Goal: Task Accomplishment & Management: Manage account settings

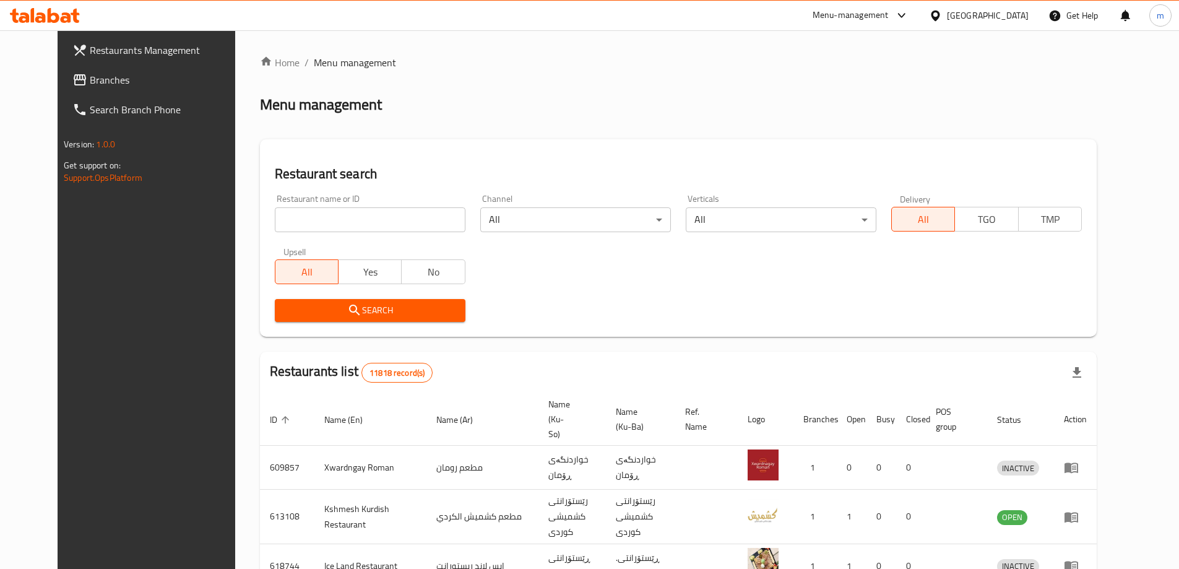
click at [275, 211] on input "search" at bounding box center [370, 219] width 191 height 25
paste input "Altazaj Burger"
type input "Altazaj Burger"
click button "Search" at bounding box center [370, 310] width 191 height 23
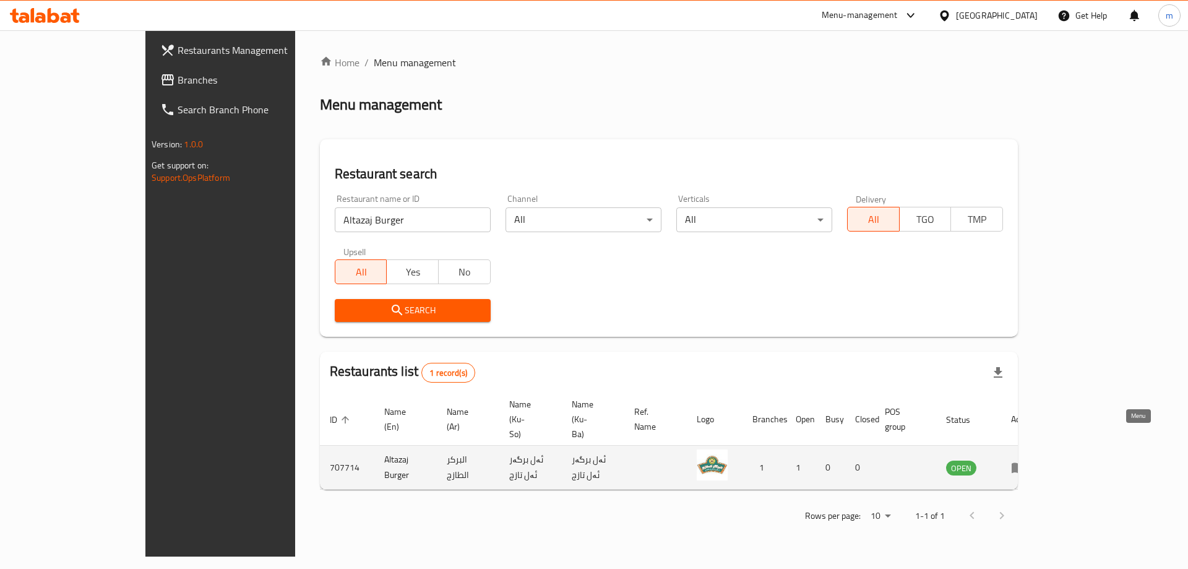
click at [1026, 460] on icon "enhanced table" at bounding box center [1018, 467] width 15 height 15
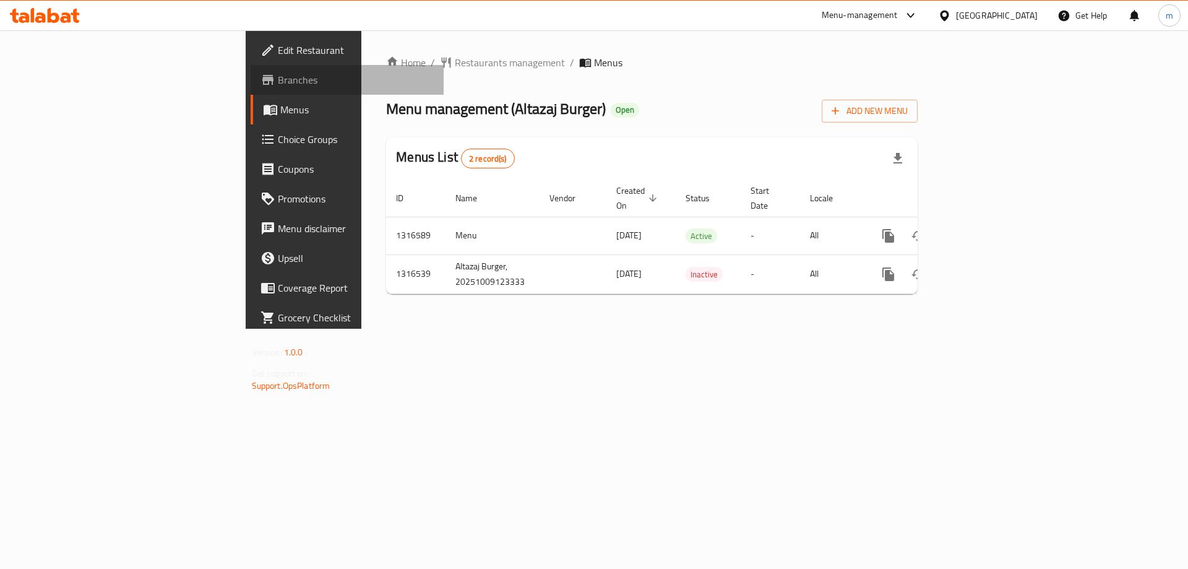
click at [278, 83] on span "Branches" at bounding box center [356, 79] width 157 height 15
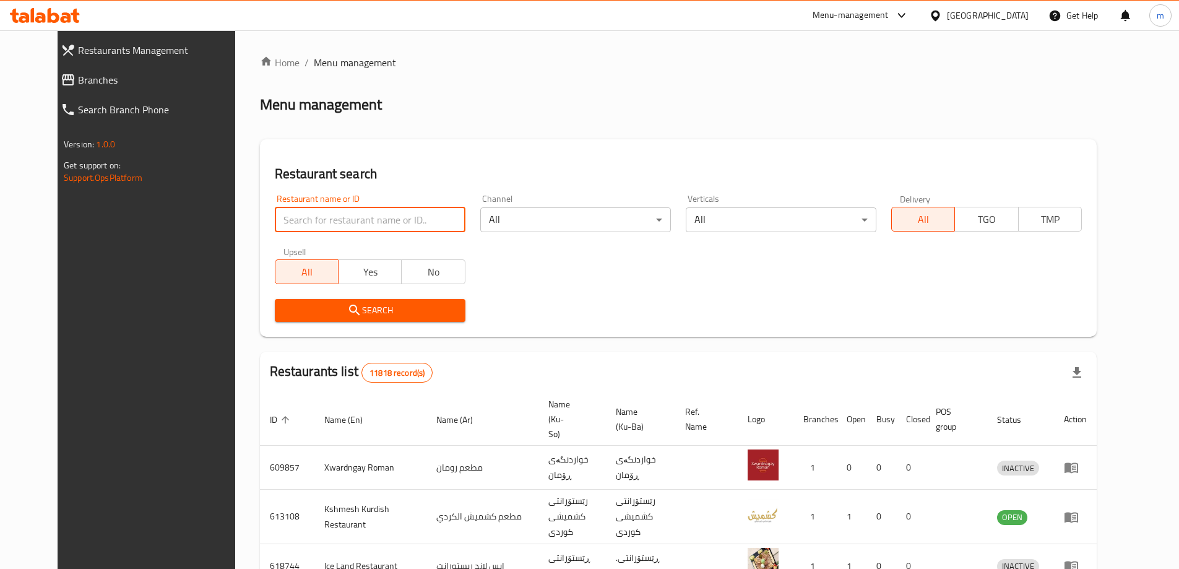
click at [329, 212] on input "search" at bounding box center [370, 219] width 191 height 25
paste input ":706972"
click button "Search" at bounding box center [370, 310] width 191 height 23
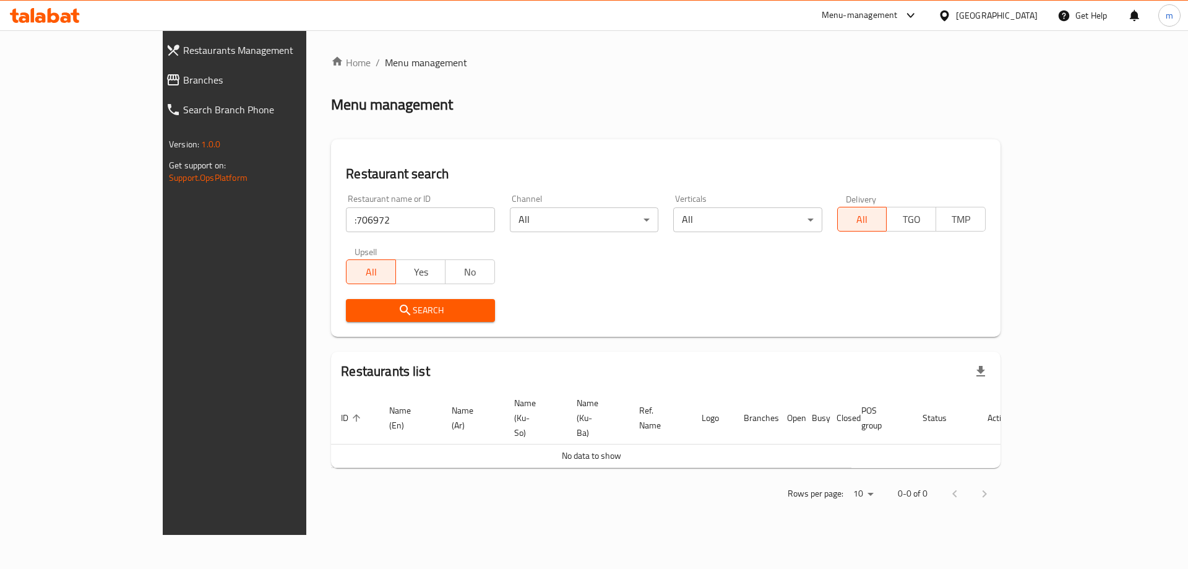
click at [257, 213] on div at bounding box center [594, 284] width 1188 height 569
drag, startPoint x: 249, startPoint y: 220, endPoint x: 236, endPoint y: 220, distance: 12.4
click at [338, 220] on div "Restaurant name or ID :706972 Restaurant name or ID" at bounding box center [419, 213] width 163 height 53
type input "706972"
click button "Search" at bounding box center [420, 310] width 148 height 23
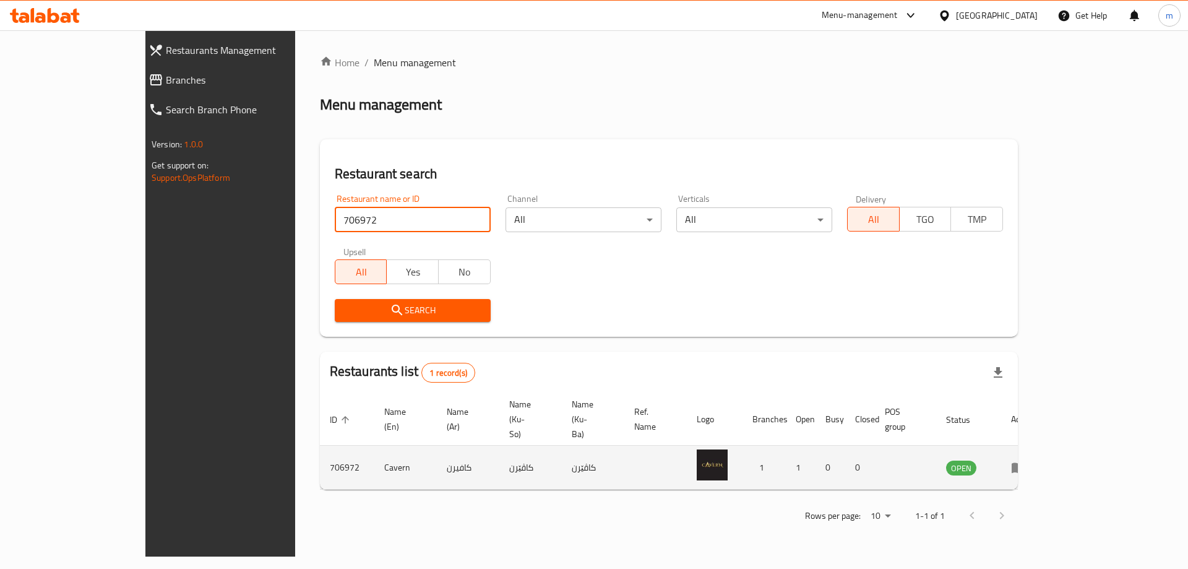
click at [1025, 463] on icon "enhanced table" at bounding box center [1019, 468] width 14 height 11
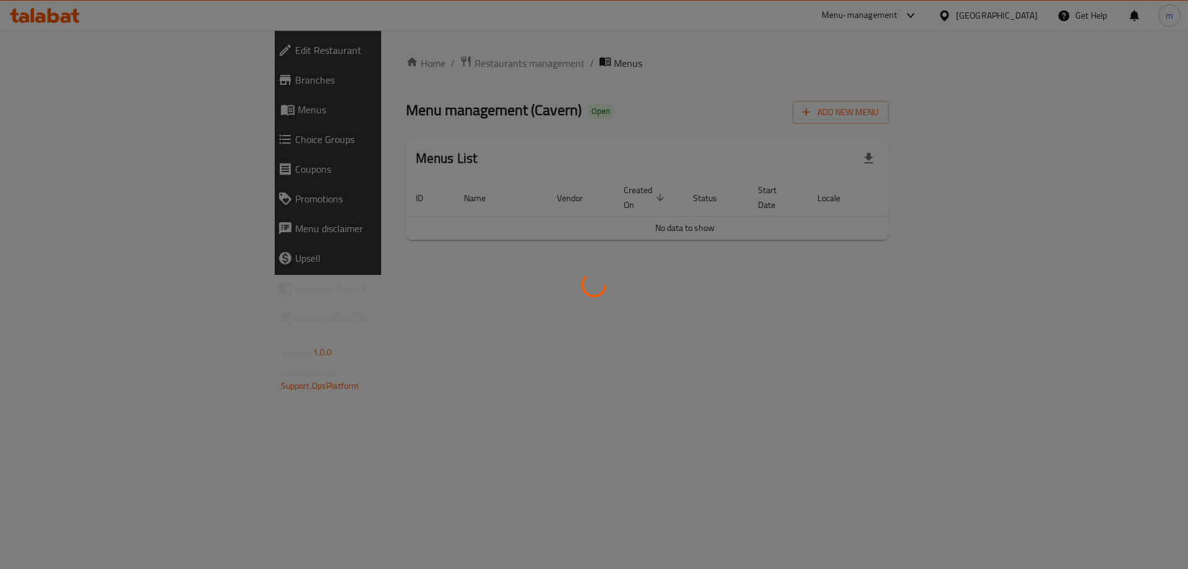
click at [24, 80] on div at bounding box center [594, 284] width 1188 height 569
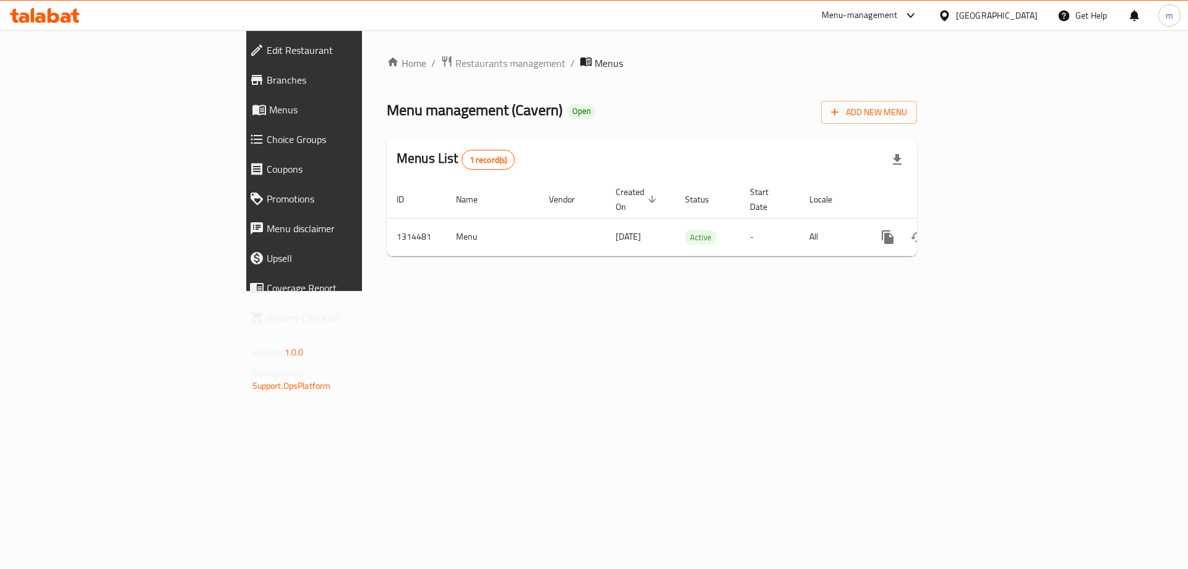
click at [267, 77] on span "Branches" at bounding box center [351, 79] width 168 height 15
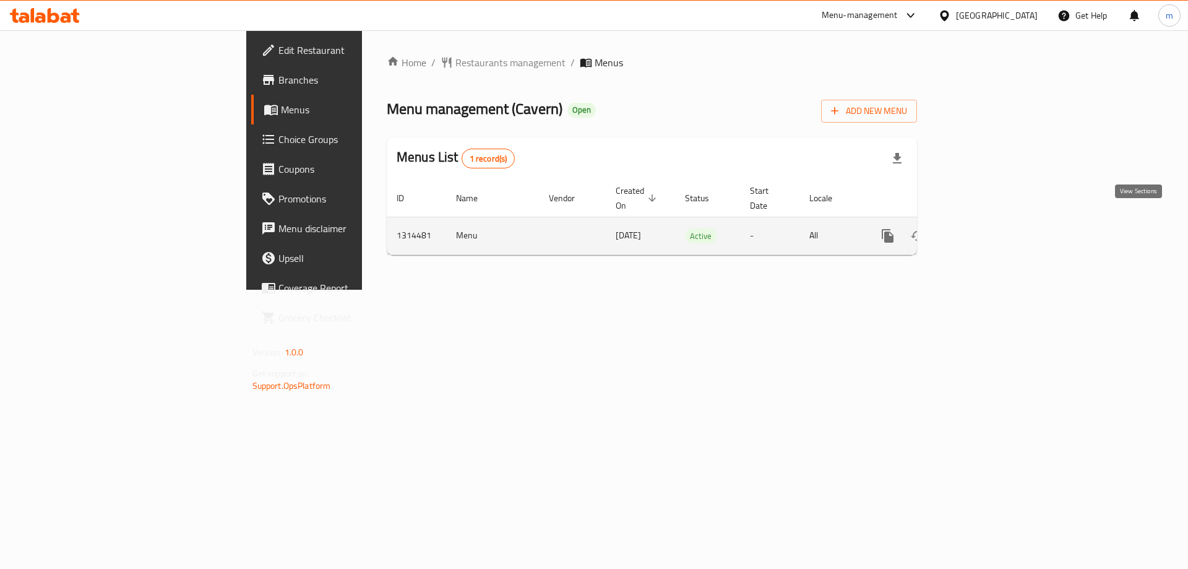
click at [984, 228] on icon "enhanced table" at bounding box center [977, 235] width 15 height 15
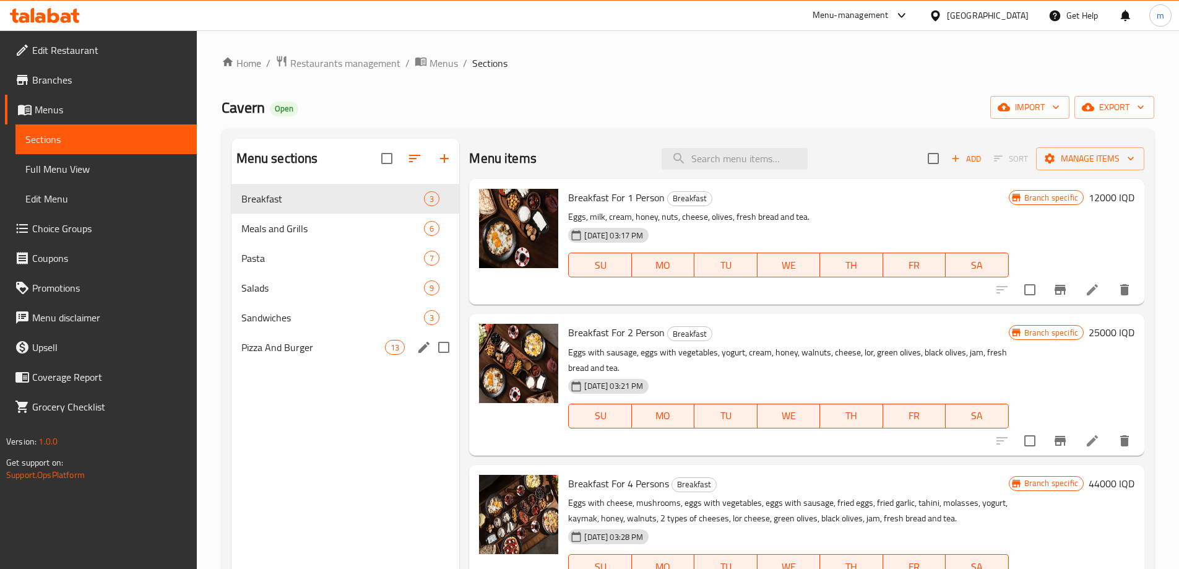
click at [289, 337] on div "Pizza And Burger 13" at bounding box center [345, 347] width 228 height 30
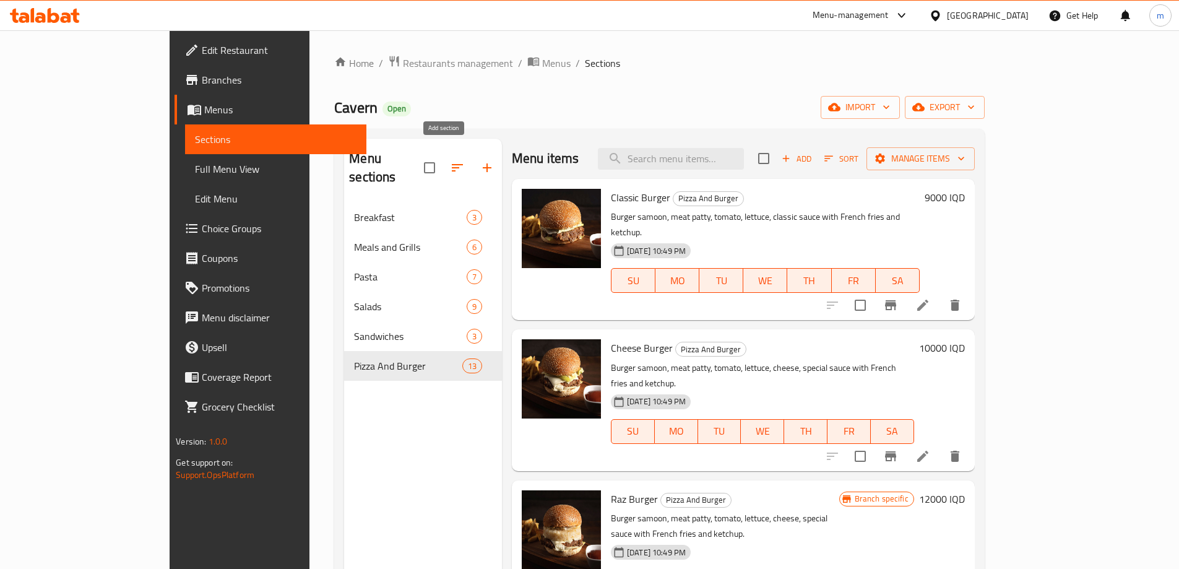
click at [483, 163] on icon "button" at bounding box center [487, 167] width 9 height 9
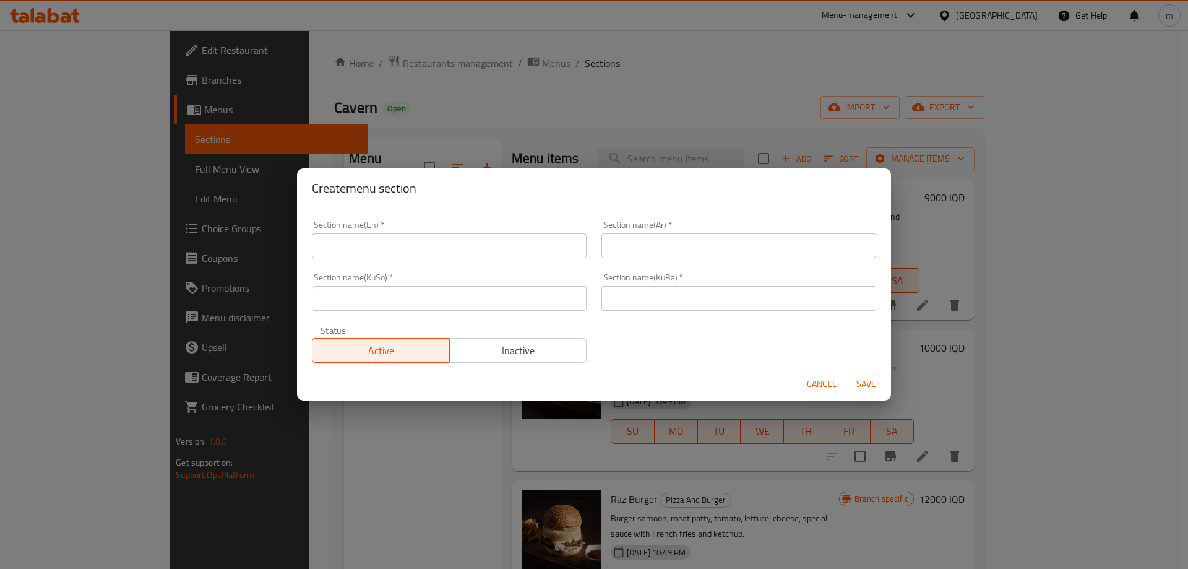
click at [449, 235] on input "text" at bounding box center [449, 245] width 275 height 25
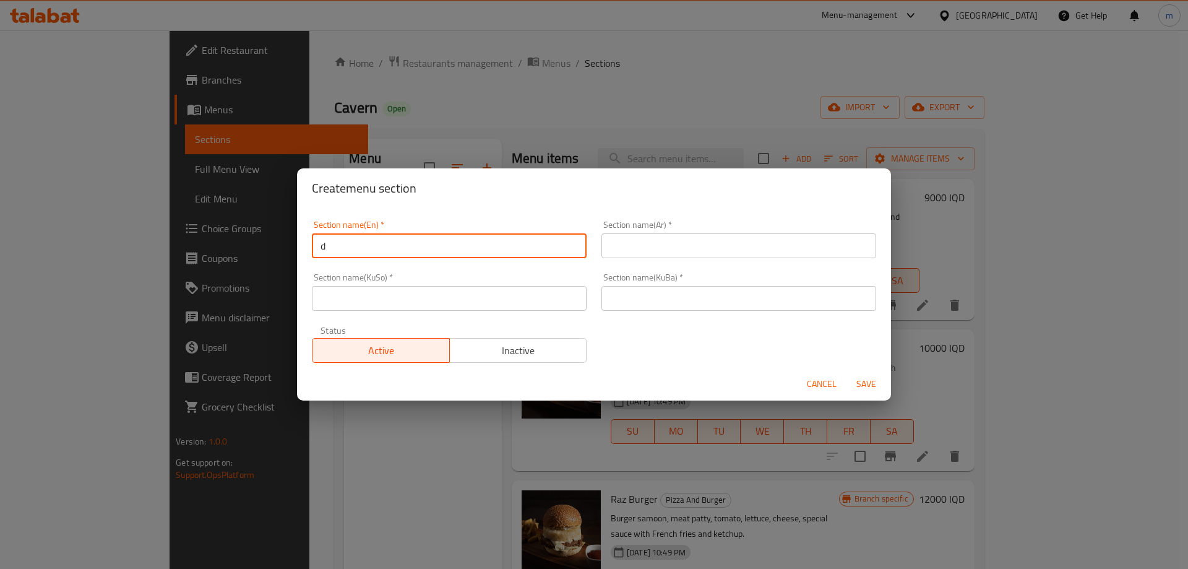
type input "Drinks"
click at [608, 247] on input "text" at bounding box center [738, 245] width 275 height 25
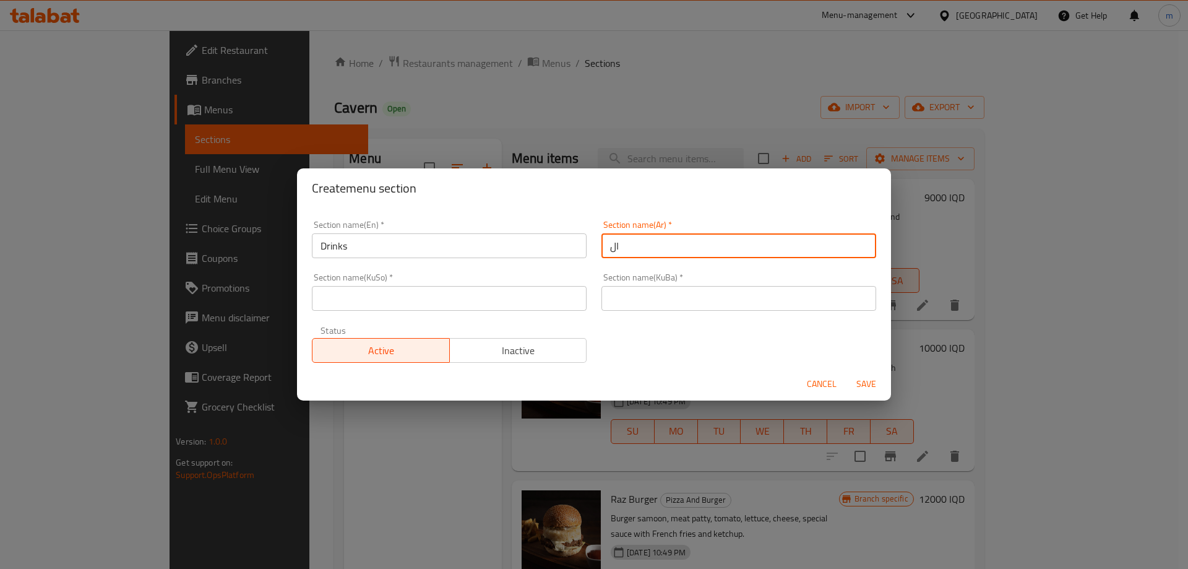
type input "المشروبات"
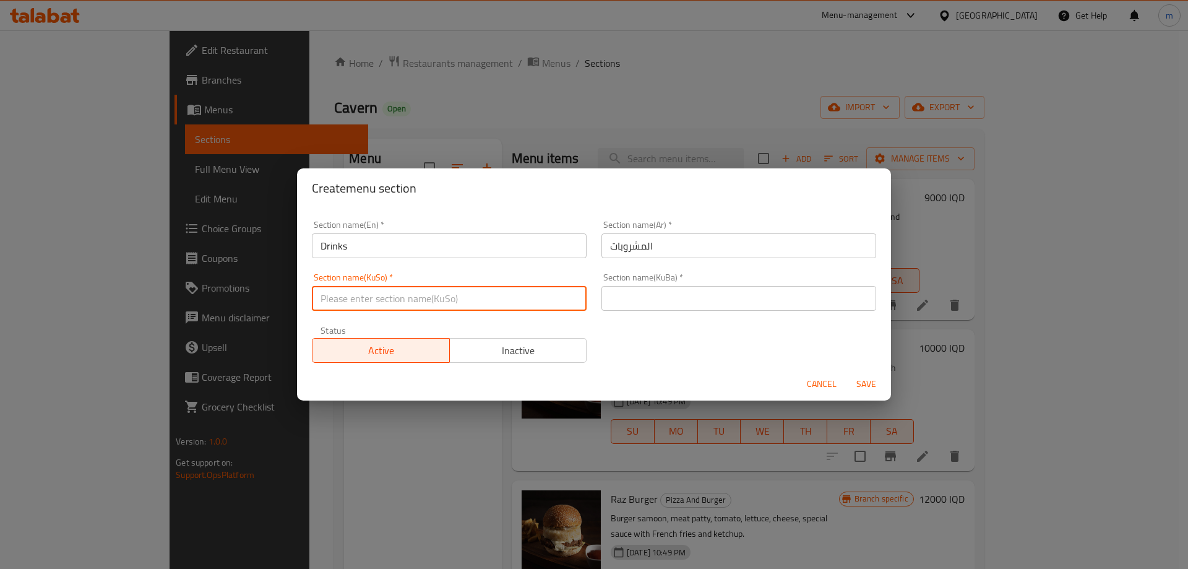
click at [538, 295] on input "text" at bounding box center [449, 298] width 275 height 25
type input "خواردنەوەکان"
click at [419, 298] on input "خواردنەوەکان" at bounding box center [449, 298] width 275 height 25
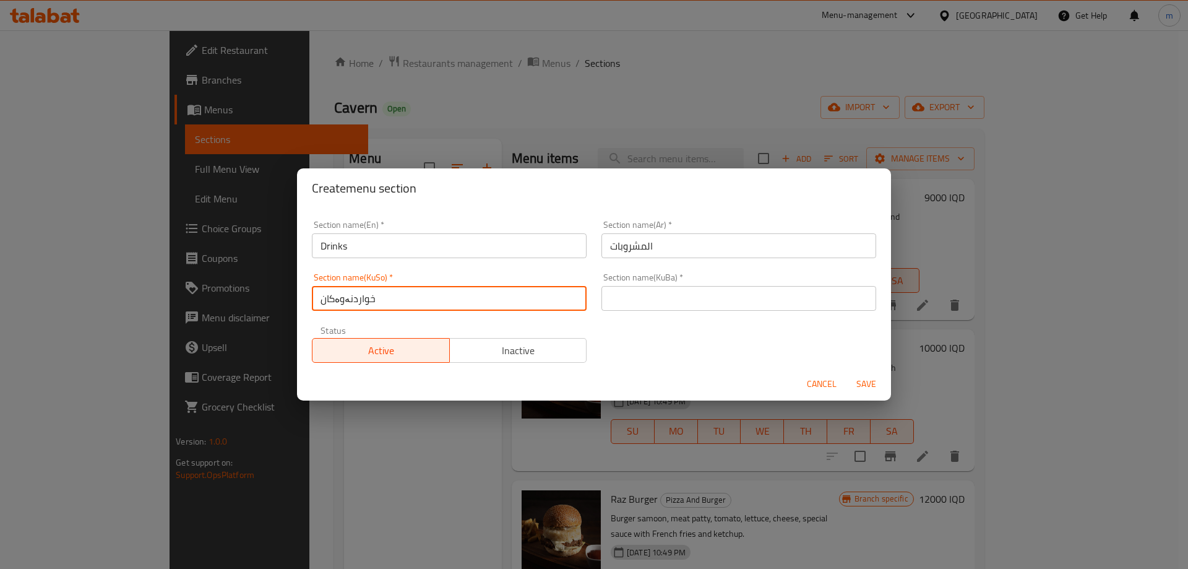
click at [643, 293] on input "text" at bounding box center [738, 298] width 275 height 25
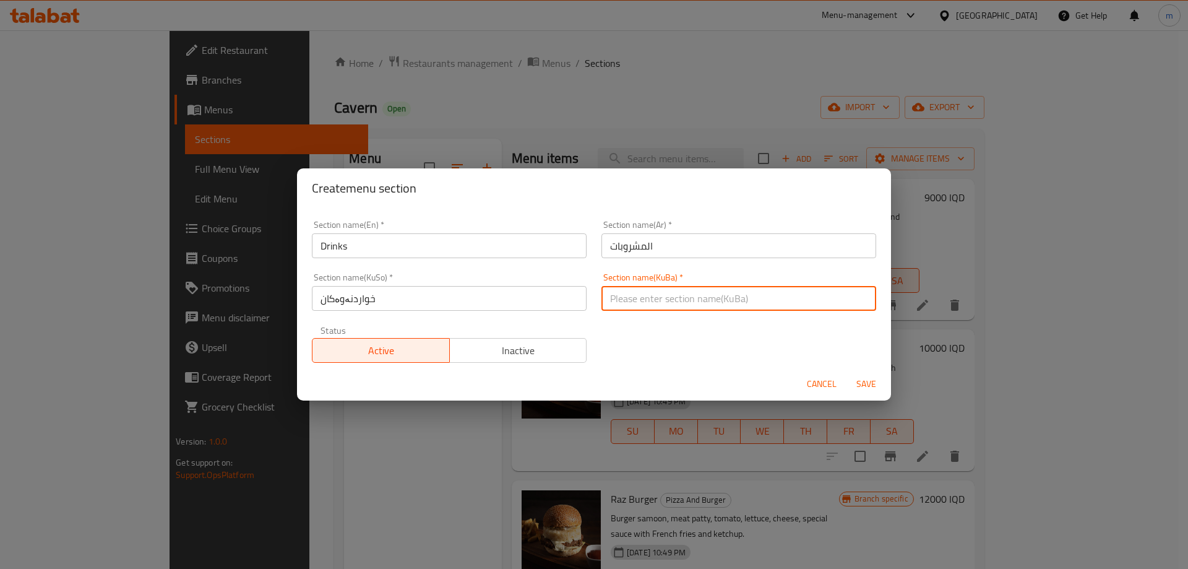
paste input "خواردنەوەکان"
type input "خواردنەوەکان"
click at [865, 387] on span "Save" at bounding box center [866, 383] width 30 height 15
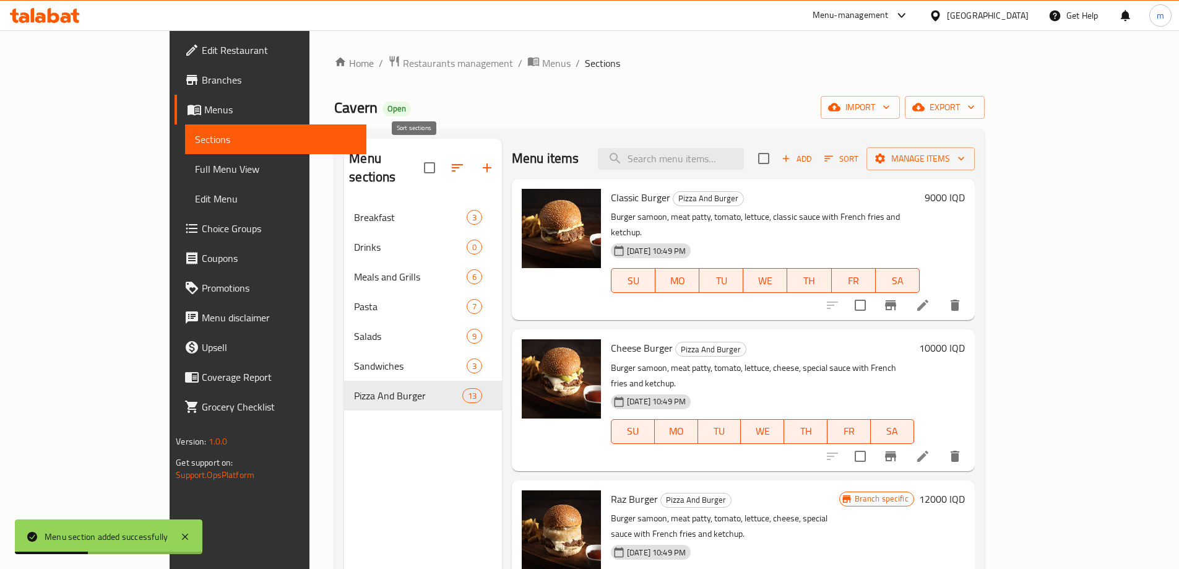
click at [450, 165] on icon "button" at bounding box center [457, 167] width 15 height 15
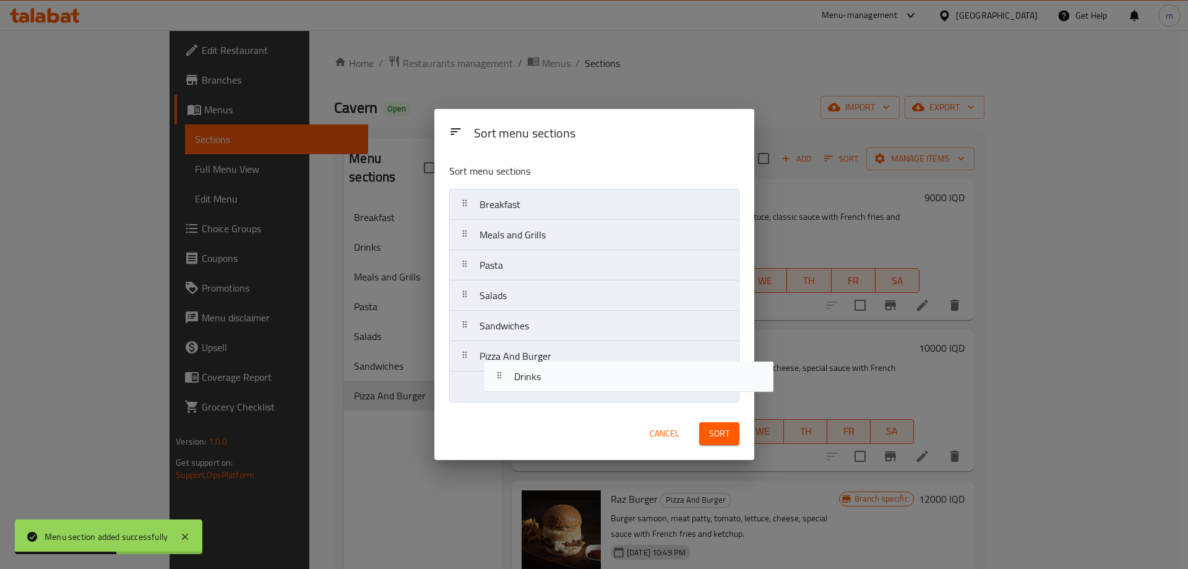
drag, startPoint x: 497, startPoint y: 274, endPoint x: 525, endPoint y: 386, distance: 115.3
click at [525, 386] on nav "Breakfast Drinks Meals and Grills Pasta Salads Sandwiches Pizza And Burger" at bounding box center [594, 295] width 290 height 213
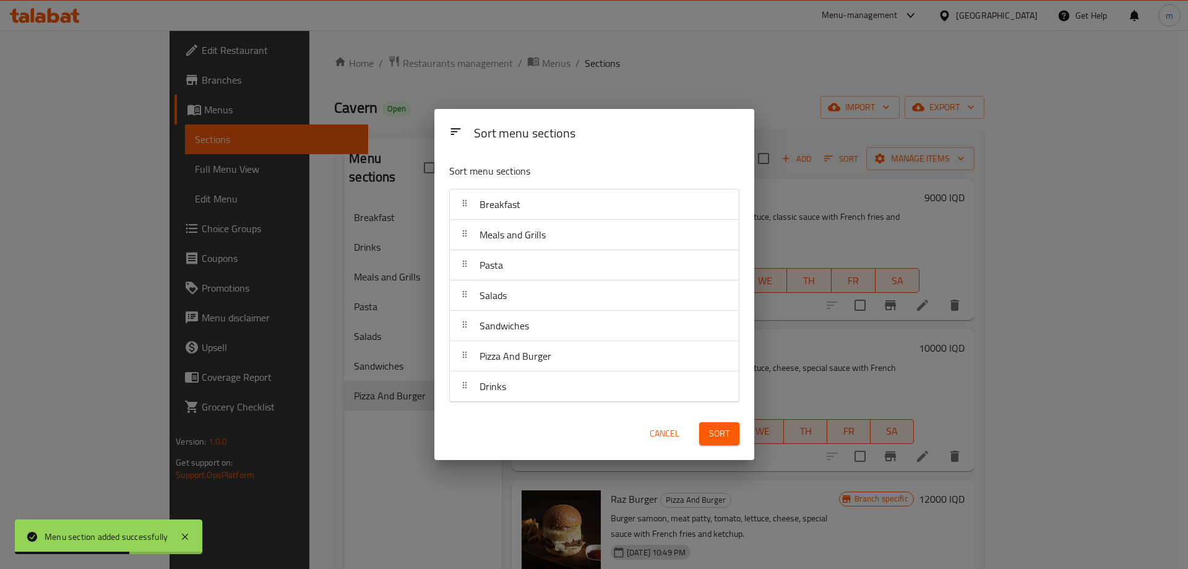
click at [733, 433] on button "Sort" at bounding box center [719, 433] width 40 height 23
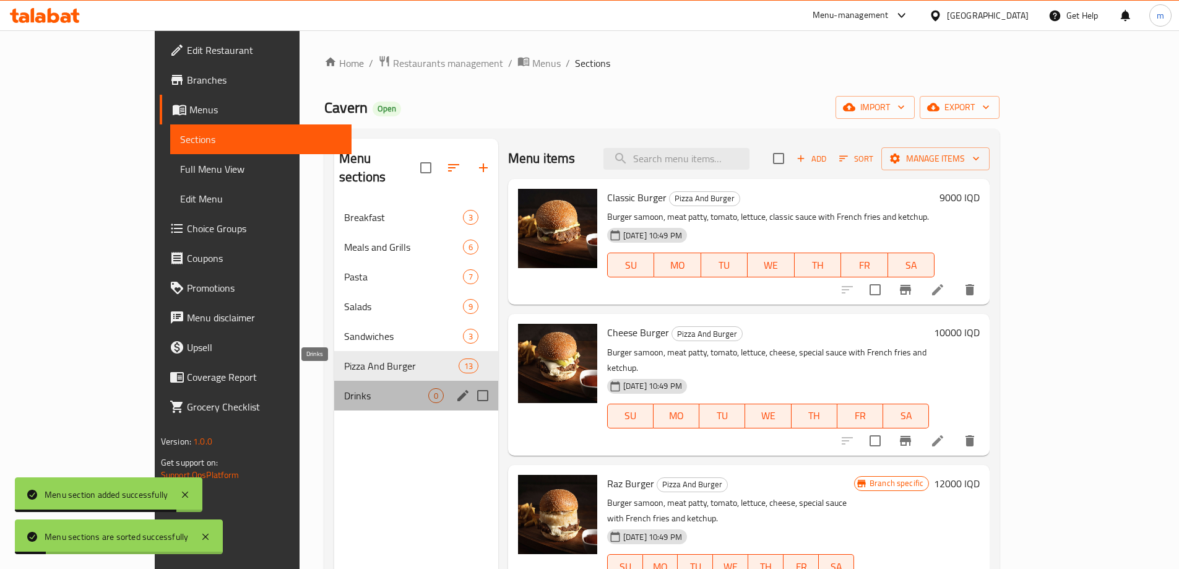
click at [344, 388] on span "Drinks" at bounding box center [386, 395] width 84 height 15
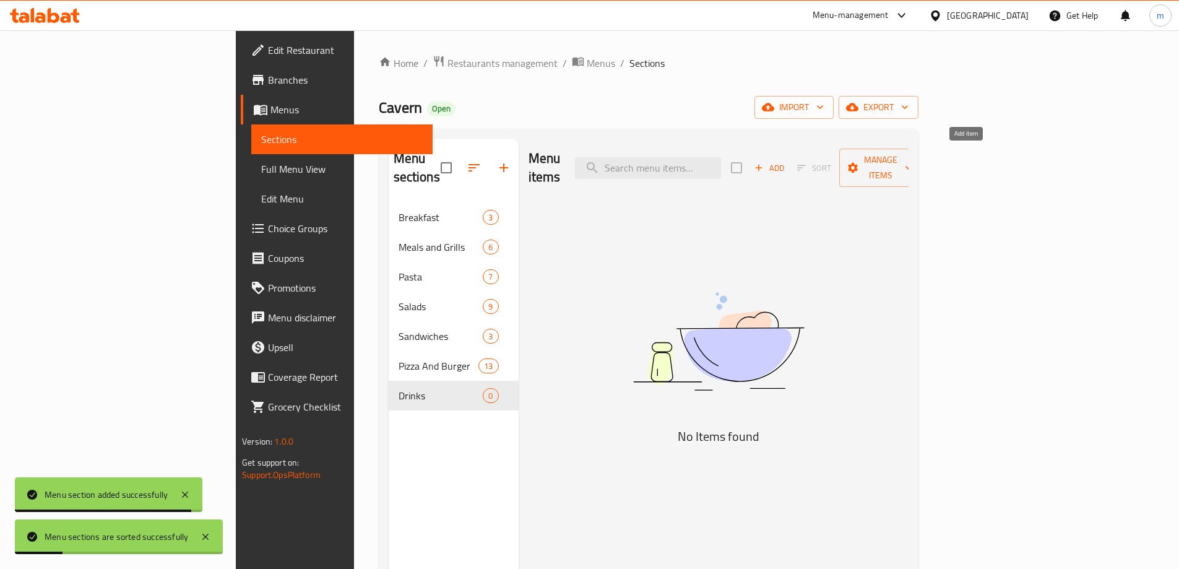
click at [786, 161] on span "Add" at bounding box center [768, 168] width 33 height 14
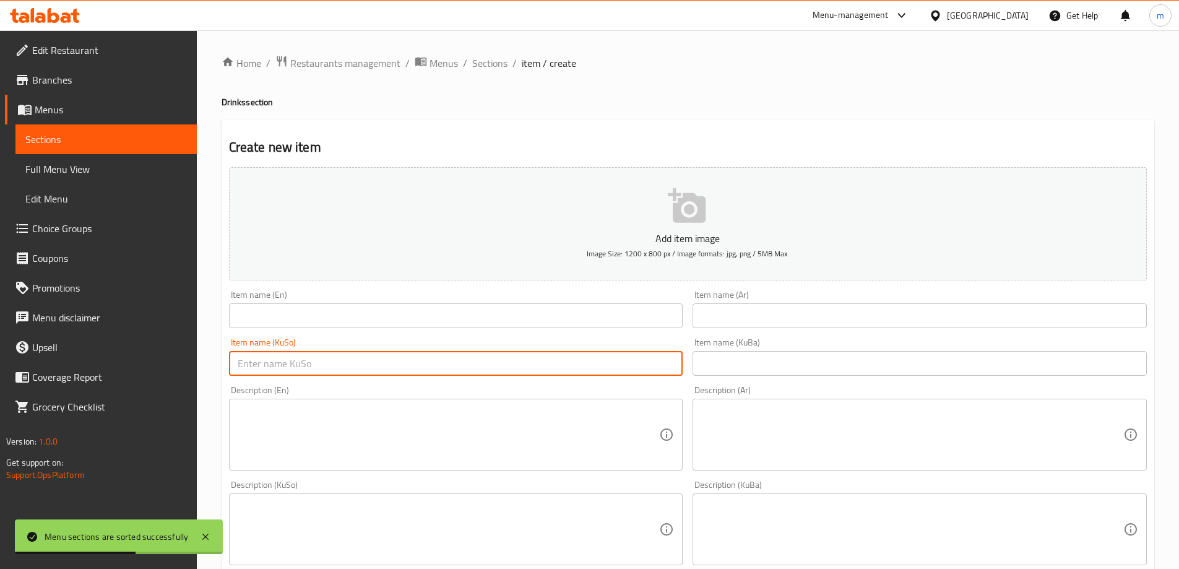
click at [480, 364] on input "text" at bounding box center [456, 363] width 454 height 25
paste input "بیپسی"
type input "بیپسی"
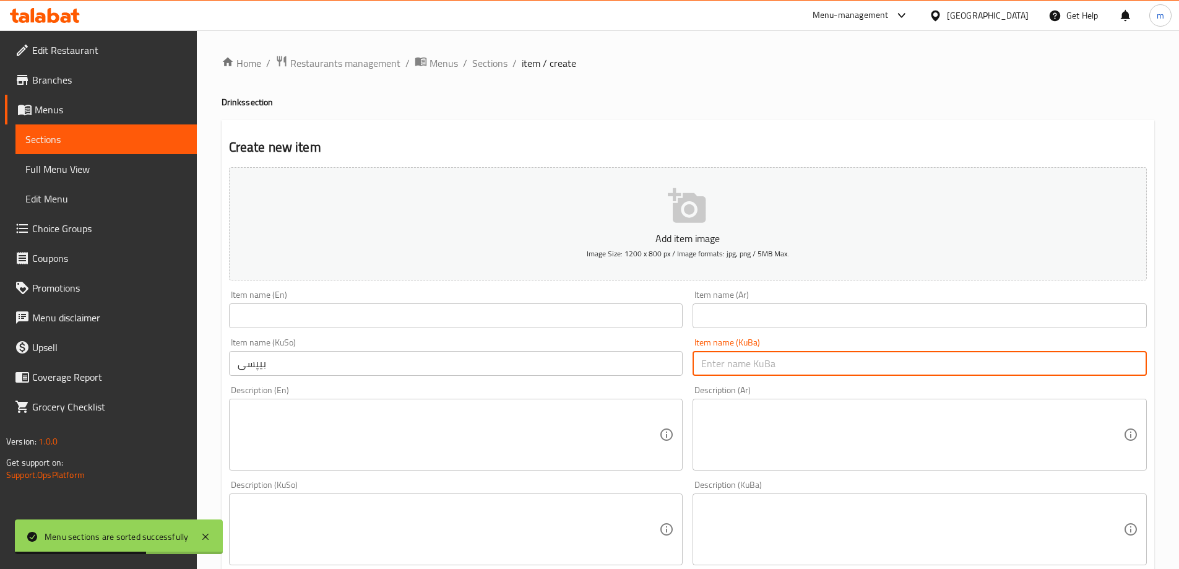
drag, startPoint x: 791, startPoint y: 369, endPoint x: 789, endPoint y: 362, distance: 7.7
click at [791, 369] on input "text" at bounding box center [919, 363] width 454 height 25
paste input "بیپسی"
type input "بیپسی"
click at [773, 318] on input "text" at bounding box center [919, 315] width 454 height 25
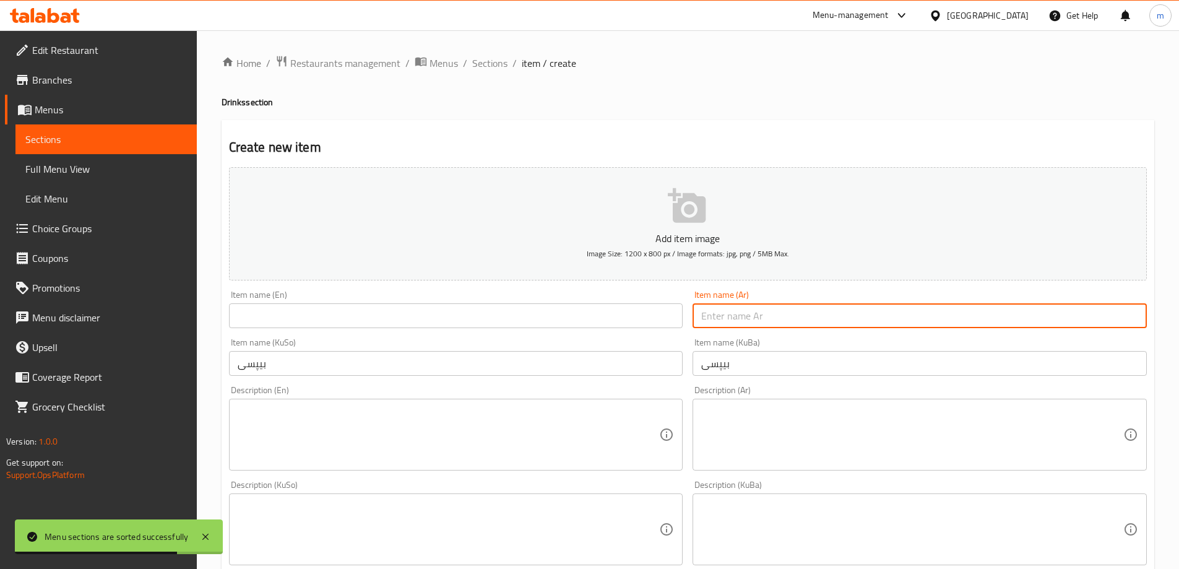
paste input "بيبسي"
type input "بيبسي"
click at [594, 334] on div "Item name (KuSo) بیپسی Item name (KuSo)" at bounding box center [456, 357] width 464 height 48
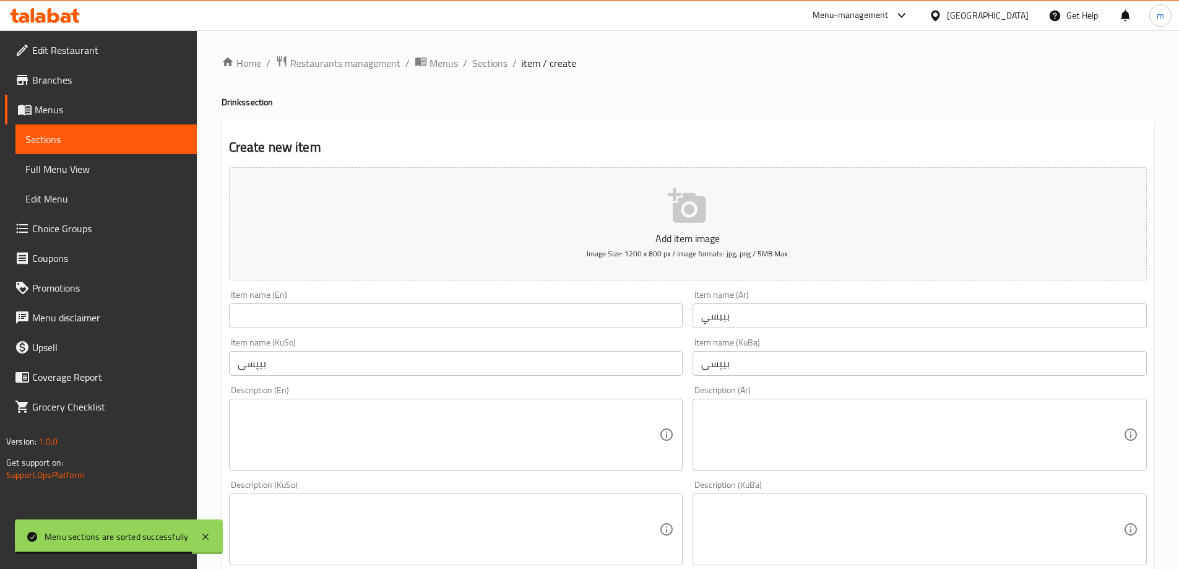
click at [594, 325] on input "text" at bounding box center [456, 315] width 454 height 25
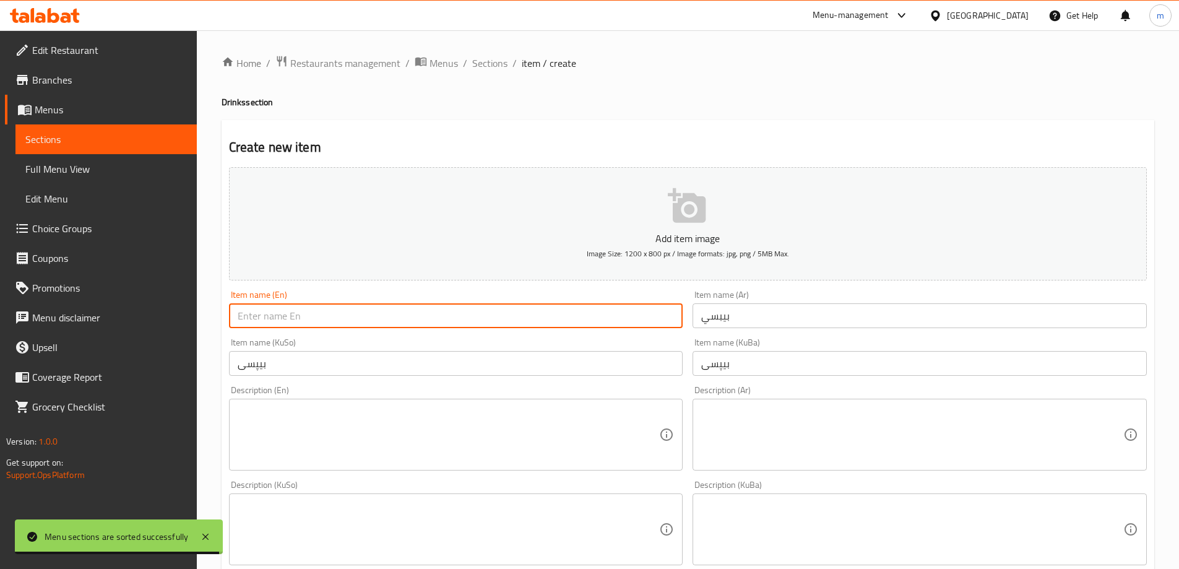
paste input "Pepsi"
type input "Pepsi"
click at [313, 424] on textarea at bounding box center [449, 434] width 422 height 59
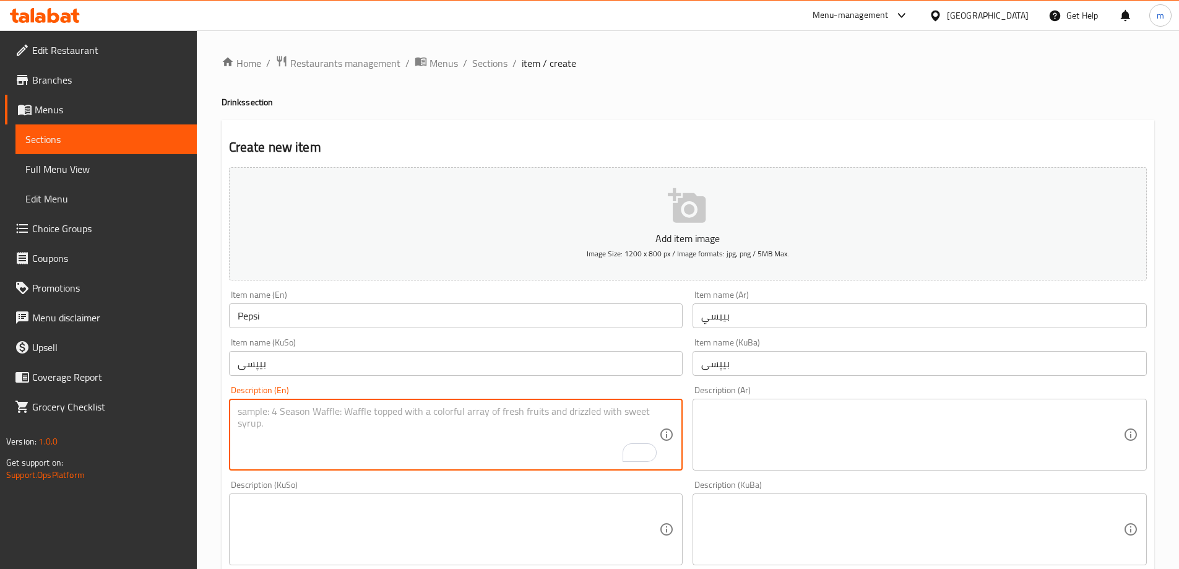
drag, startPoint x: 343, startPoint y: 436, endPoint x: 335, endPoint y: 423, distance: 16.1
click at [342, 436] on textarea "To enrich screen reader interactions, please activate Accessibility in Grammarl…" at bounding box center [449, 434] width 422 height 59
paste textarea "250 ml"
type textarea "250 ml"
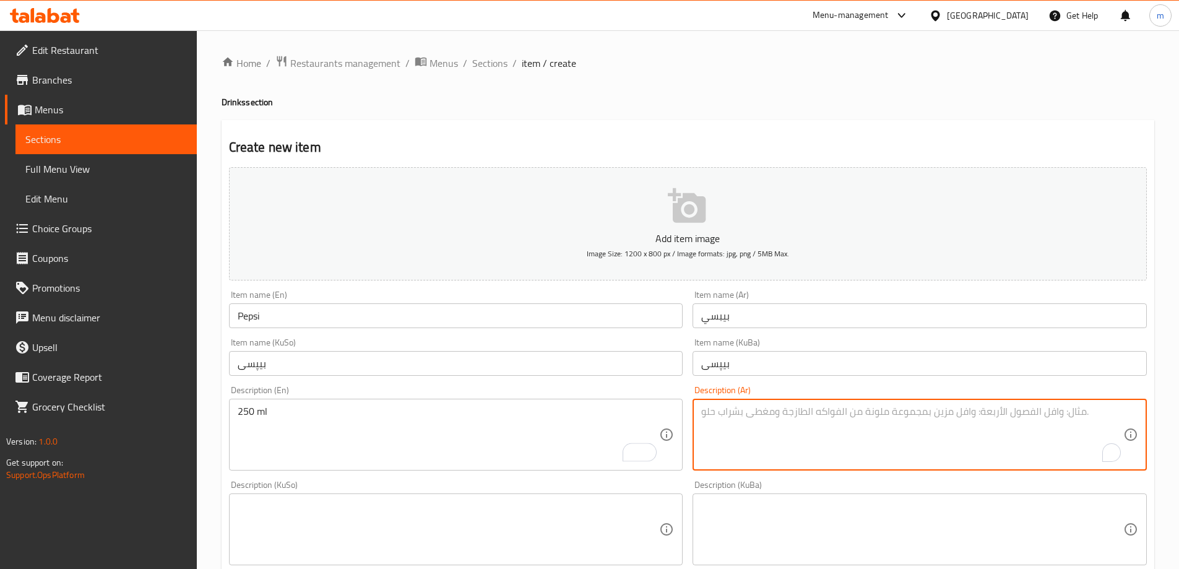
click at [742, 422] on textarea "To enrich screen reader interactions, please activate Accessibility in Grammarl…" at bounding box center [912, 434] width 422 height 59
type textarea "250 مل"
click at [752, 439] on textarea "250 مل" at bounding box center [912, 434] width 422 height 59
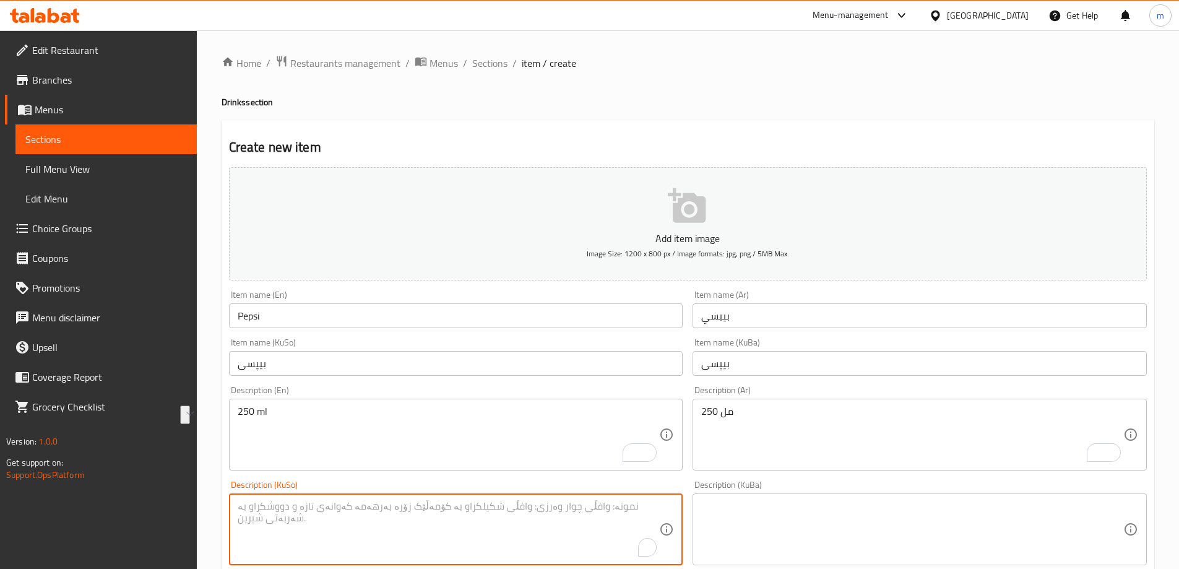
drag, startPoint x: 558, startPoint y: 540, endPoint x: 562, endPoint y: 533, distance: 7.8
click at [557, 540] on textarea "To enrich screen reader interactions, please activate Accessibility in Grammarl…" at bounding box center [449, 529] width 422 height 59
paste textarea "250 مل"
type textarea "250 مل"
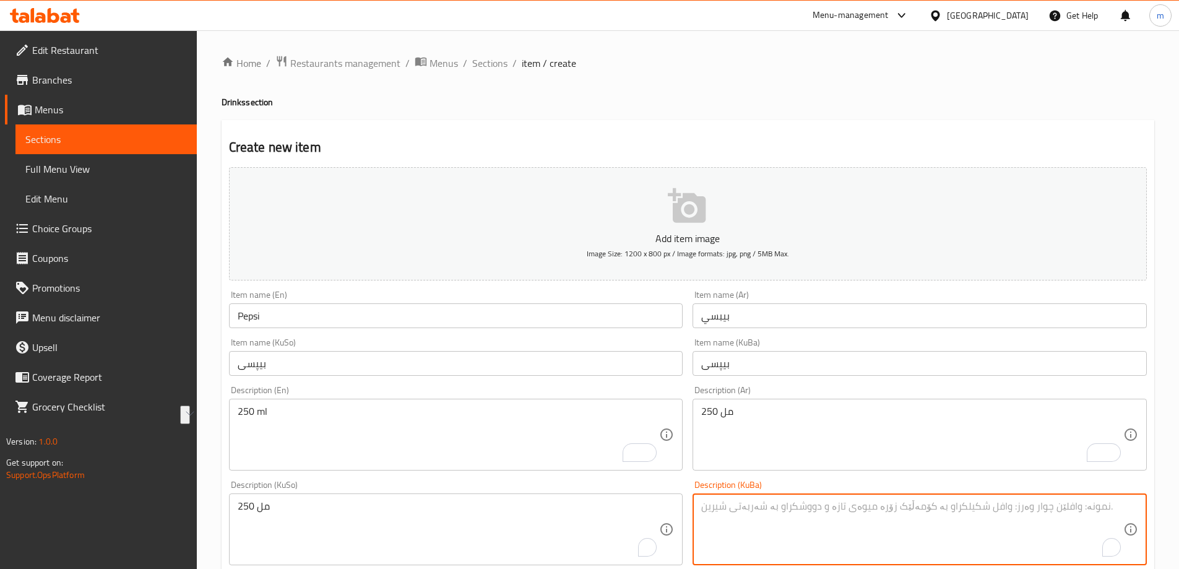
click at [811, 535] on textarea "To enrich screen reader interactions, please activate Accessibility in Grammarl…" at bounding box center [912, 529] width 422 height 59
paste textarea "250 مل"
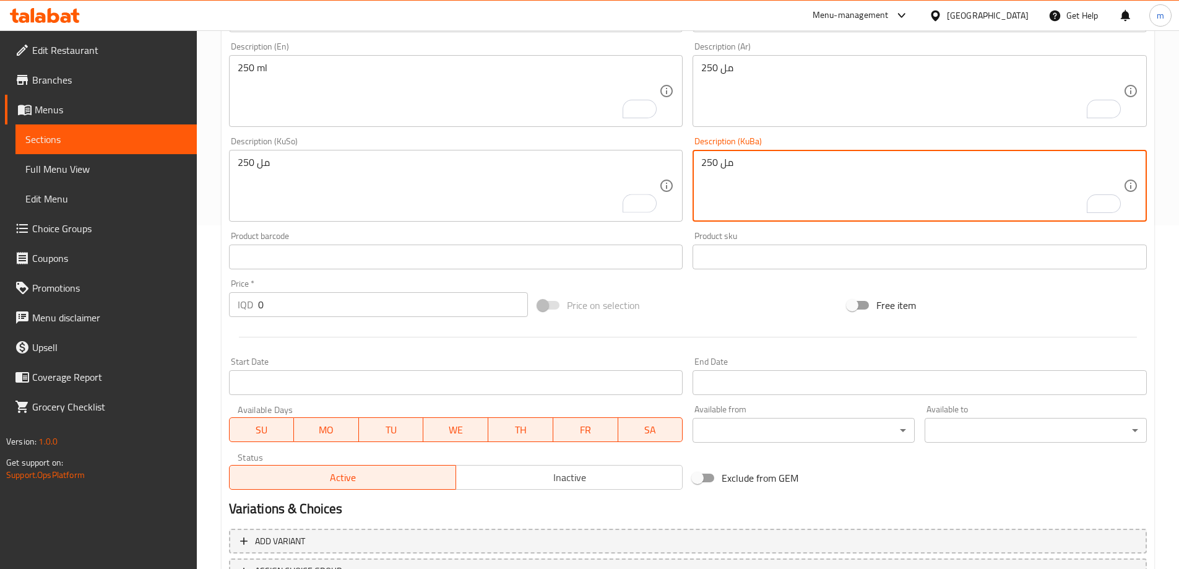
scroll to position [448, 0]
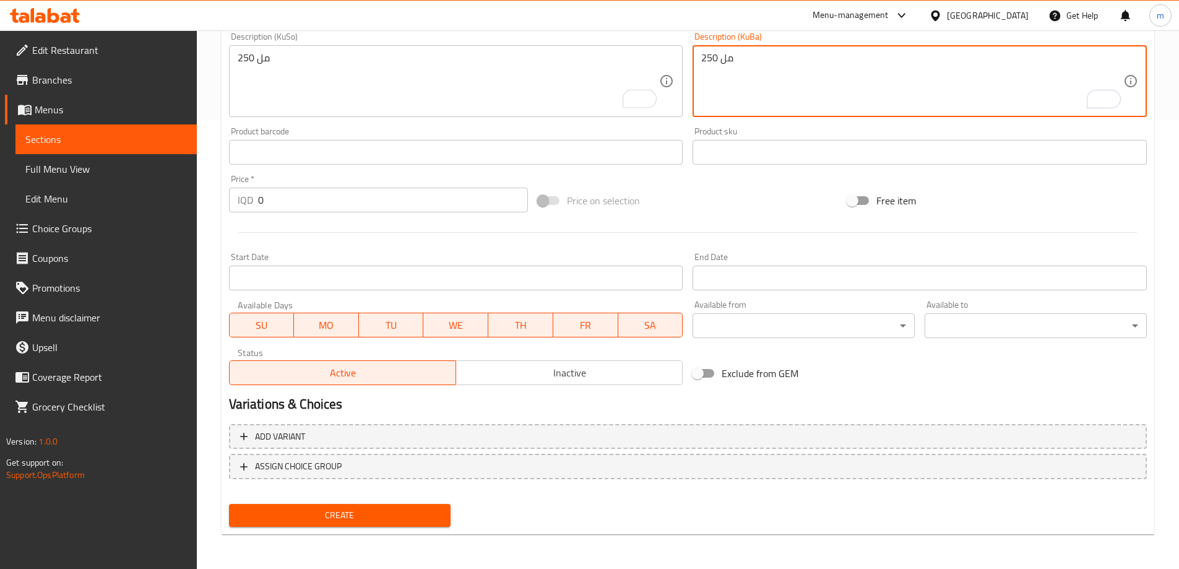
type textarea "250 مل"
drag, startPoint x: 271, startPoint y: 200, endPoint x: 238, endPoint y: 206, distance: 33.3
click at [239, 206] on div "IQD 0 Price *" at bounding box center [378, 199] width 299 height 25
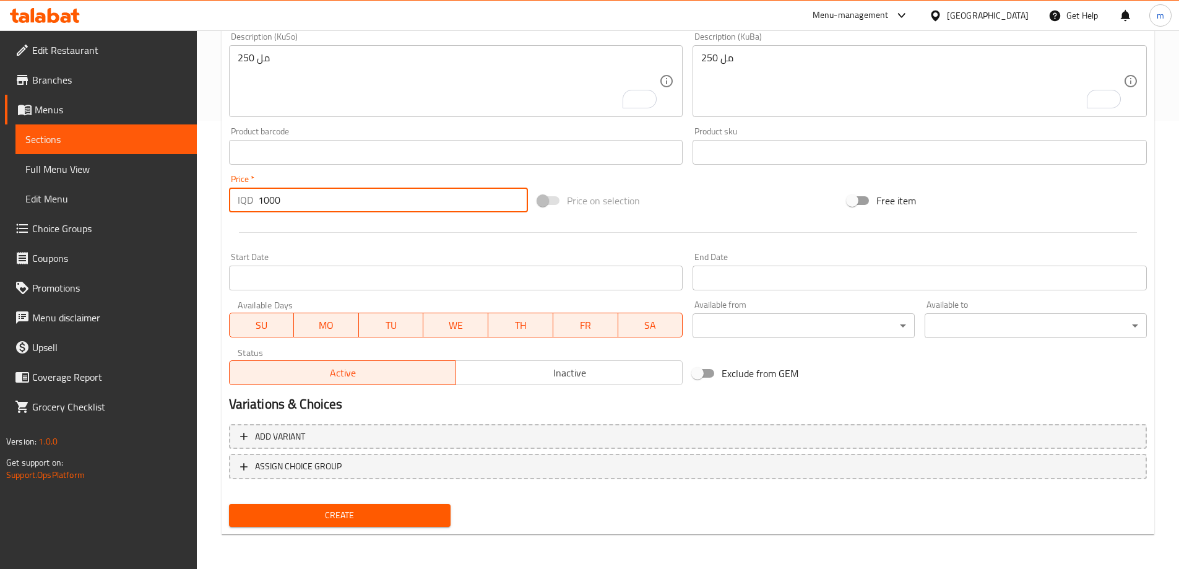
type input "1000"
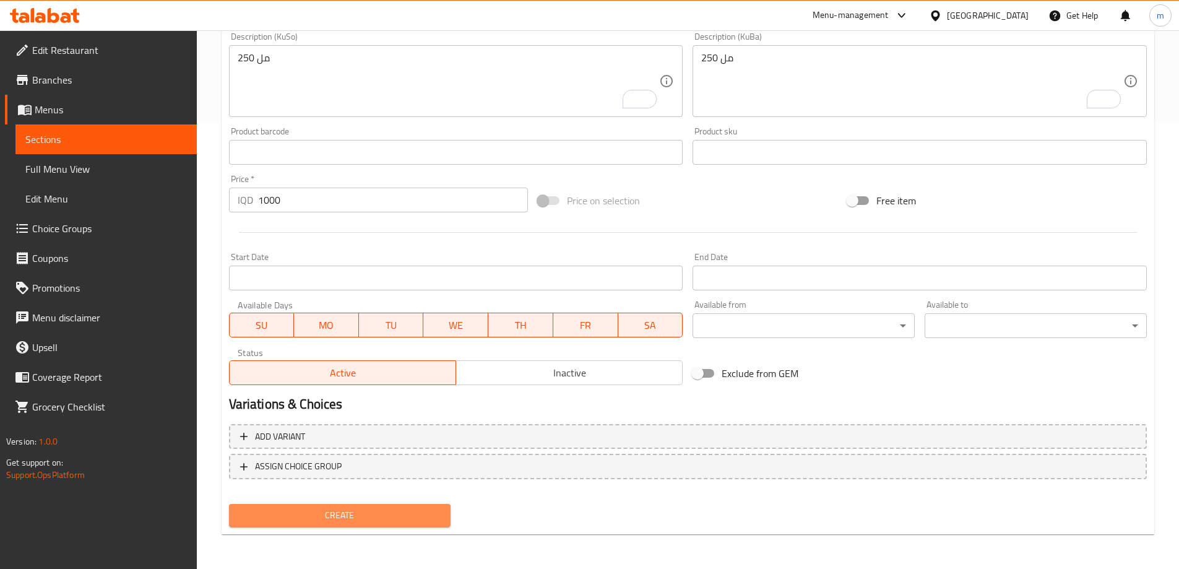
click at [289, 506] on button "Create" at bounding box center [340, 515] width 222 height 23
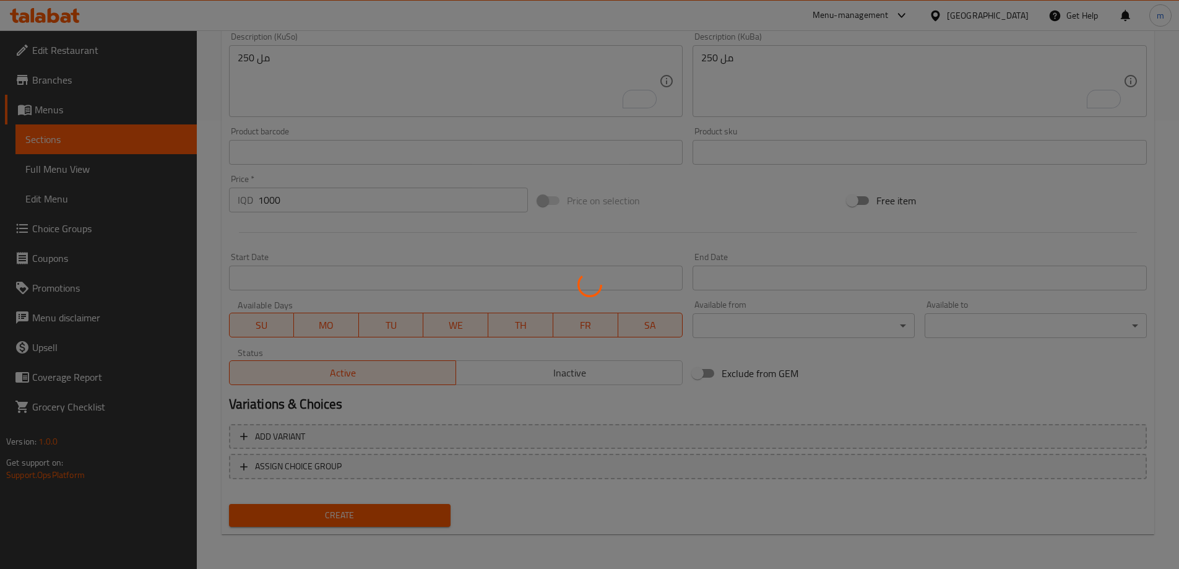
type input "0"
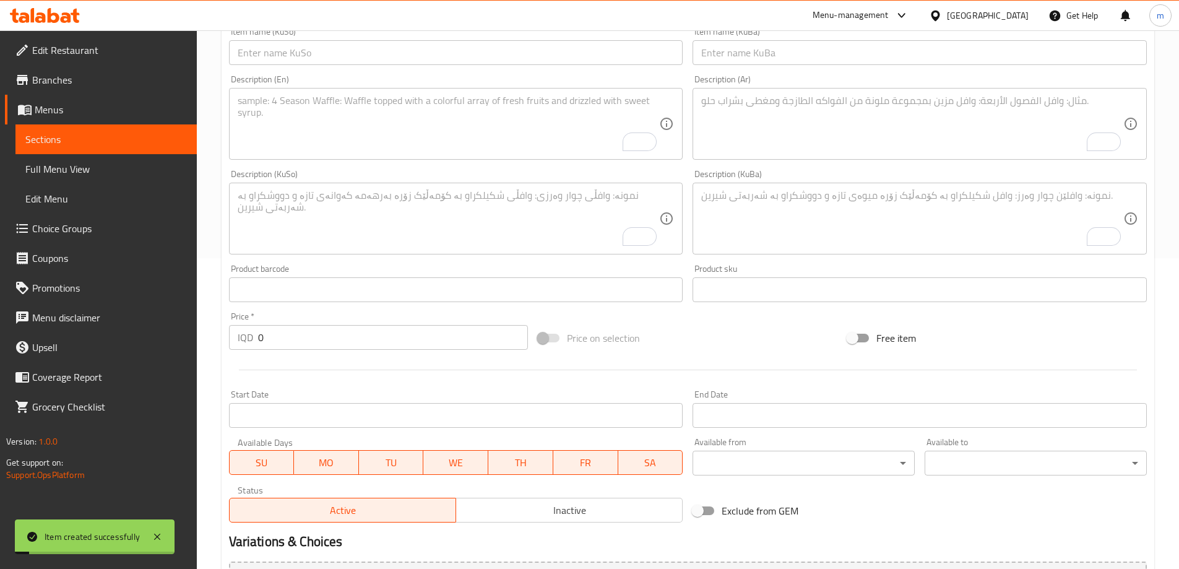
scroll to position [304, 0]
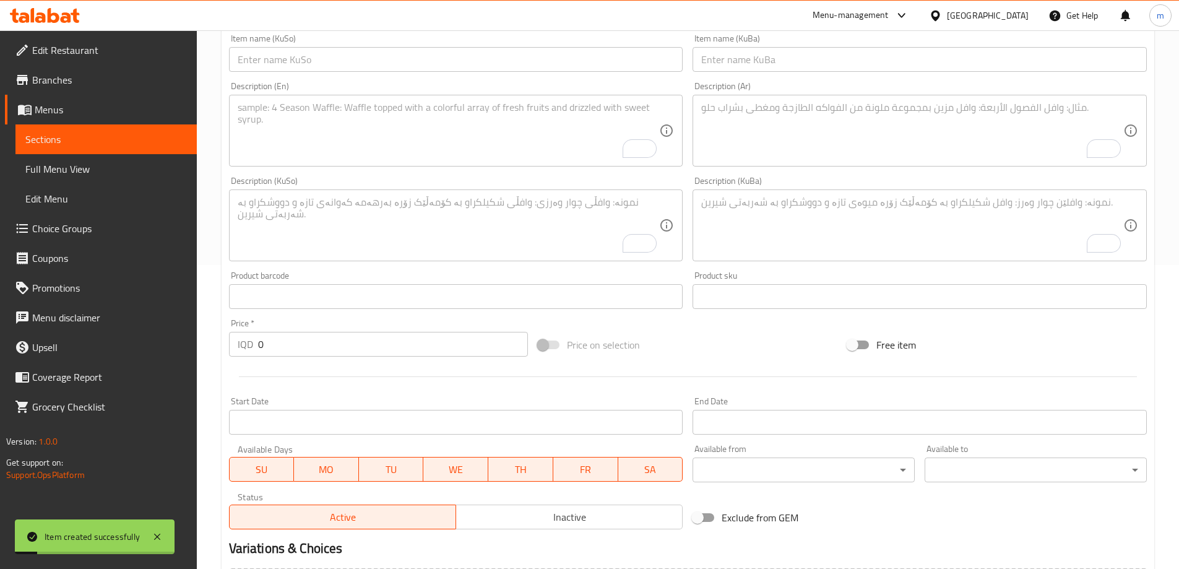
click at [346, 236] on textarea "To enrich screen reader interactions, please activate Accessibility in Grammarl…" at bounding box center [449, 225] width 422 height 59
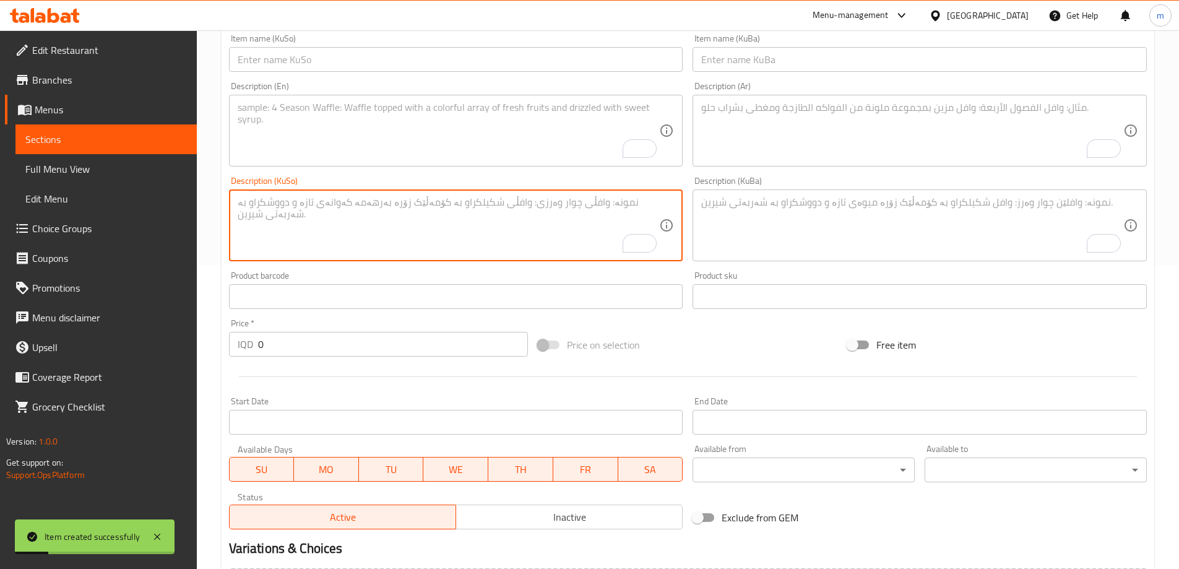
paste textarea "250 مل"
type textarea "250 مل"
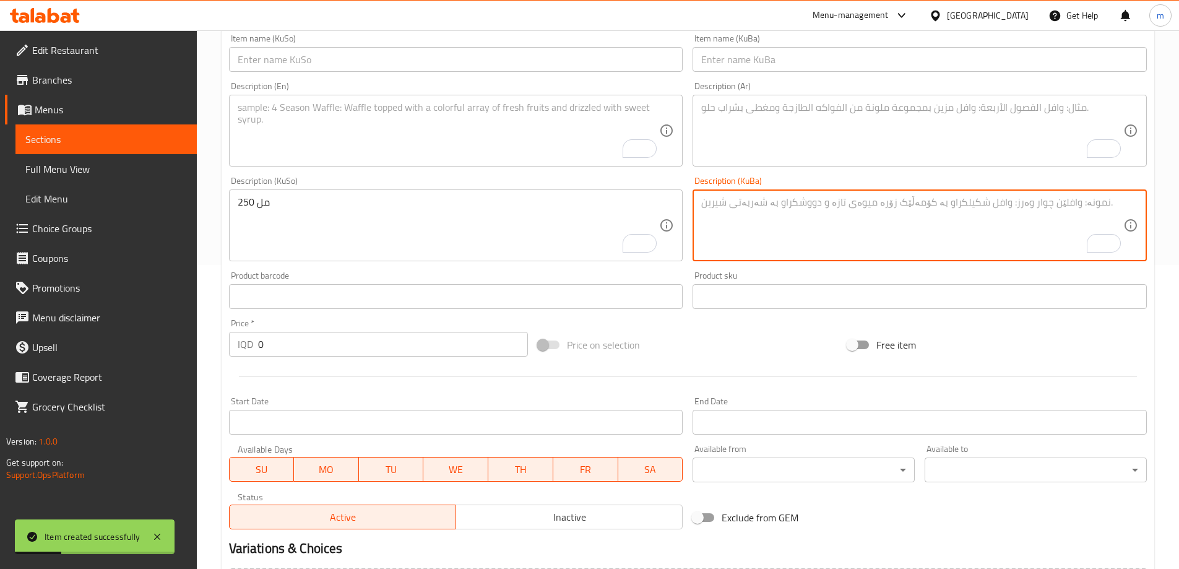
click at [799, 202] on textarea "To enrich screen reader interactions, please activate Accessibility in Grammarl…" at bounding box center [912, 225] width 422 height 59
paste textarea "250 مل"
type textarea "250 مل"
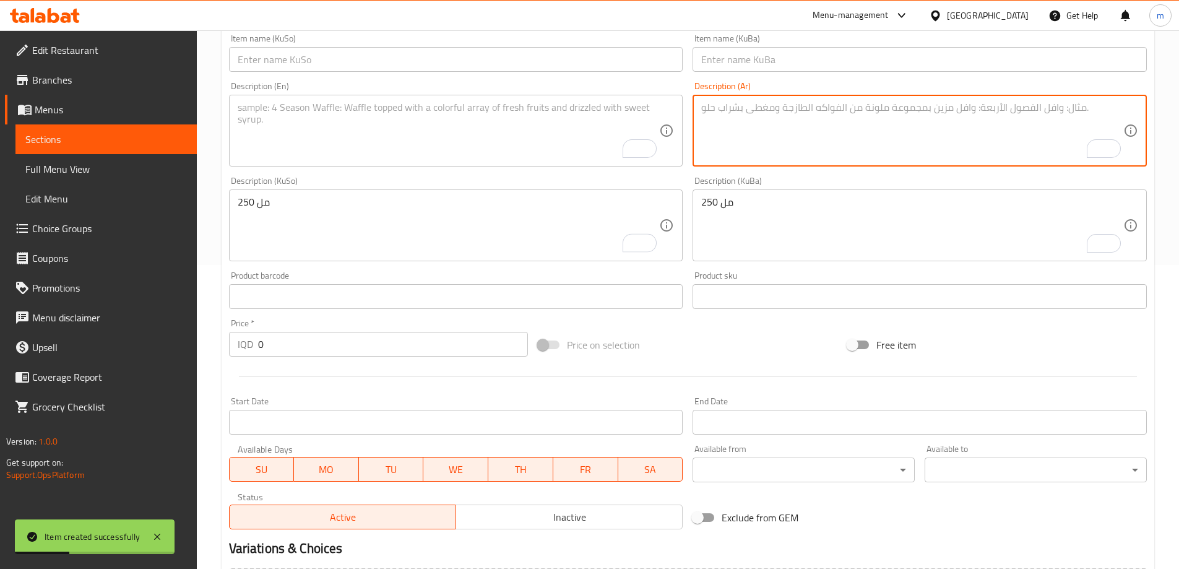
drag, startPoint x: 783, startPoint y: 155, endPoint x: 592, endPoint y: 136, distance: 192.8
click at [783, 155] on textarea "To enrich screen reader interactions, please activate Accessibility in Grammarl…" at bounding box center [912, 130] width 422 height 59
paste textarea "250 مل"
type textarea "250 مل"
click at [512, 126] on textarea "To enrich screen reader interactions, please activate Accessibility in Grammarl…" at bounding box center [449, 130] width 422 height 59
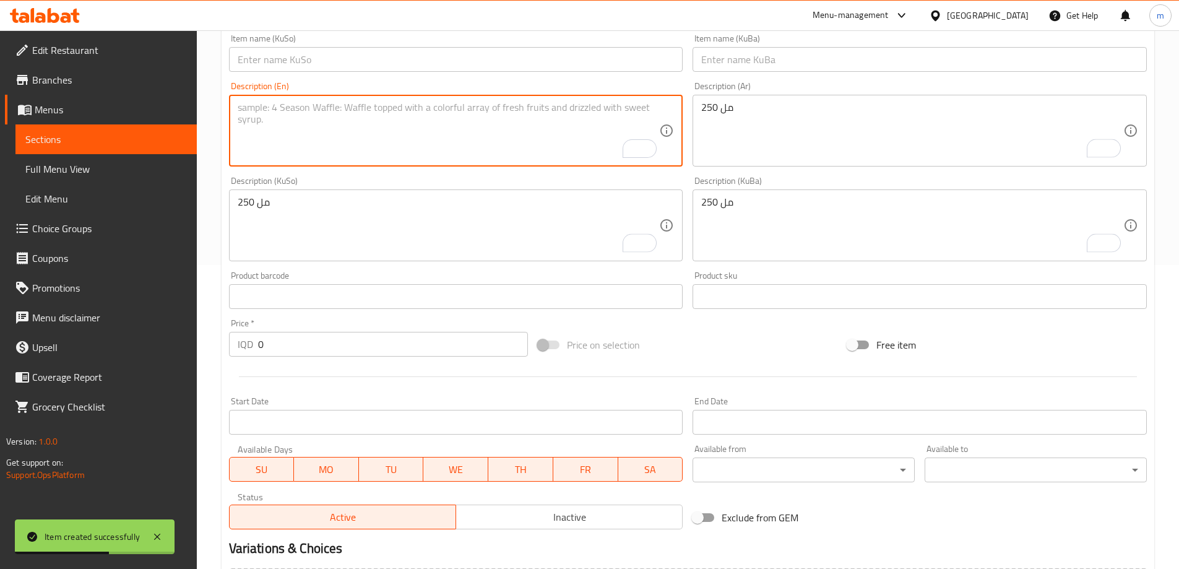
paste textarea "250 ml"
type textarea "250 ml"
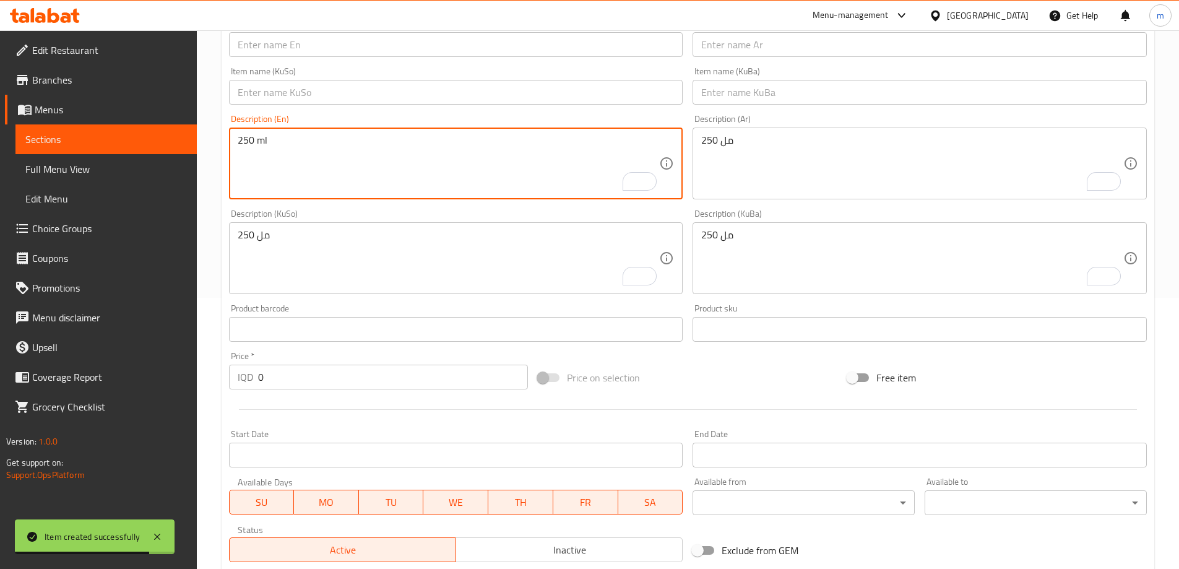
scroll to position [159, 0]
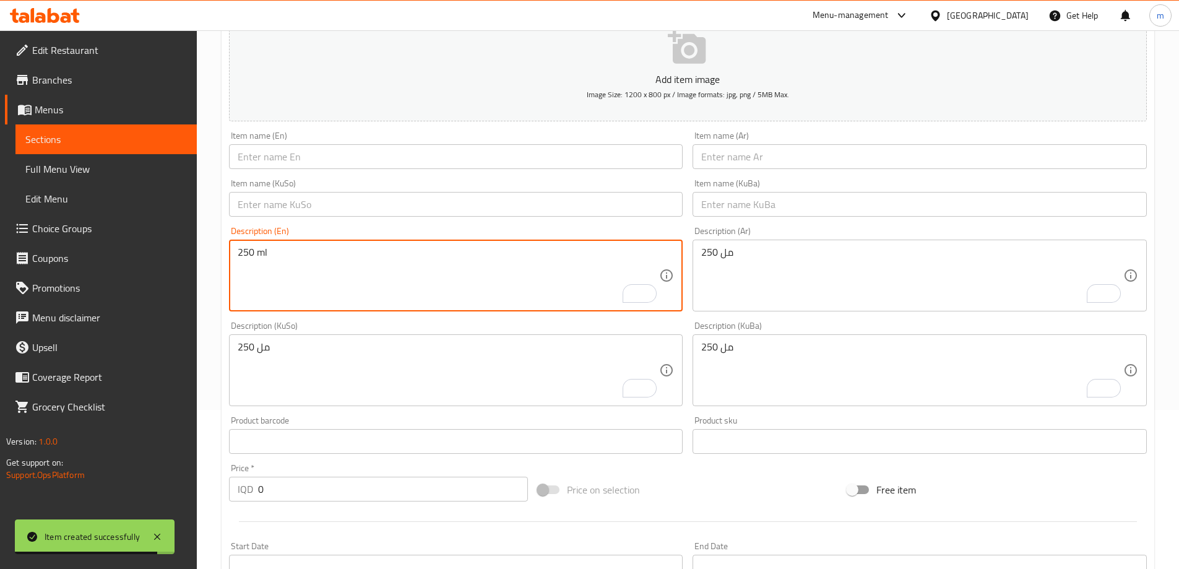
click at [426, 204] on input "text" at bounding box center [456, 204] width 454 height 25
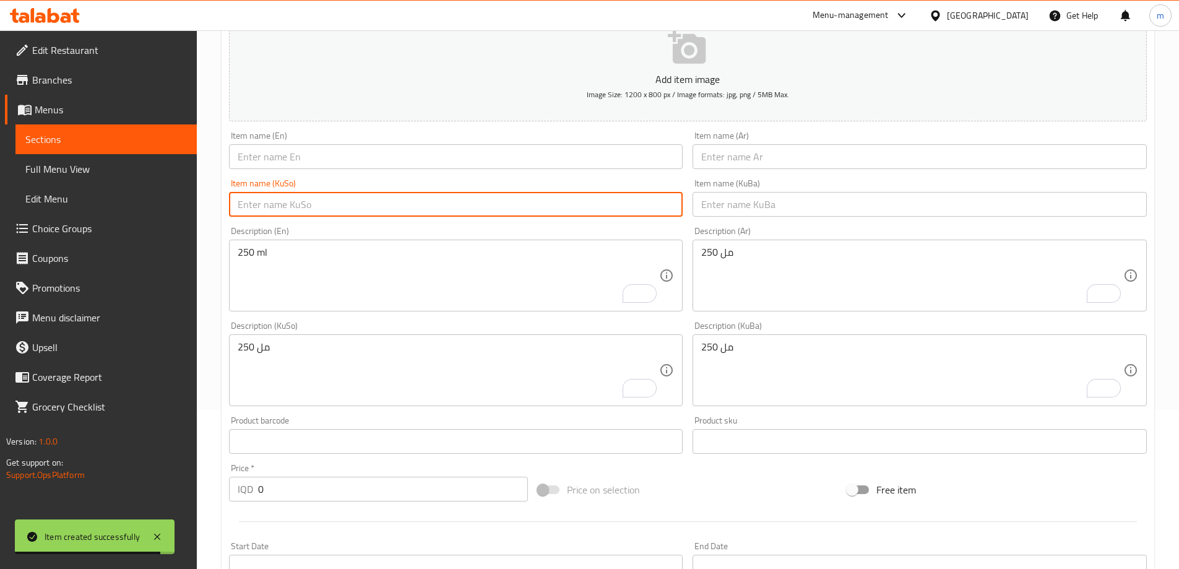
paste input "کۆکاکۆلا"
type input "کۆکاکۆلا"
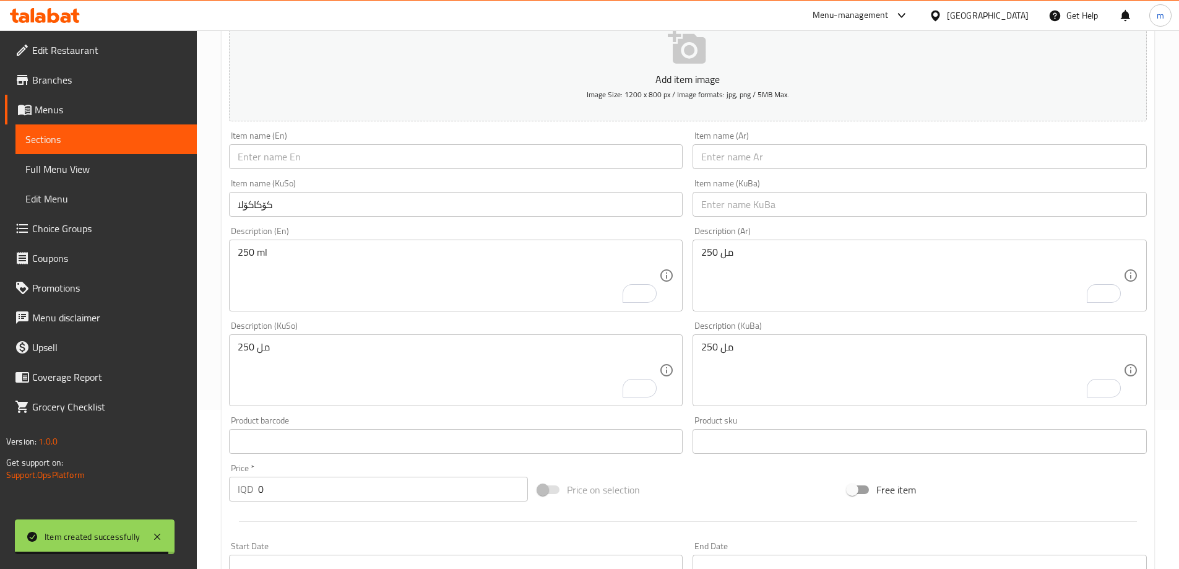
click at [796, 181] on div "Item name (KuBa) Item name (KuBa)" at bounding box center [919, 198] width 454 height 38
drag, startPoint x: 777, startPoint y: 204, endPoint x: 776, endPoint y: 197, distance: 6.8
click at [777, 204] on input "text" at bounding box center [919, 204] width 454 height 25
paste input "کۆکاکۆلا"
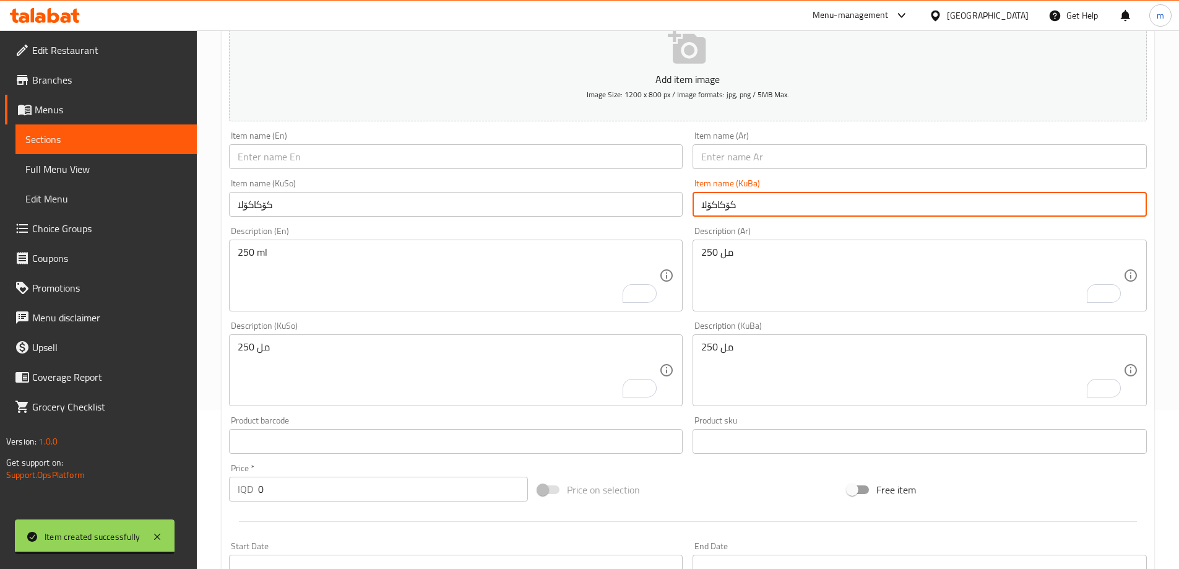
type input "کۆکاکۆلا"
click at [767, 160] on input "text" at bounding box center [919, 156] width 454 height 25
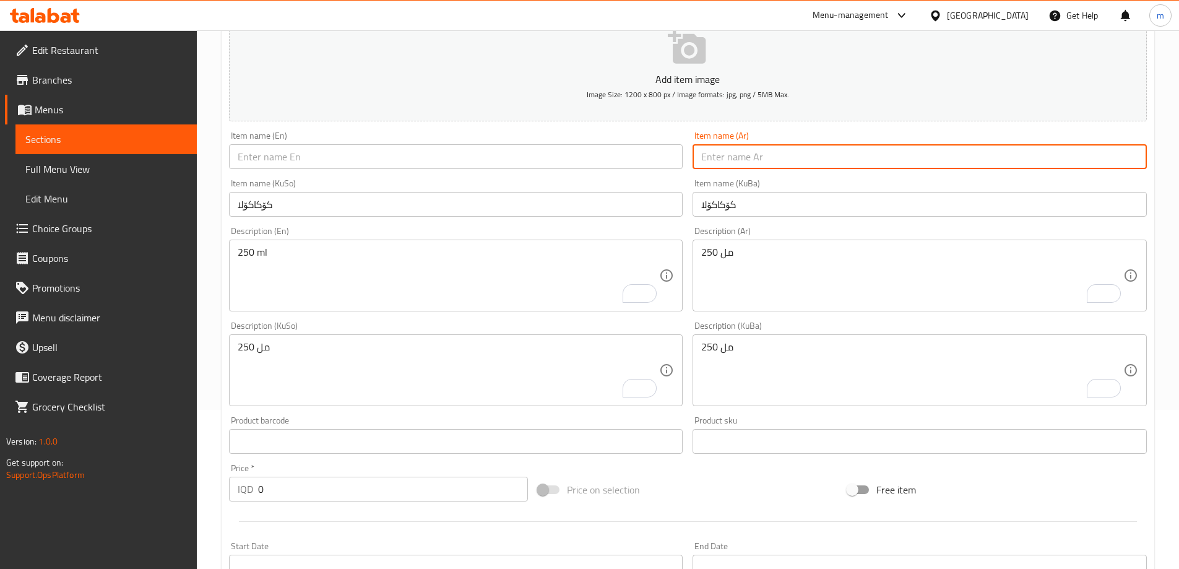
paste input "كوكاكولا"
type input "كوكاكولا"
click at [614, 156] on input "text" at bounding box center [456, 156] width 454 height 25
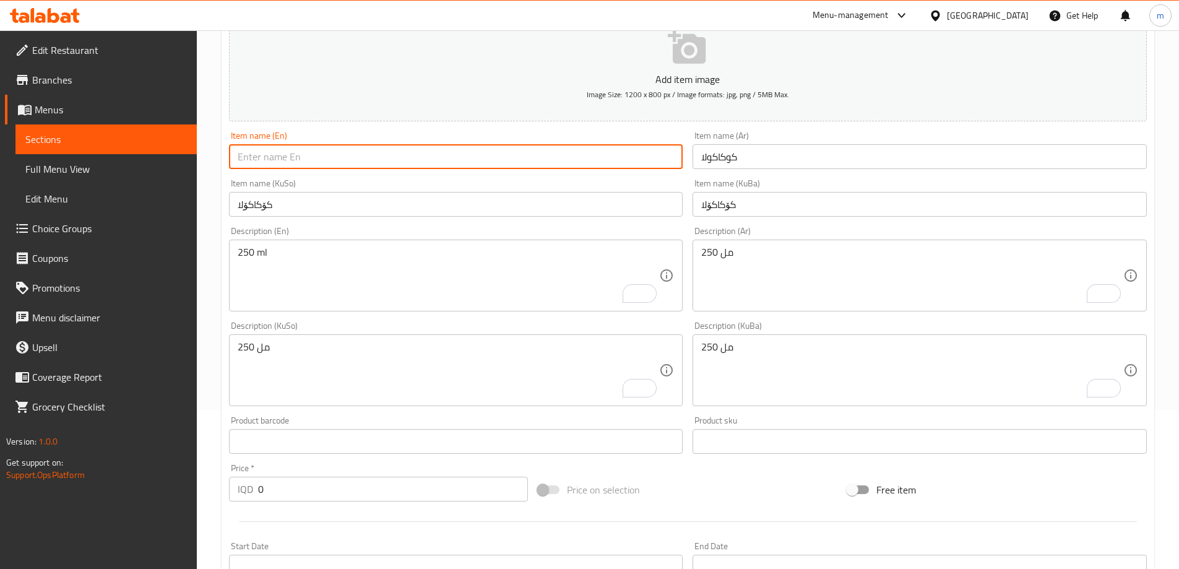
paste input "Coca-Cola"
type input "Coca-Cola"
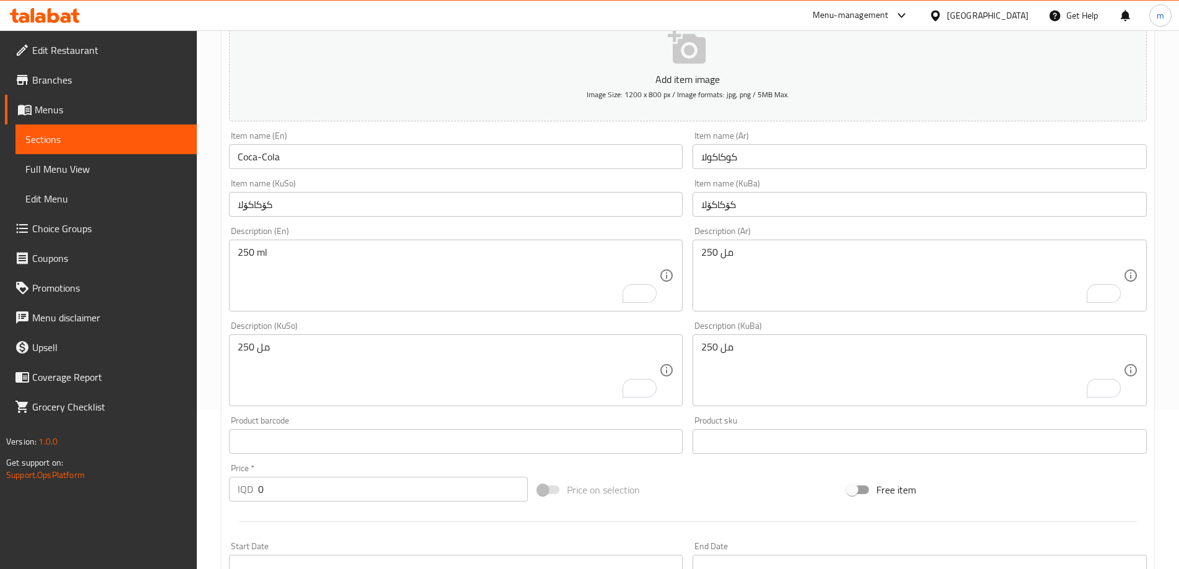
click at [351, 176] on div "Item name (KuSo) کۆکاکۆلا Item name (KuSo)" at bounding box center [456, 198] width 464 height 48
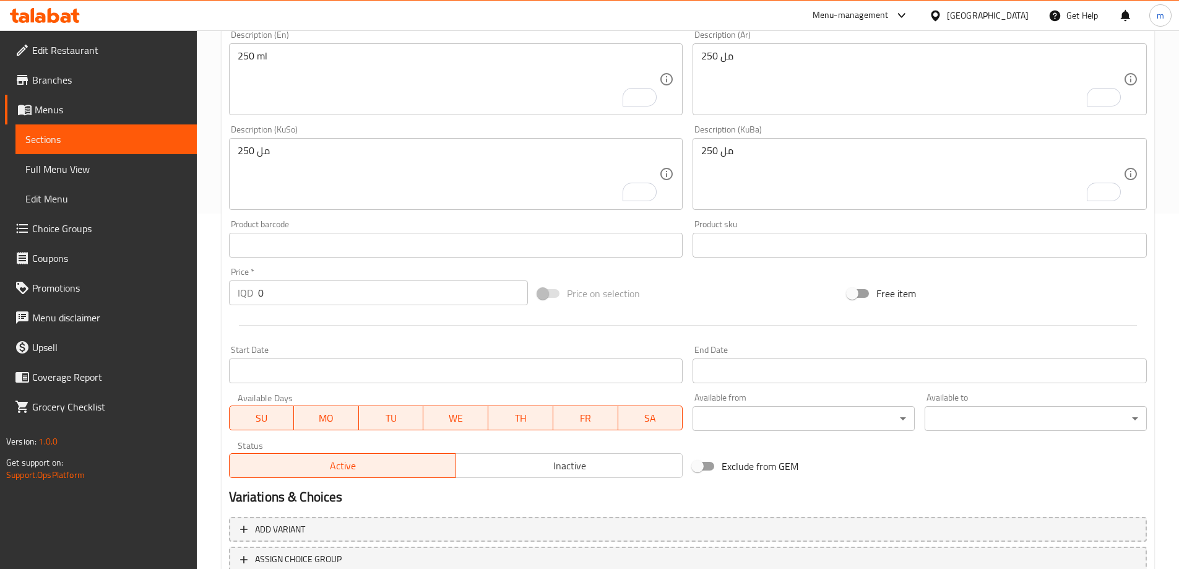
scroll to position [448, 0]
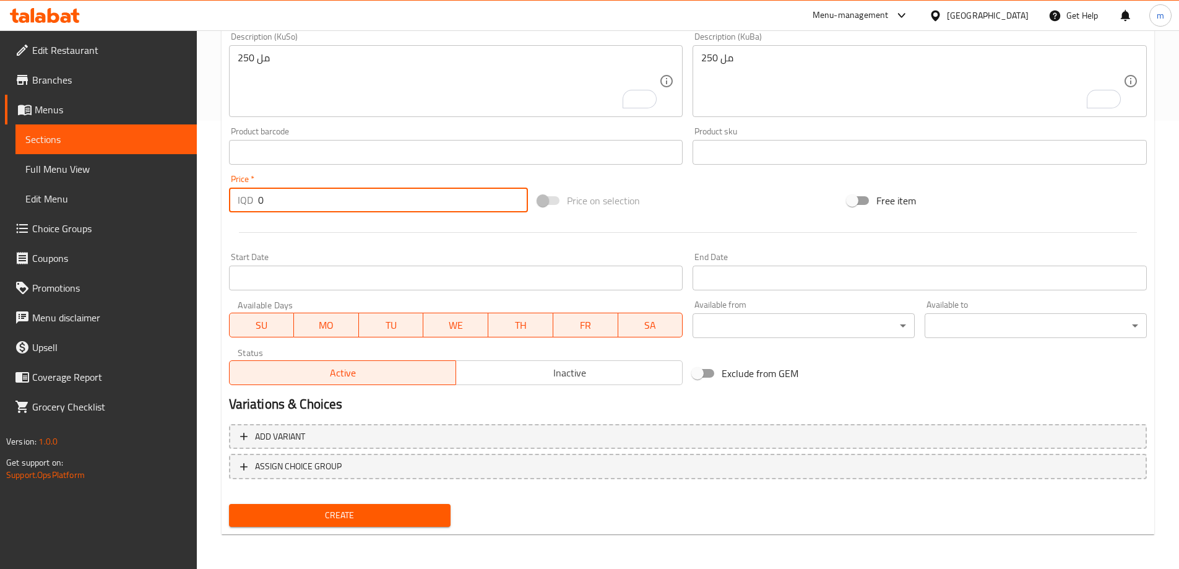
drag, startPoint x: 265, startPoint y: 199, endPoint x: 161, endPoint y: 176, distance: 106.4
click at [150, 198] on div "Edit Restaurant Branches Menus Sections Full Menu View Edit Menu Choice Groups …" at bounding box center [589, 75] width 1179 height 986
type input "1000"
click at [321, 519] on span "Create" at bounding box center [340, 514] width 202 height 15
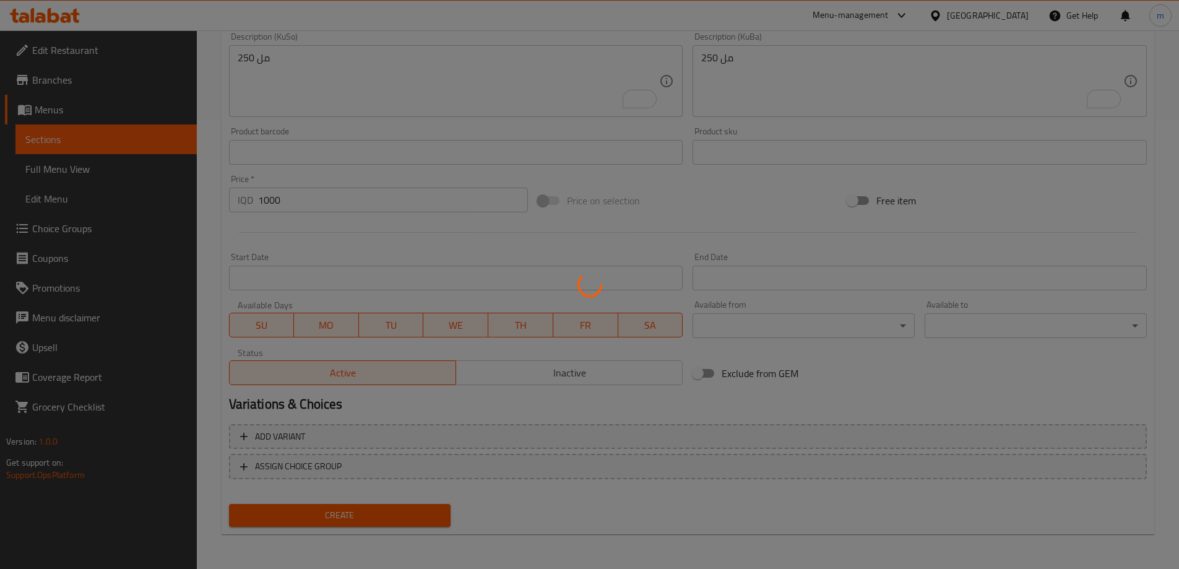
type input "0"
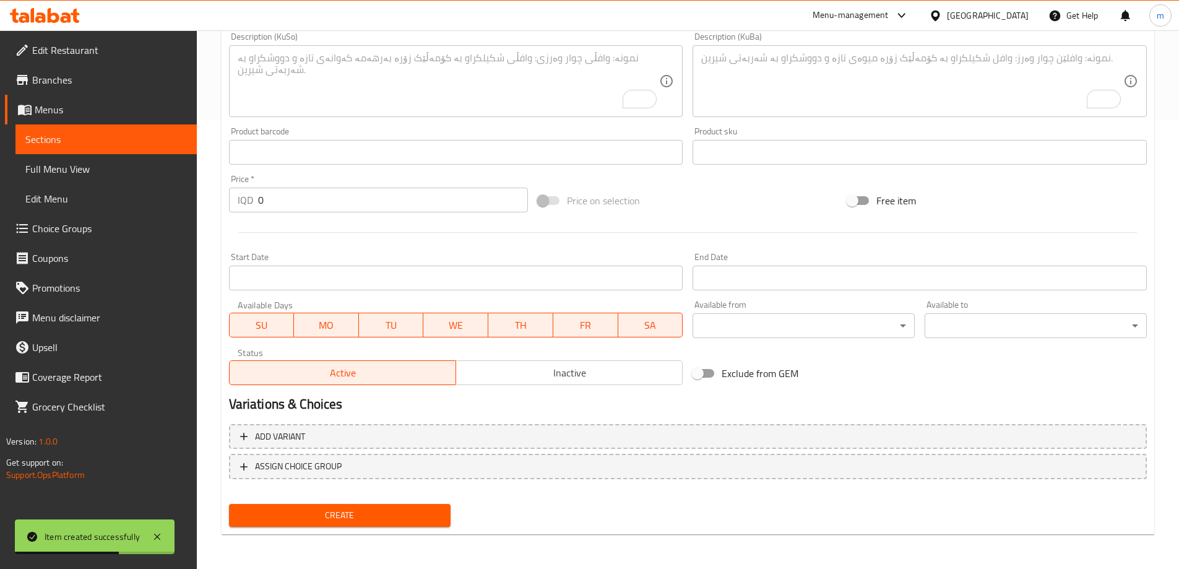
click at [99, 168] on span "Full Menu View" at bounding box center [105, 168] width 161 height 15
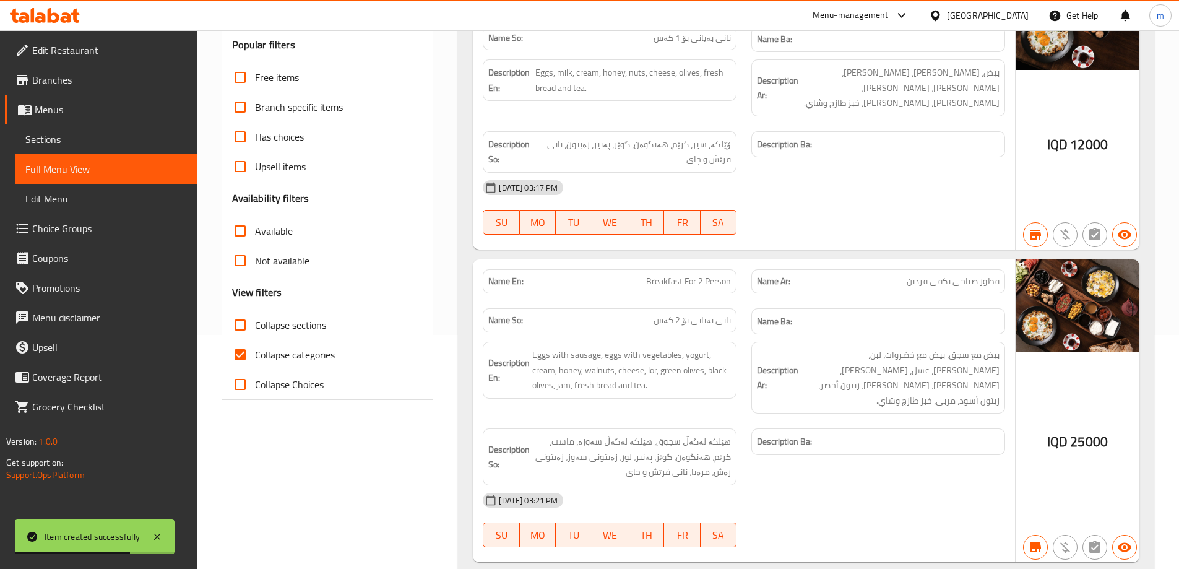
scroll to position [15, 0]
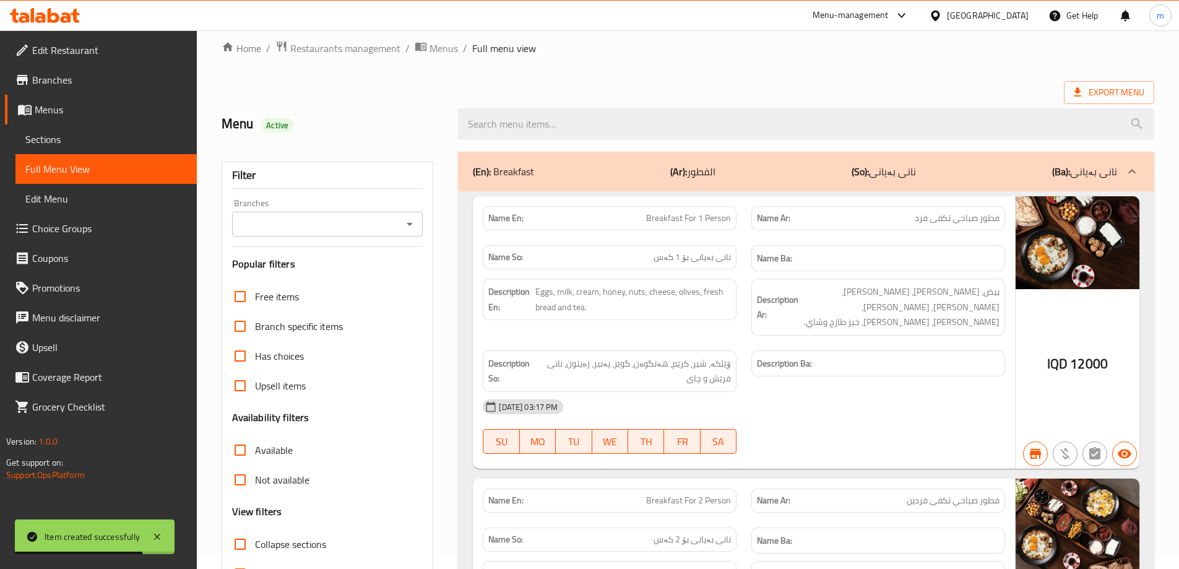
click at [415, 223] on icon "Open" at bounding box center [409, 224] width 15 height 15
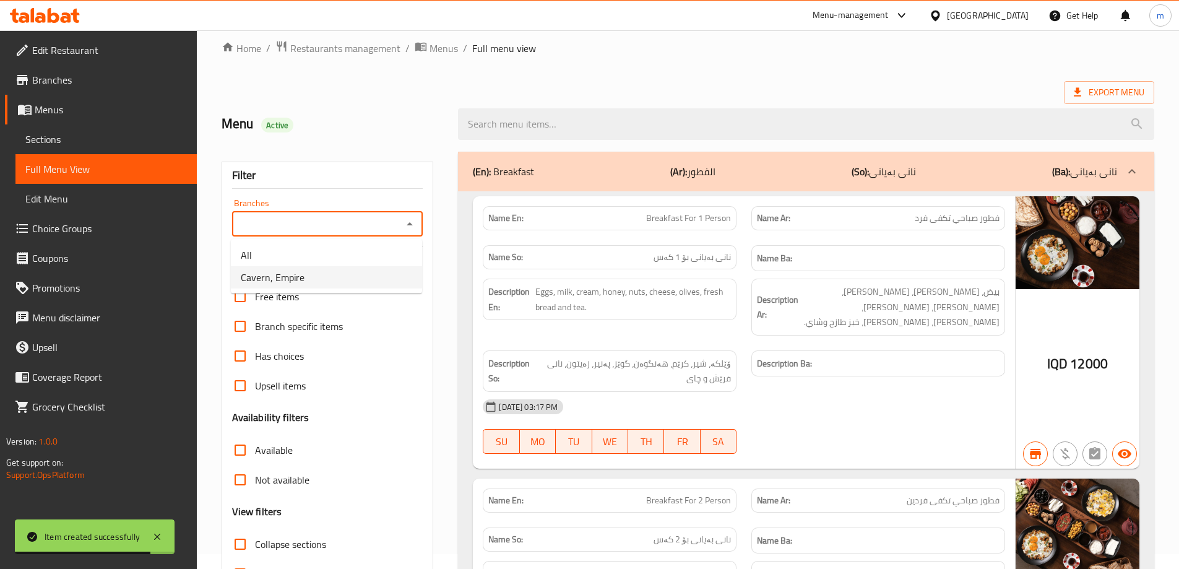
click at [352, 272] on li "Cavern, Empire" at bounding box center [326, 277] width 191 height 22
type input "Cavern, Empire"
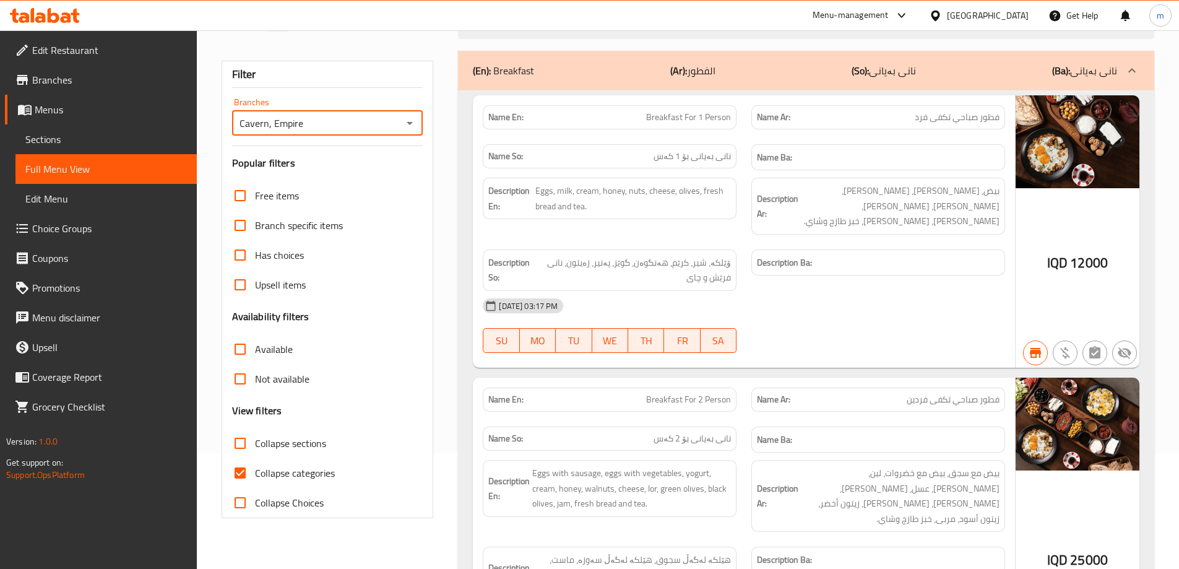
scroll to position [304, 0]
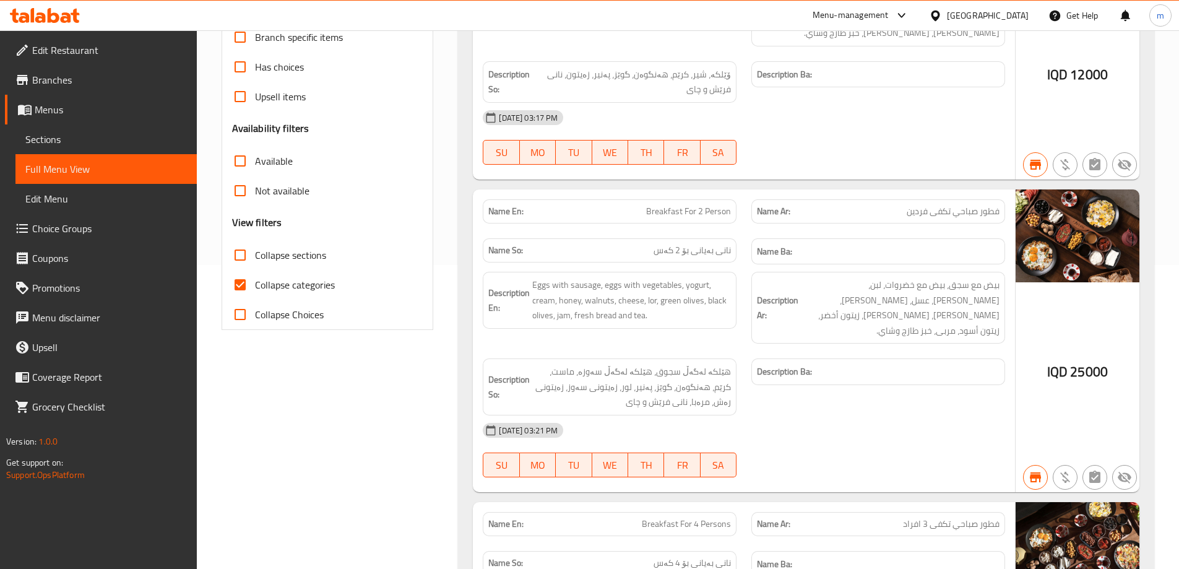
click at [295, 265] on label "Collapse sections" at bounding box center [275, 255] width 101 height 30
click at [255, 265] on input "Collapse sections" at bounding box center [240, 255] width 30 height 30
checkbox input "true"
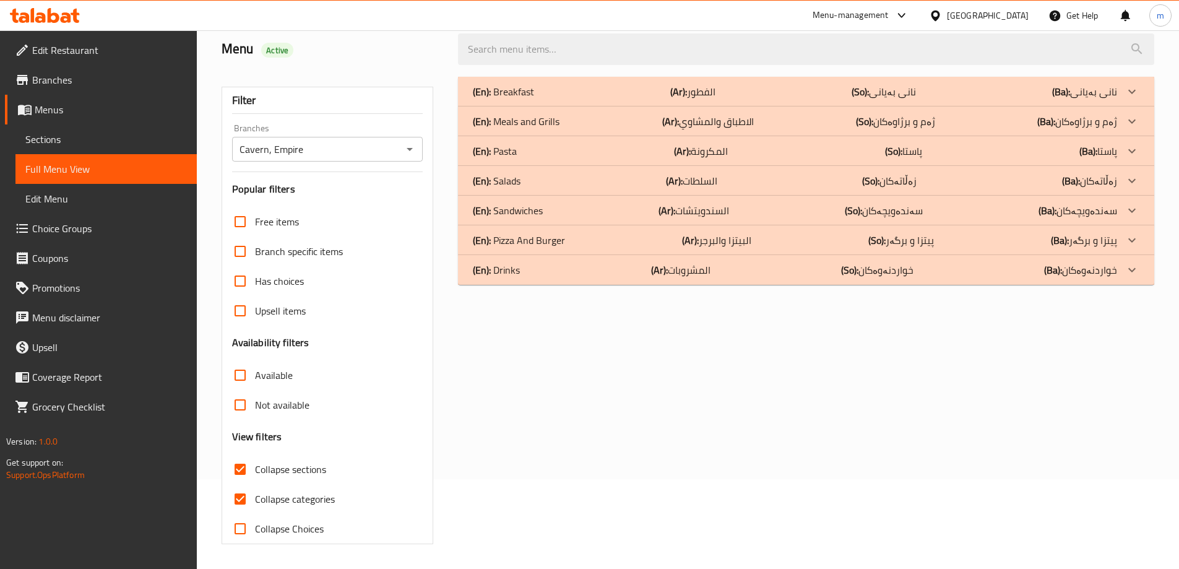
click at [288, 282] on div "Free items Branch specific items Has choices Upsell items Availability filters …" at bounding box center [327, 375] width 191 height 337
click at [509, 270] on p "(En): Drinks" at bounding box center [496, 269] width 47 height 15
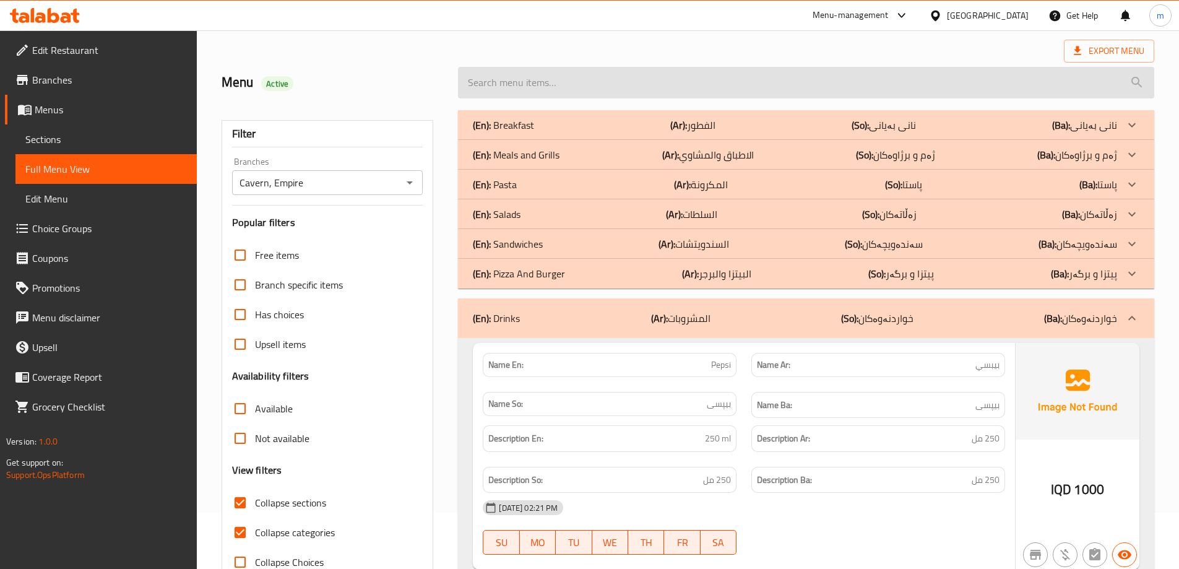
scroll to position [0, 0]
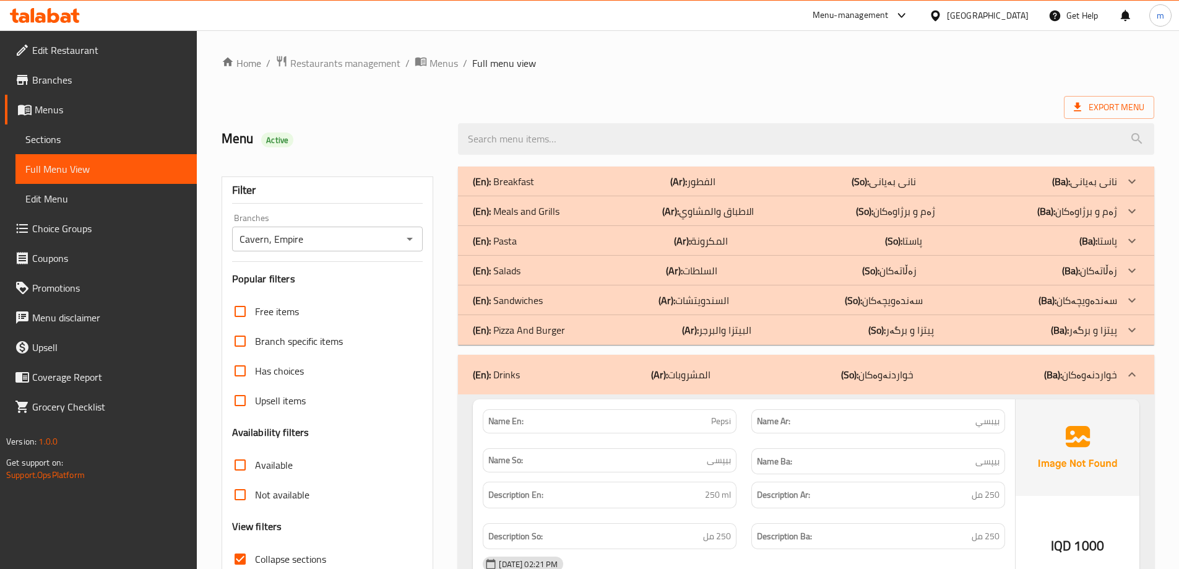
click at [46, 20] on icon at bounding box center [45, 15] width 70 height 15
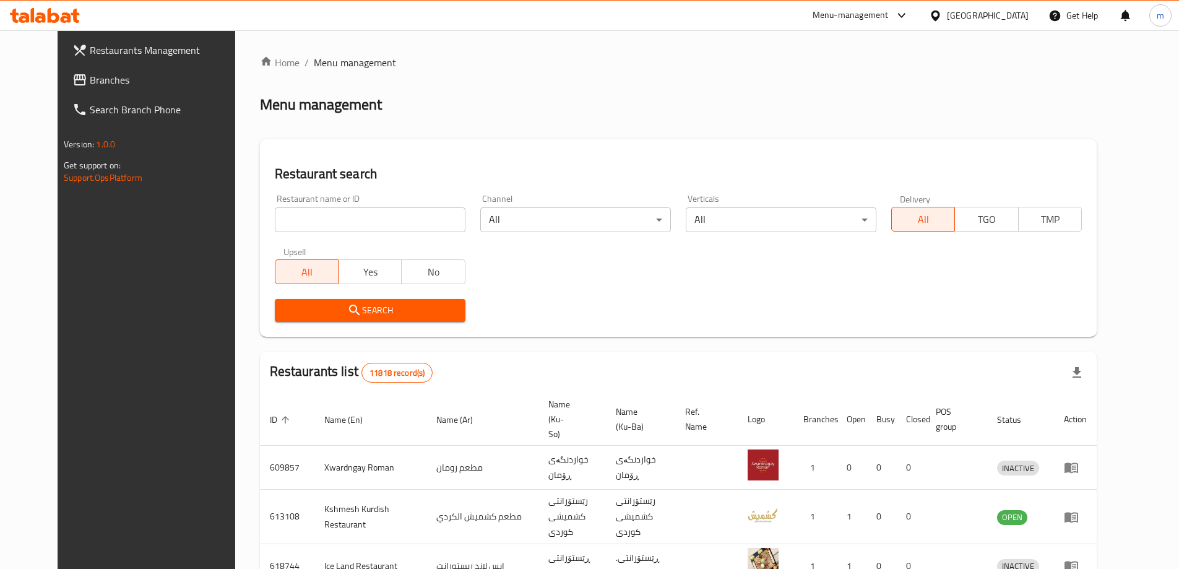
click at [351, 204] on div "Restaurant name or ID Restaurant name or ID" at bounding box center [370, 213] width 191 height 38
click at [351, 221] on input "search" at bounding box center [370, 219] width 191 height 25
paste input "739551"
type input "739551"
click button "Search" at bounding box center [370, 310] width 191 height 23
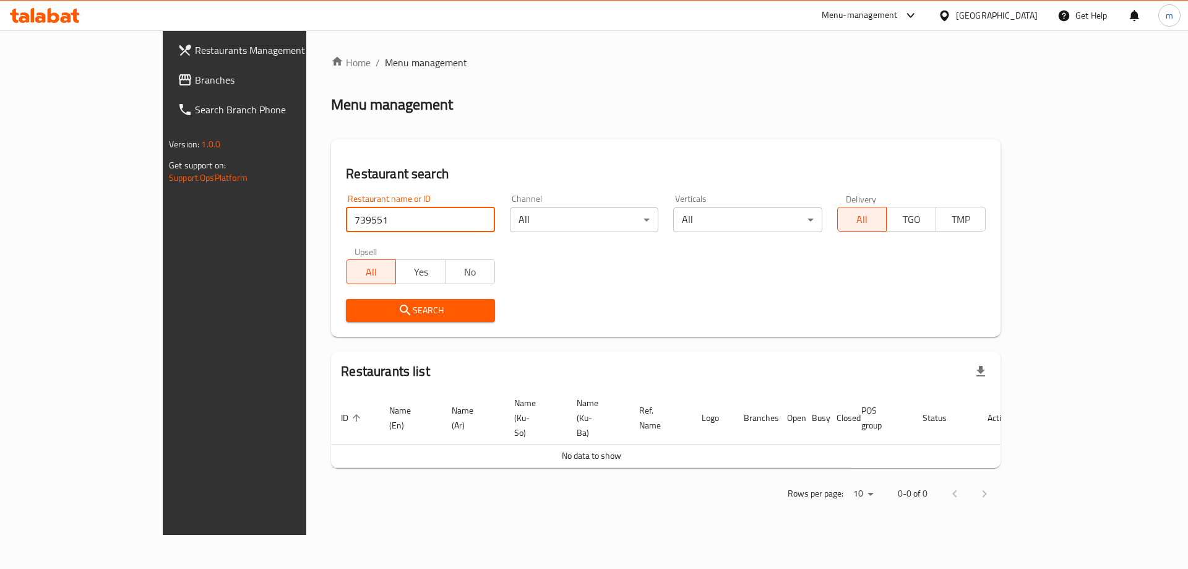
click at [195, 79] on span "Branches" at bounding box center [273, 79] width 157 height 15
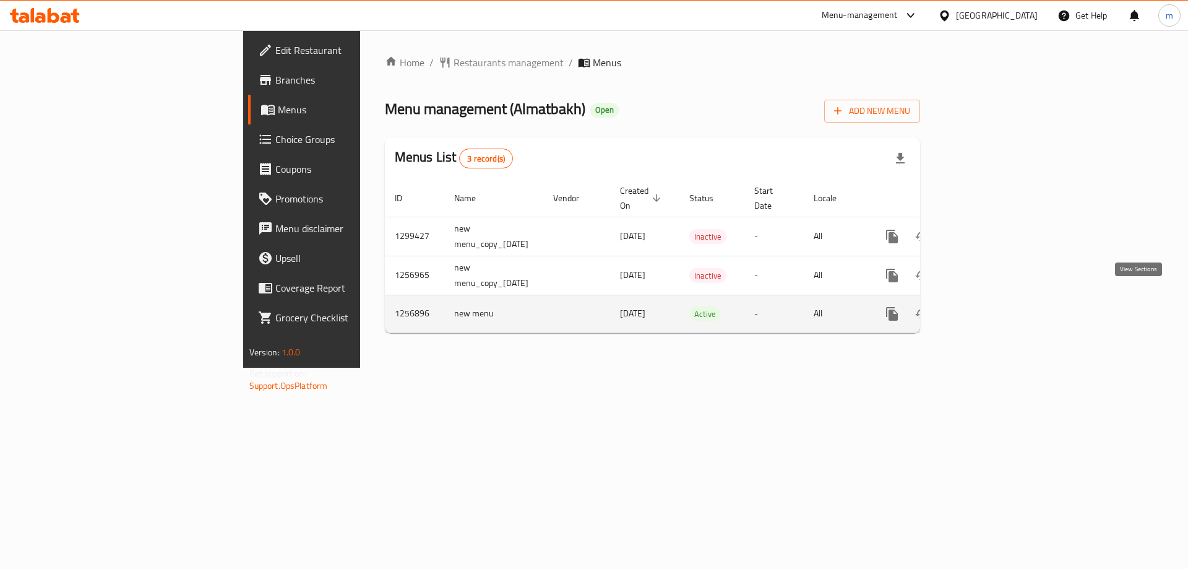
click at [989, 306] on icon "enhanced table" at bounding box center [981, 313] width 15 height 15
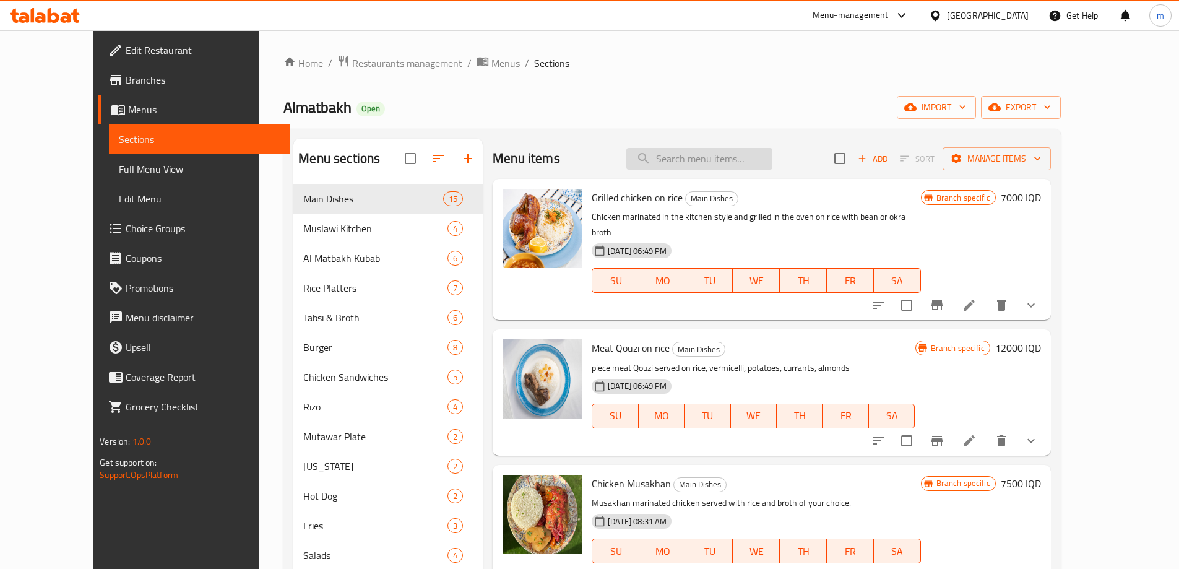
click at [694, 168] on input "search" at bounding box center [699, 159] width 146 height 22
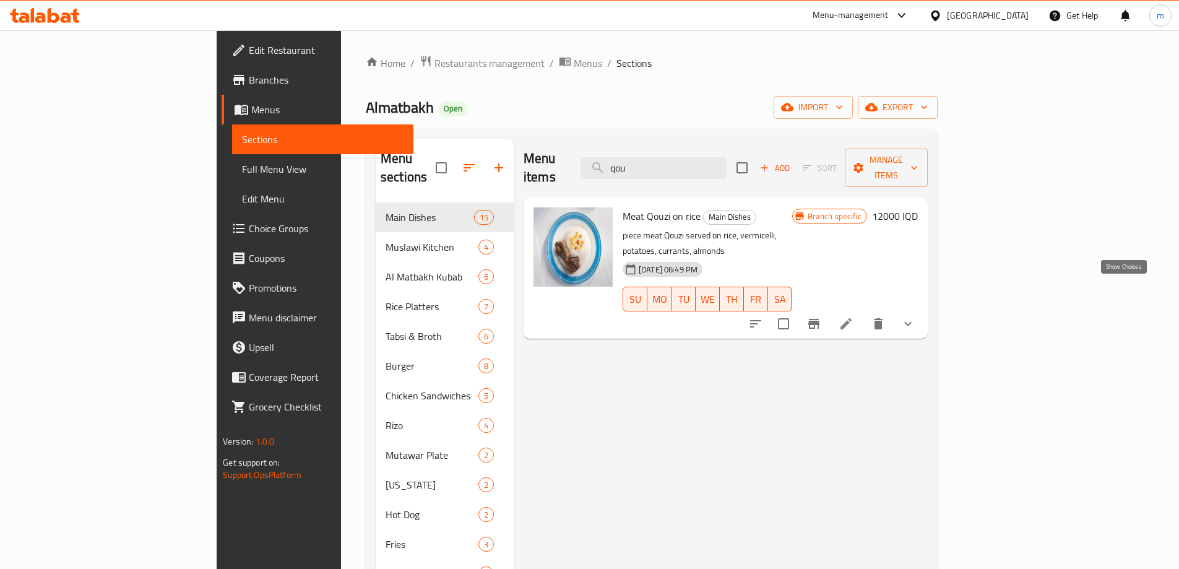
type input "qou"
click at [915, 316] on icon "show more" at bounding box center [907, 323] width 15 height 15
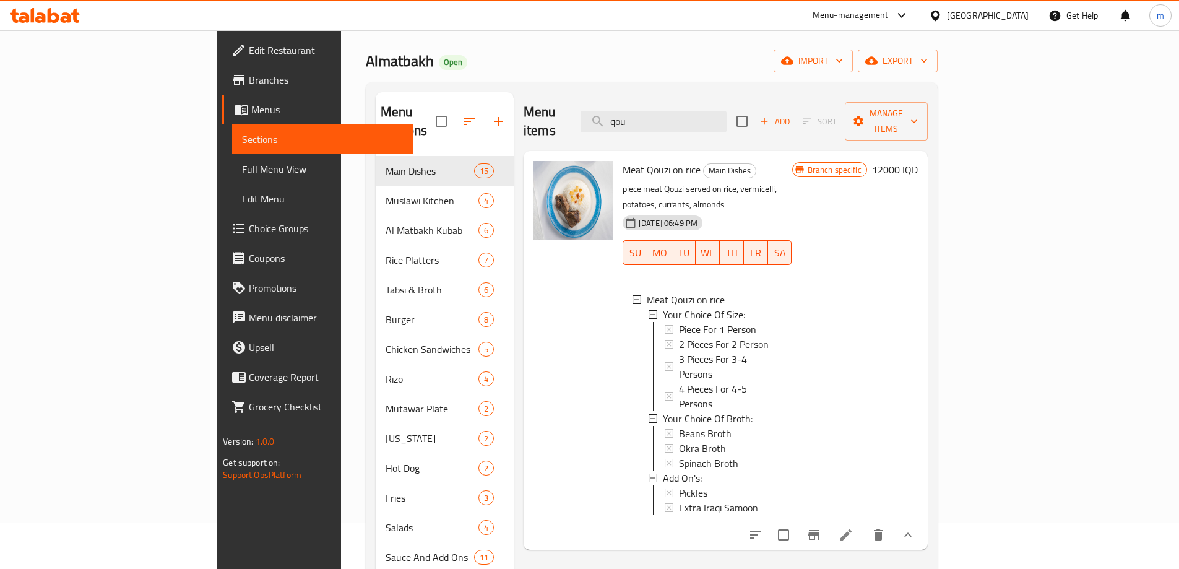
scroll to position [112, 0]
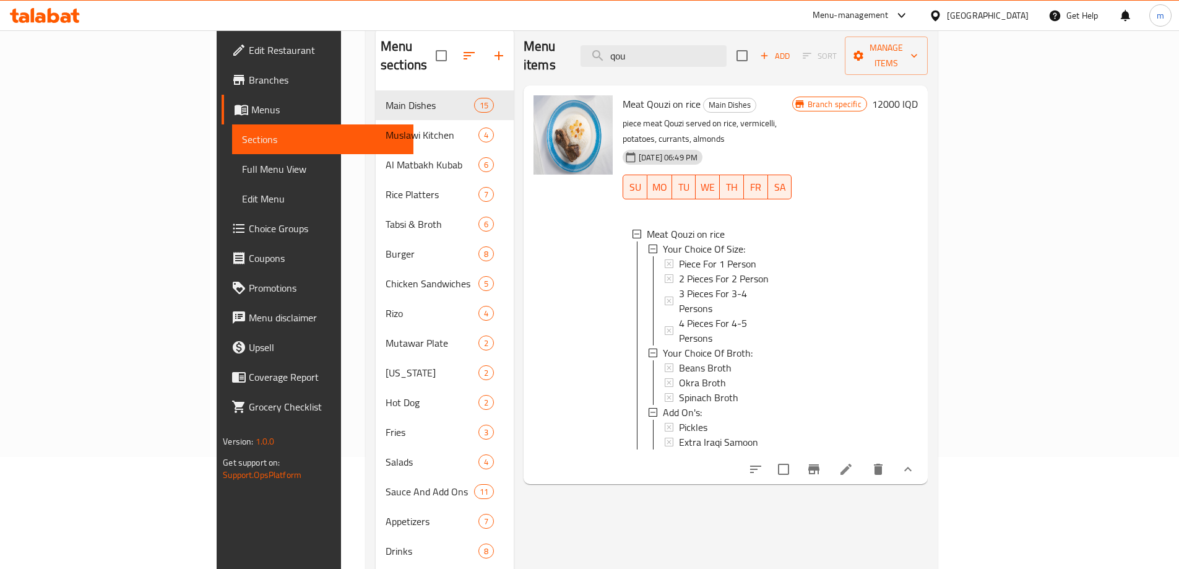
click at [819, 464] on icon "Branch-specific-item" at bounding box center [813, 469] width 11 height 10
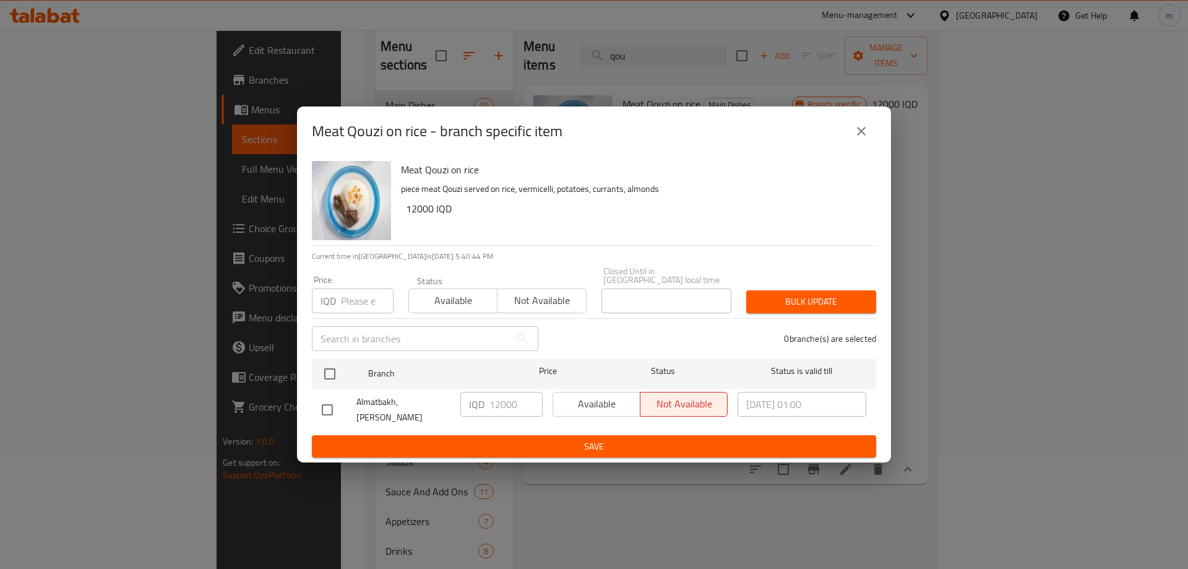
click at [856, 139] on icon "close" at bounding box center [861, 131] width 15 height 15
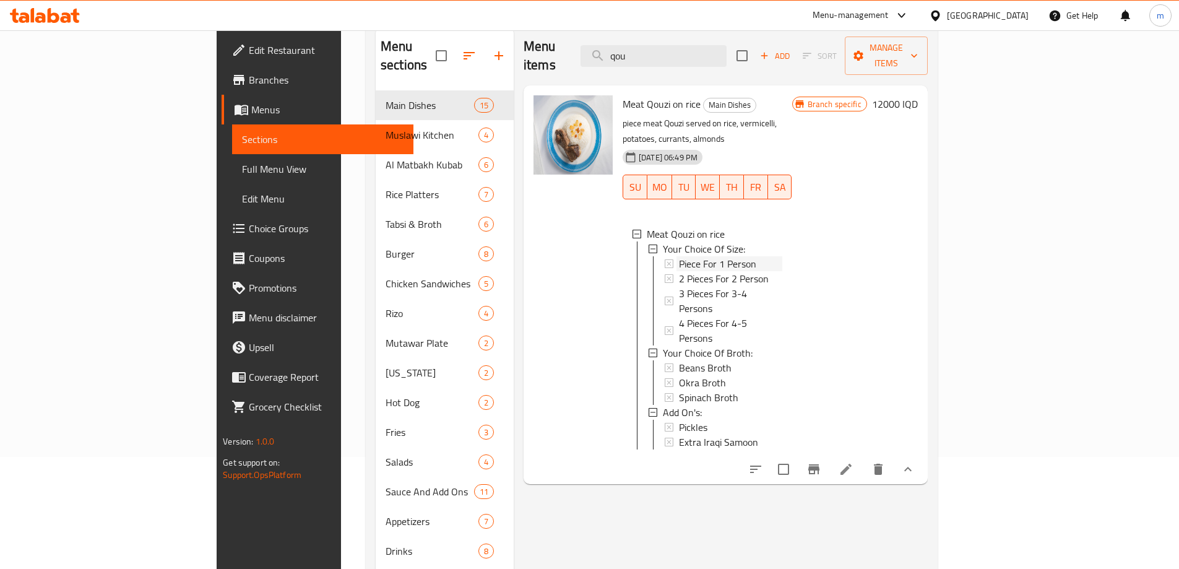
click at [679, 256] on span "Piece For 1 Person" at bounding box center [717, 263] width 77 height 15
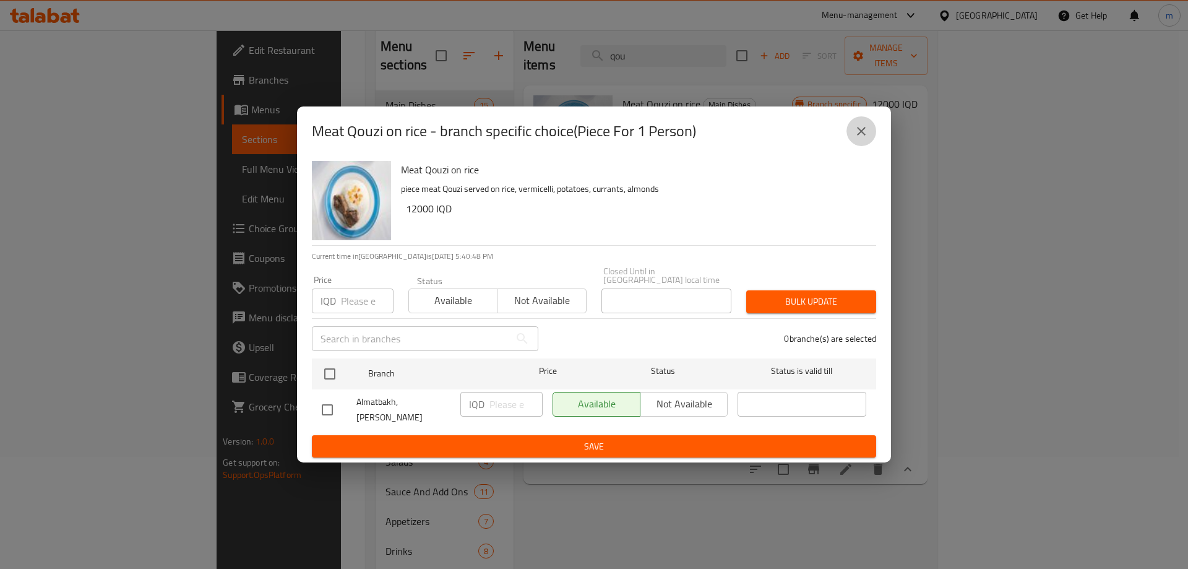
click at [870, 138] on button "close" at bounding box center [861, 131] width 30 height 30
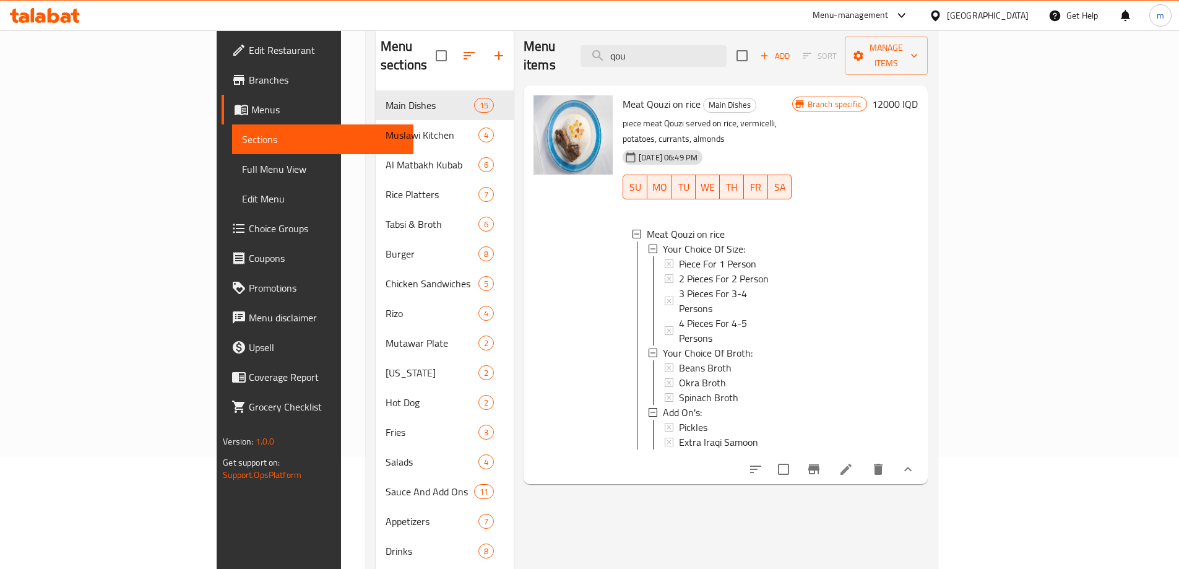
click at [622, 95] on span "Meat Qouzi on rice" at bounding box center [661, 104] width 78 height 19
copy h6 "Meat Qouzi on rice"
click at [242, 166] on span "Full Menu View" at bounding box center [322, 168] width 161 height 15
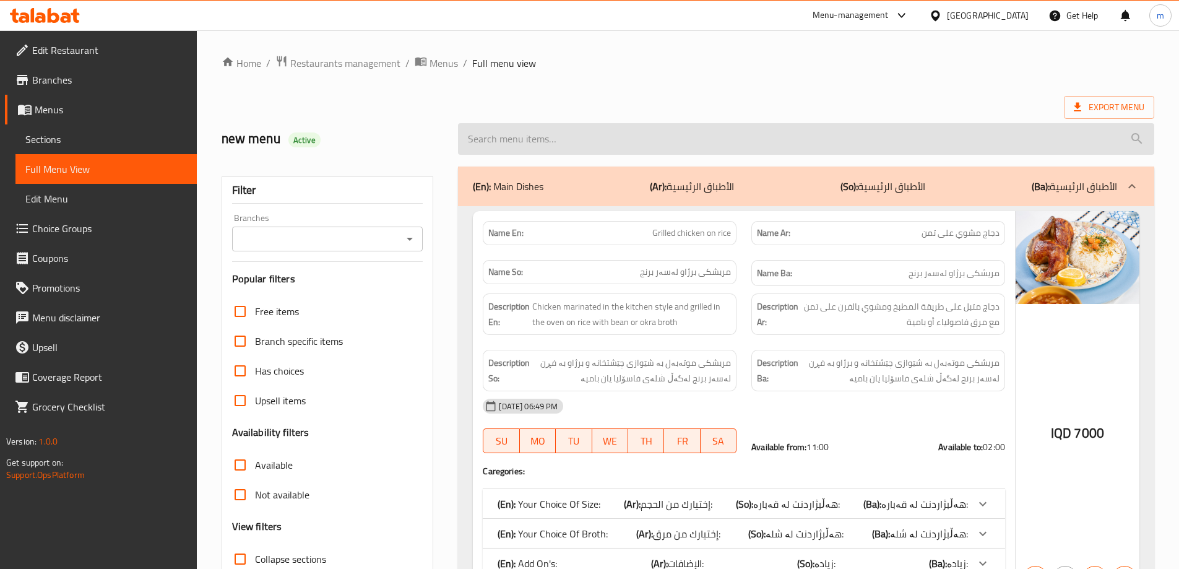
click at [683, 146] on input "search" at bounding box center [806, 139] width 696 height 32
paste input "Meat Qouzi on rice"
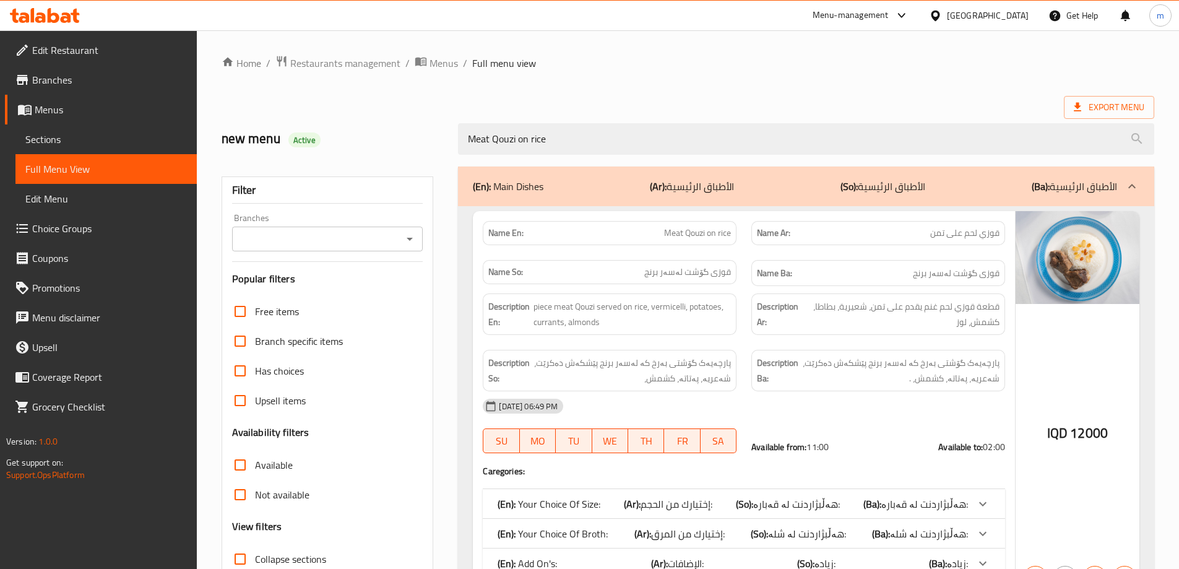
click at [407, 235] on icon "Open" at bounding box center [409, 238] width 15 height 15
type input "Meat Qouzi on rice"
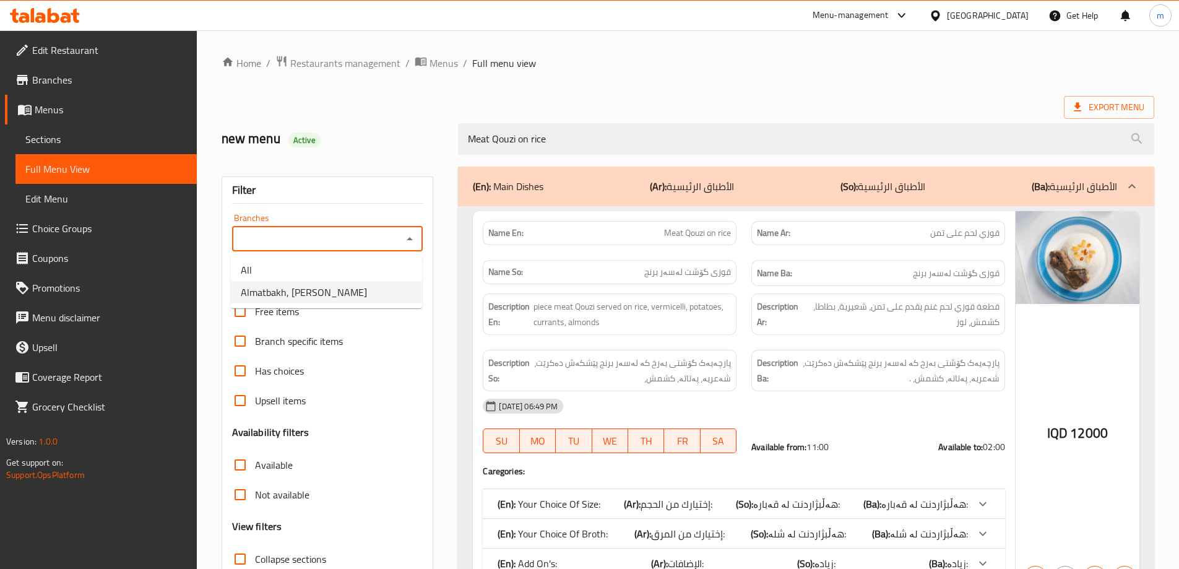
click at [350, 290] on li "Almatbakh, Al Dawoodi" at bounding box center [326, 292] width 191 height 22
type input "Almatbakh, Al Dawoodi"
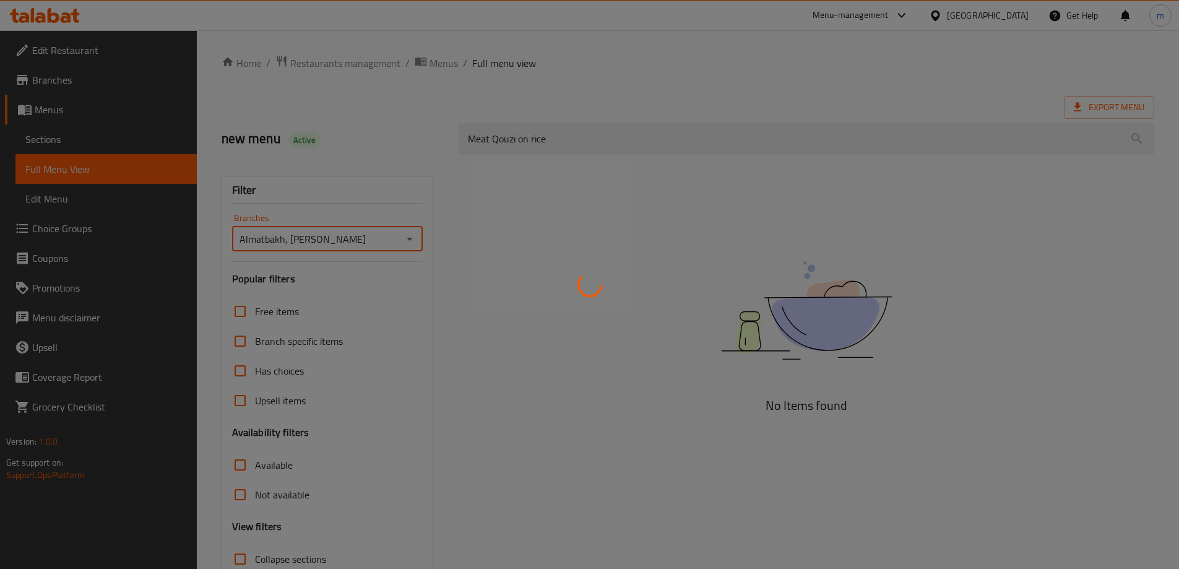
scroll to position [90, 0]
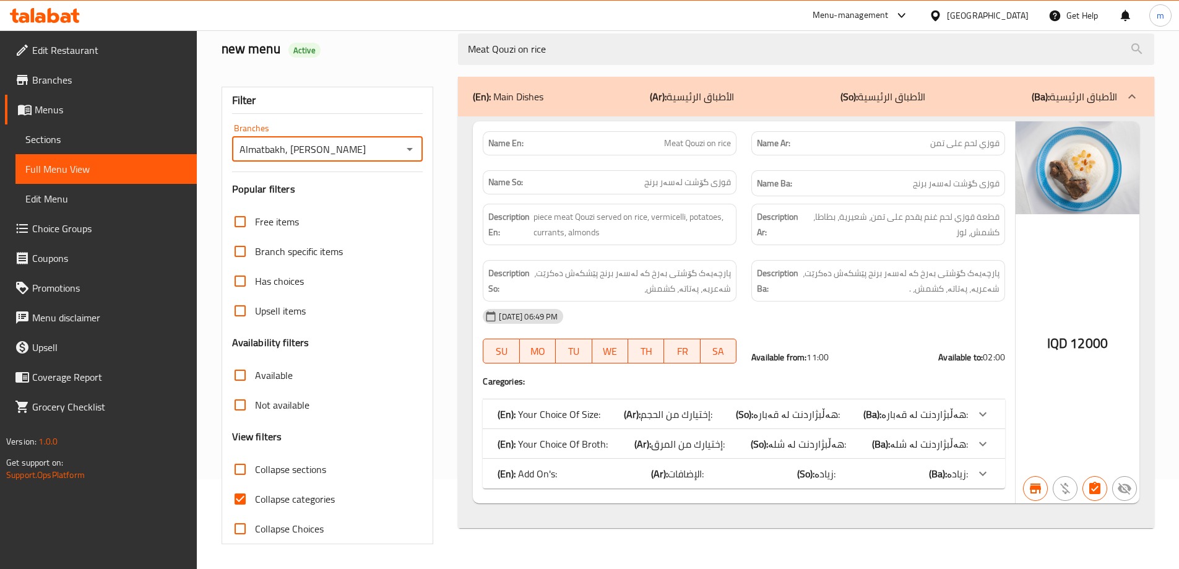
click at [249, 505] on input "Collapse categories" at bounding box center [240, 499] width 30 height 30
checkbox input "false"
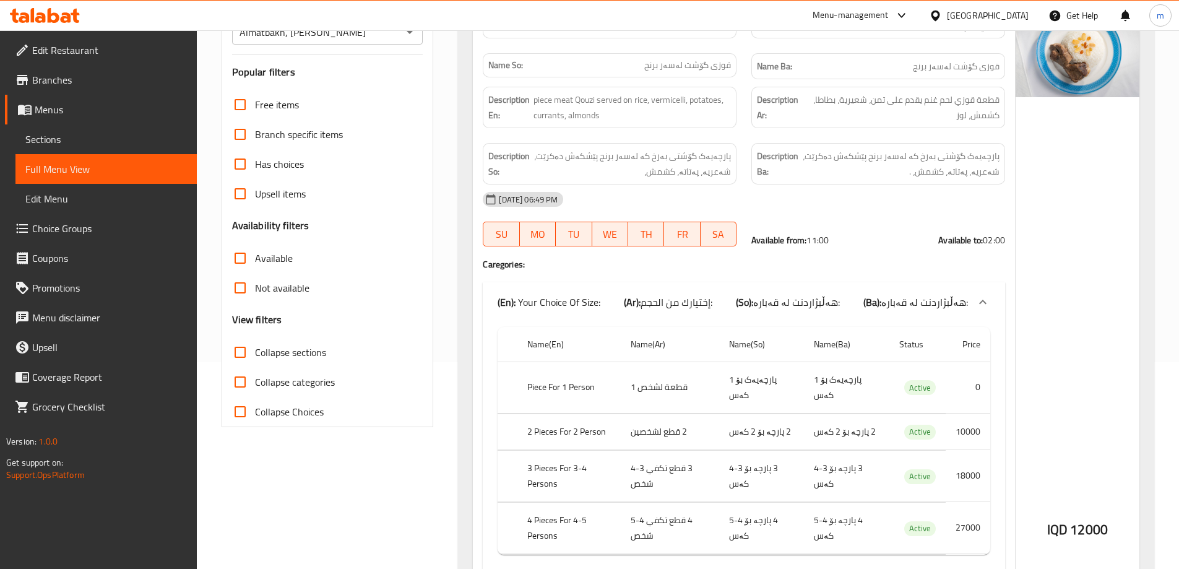
scroll to position [234, 0]
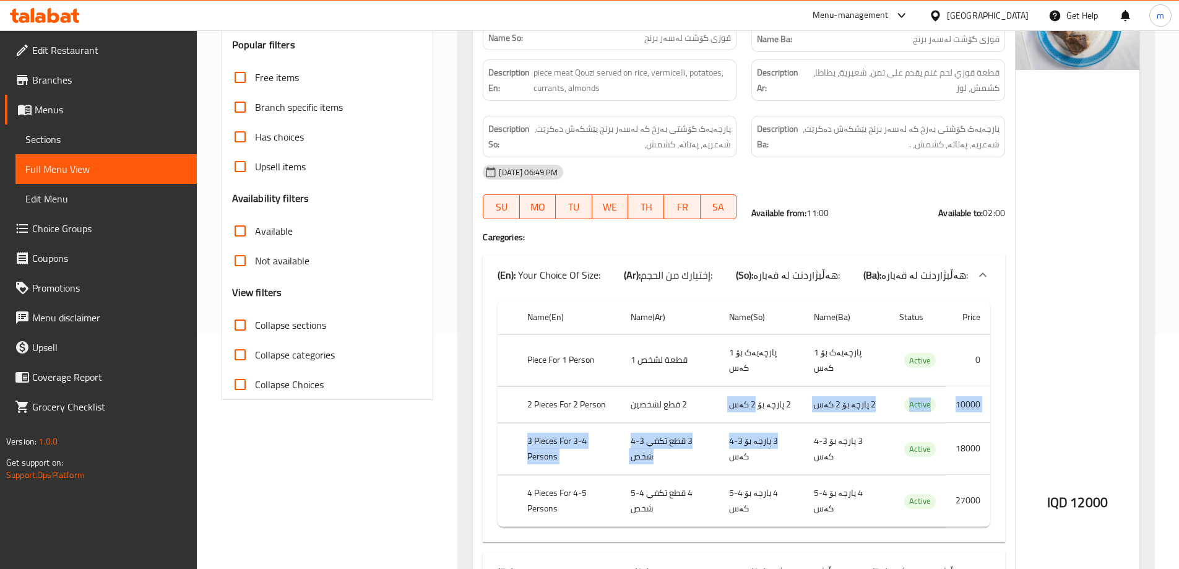
drag, startPoint x: 759, startPoint y: 411, endPoint x: 741, endPoint y: 445, distance: 38.5
click at [783, 468] on tbody "Piece For 1 Person قطعة لشخص 1 پارچەیەک بۆ 1 کەس پارچەیەک بۆ 1 کەس Active 0 2 P…" at bounding box center [743, 430] width 493 height 192
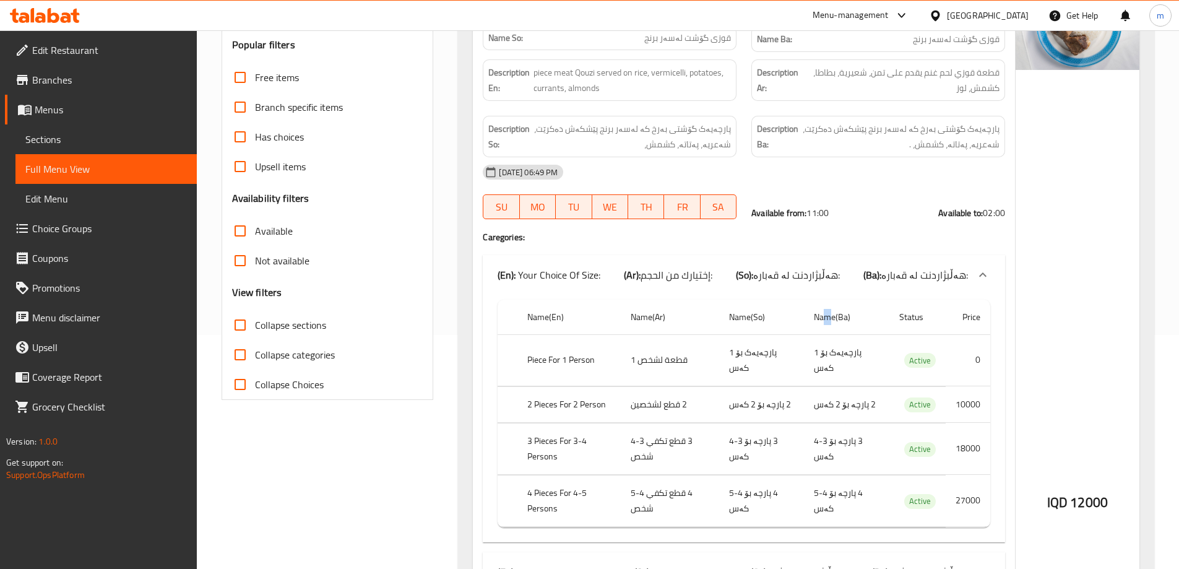
drag, startPoint x: 830, startPoint y: 332, endPoint x: 841, endPoint y: 327, distance: 11.9
click at [841, 327] on th "Name(Ba)" at bounding box center [846, 316] width 85 height 35
click at [887, 336] on td "پارچەیەک بۆ 1 کەس" at bounding box center [846, 359] width 85 height 51
drag, startPoint x: 700, startPoint y: 388, endPoint x: 708, endPoint y: 411, distance: 24.3
click at [699, 410] on tbody "Piece For 1 Person قطعة لشخص 1 پارچەیەک بۆ 1 کەس پارچەیەک بۆ 1 کەس Active 0 2 P…" at bounding box center [743, 430] width 493 height 192
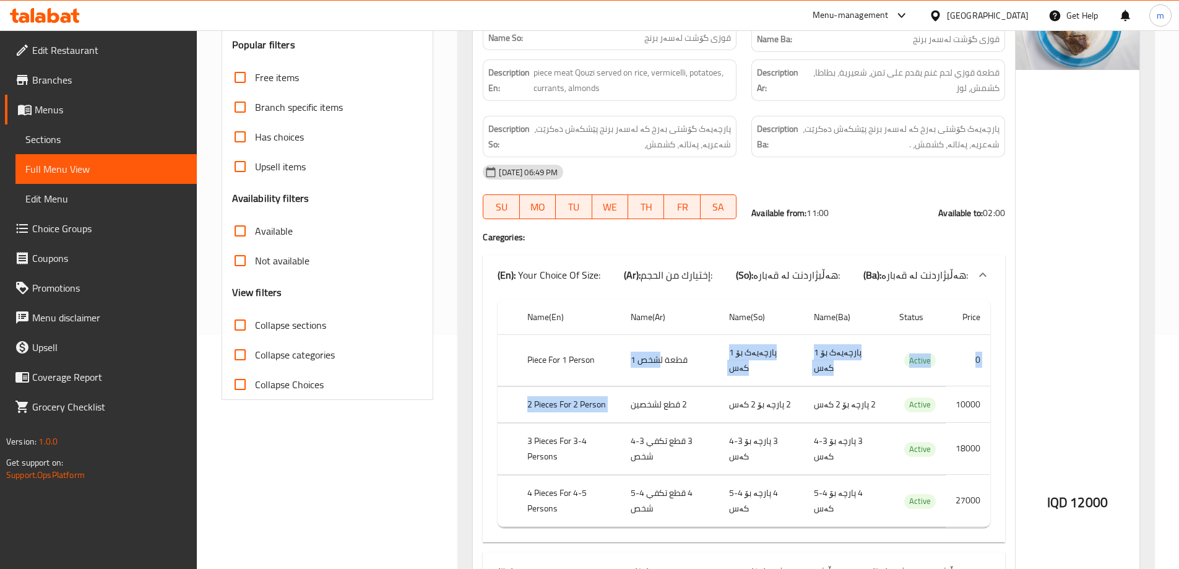
click at [719, 411] on td "2 قطع لشخصين" at bounding box center [670, 404] width 98 height 37
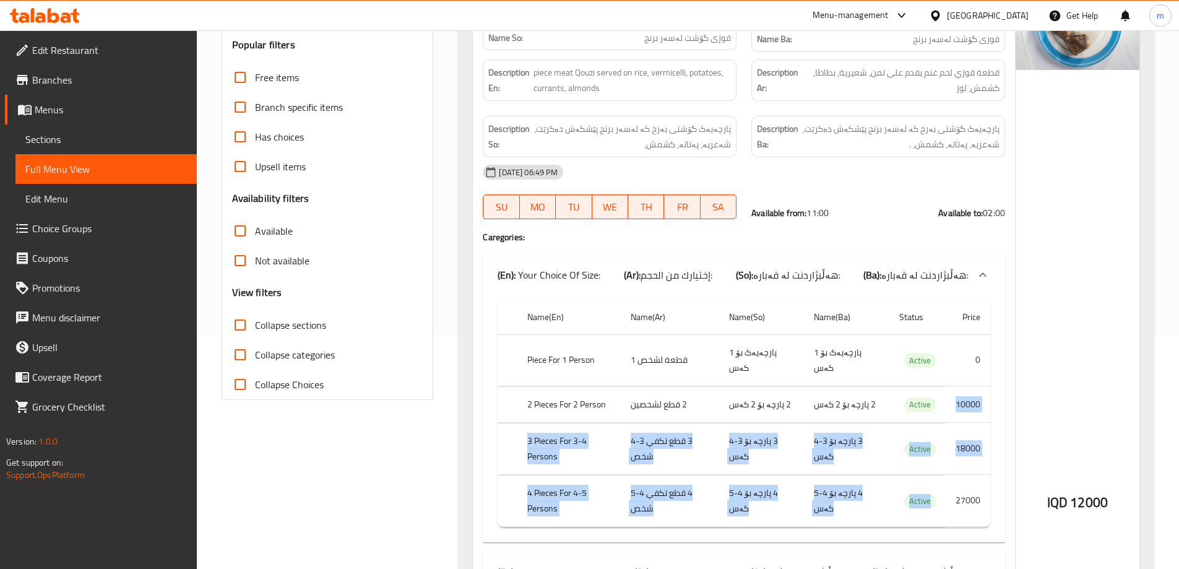
drag, startPoint x: 938, startPoint y: 400, endPoint x: 871, endPoint y: 492, distance: 113.4
click at [900, 501] on tbody "Piece For 1 Person قطعة لشخص 1 پارچەیەک بۆ 1 کەس پارچەیەک بۆ 1 کەس Active 0 2 P…" at bounding box center [743, 430] width 493 height 192
click at [773, 454] on td "3 پارچە بۆ 3-4 کەس" at bounding box center [761, 448] width 85 height 51
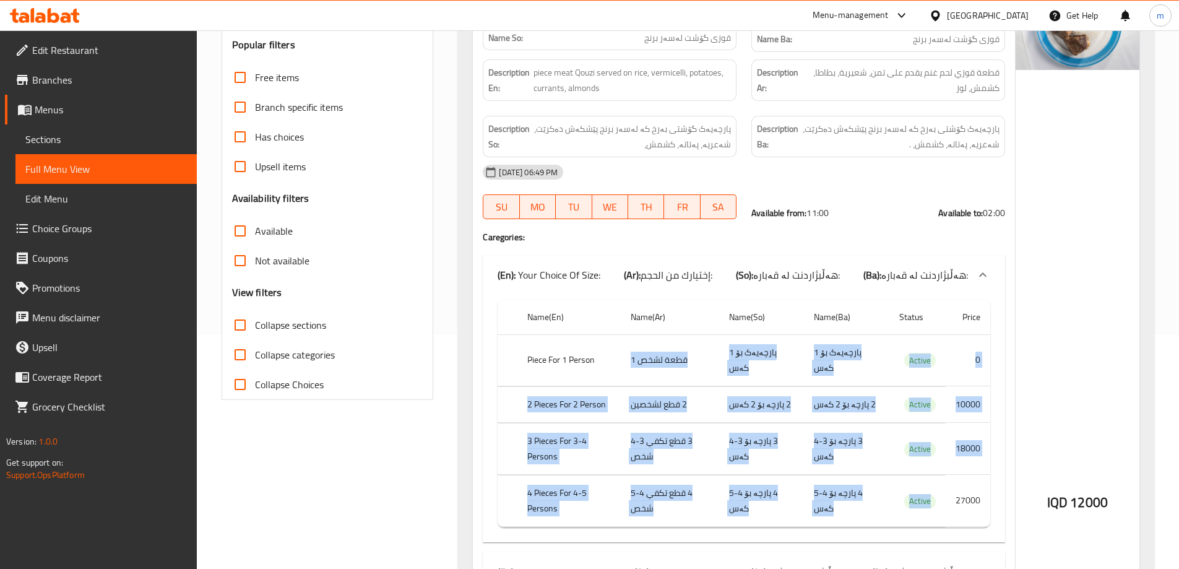
drag, startPoint x: 726, startPoint y: 359, endPoint x: 888, endPoint y: 468, distance: 194.8
click at [915, 511] on tbody "Piece For 1 Person قطعة لشخص 1 پارچەیەک بۆ 1 کەس پارچەیەک بۆ 1 کەس Active 0 2 P…" at bounding box center [743, 430] width 493 height 192
click at [877, 451] on td "3 پارچە بۆ 3-4 کەس" at bounding box center [846, 448] width 85 height 51
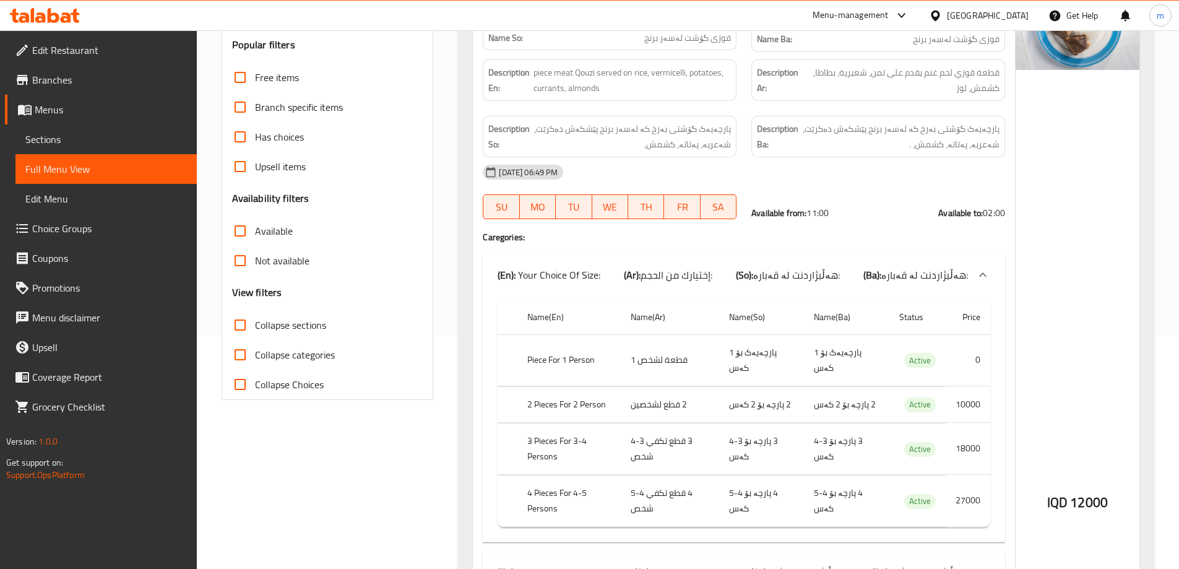
click at [37, 12] on icon at bounding box center [45, 15] width 70 height 15
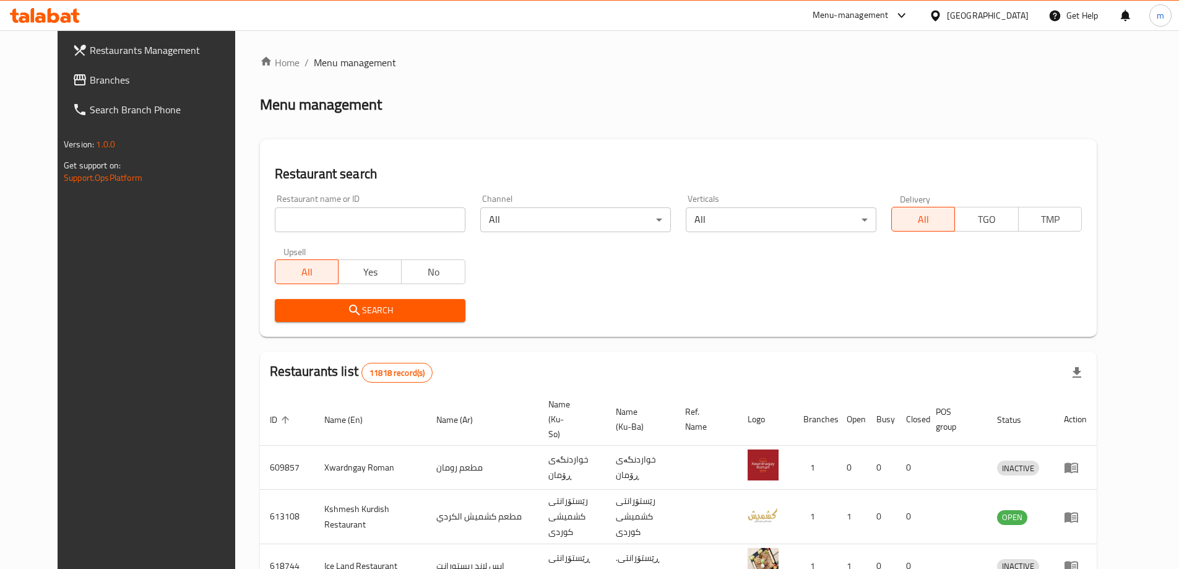
click at [286, 210] on input "search" at bounding box center [370, 219] width 191 height 25
paste input "660758"
type input "660758"
click button "Search" at bounding box center [370, 310] width 191 height 23
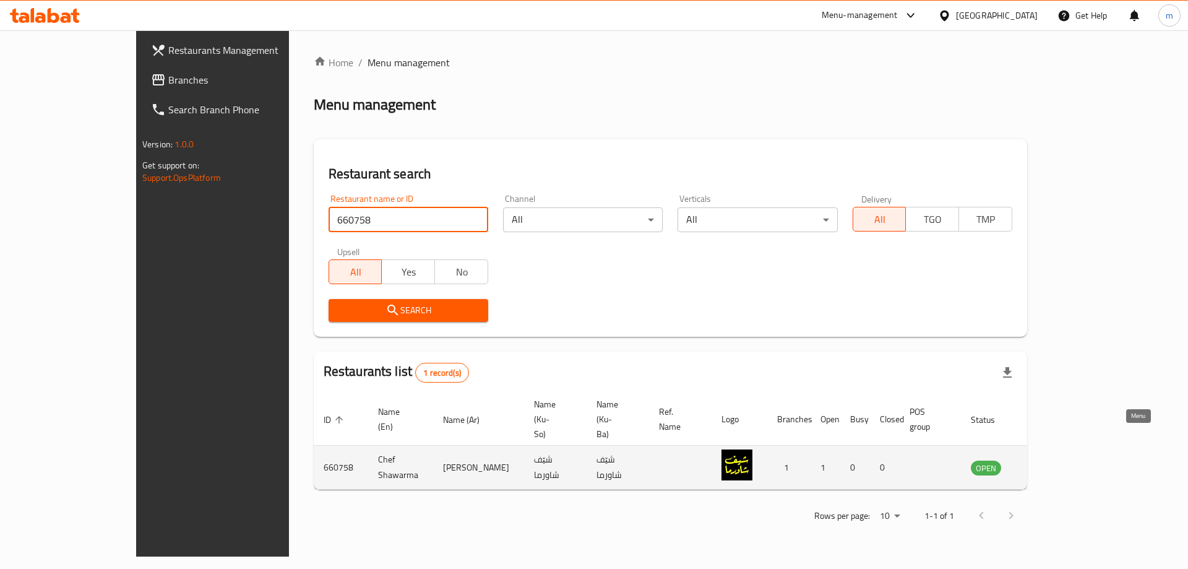
click at [1059, 460] on link "enhanced table" at bounding box center [1047, 467] width 23 height 15
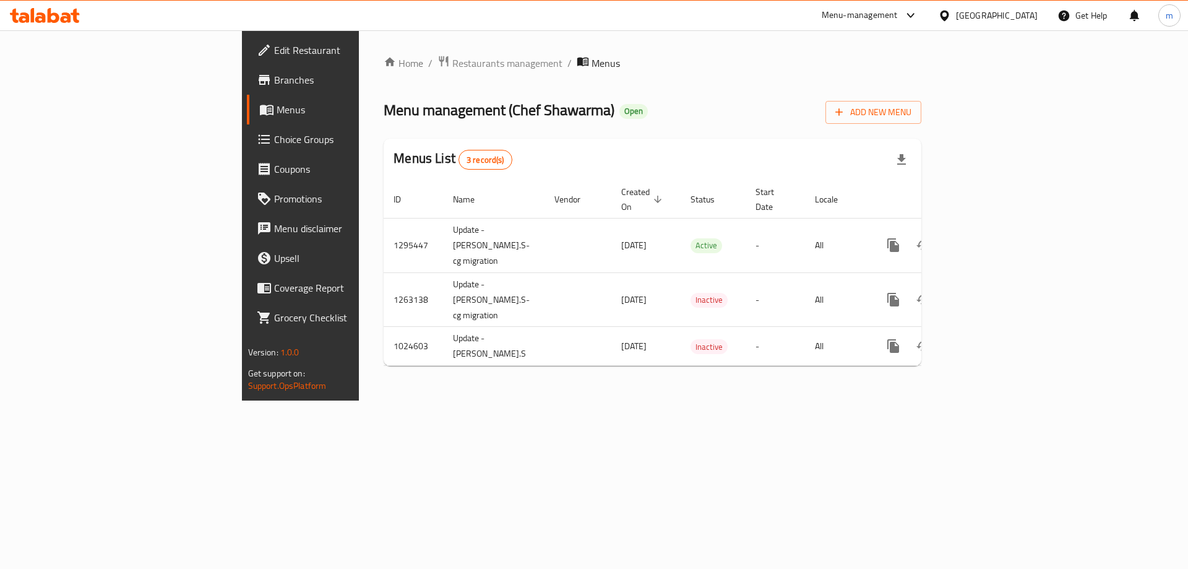
click at [259, 82] on icon at bounding box center [264, 80] width 11 height 10
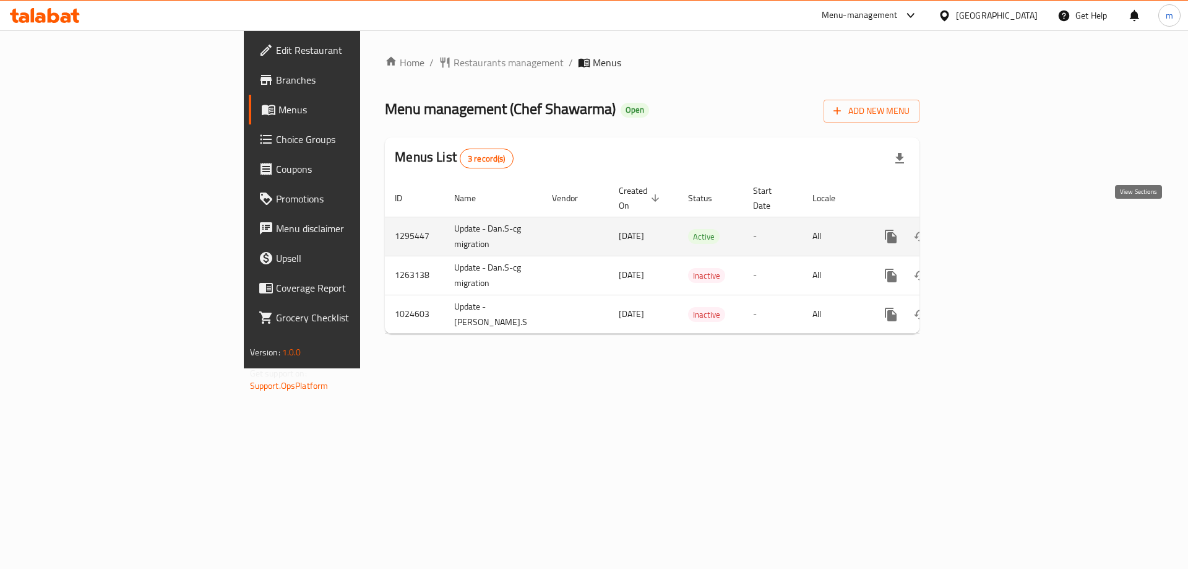
click at [988, 229] on icon "enhanced table" at bounding box center [980, 236] width 15 height 15
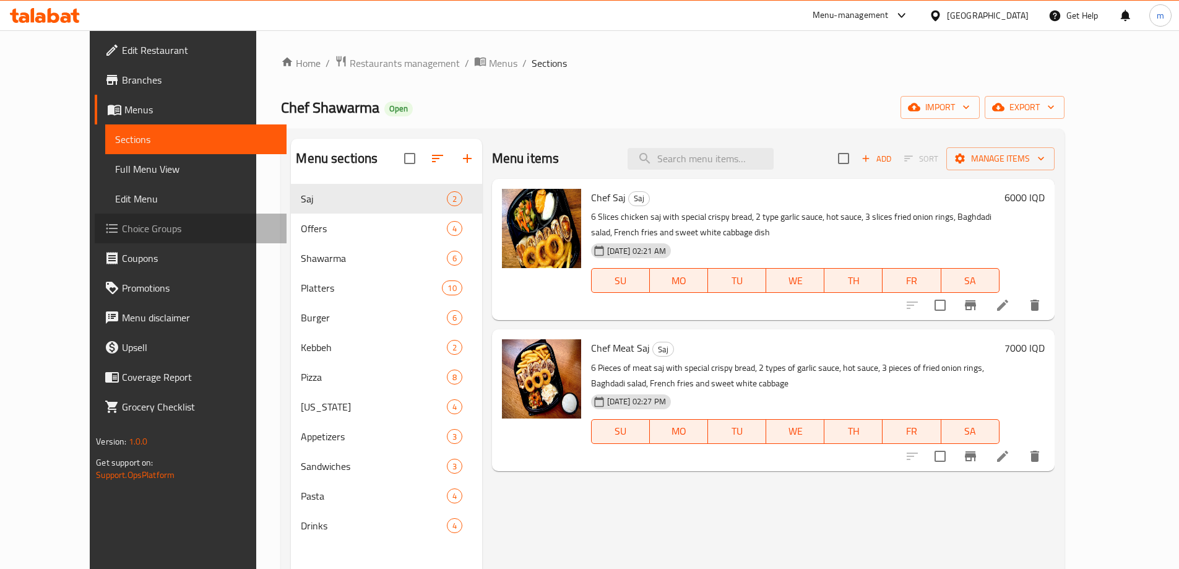
click at [122, 230] on span "Choice Groups" at bounding box center [199, 228] width 155 height 15
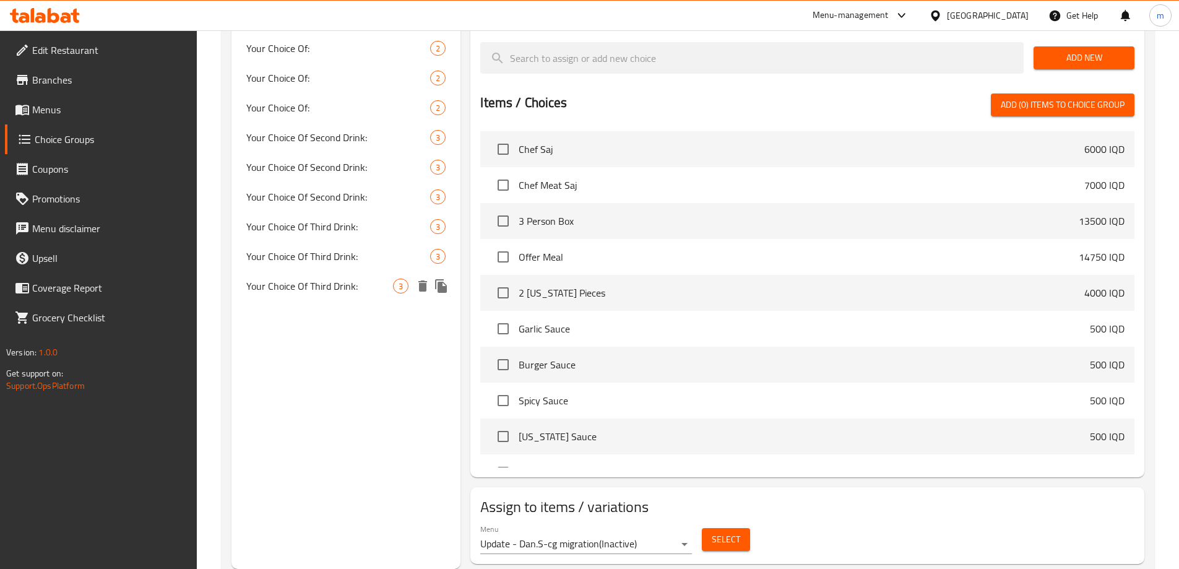
click at [329, 281] on span "Your Choice Of Third Drink:" at bounding box center [319, 285] width 147 height 15
type input "Your Choice Of Third Drink:"
type input "إختيارك من مشروب الثالث:"
type input "هەڵبژاردنت لە خواردنەوەی سێیەم:"
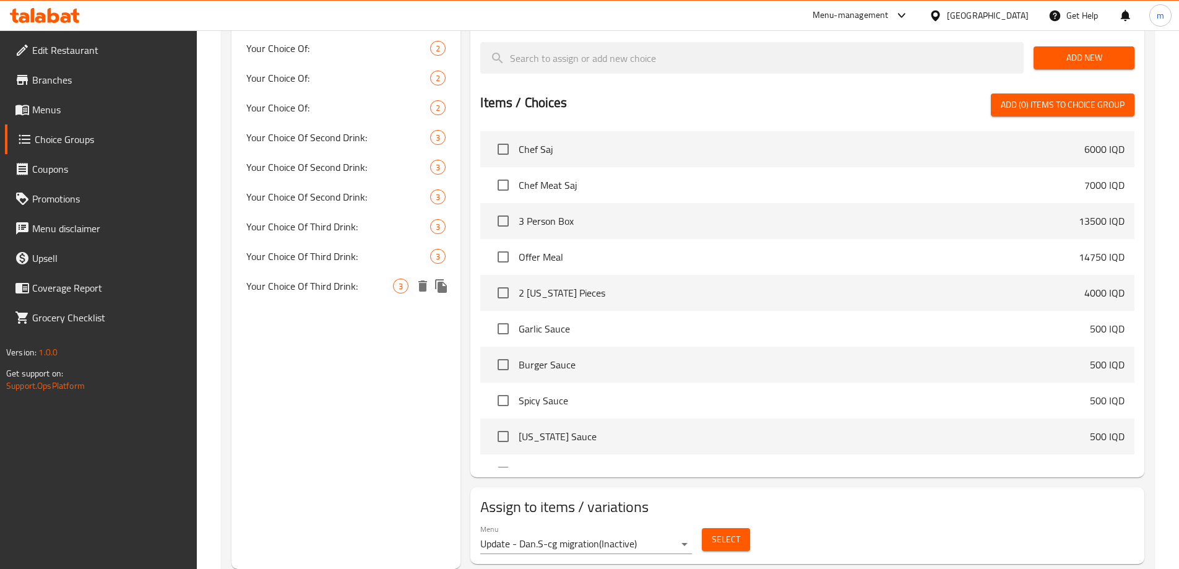
type input "1"
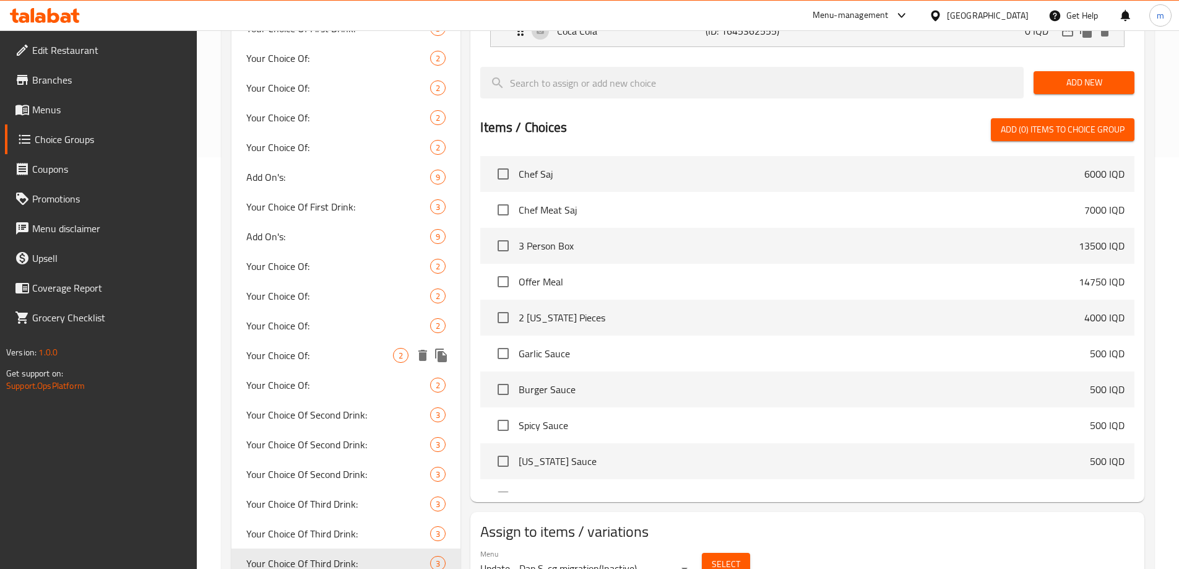
scroll to position [444, 0]
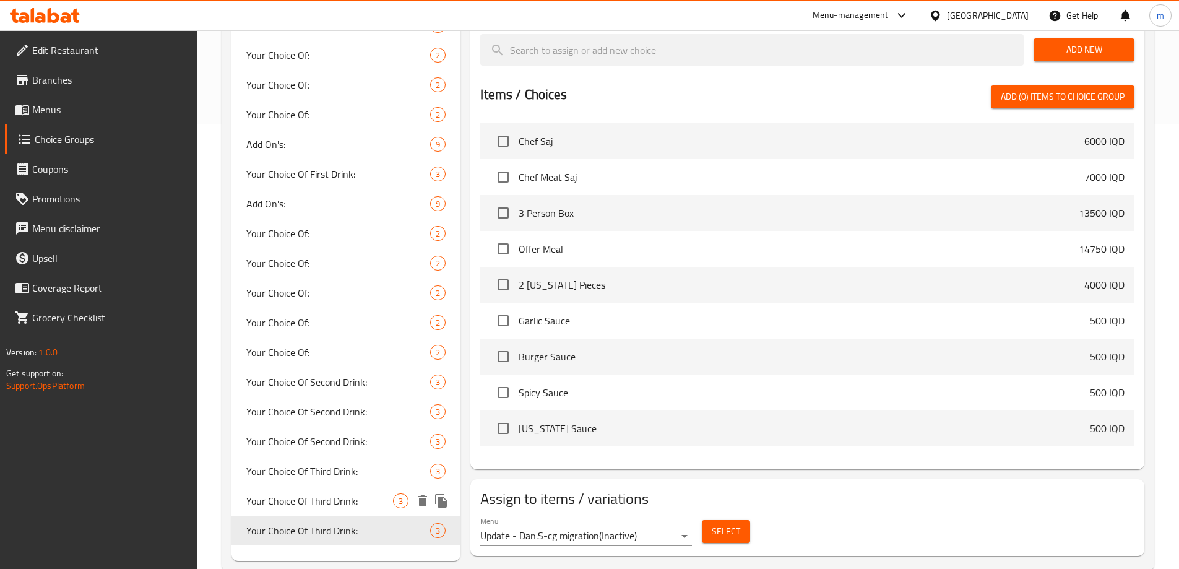
click at [280, 507] on span "Your Choice Of Third Drink:" at bounding box center [319, 500] width 147 height 15
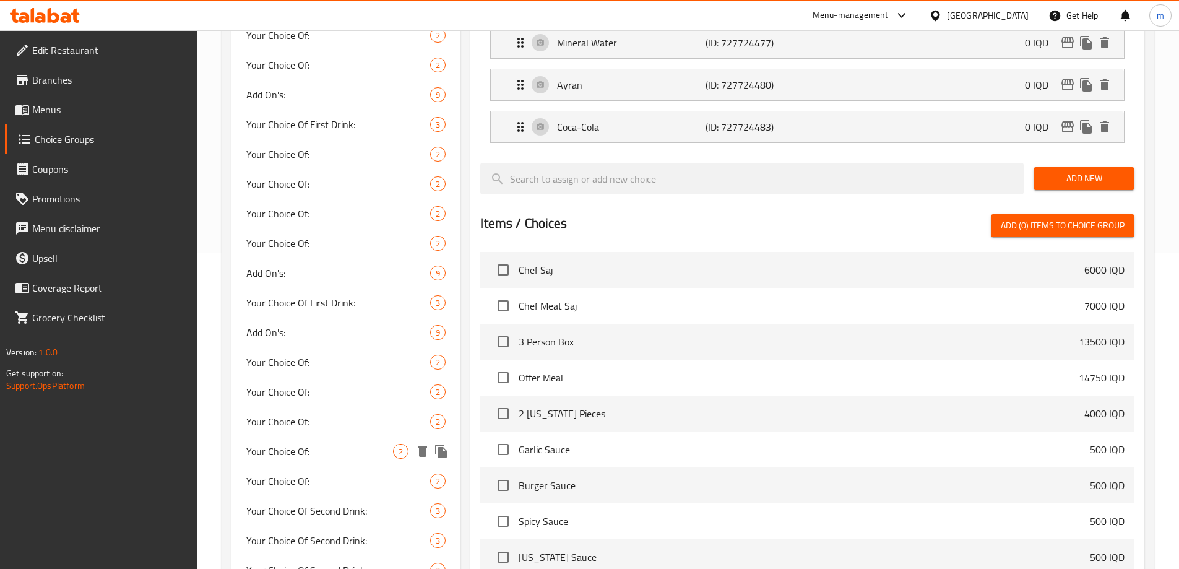
scroll to position [460, 0]
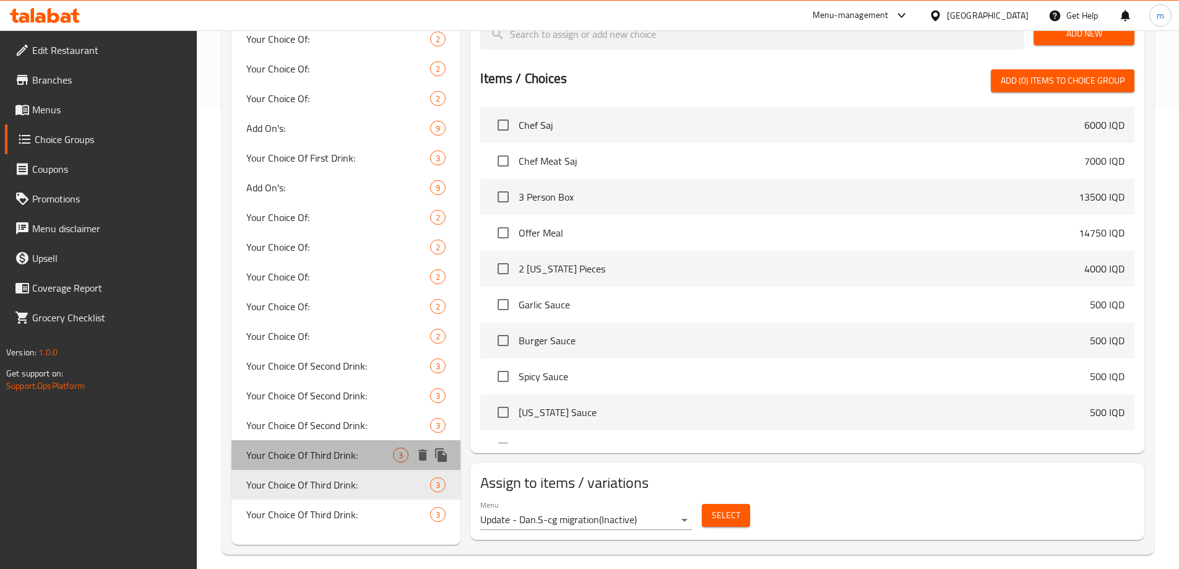
click at [286, 460] on span "Your Choice Of Third Drink:" at bounding box center [319, 454] width 147 height 15
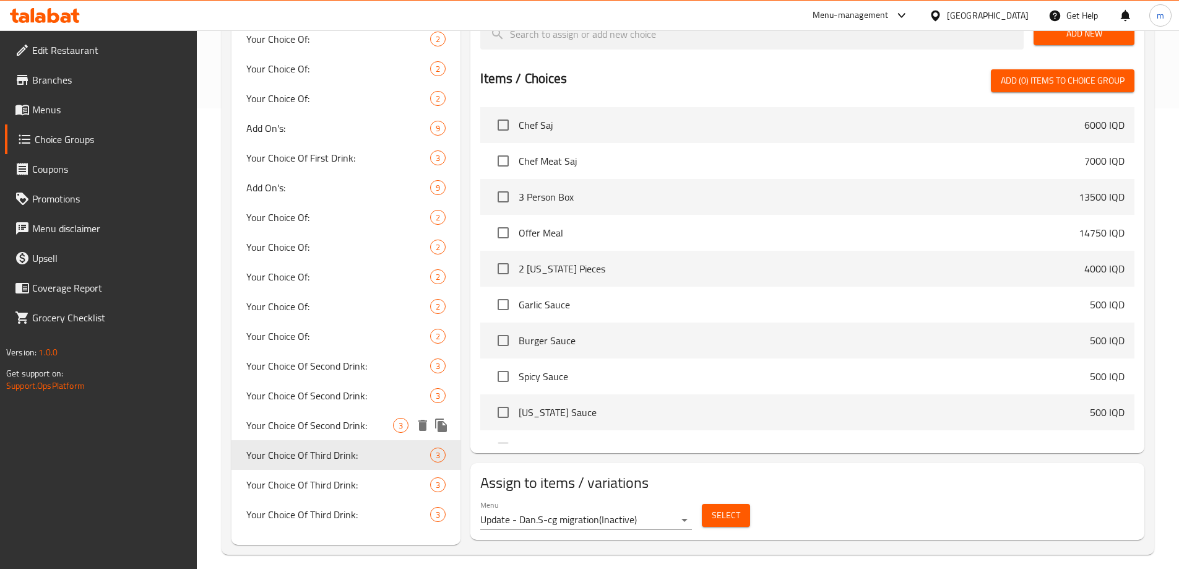
click at [276, 413] on div "Your Choice Of Second Drink: 3" at bounding box center [346, 425] width 230 height 30
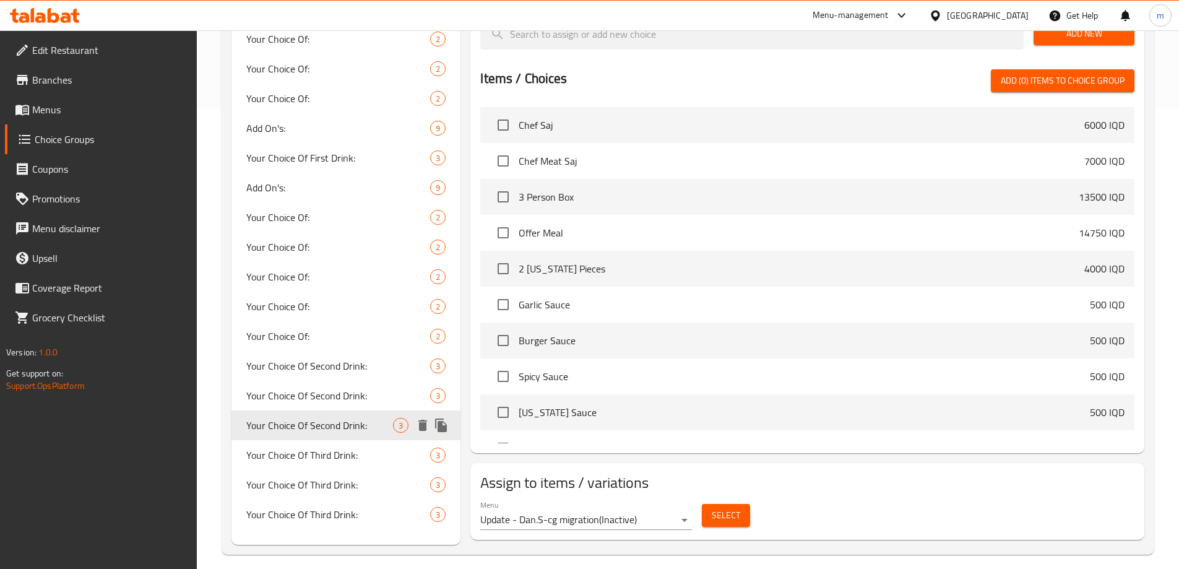
type input "Your Choice Of Second Drink:"
type input "إختيارك من مشروب الثاني:"
type input "هەڵبژاردنت لە خواردنەوەی دووەم:"
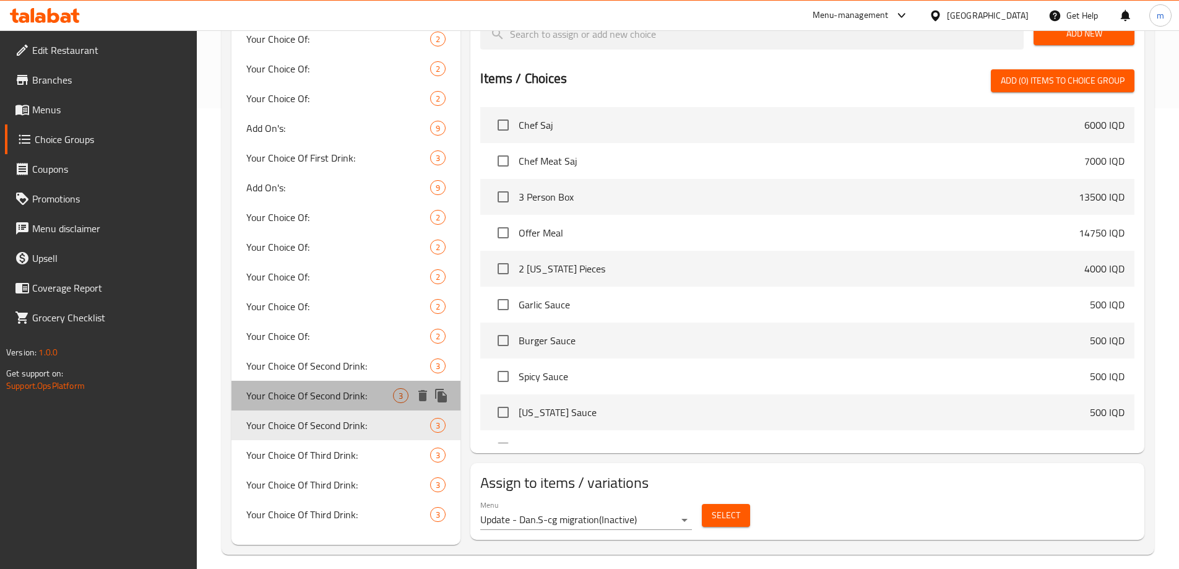
click at [308, 402] on span "Your Choice Of Second Drink:" at bounding box center [319, 395] width 147 height 15
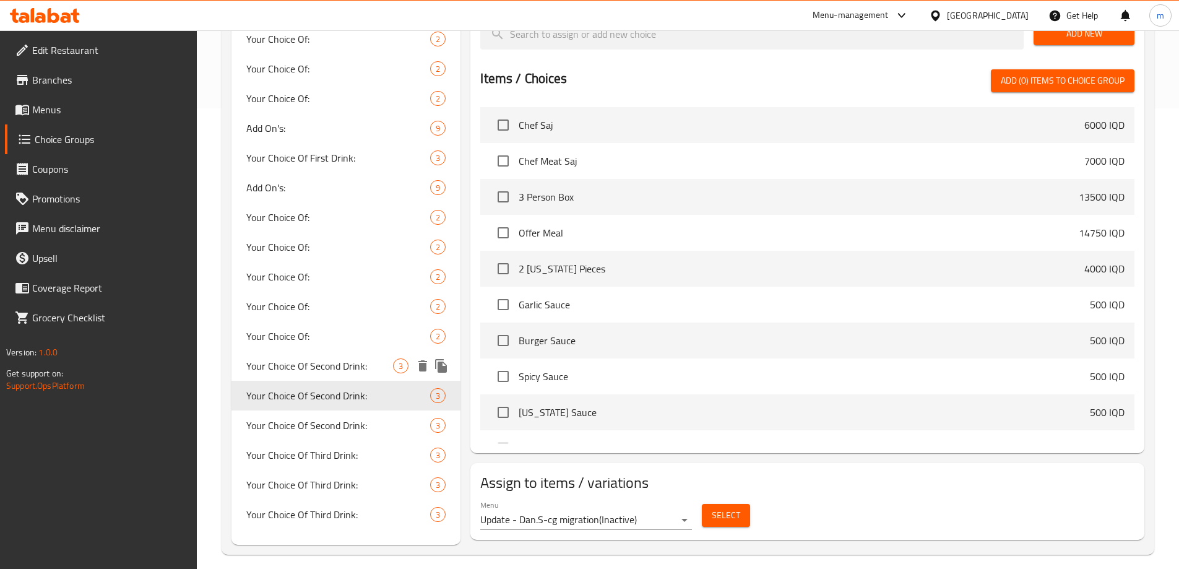
click at [294, 369] on span "Your Choice Of Second Drink:" at bounding box center [319, 365] width 147 height 15
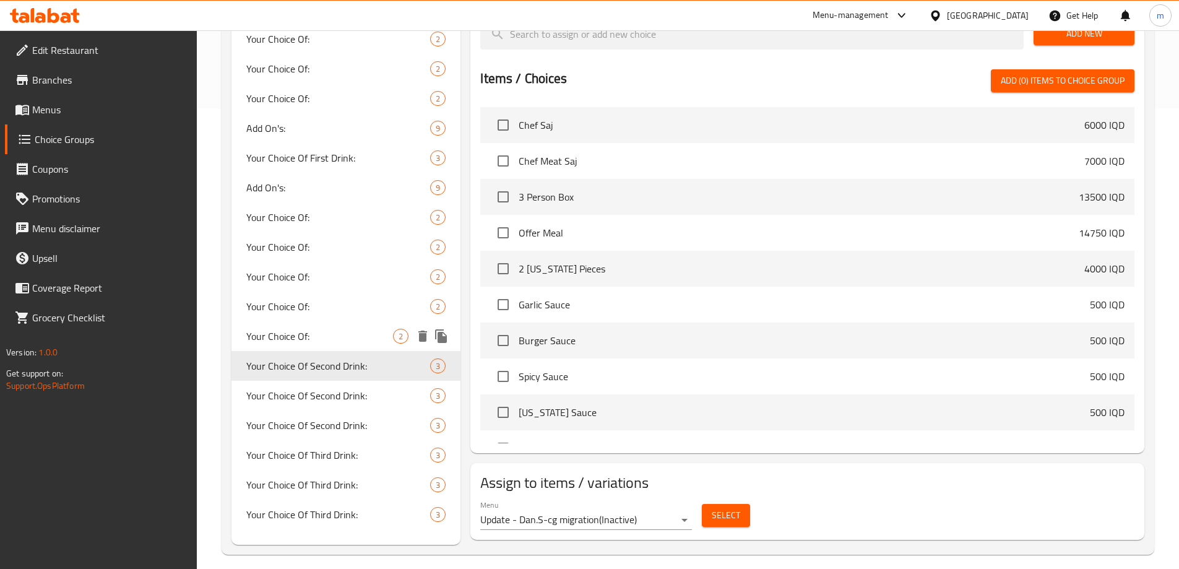
click at [290, 338] on span "Your Choice Of:" at bounding box center [319, 336] width 147 height 15
type input "Your Choice Of:"
type input "إختيارك من:"
type input "هەڵبژاردنت لە:"
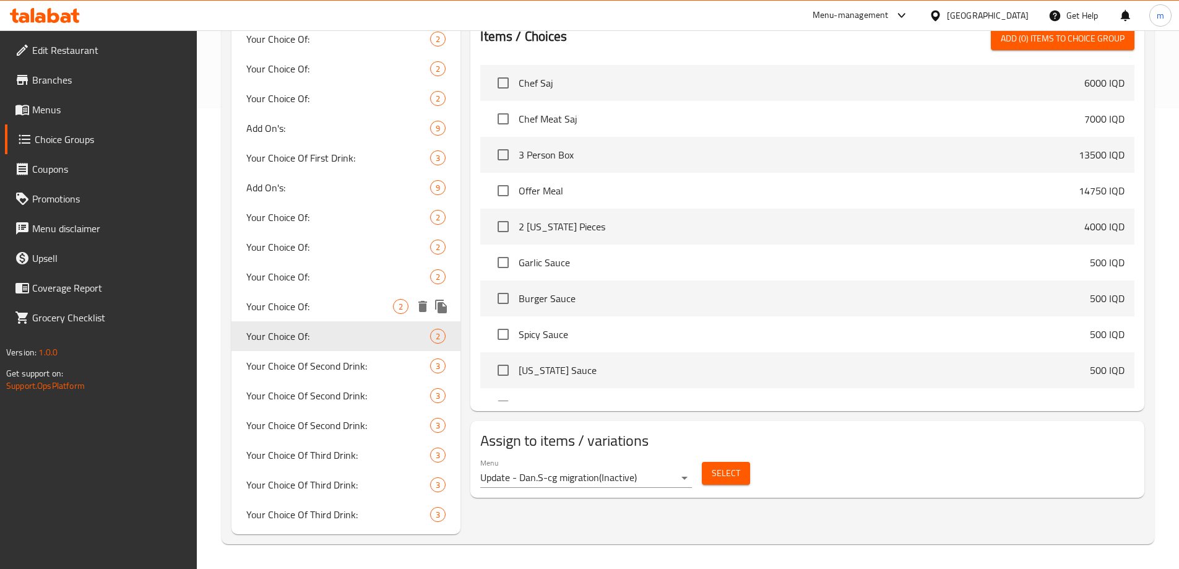
click at [300, 315] on div "Your Choice Of: 2" at bounding box center [346, 306] width 230 height 30
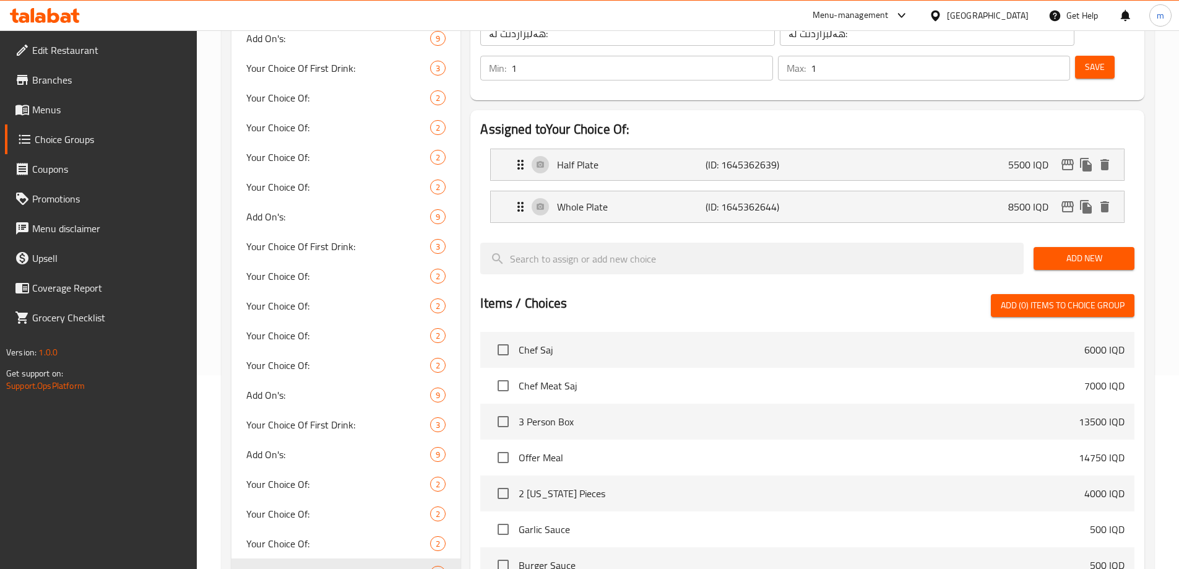
scroll to position [316, 0]
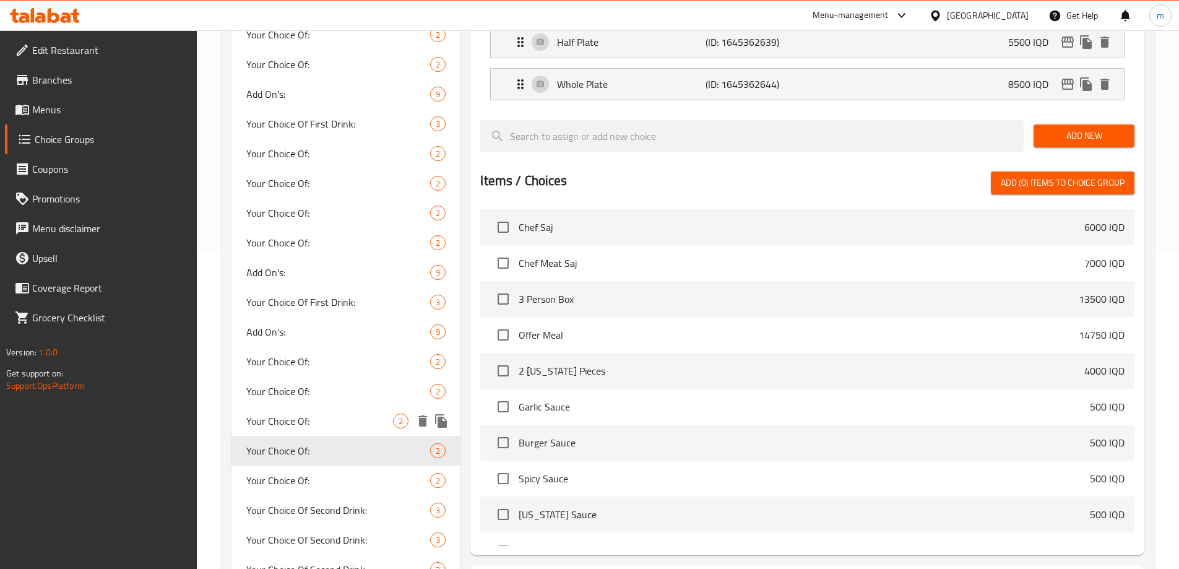
click at [284, 420] on span "Your Choice Of:" at bounding box center [319, 420] width 147 height 15
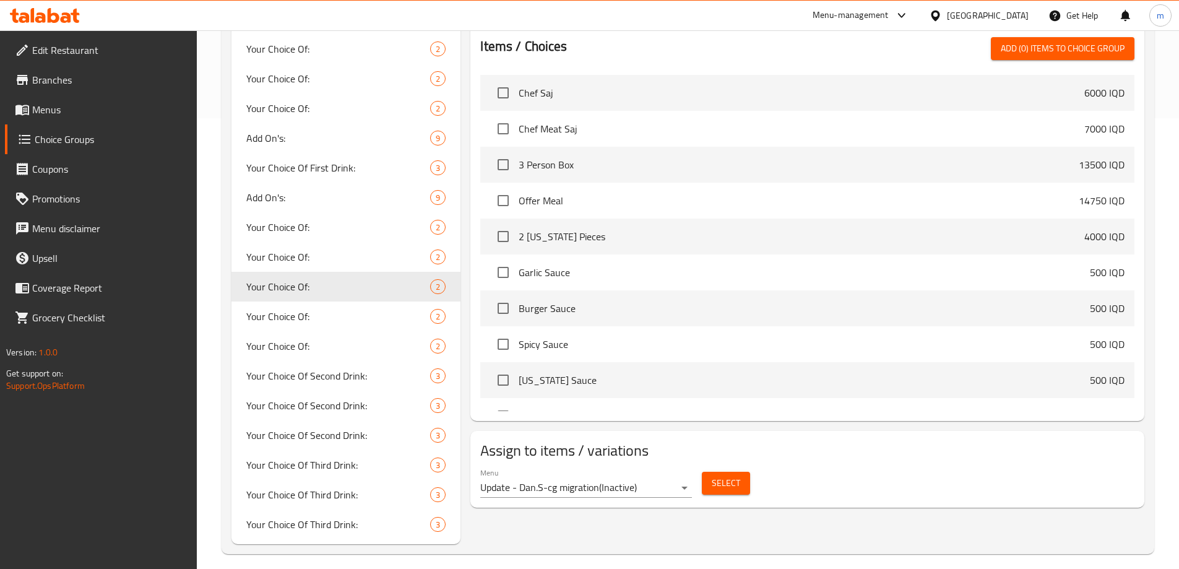
scroll to position [460, 0]
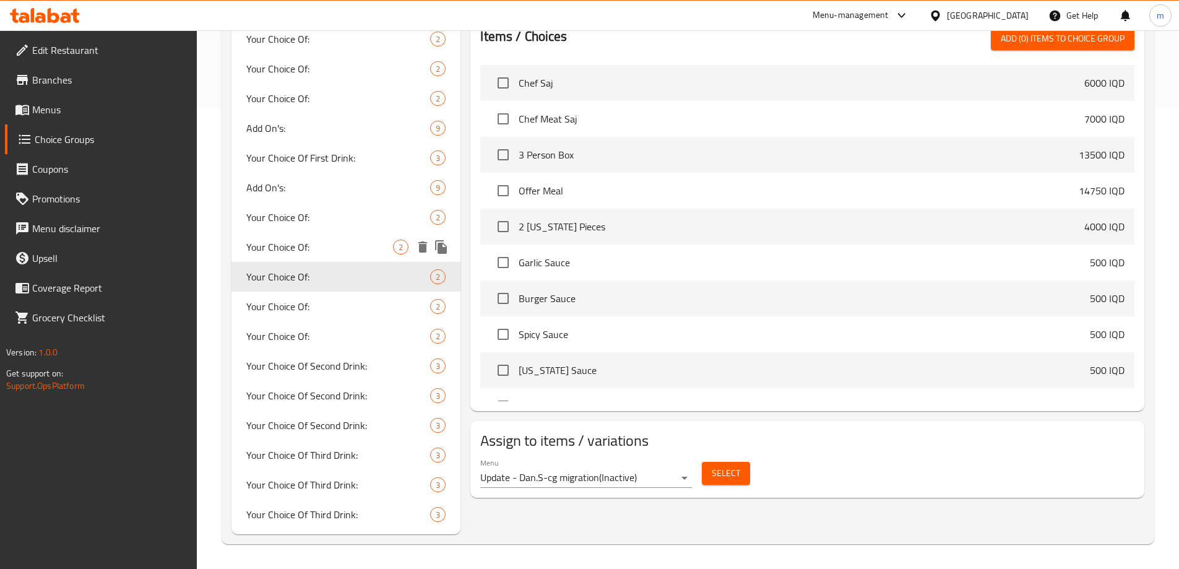
click at [302, 247] on span "Your Choice Of:" at bounding box center [319, 246] width 147 height 15
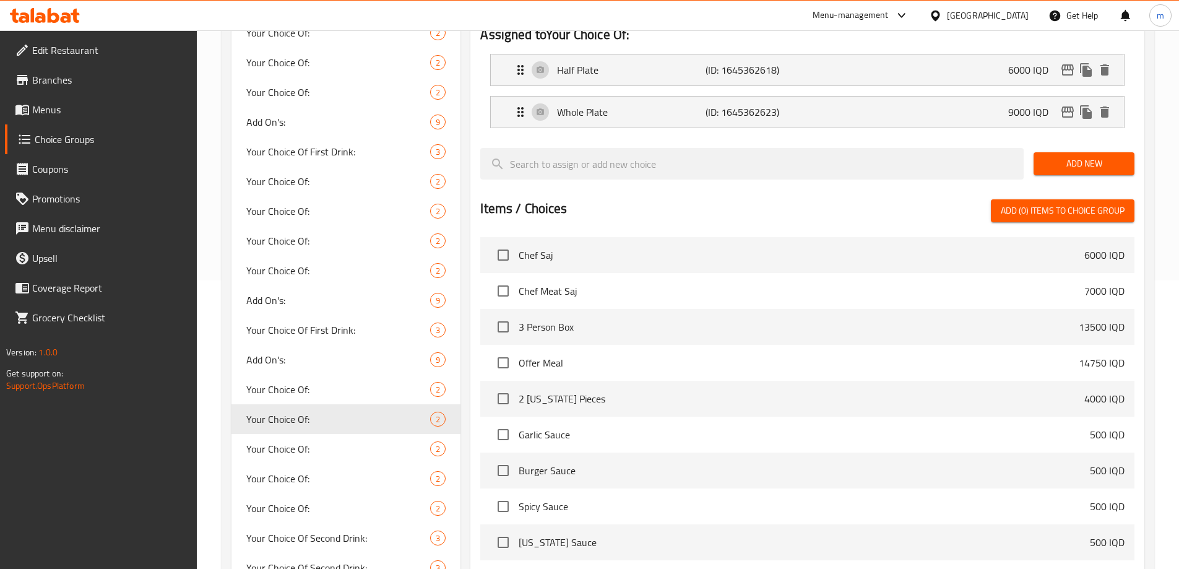
scroll to position [171, 0]
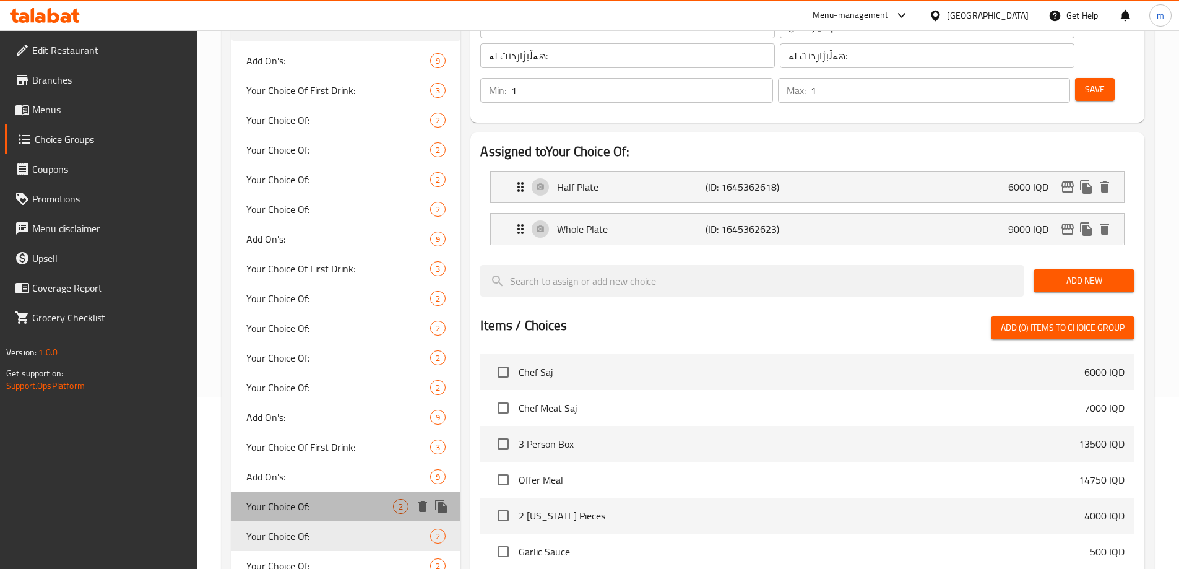
click at [291, 494] on div "Your Choice Of: 2" at bounding box center [346, 506] width 230 height 30
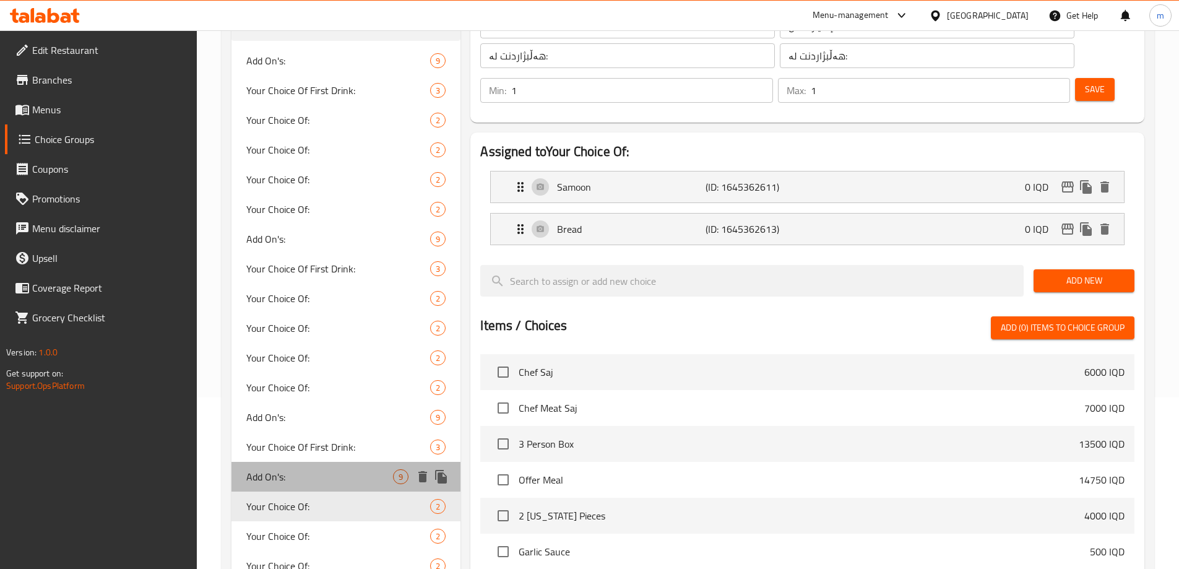
click at [298, 465] on div "Add On's: 9" at bounding box center [346, 477] width 230 height 30
type input "Add On's:"
type input "الإضافات:"
type input "زیادە:"
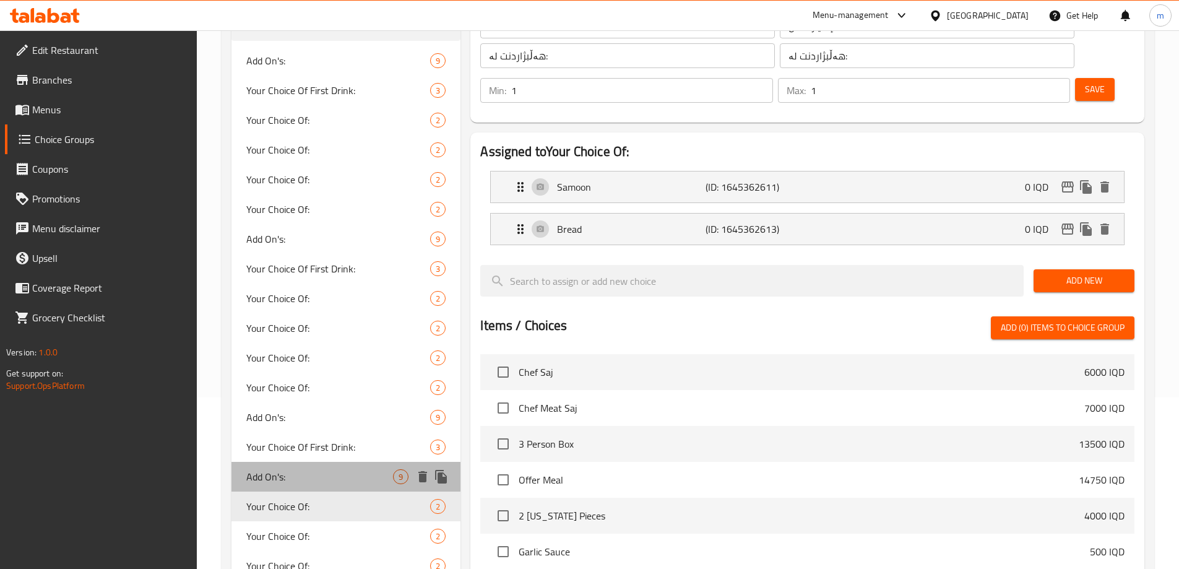
type input "0"
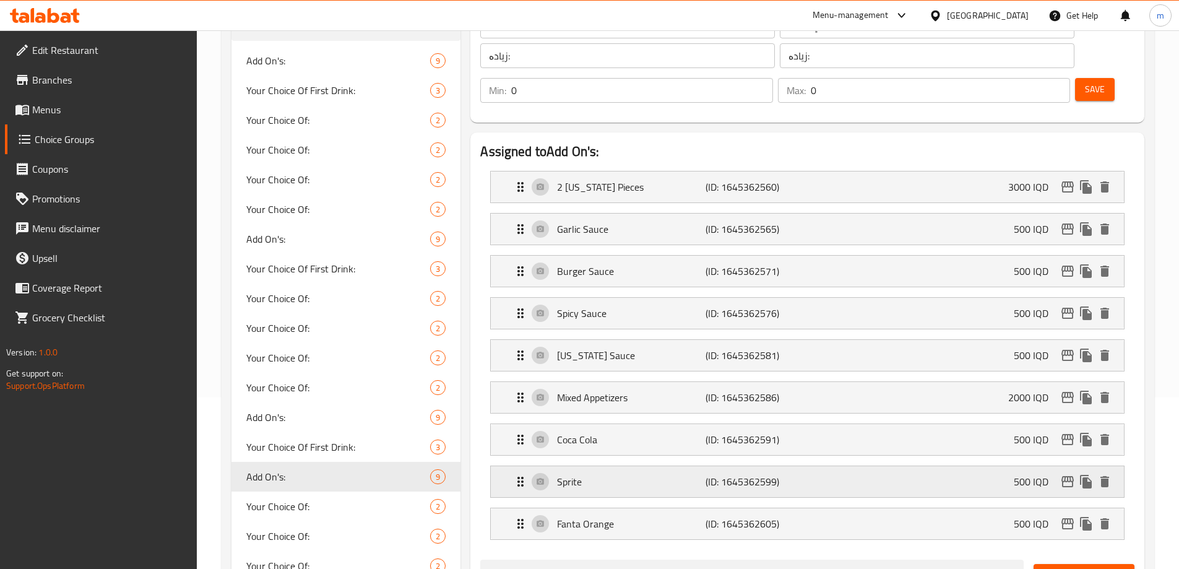
click at [605, 474] on p "Sprite" at bounding box center [631, 481] width 148 height 15
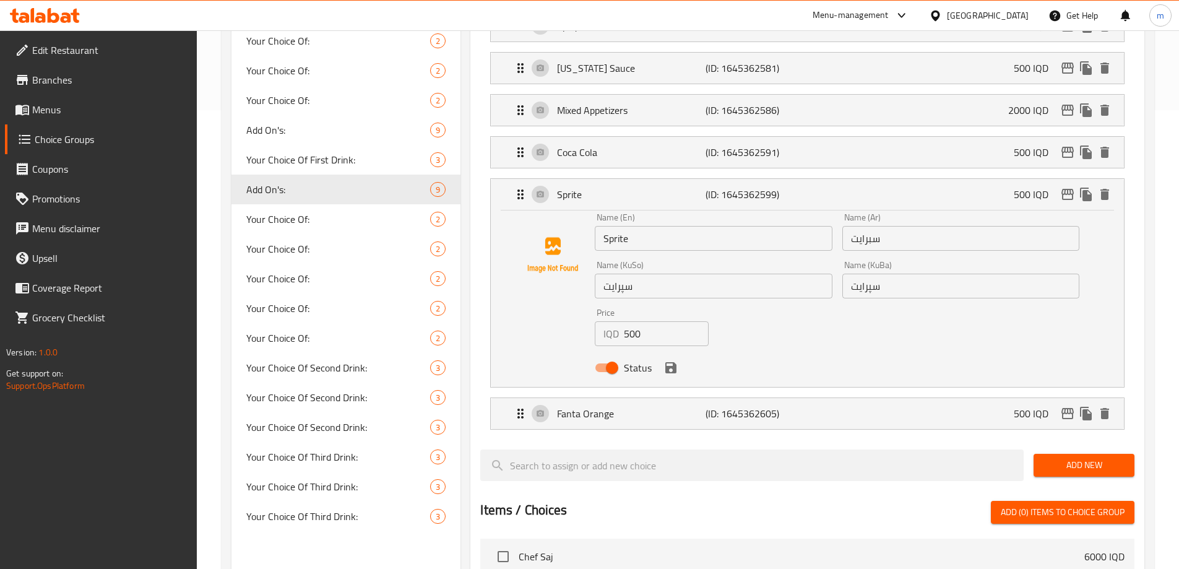
scroll to position [460, 0]
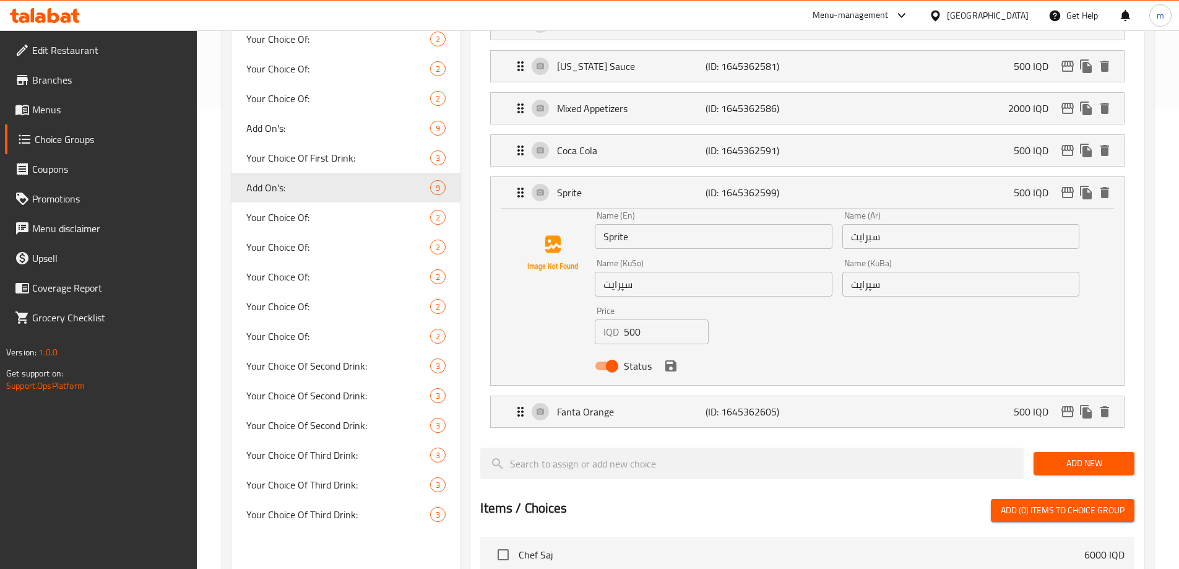
click at [673, 224] on input "Sprite" at bounding box center [713, 236] width 237 height 25
type input "7 Up"
click at [868, 224] on input "سبرايت" at bounding box center [960, 236] width 237 height 25
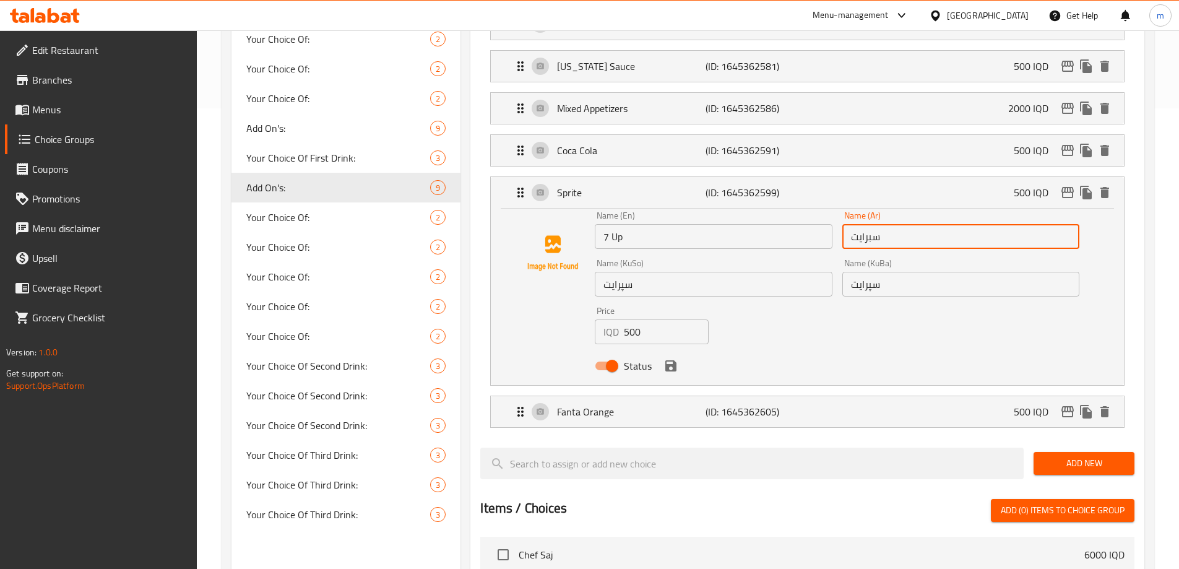
click at [868, 224] on input "سبرايت" at bounding box center [960, 236] width 237 height 25
click at [905, 224] on input "7" at bounding box center [960, 236] width 237 height 25
click at [906, 224] on input "7" at bounding box center [960, 236] width 237 height 25
type input "7"
click at [700, 272] on input "سپرایت" at bounding box center [713, 284] width 237 height 25
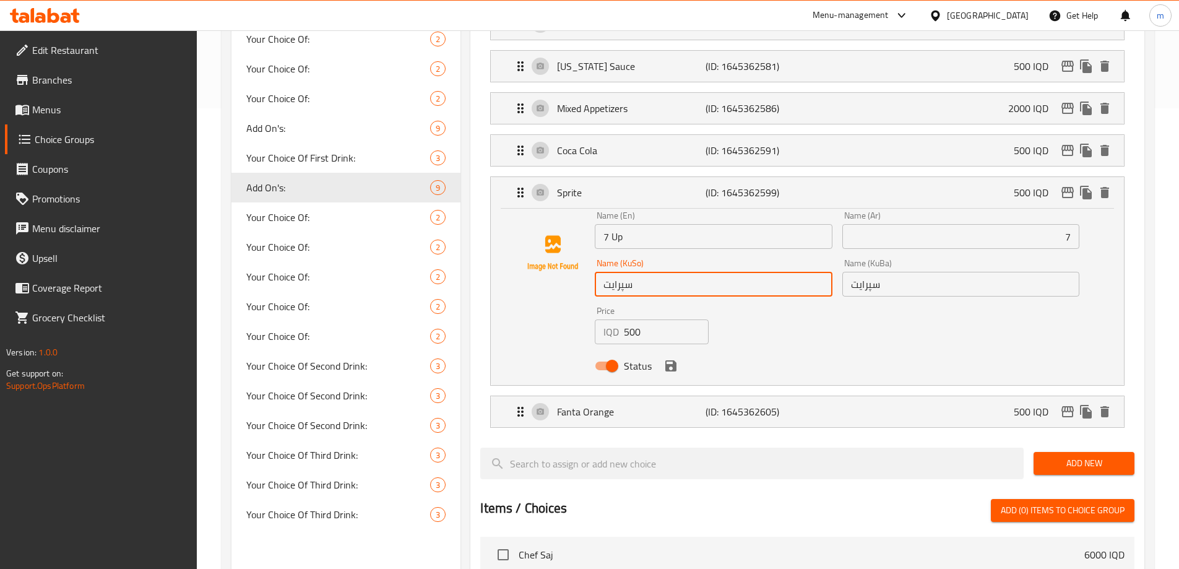
click at [702, 272] on input "سپرایت" at bounding box center [713, 284] width 237 height 25
paste input "ێڤن ئاپ"
type input "سێڤن ئاپ"
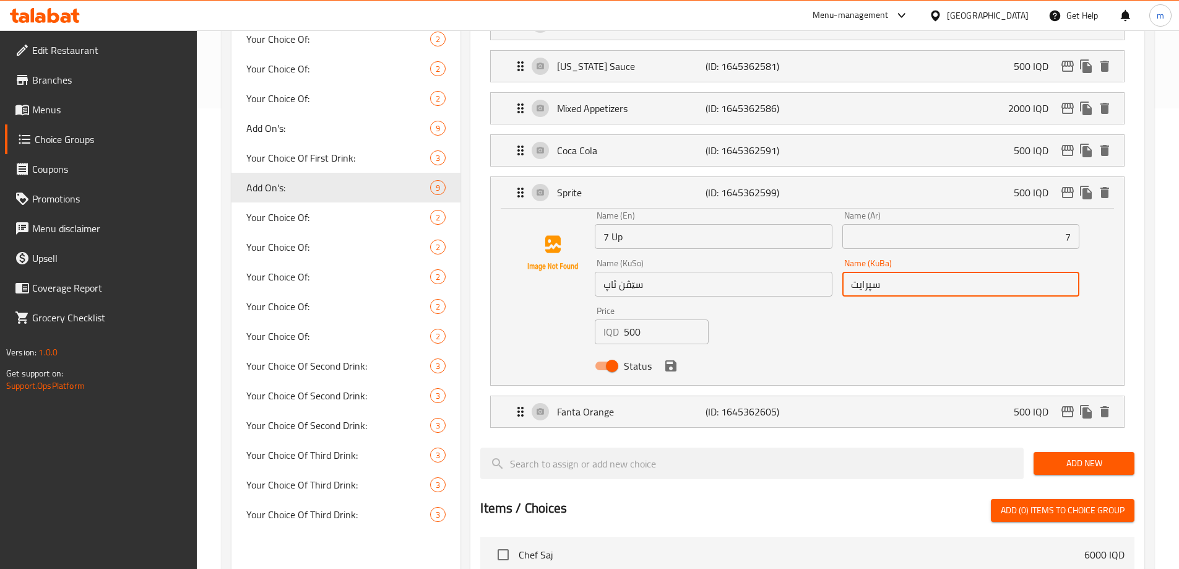
click at [928, 272] on input "سپرایت" at bounding box center [960, 284] width 237 height 25
paste input "ێڤن ئاپ"
type input "سێڤن ئاپ"
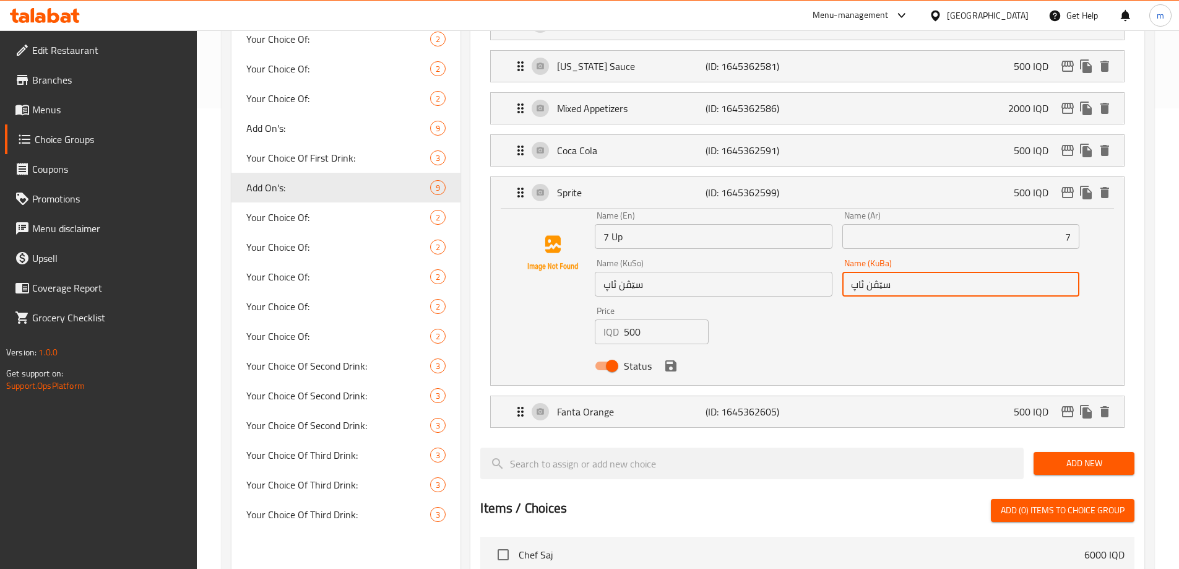
click at [950, 224] on input "7" at bounding box center [960, 236] width 237 height 25
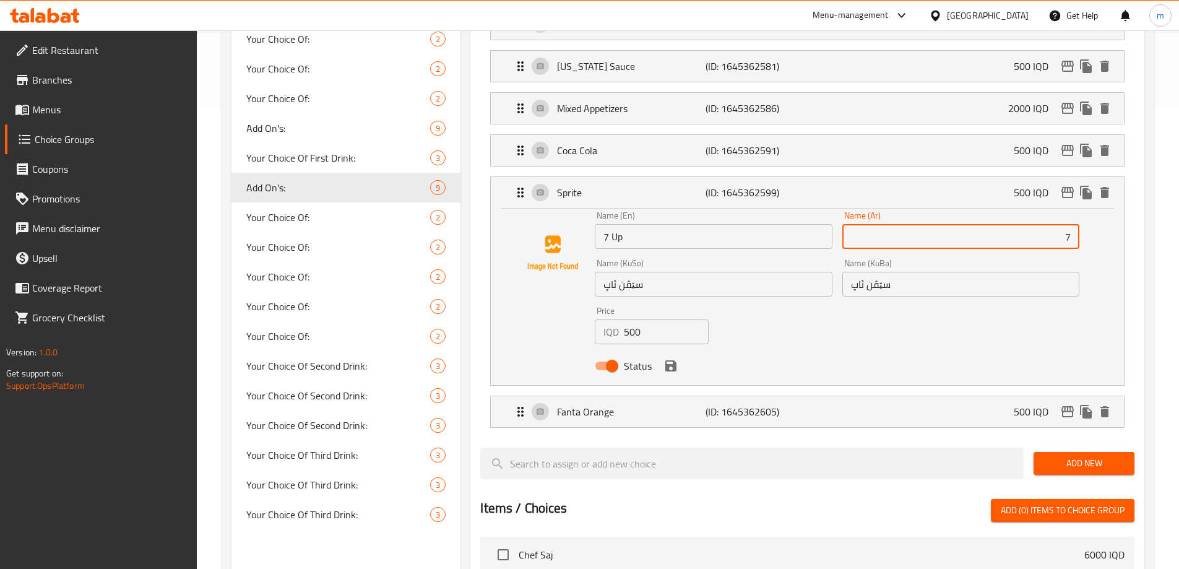
click at [950, 224] on input "7" at bounding box center [960, 236] width 237 height 25
paste input "سفن أب"
click at [673, 360] on icon "save" at bounding box center [670, 365] width 11 height 11
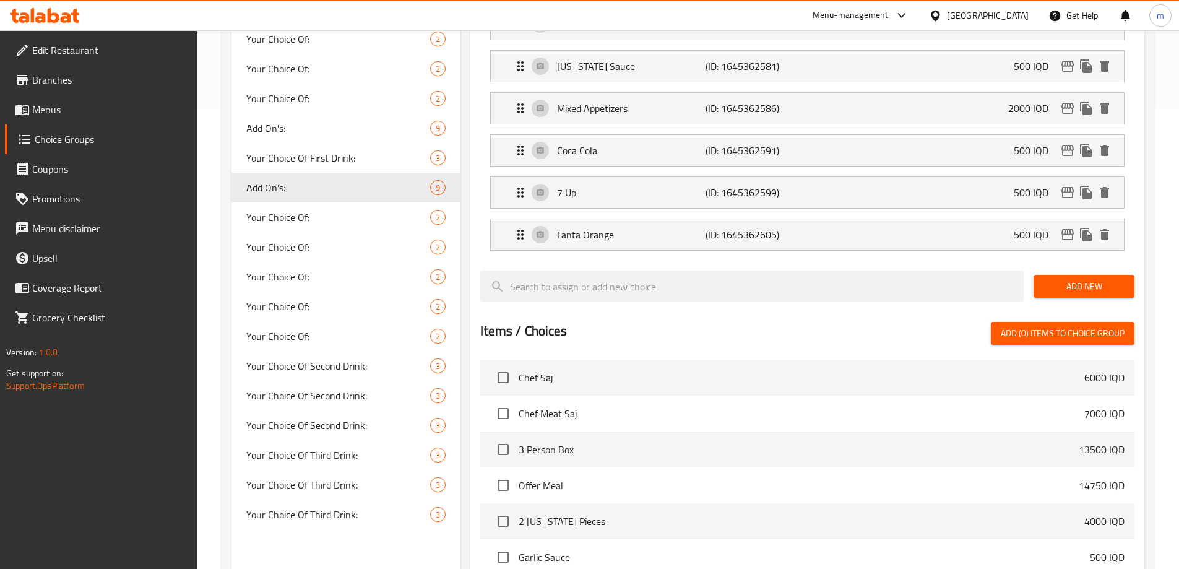
type input "سفن أب"
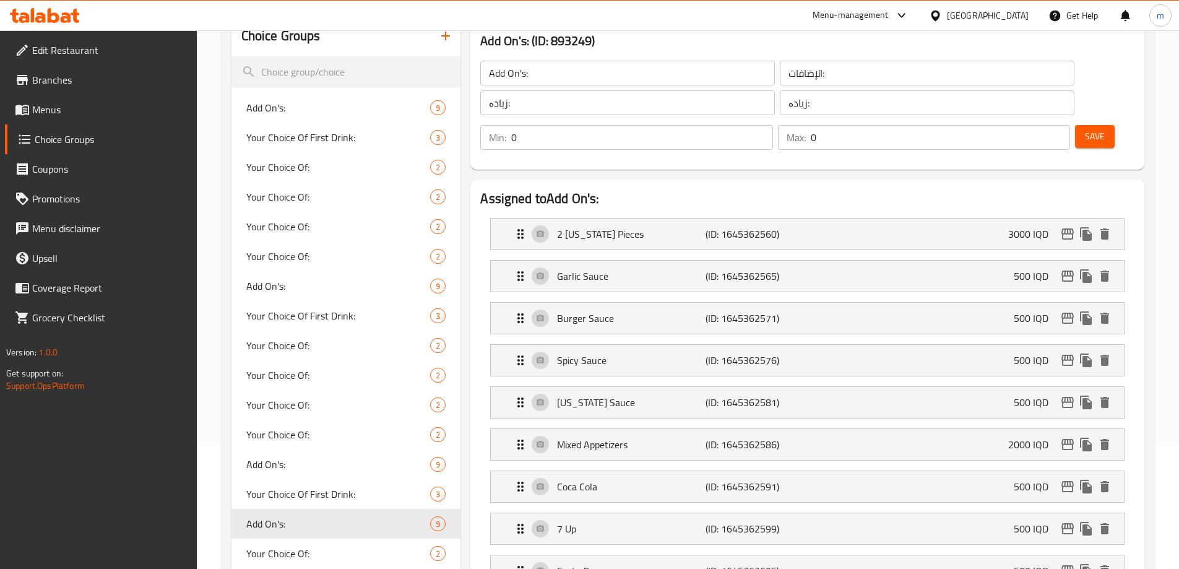
scroll to position [46, 0]
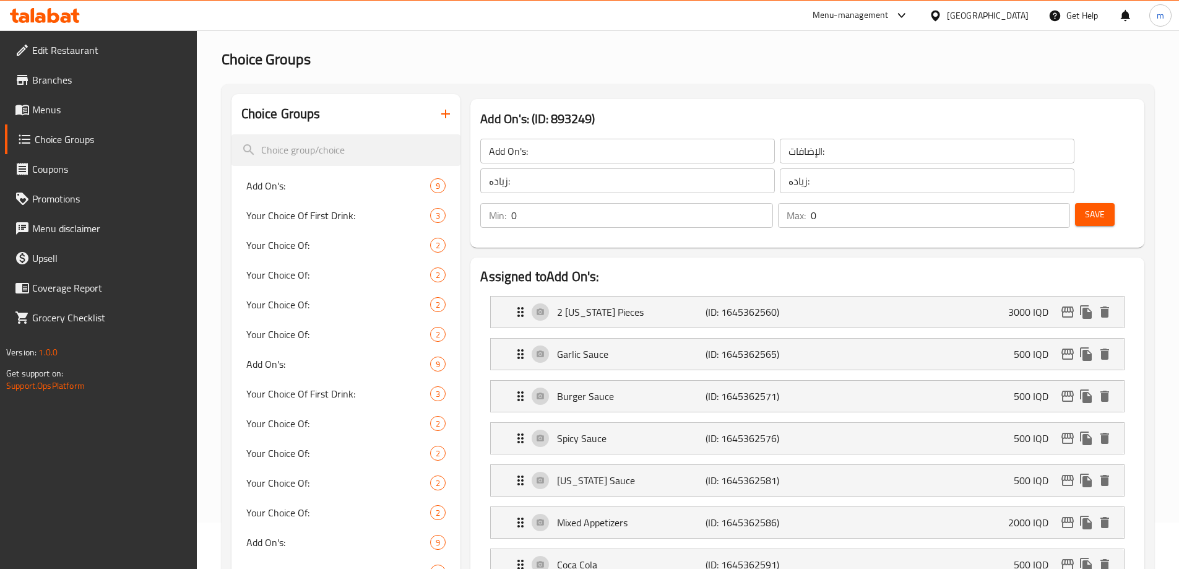
click at [1085, 207] on span "Save" at bounding box center [1095, 214] width 20 height 15
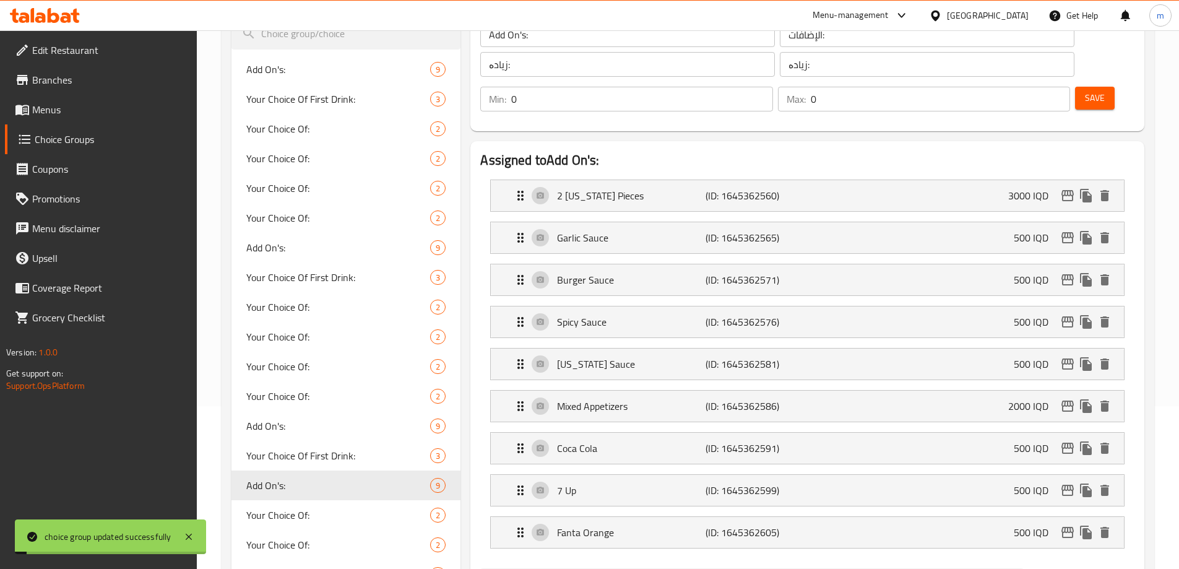
scroll to position [191, 0]
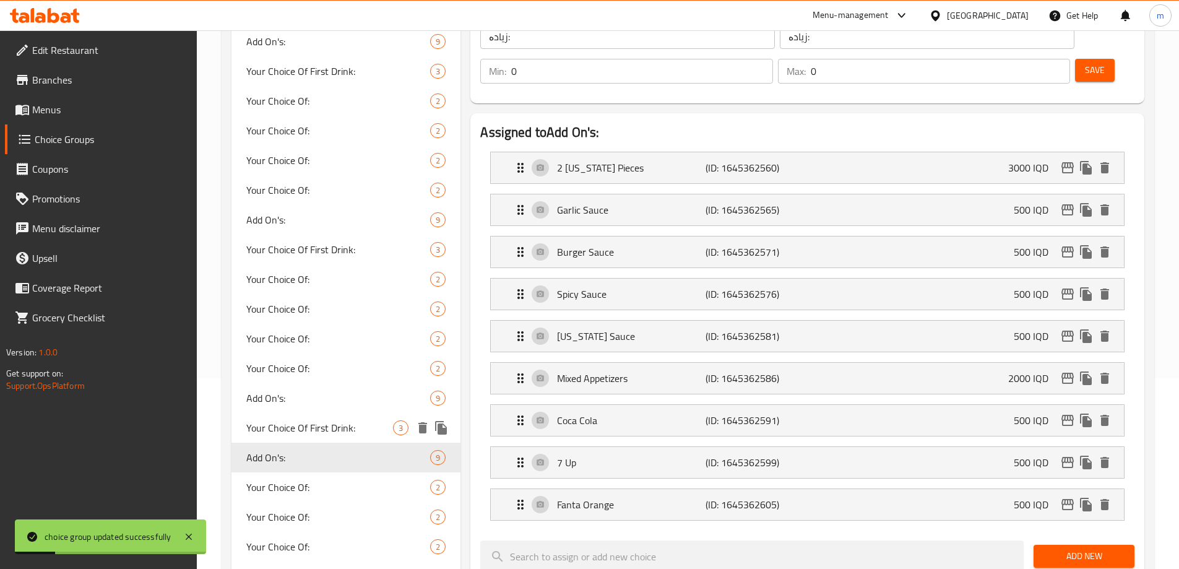
click at [280, 423] on span "Your Choice Of First Drink:" at bounding box center [319, 427] width 147 height 15
type input "Your Choice Of First Drink:"
type input "إختيارك من مشروب الأول:"
type input "هەڵبژاردنت لە خواردنەوەی یەکەم:"
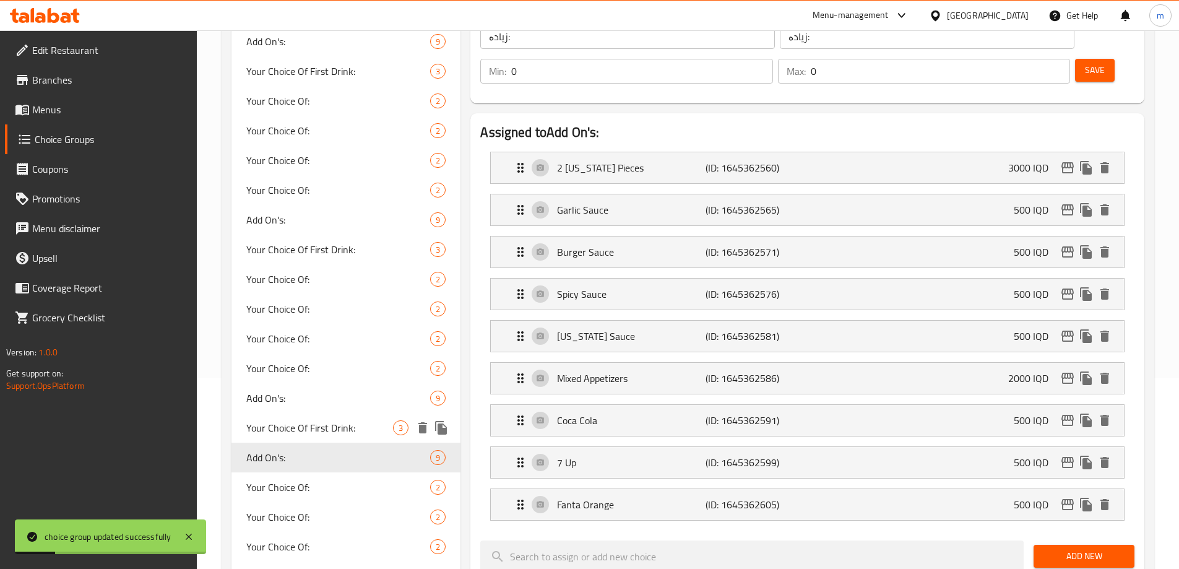
type input "1"
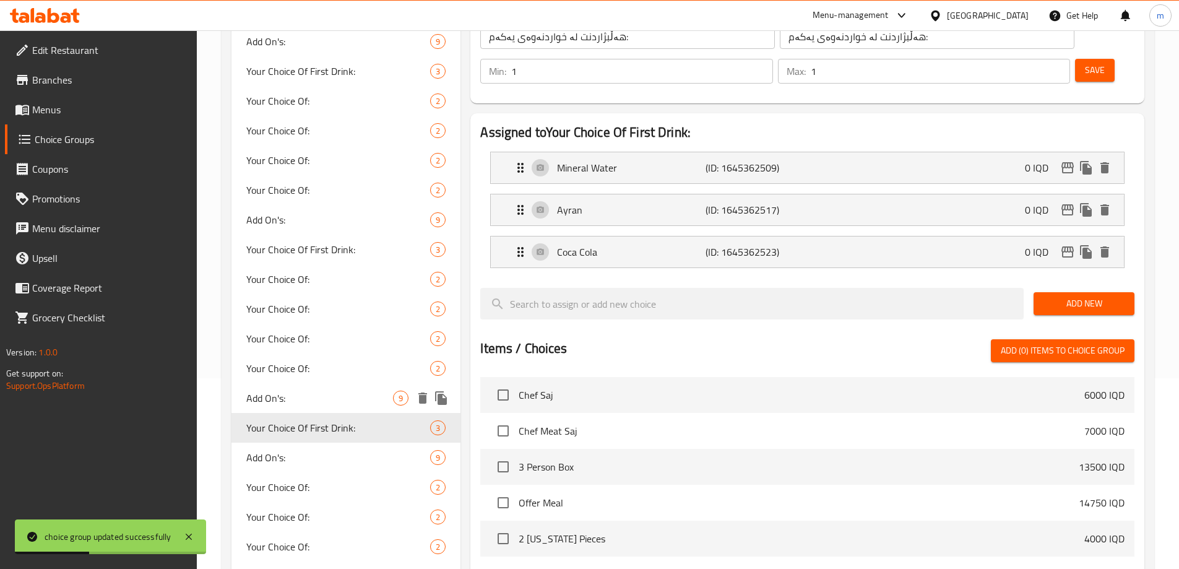
click at [312, 400] on span "Add On's:" at bounding box center [319, 397] width 147 height 15
type input "Add On's:"
type input "الإضافات:"
type input "زیادە:"
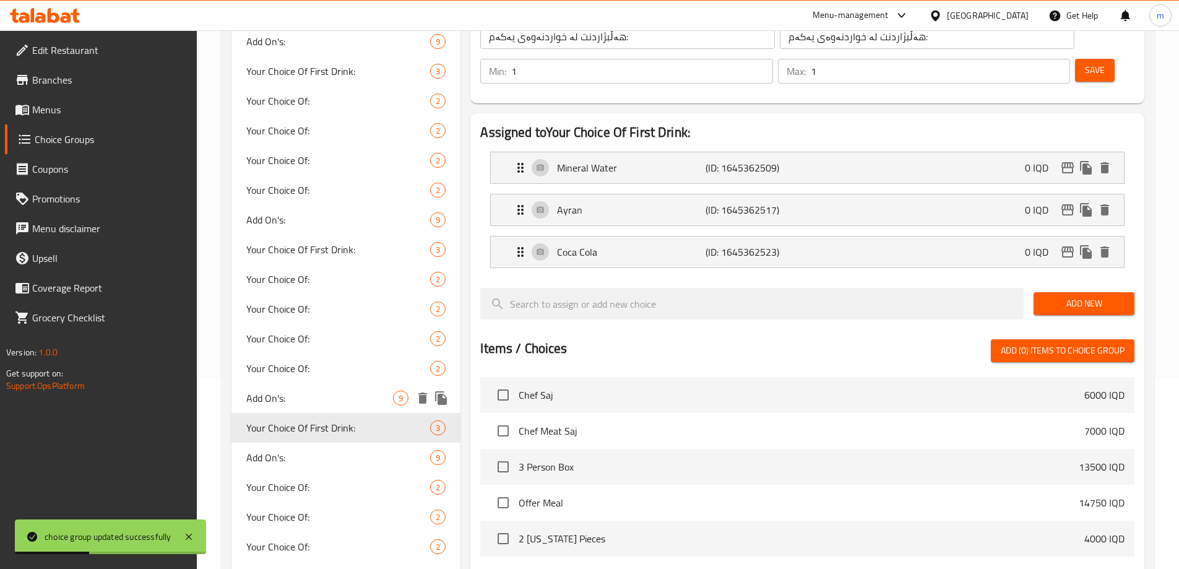
type input "0"
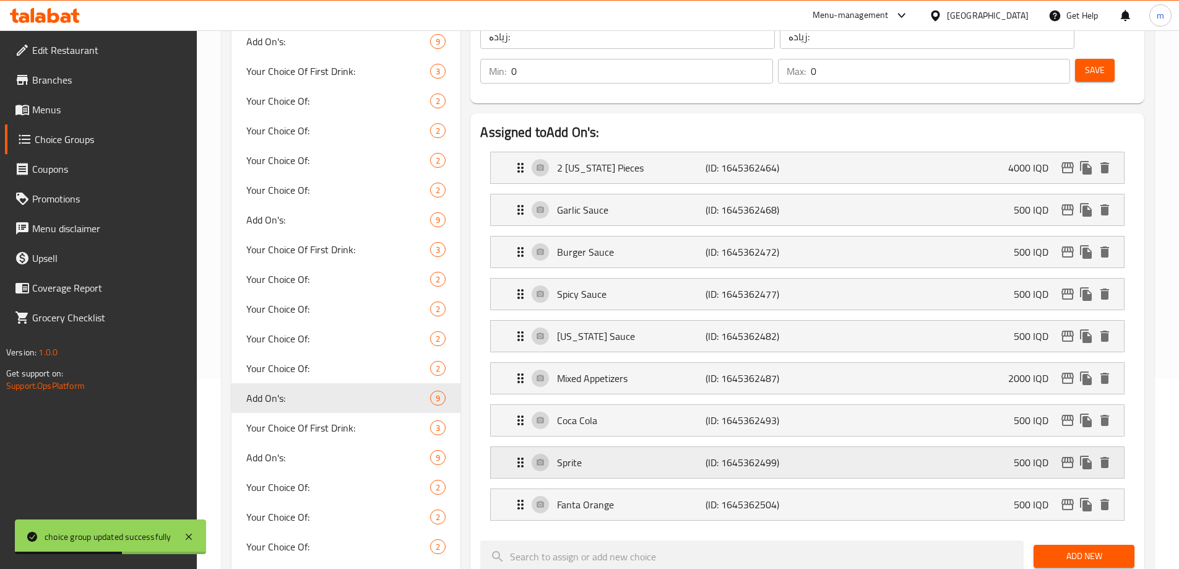
click at [632, 455] on p "Sprite" at bounding box center [631, 462] width 148 height 15
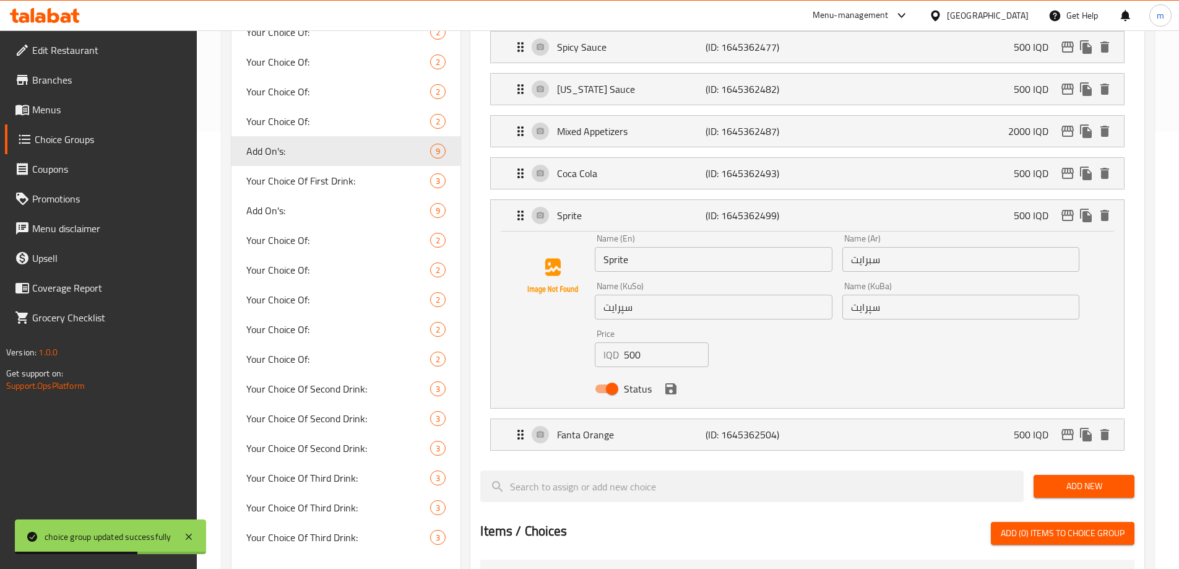
scroll to position [480, 0]
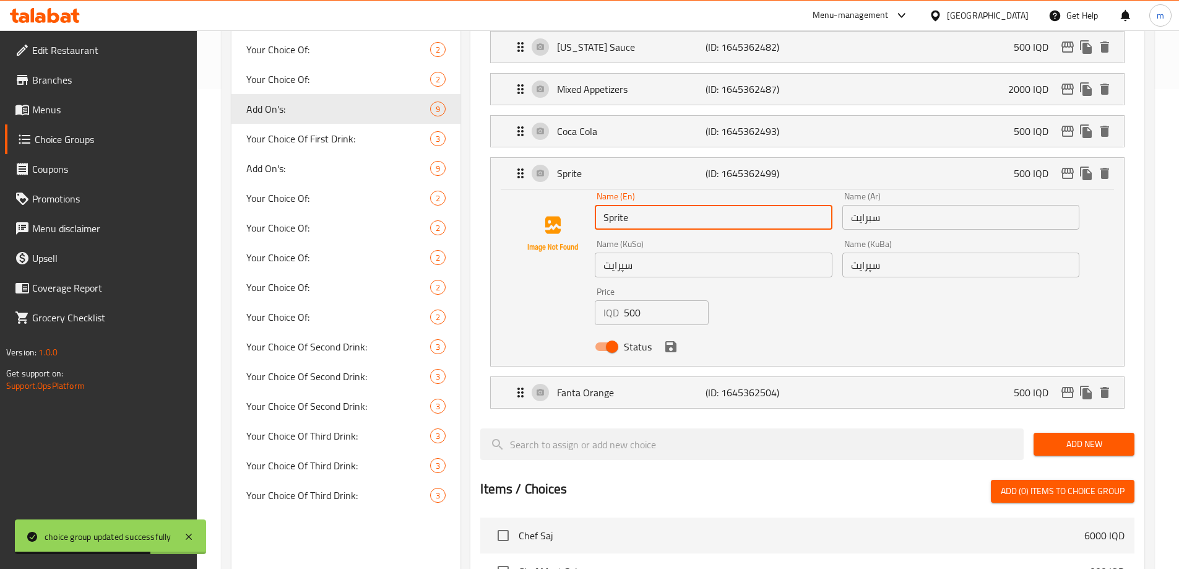
click at [650, 205] on input "Sprite" at bounding box center [713, 217] width 237 height 25
type input "7 Up"
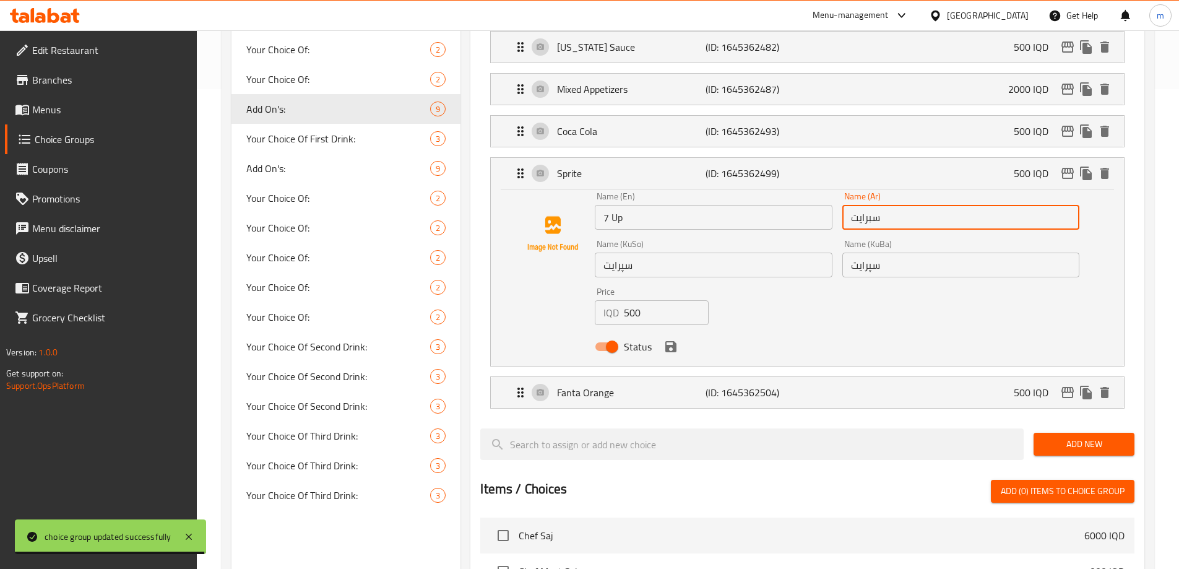
click at [893, 205] on input "سبرايت" at bounding box center [960, 217] width 237 height 25
paste input "فن أب"
type input "سفن أب"
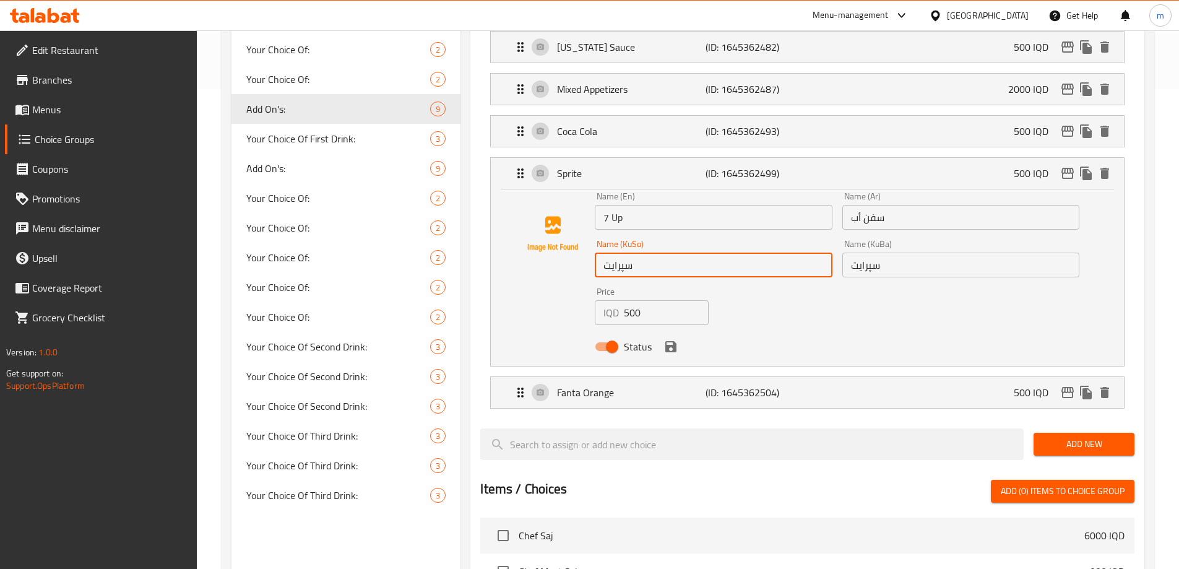
click at [804, 252] on input "سپرایت" at bounding box center [713, 264] width 237 height 25
click at [726, 252] on input "سپرایت" at bounding box center [713, 264] width 237 height 25
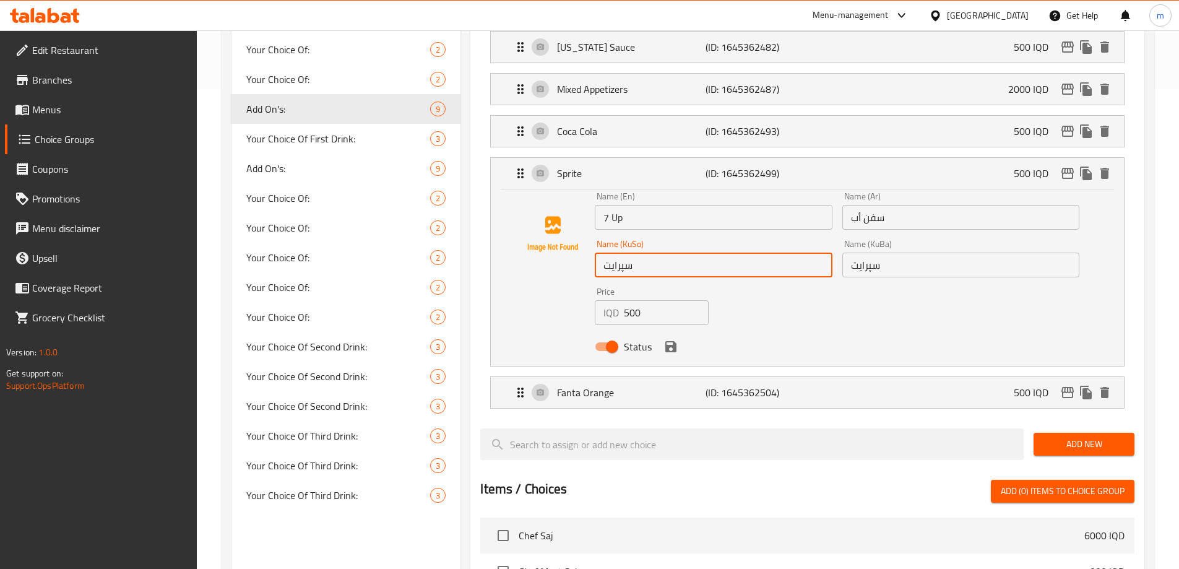
paste input "ێڤن ئاپ"
type input "سێڤن ئاپ"
click at [910, 252] on input "سپرایت" at bounding box center [960, 264] width 237 height 25
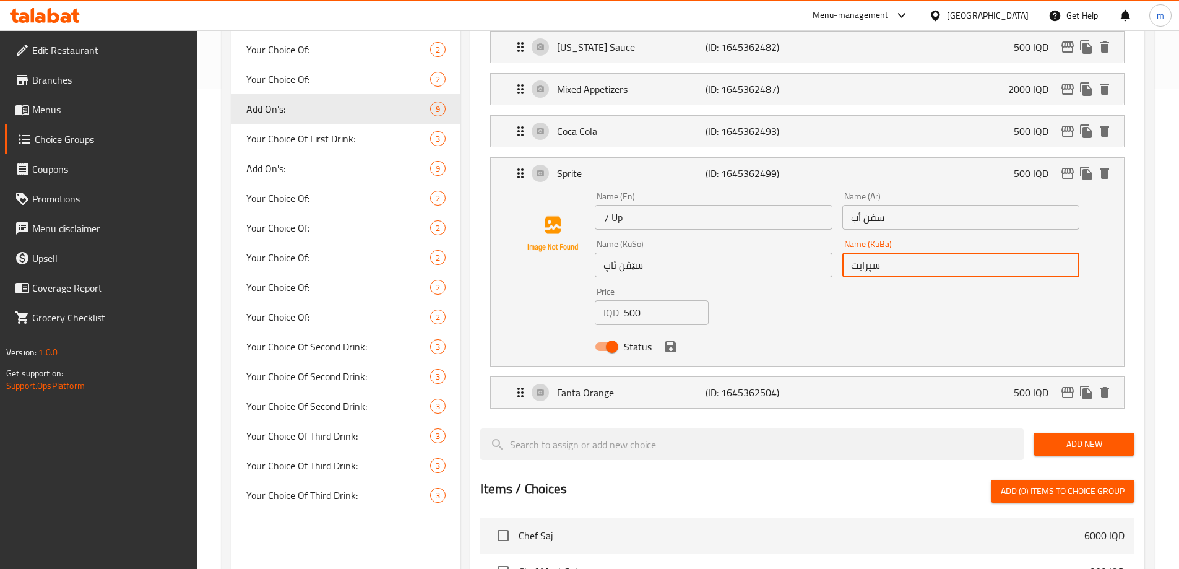
click at [910, 252] on input "سپرایت" at bounding box center [960, 264] width 237 height 25
paste input "ێڤن ئاپ"
click at [666, 339] on icon "save" at bounding box center [670, 346] width 15 height 15
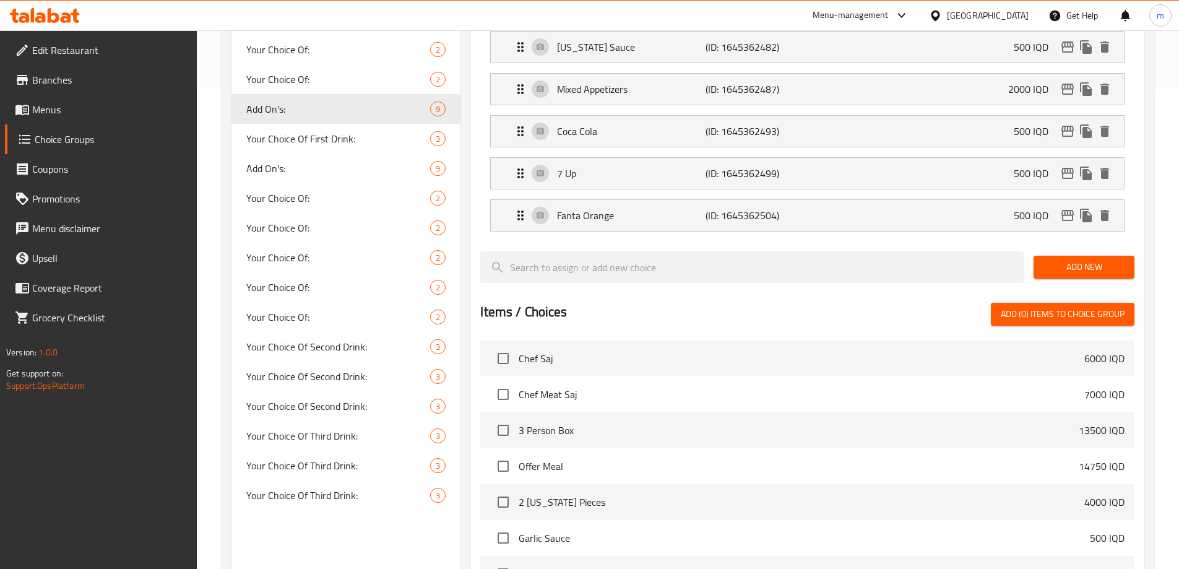
type input "سێڤن ئاپ"
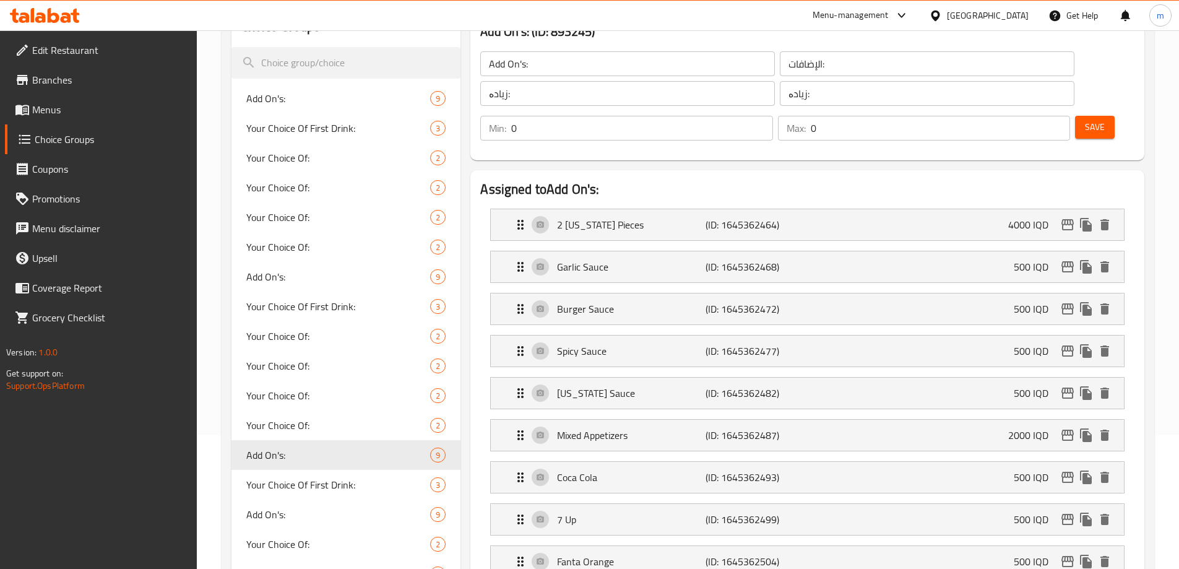
scroll to position [131, 0]
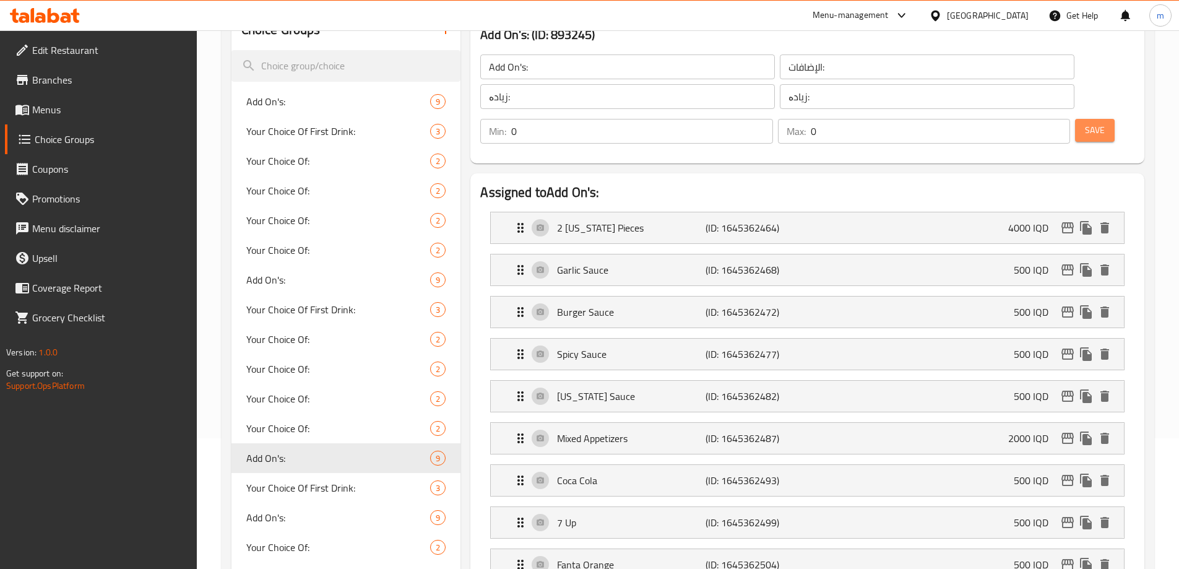
click at [1085, 123] on span "Save" at bounding box center [1095, 130] width 20 height 15
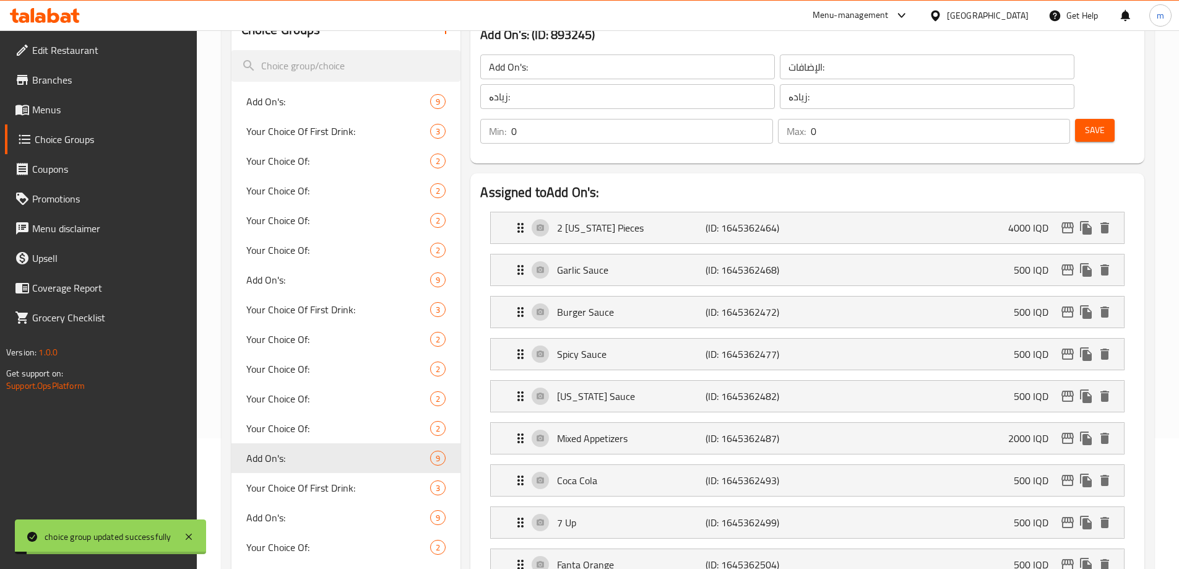
click at [645, 473] on p "Coca Cola" at bounding box center [631, 480] width 148 height 15
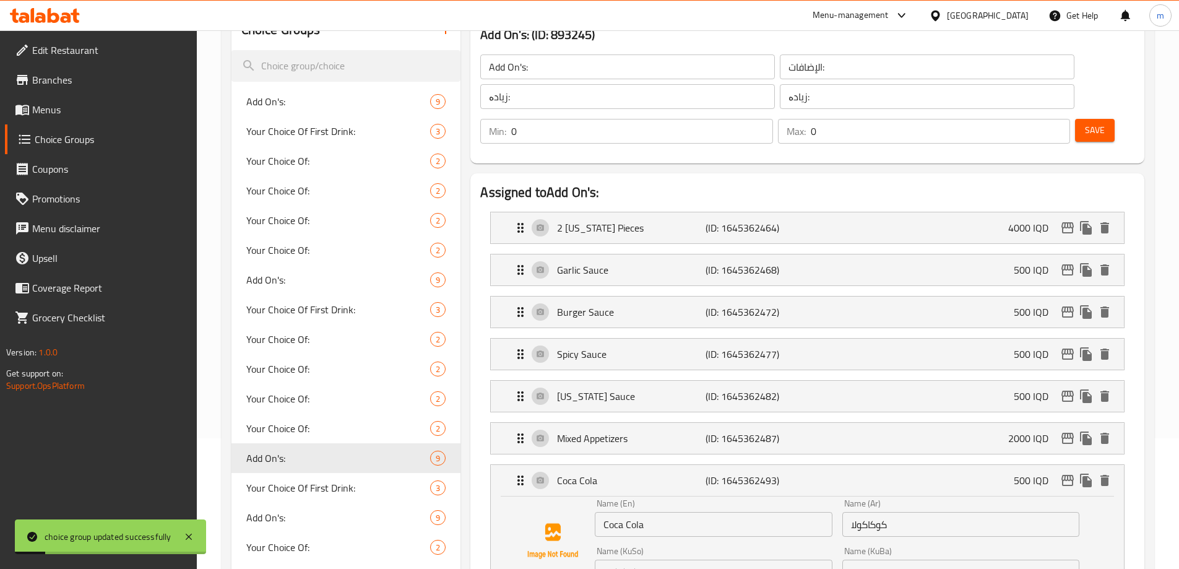
scroll to position [275, 0]
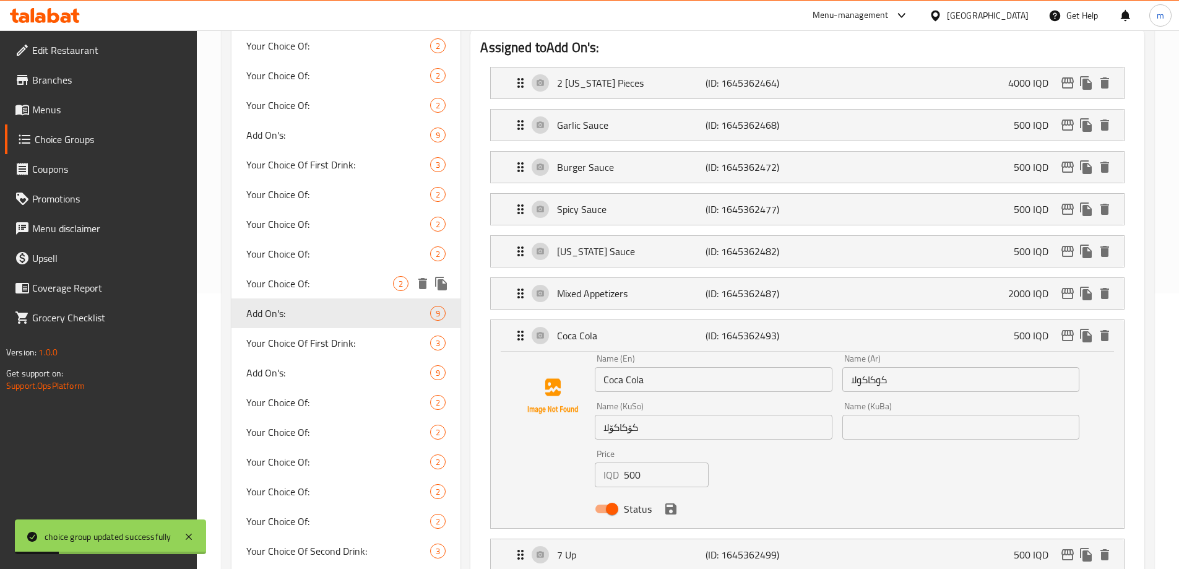
click at [303, 287] on span "Your Choice Of:" at bounding box center [319, 283] width 147 height 15
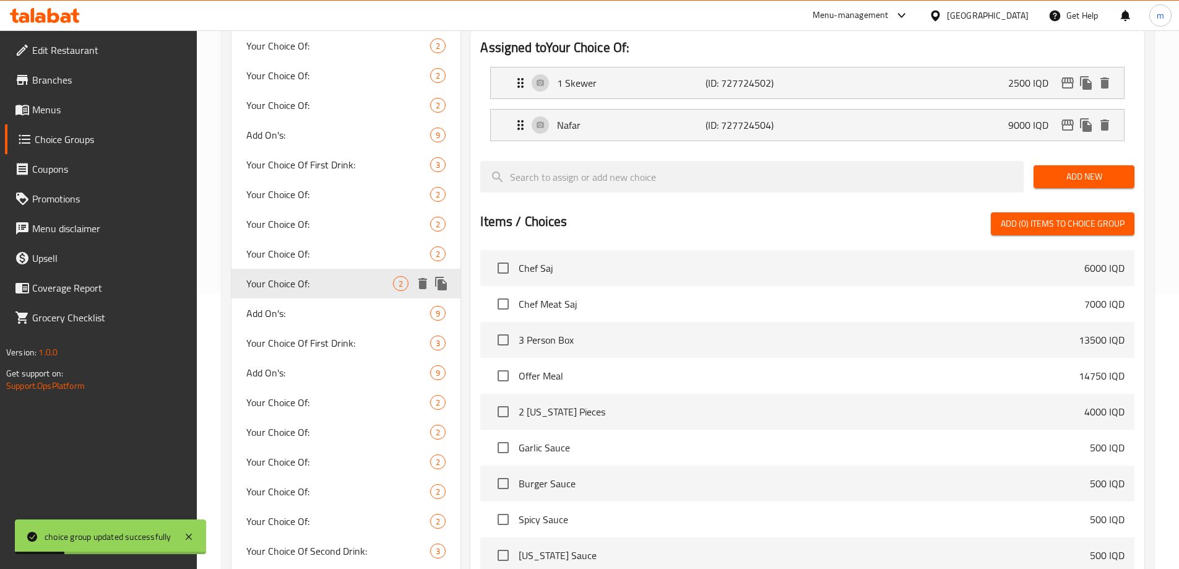
type input "Your Choice Of:"
type input "إختيارك من:"
type input "هەڵبژاردنت لە:"
type input "1"
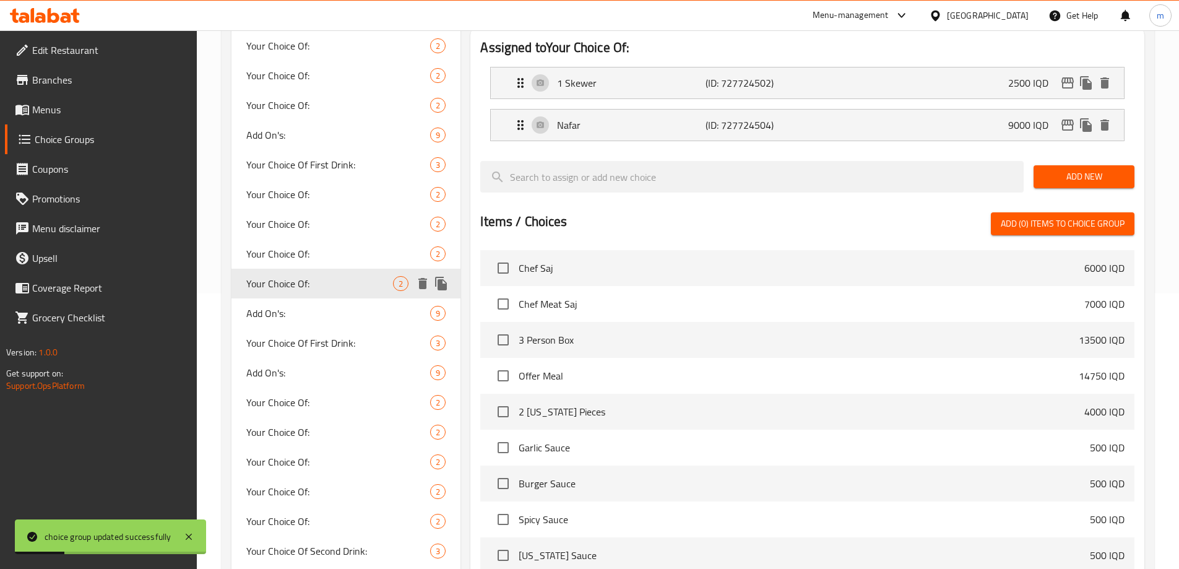
type input "1"
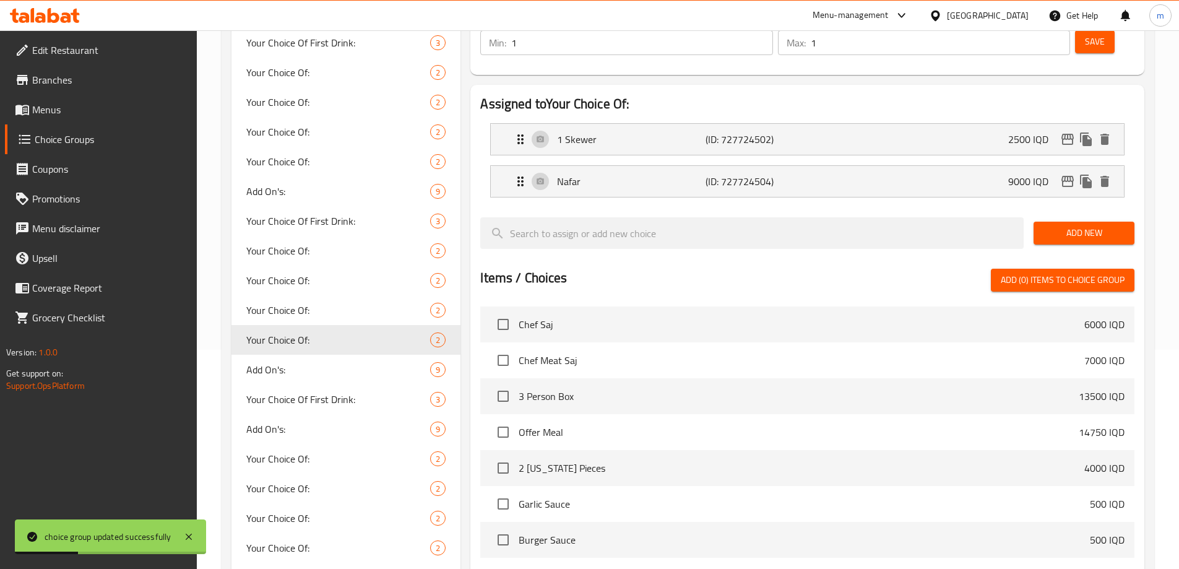
scroll to position [131, 0]
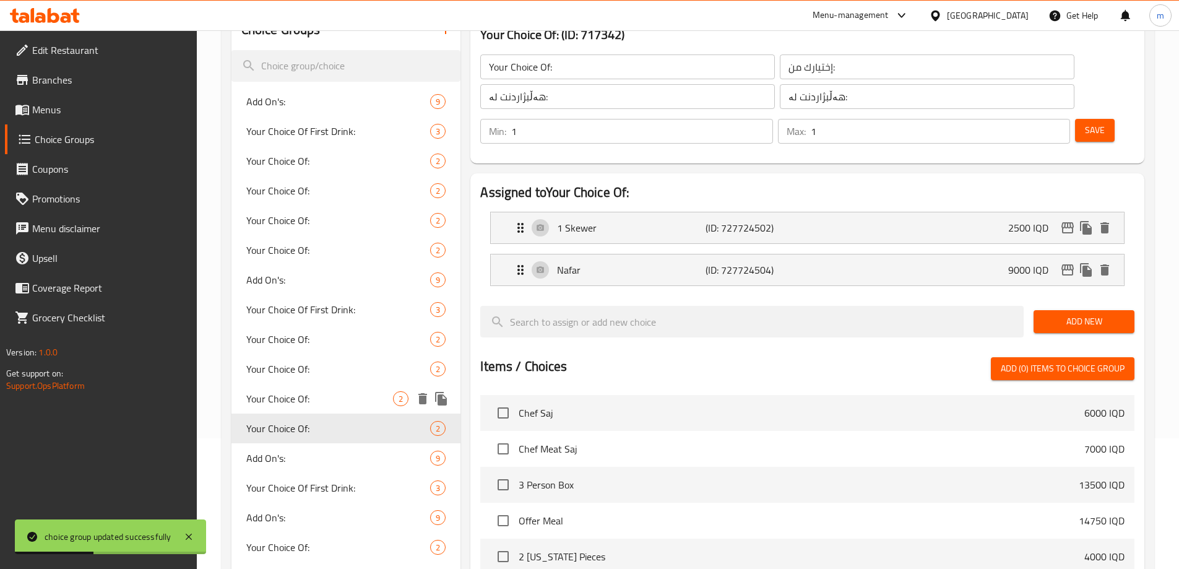
click at [265, 397] on span "Your Choice Of:" at bounding box center [319, 398] width 147 height 15
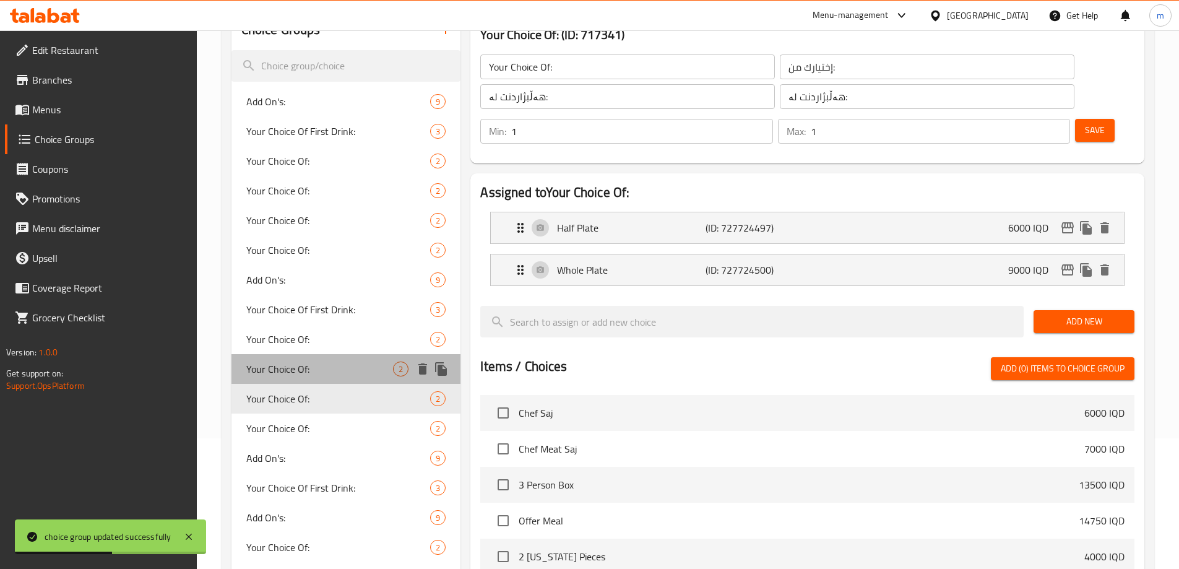
click at [286, 372] on span "Your Choice Of:" at bounding box center [319, 368] width 147 height 15
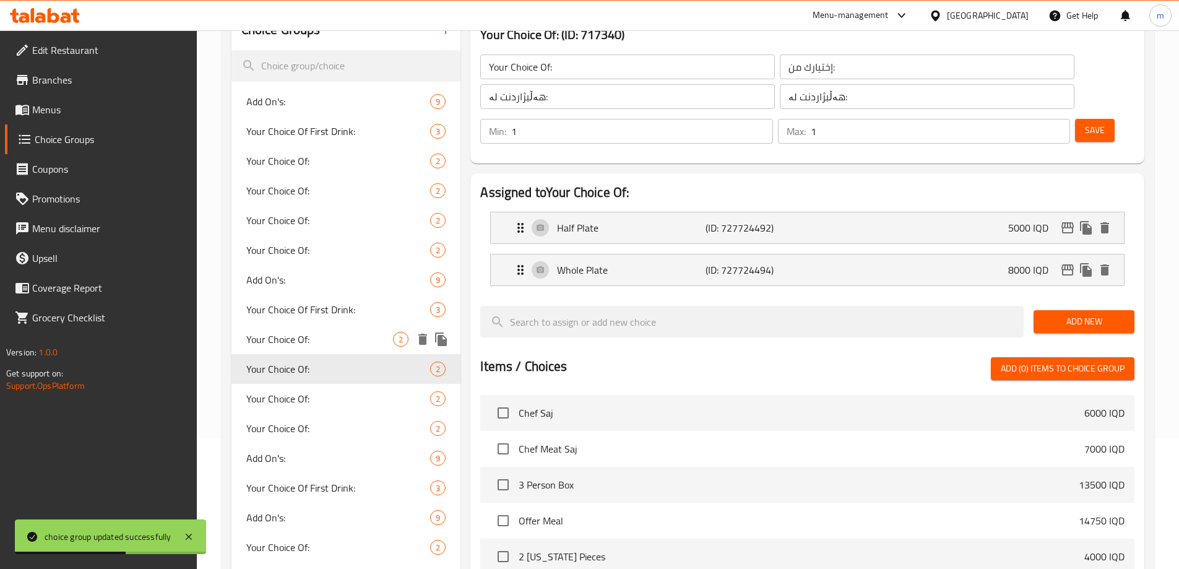
click at [301, 338] on span "Your Choice Of:" at bounding box center [319, 339] width 147 height 15
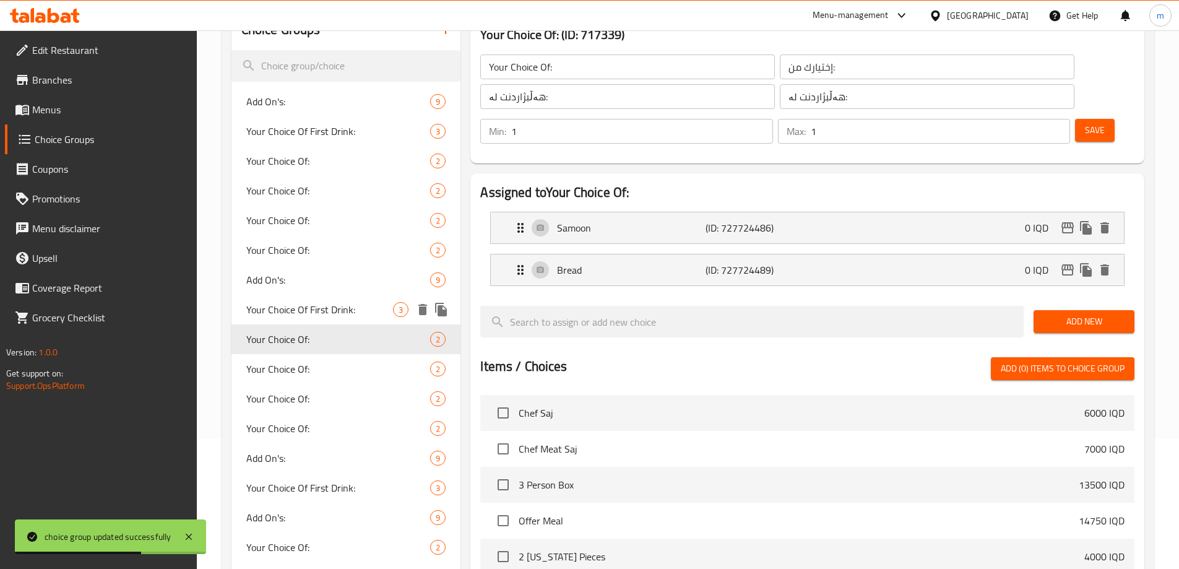
click at [317, 296] on div "Your Choice Of First Drink: 3" at bounding box center [346, 310] width 230 height 30
type input "Your Choice Of First Drink:"
type input "إختيارك من مشروب الأول:"
type input "هەڵبژاردنت لە خواردنەوەی یەکەم:"
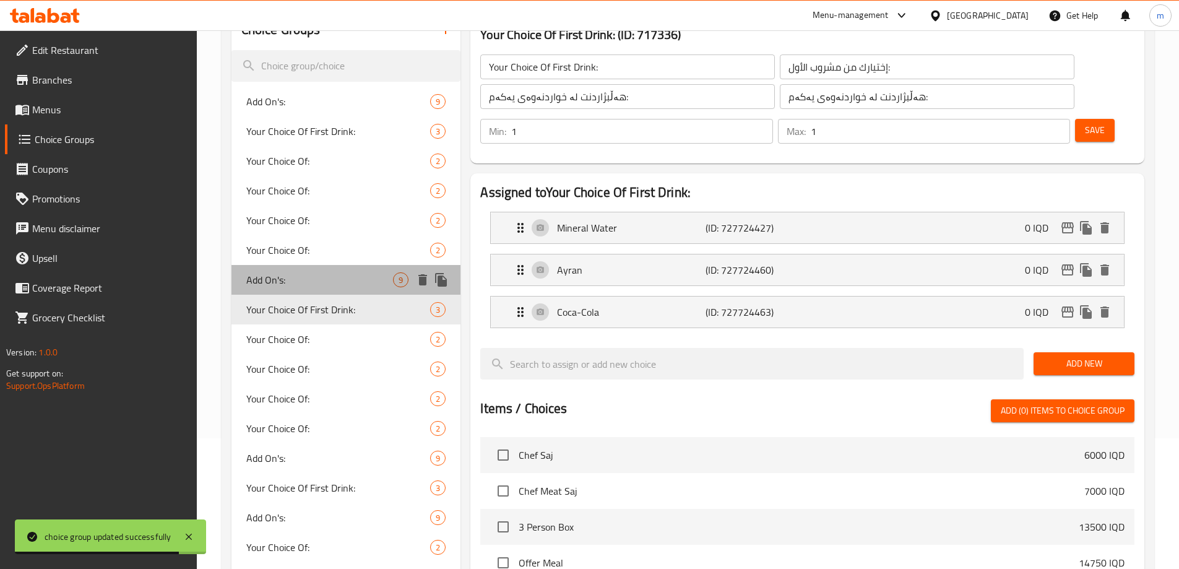
click at [325, 270] on div "Add On's: 9" at bounding box center [346, 280] width 230 height 30
type input "Add On's:"
type input "الإضافات:"
type input "زیادە:"
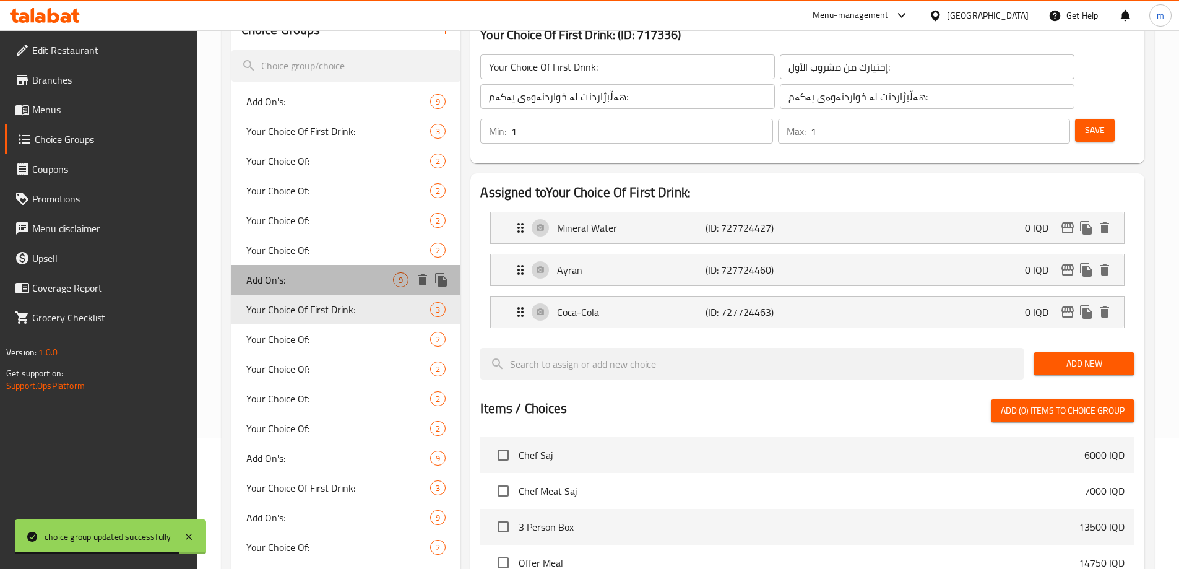
type input "0"
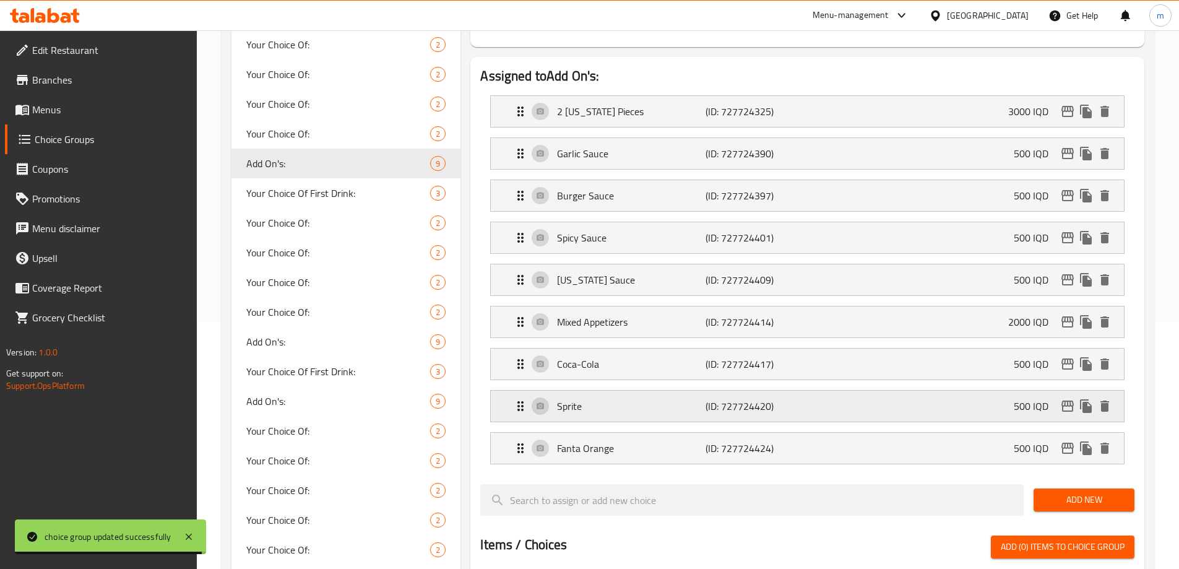
scroll to position [275, 0]
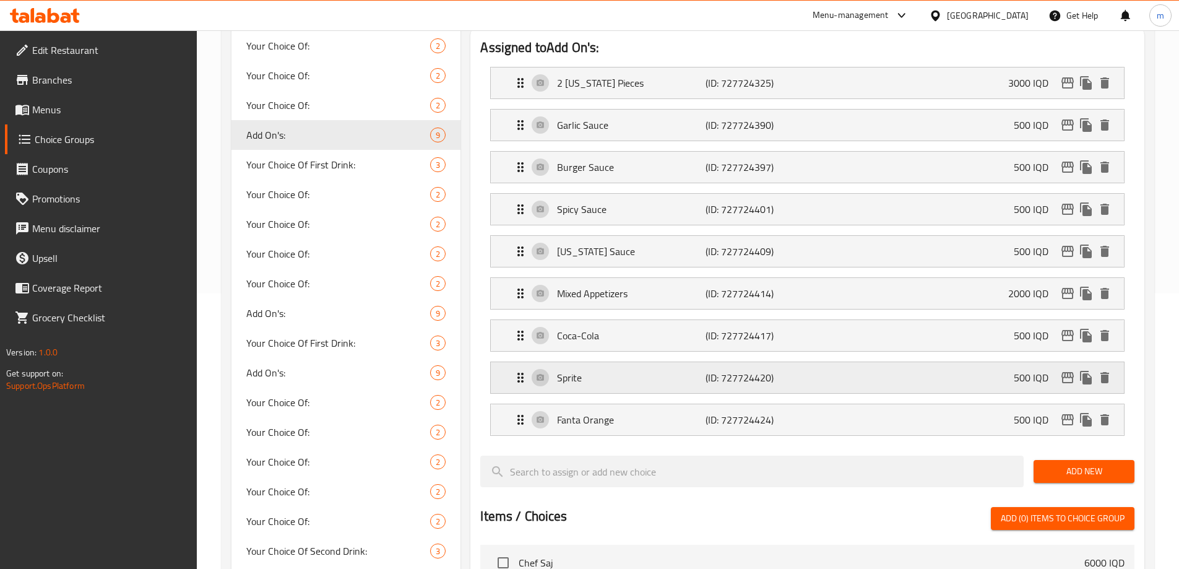
click at [639, 370] on p "Sprite" at bounding box center [631, 377] width 148 height 15
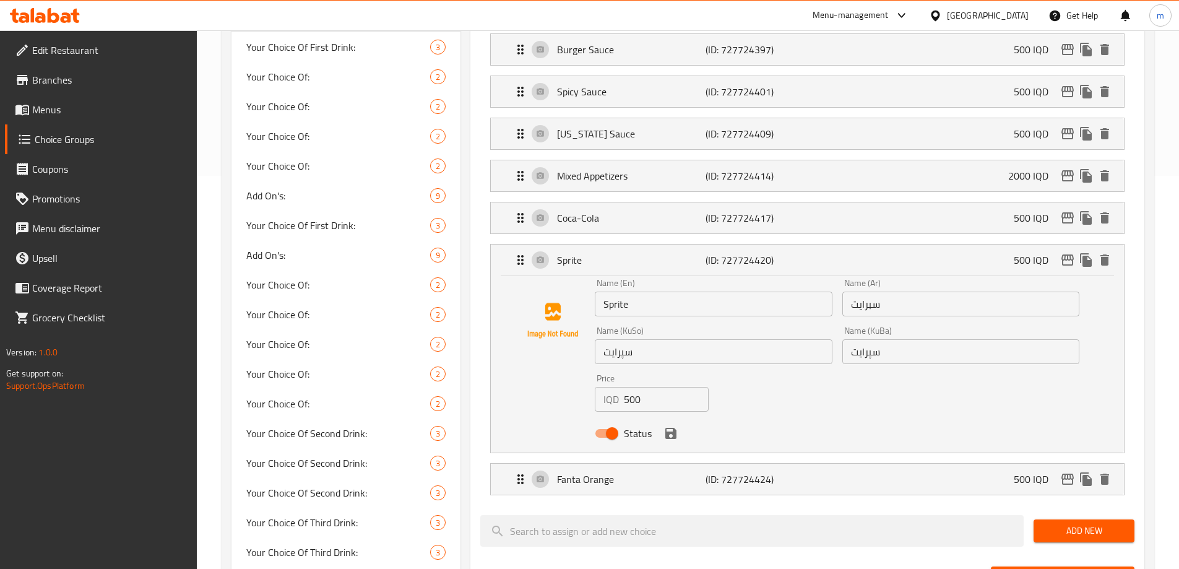
scroll to position [420, 0]
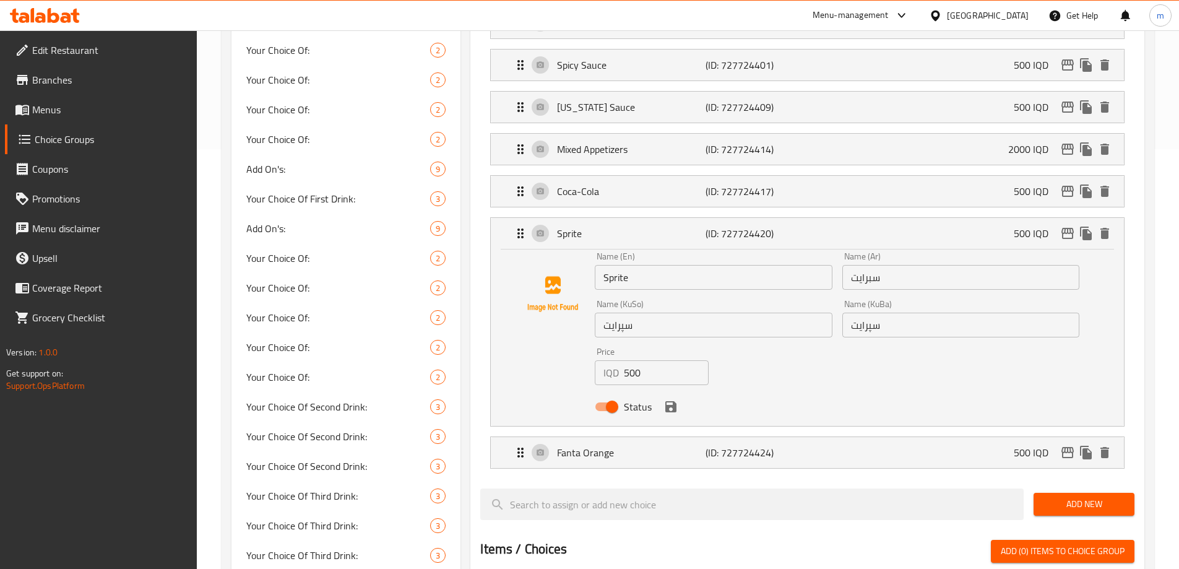
click at [631, 265] on input "Sprite" at bounding box center [713, 277] width 237 height 25
type input "7 Up"
click at [880, 265] on input "سبرايت" at bounding box center [960, 277] width 237 height 25
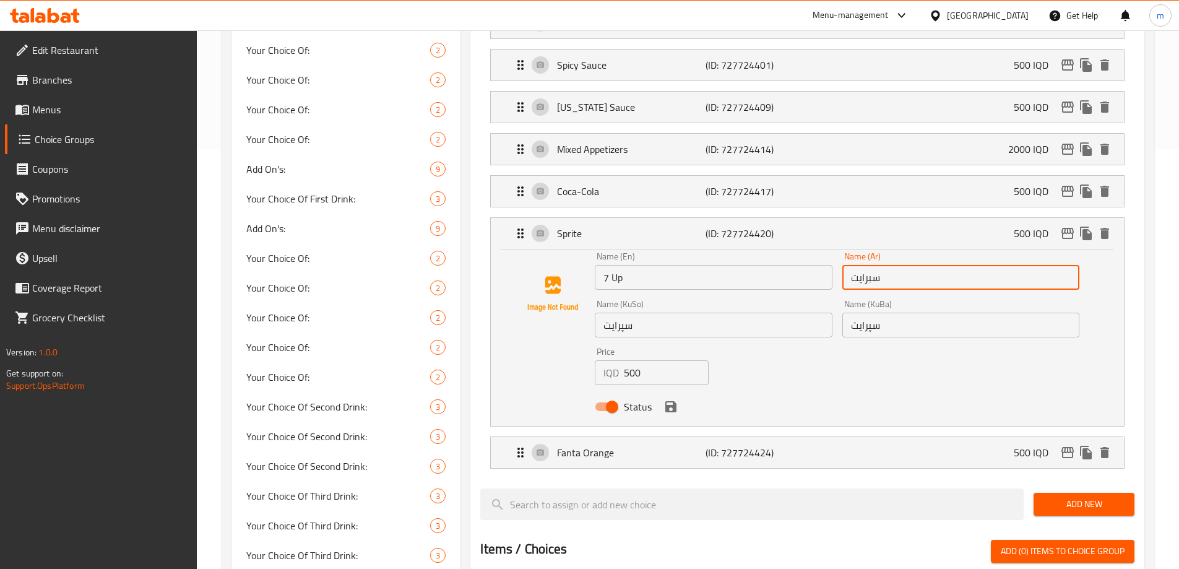
paste input "فن أب"
type input "سفن أب"
click at [760, 312] on input "سپرایت" at bounding box center [713, 324] width 237 height 25
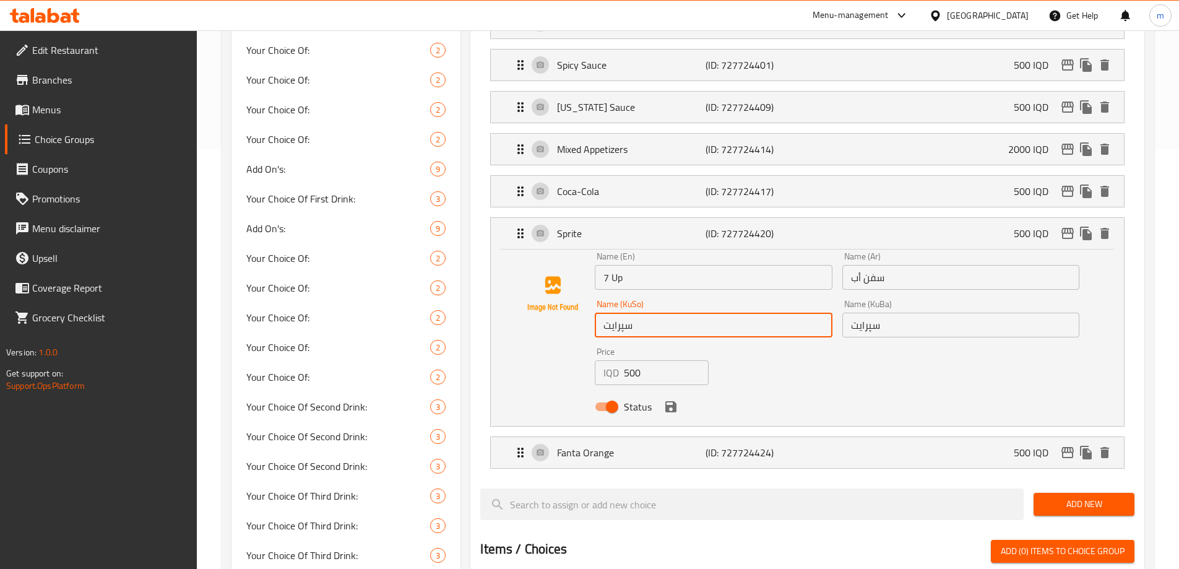
click at [760, 312] on input "سپرایت" at bounding box center [713, 324] width 237 height 25
paste input "ێڤن ئاپ"
type input "سێڤن ئاپ"
click at [921, 312] on input "سپرایت" at bounding box center [960, 324] width 237 height 25
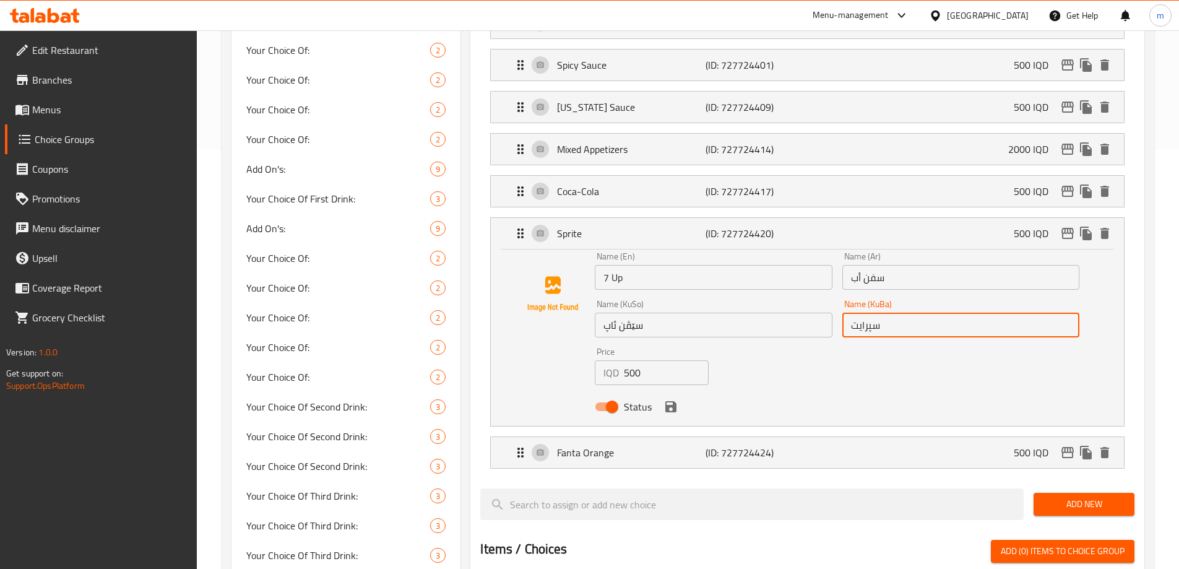
click at [921, 312] on input "سپرایت" at bounding box center [960, 324] width 237 height 25
paste input "ێڤن ئاپ"
drag, startPoint x: 669, startPoint y: 369, endPoint x: 687, endPoint y: 360, distance: 20.5
click at [669, 399] on icon "save" at bounding box center [670, 406] width 15 height 15
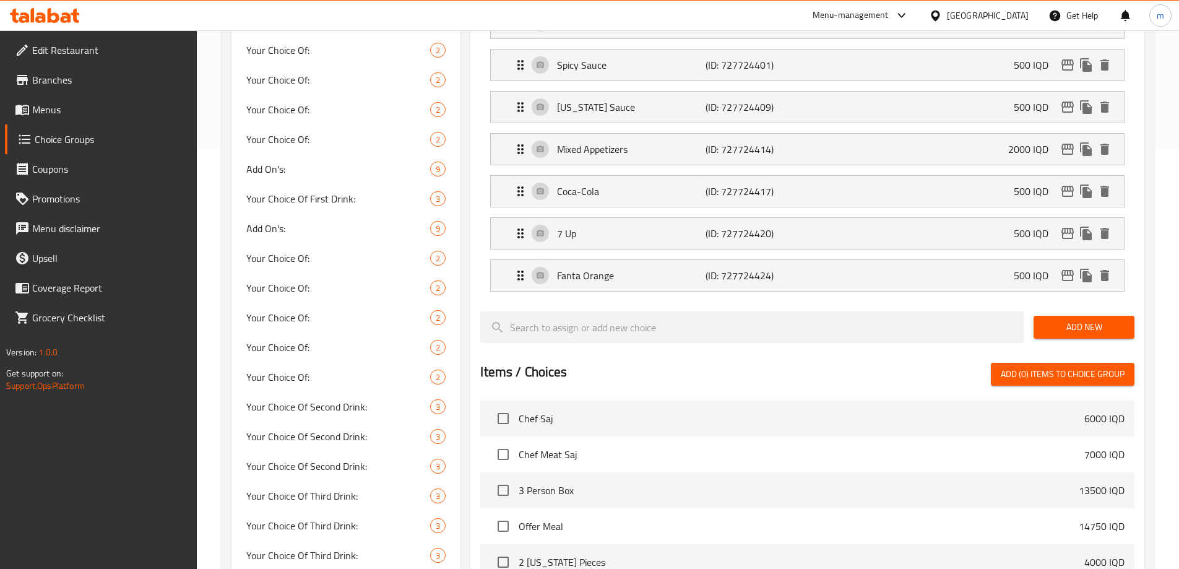
type input "سێڤن ئاپ"
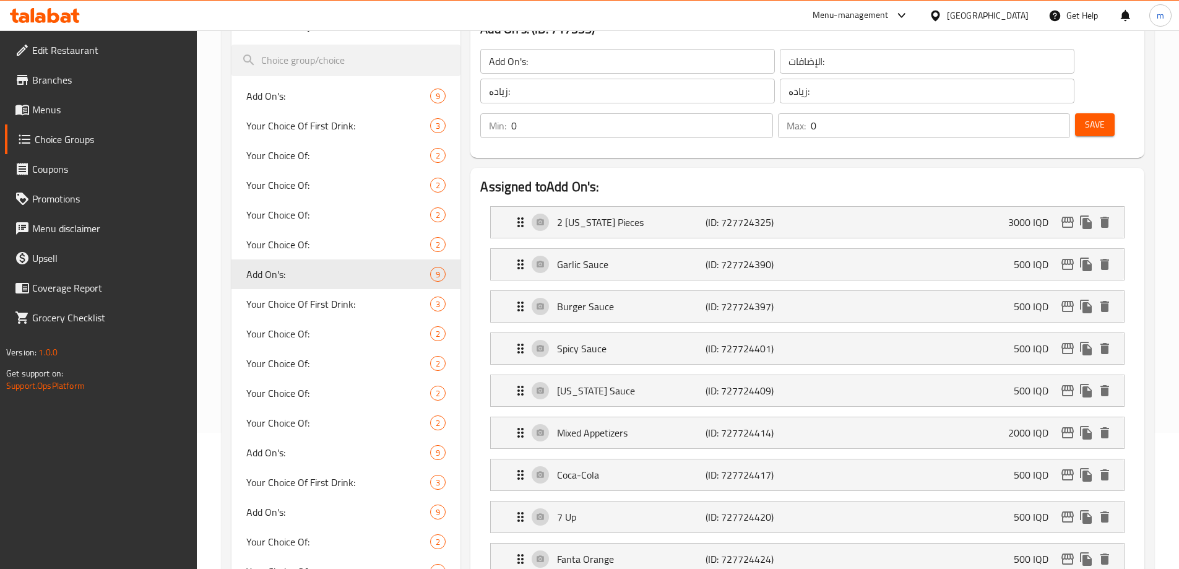
scroll to position [114, 0]
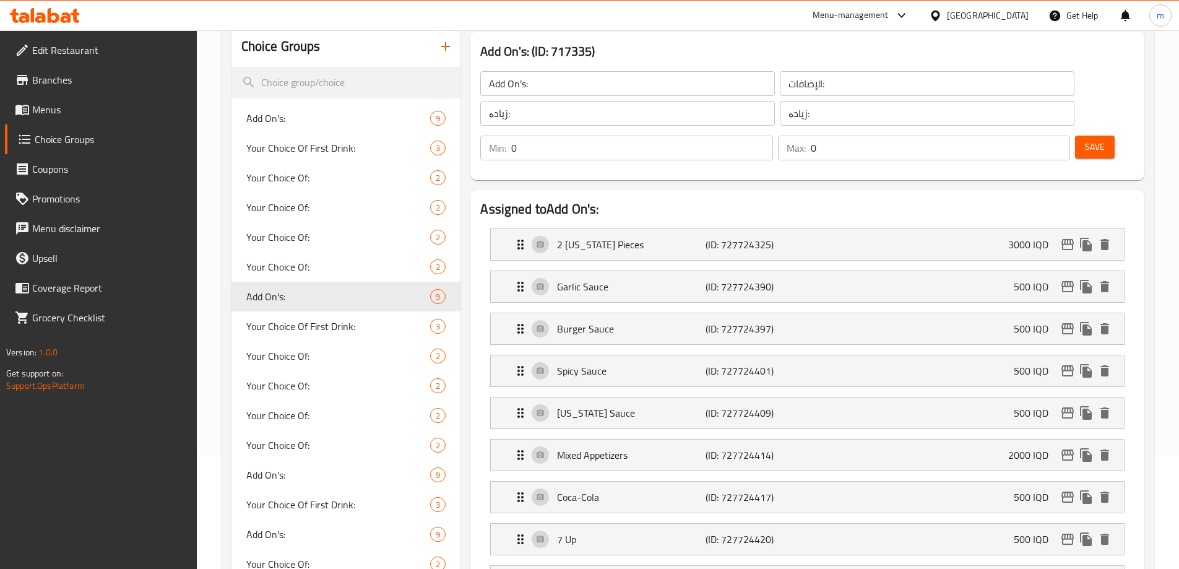
click at [1085, 139] on span "Save" at bounding box center [1095, 146] width 20 height 15
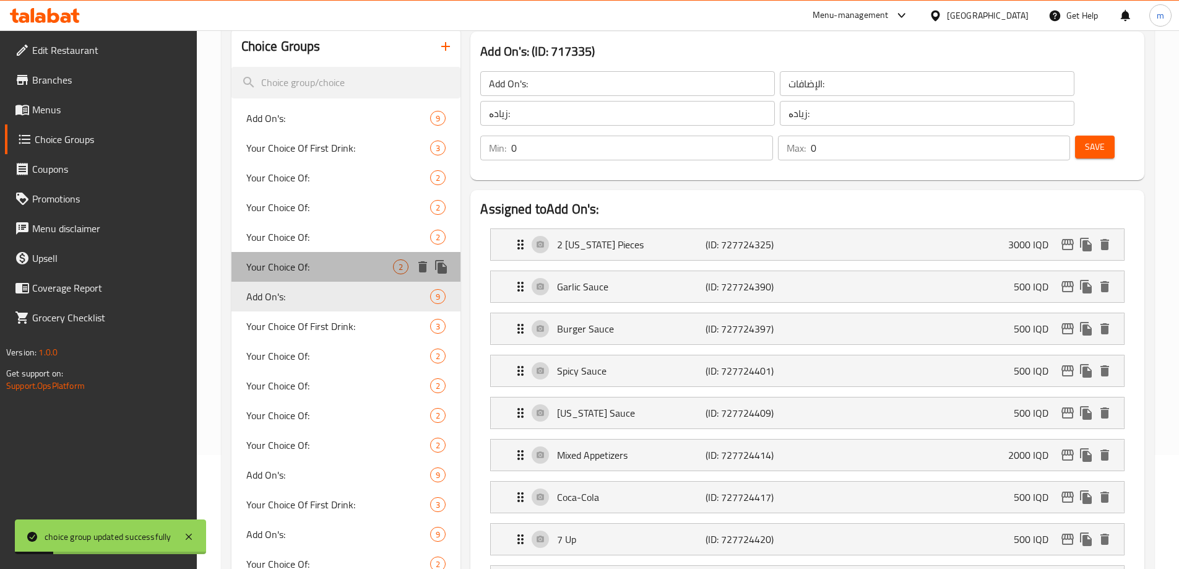
click at [291, 272] on span "Your Choice Of:" at bounding box center [319, 266] width 147 height 15
type input "Your Choice Of:"
type input "إختيارك من:"
type input "هەڵبژاردنت لە:"
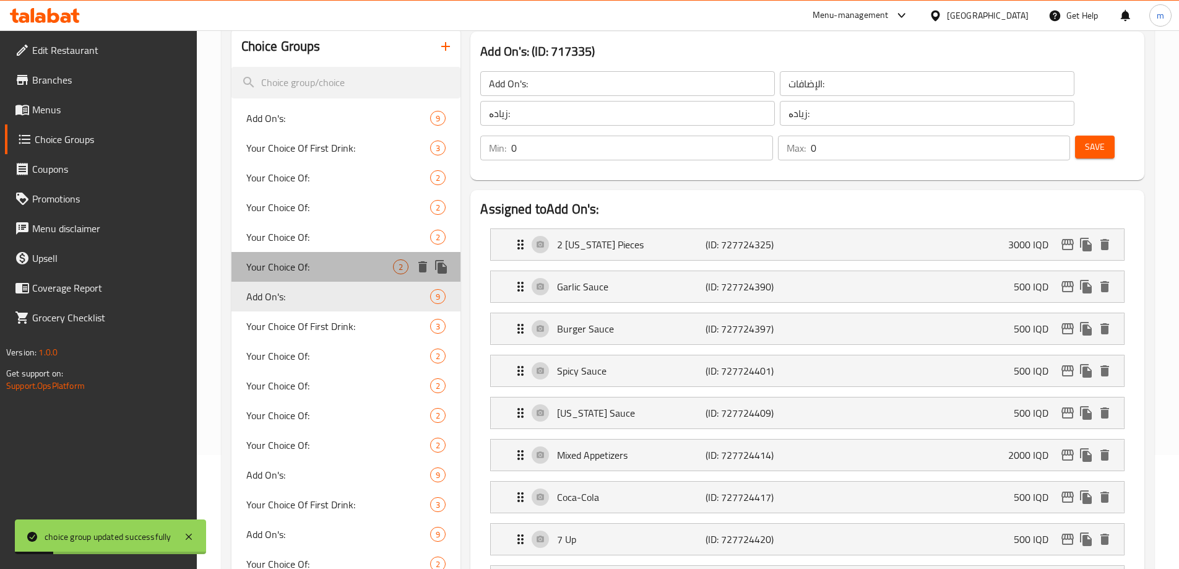
type input "1"
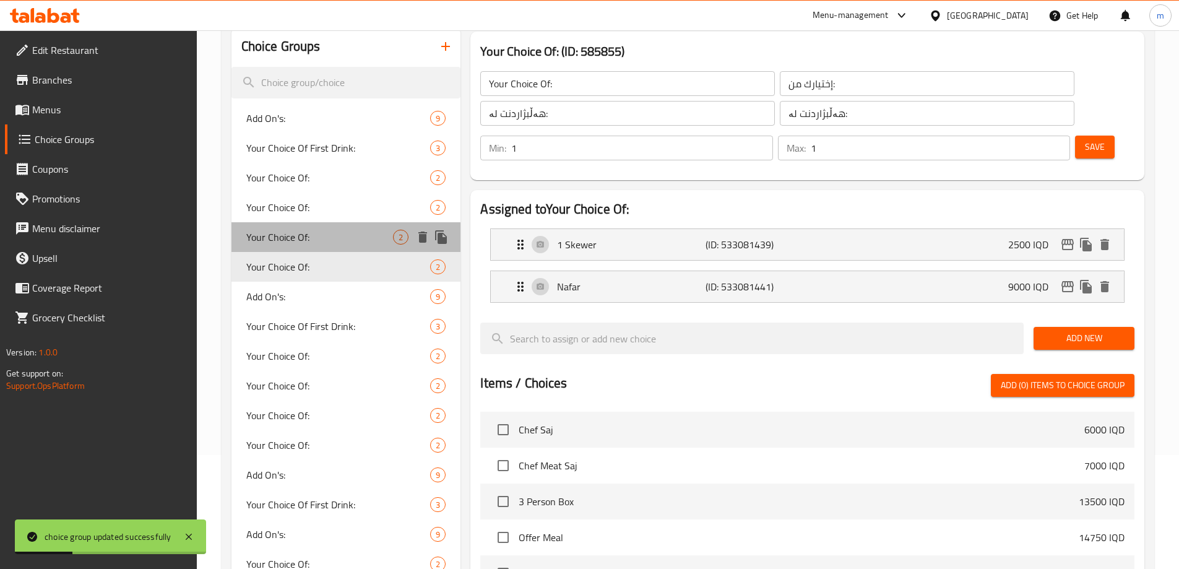
click at [290, 230] on span "Your Choice Of:" at bounding box center [319, 237] width 147 height 15
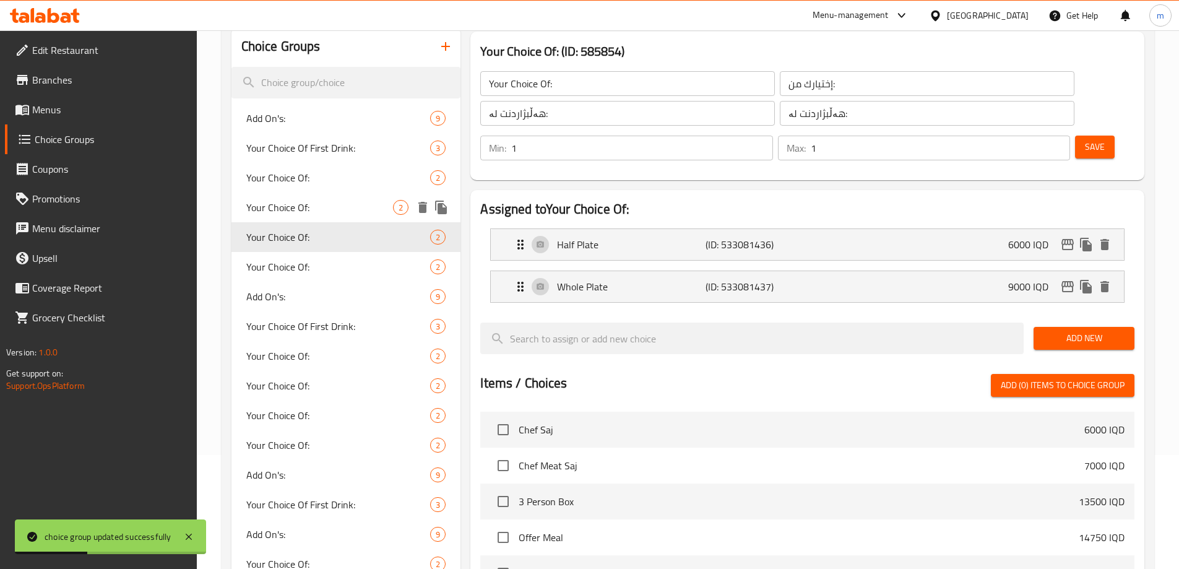
click at [298, 203] on span "Your Choice Of:" at bounding box center [319, 207] width 147 height 15
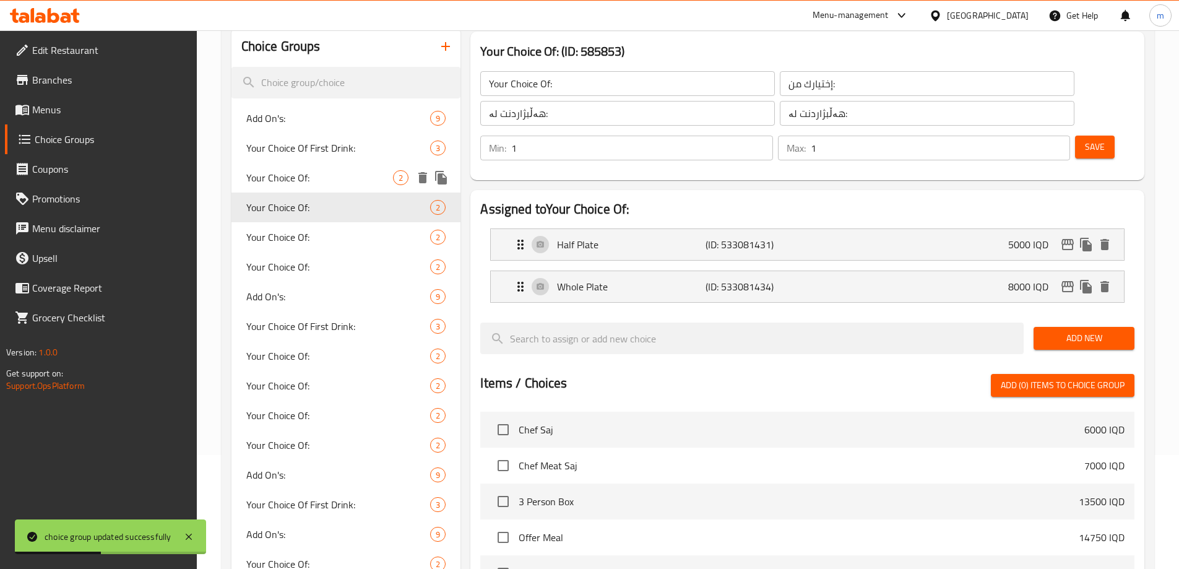
click at [304, 173] on span "Your Choice Of:" at bounding box center [319, 177] width 147 height 15
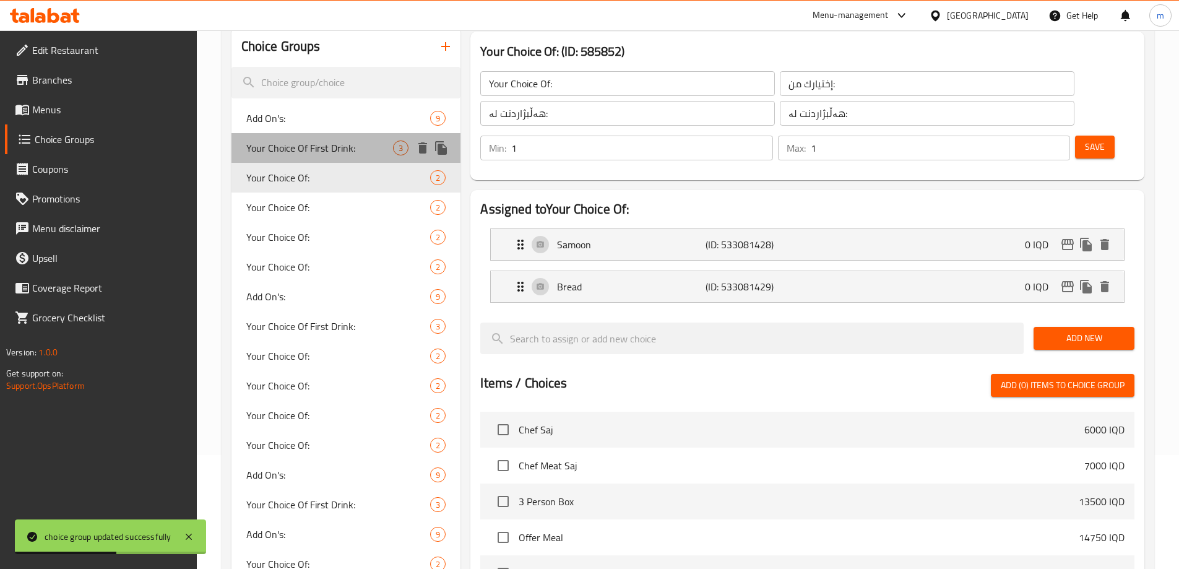
click at [308, 133] on div "Your Choice Of First Drink: 3" at bounding box center [346, 148] width 230 height 30
type input "Your Choice Of First Drink:"
type input "إختيارك من مشروب الأول:"
type input "هەڵبژاردنت لە خواردنەوەی یەکەم:"
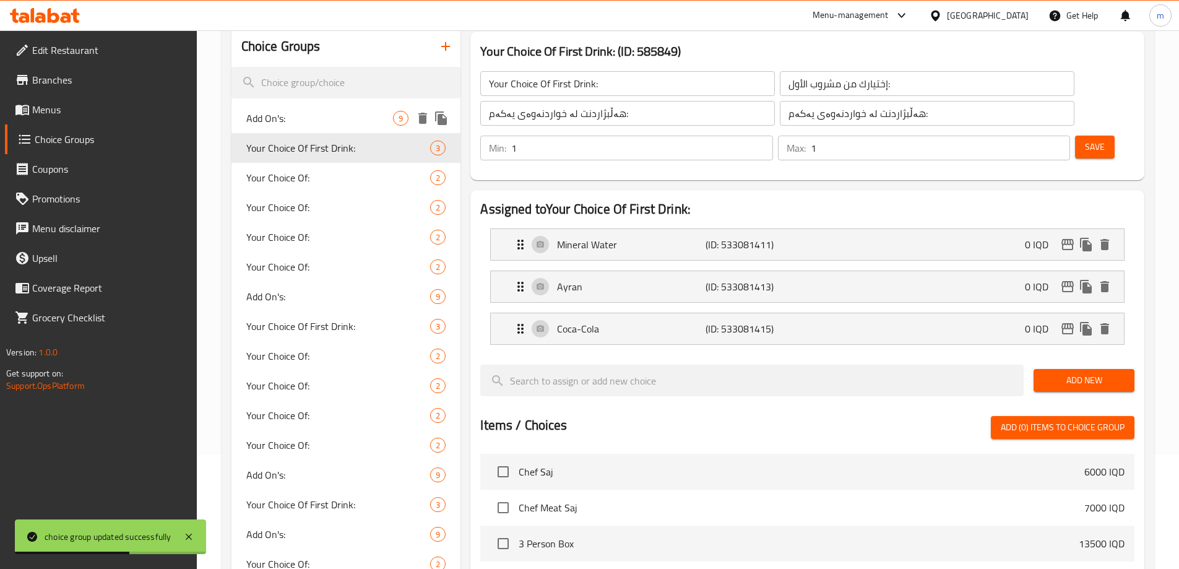
click at [309, 110] on div "Add On's: 9" at bounding box center [346, 118] width 230 height 30
type input "Add On's:"
type input "الإضافات:"
type input "زیادە:"
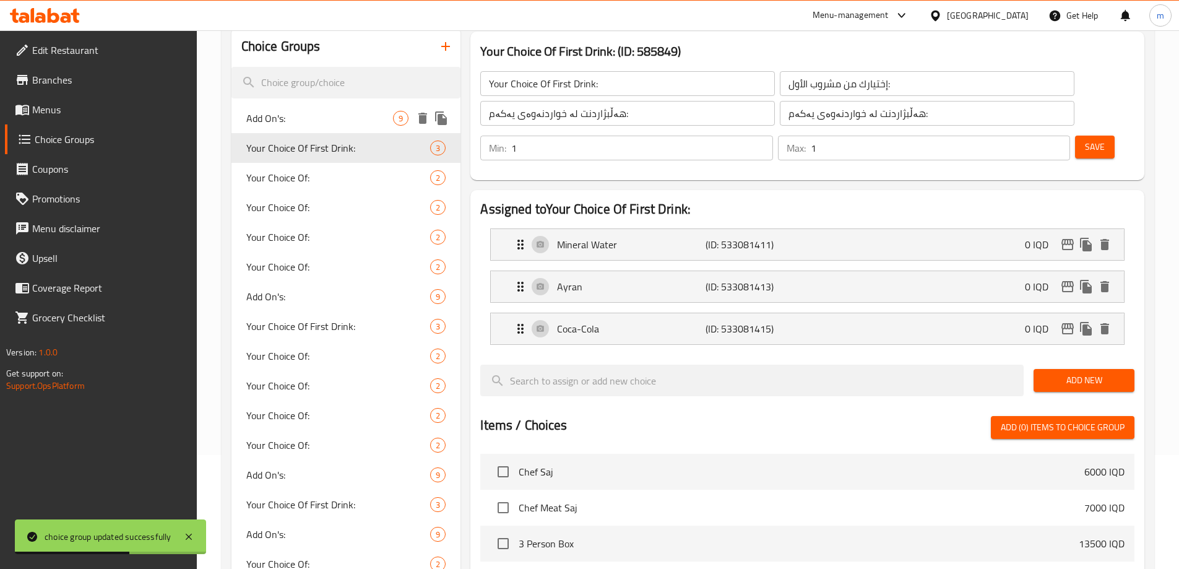
type input "0"
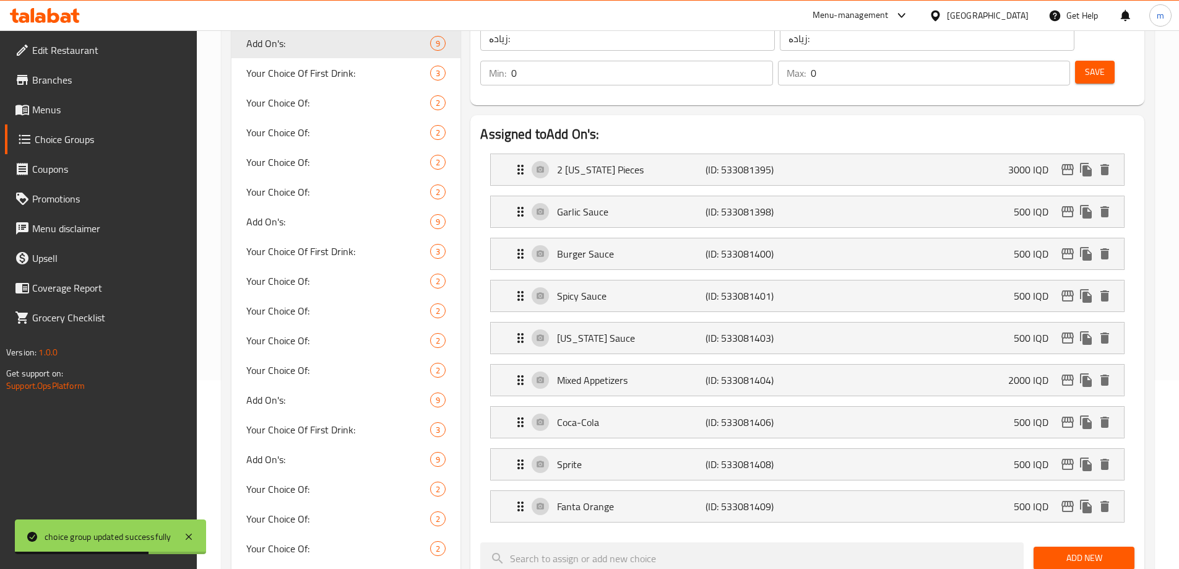
scroll to position [402, 0]
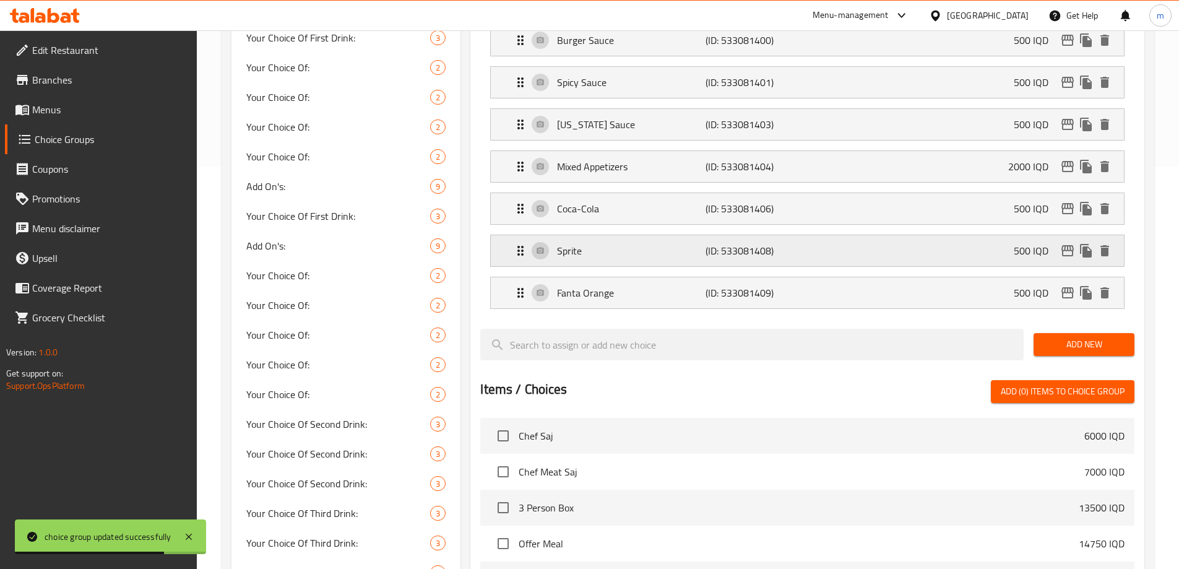
click at [572, 243] on p "Sprite" at bounding box center [631, 250] width 148 height 15
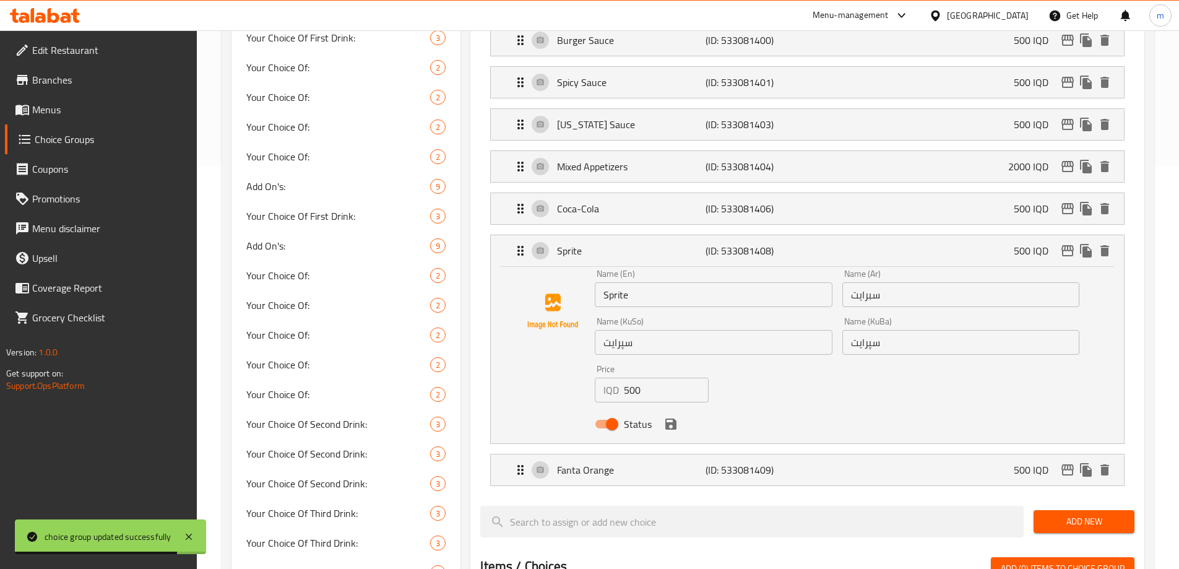
click at [647, 282] on input "Sprite" at bounding box center [713, 294] width 237 height 25
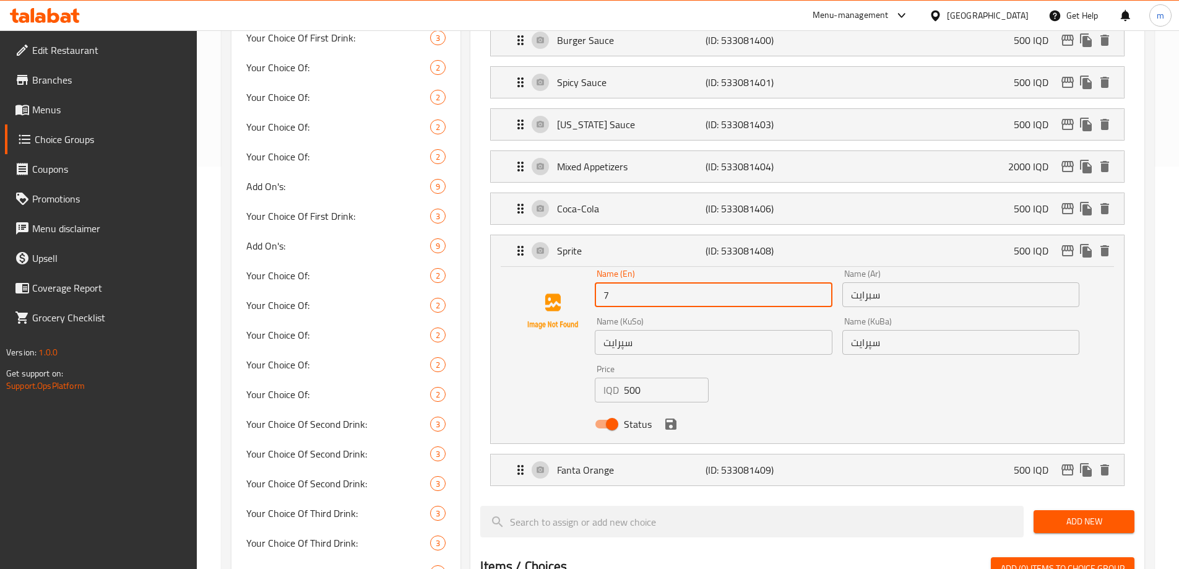
type input "7 Up"
click at [903, 276] on div "Name (Ar) سبرايت Name (Ar)" at bounding box center [960, 288] width 247 height 48
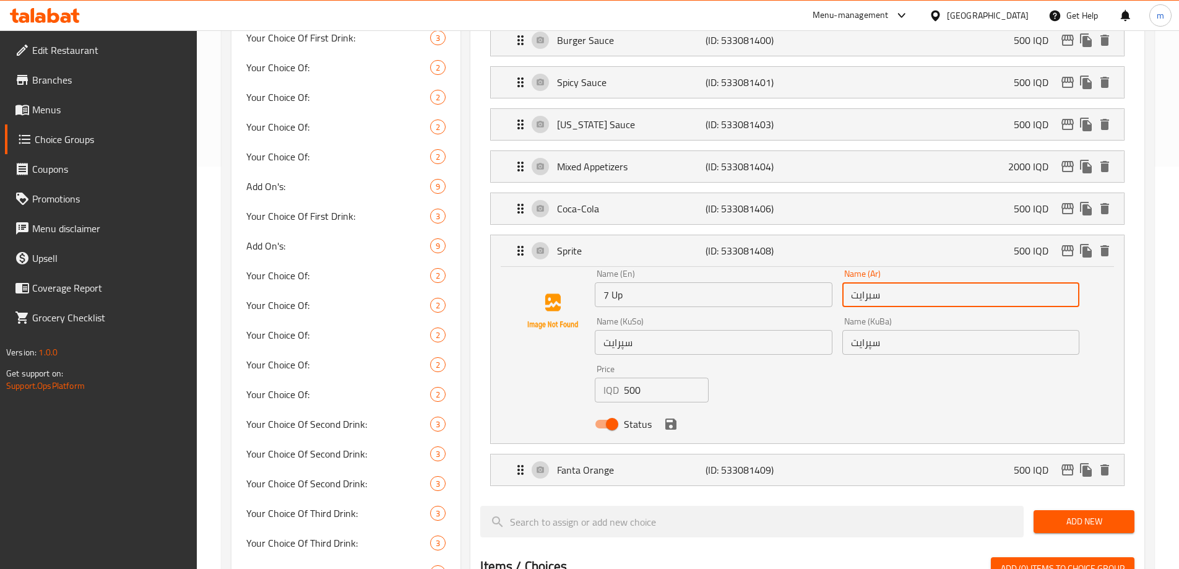
click at [905, 282] on input "سبرايت" at bounding box center [960, 294] width 237 height 25
paste input "فن أب"
type input "سفن أب"
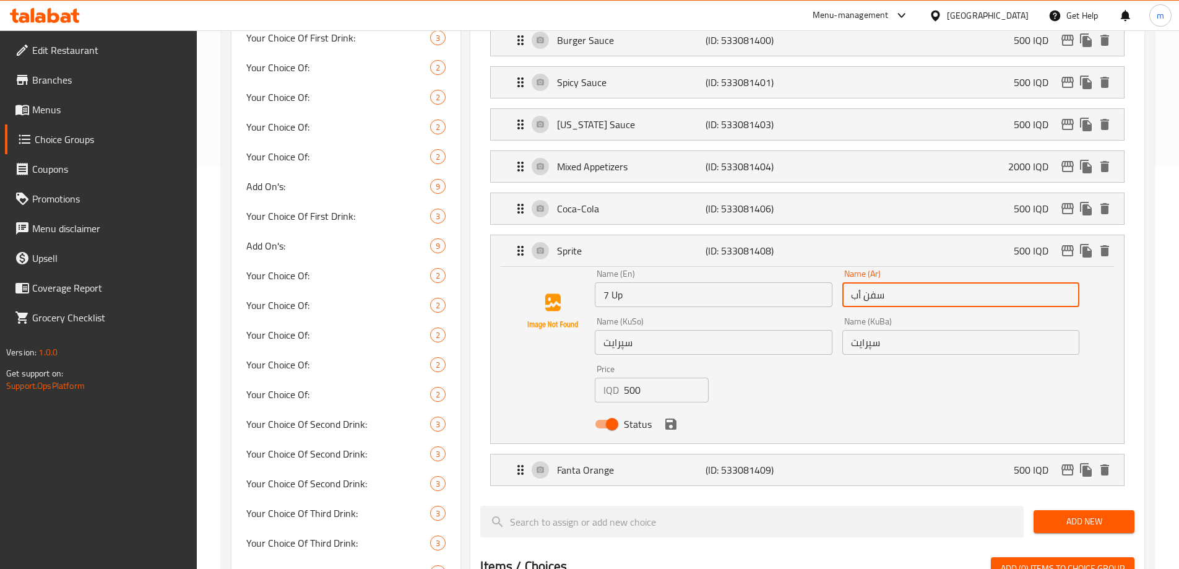
click at [768, 330] on input "سپرایت" at bounding box center [713, 342] width 237 height 25
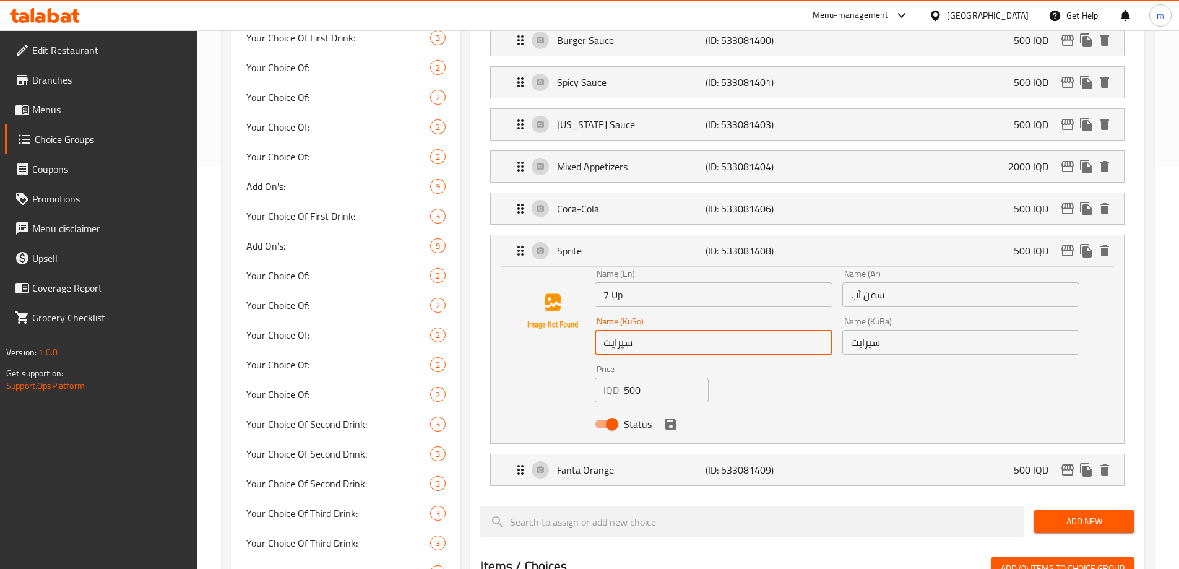
click at [768, 330] on input "سپرایت" at bounding box center [713, 342] width 237 height 25
paste input "ێڤن ئاپ"
type input "سێڤن ئاپ"
click at [899, 330] on input "سپرایت" at bounding box center [960, 342] width 237 height 25
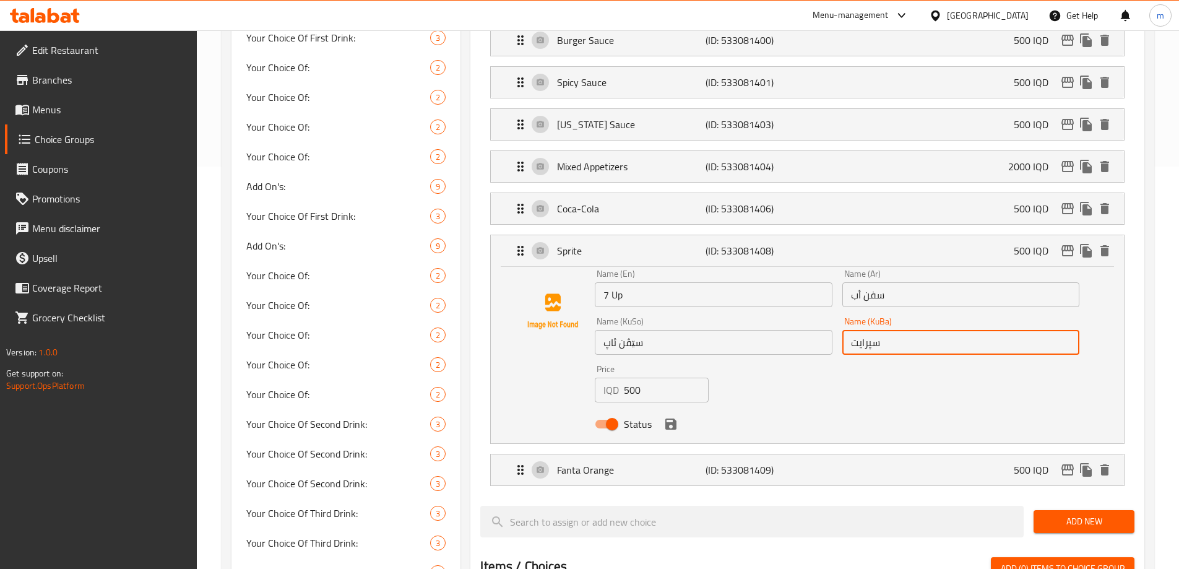
click at [899, 330] on input "سپرایت" at bounding box center [960, 342] width 237 height 25
paste input "ێڤن ئاپ"
click at [673, 418] on icon "save" at bounding box center [670, 423] width 11 height 11
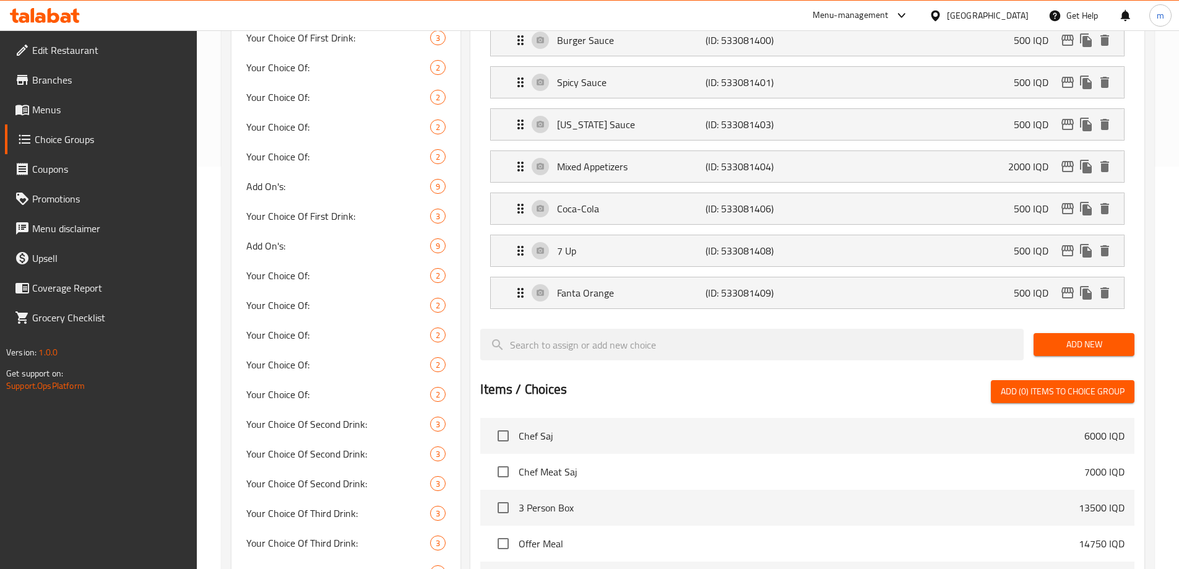
type input "سێڤن ئاپ"
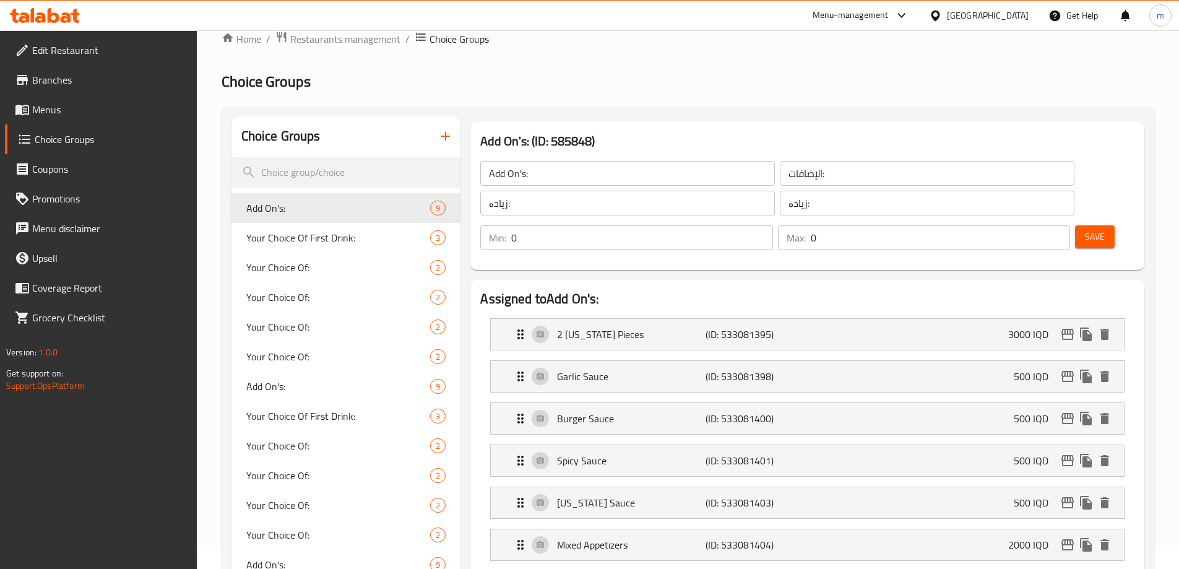
scroll to position [0, 0]
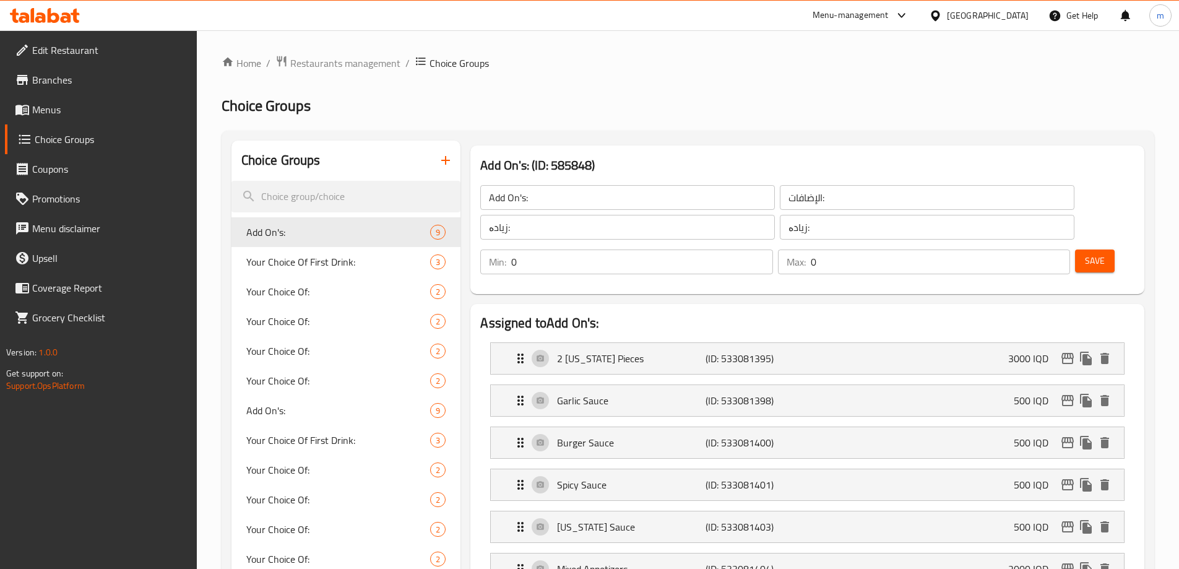
click at [1085, 253] on span "Save" at bounding box center [1095, 260] width 20 height 15
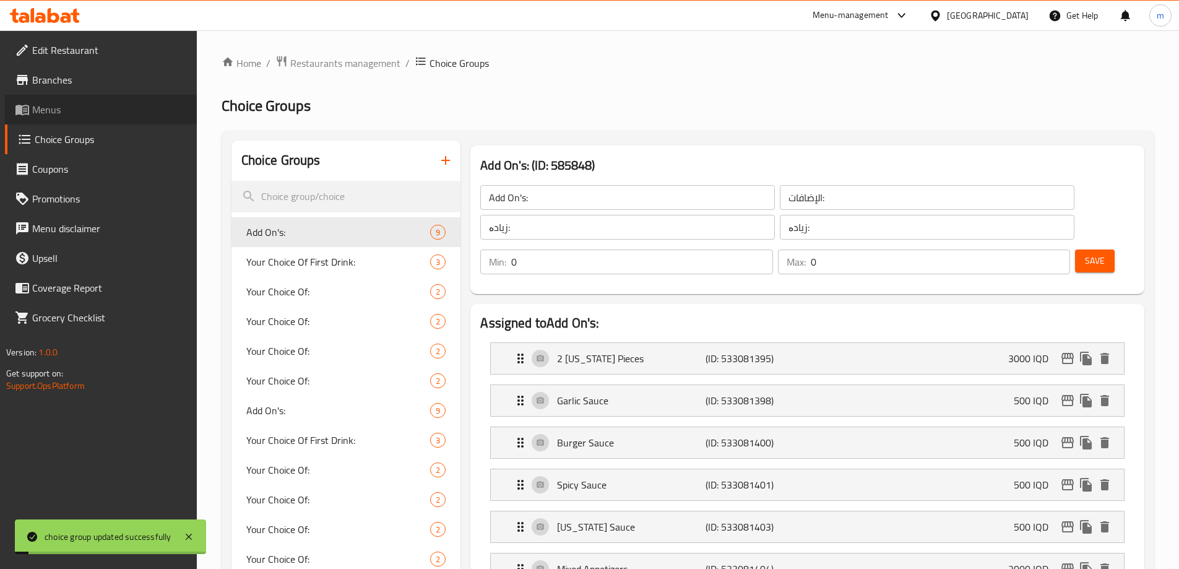
click at [53, 106] on span "Menus" at bounding box center [109, 109] width 155 height 15
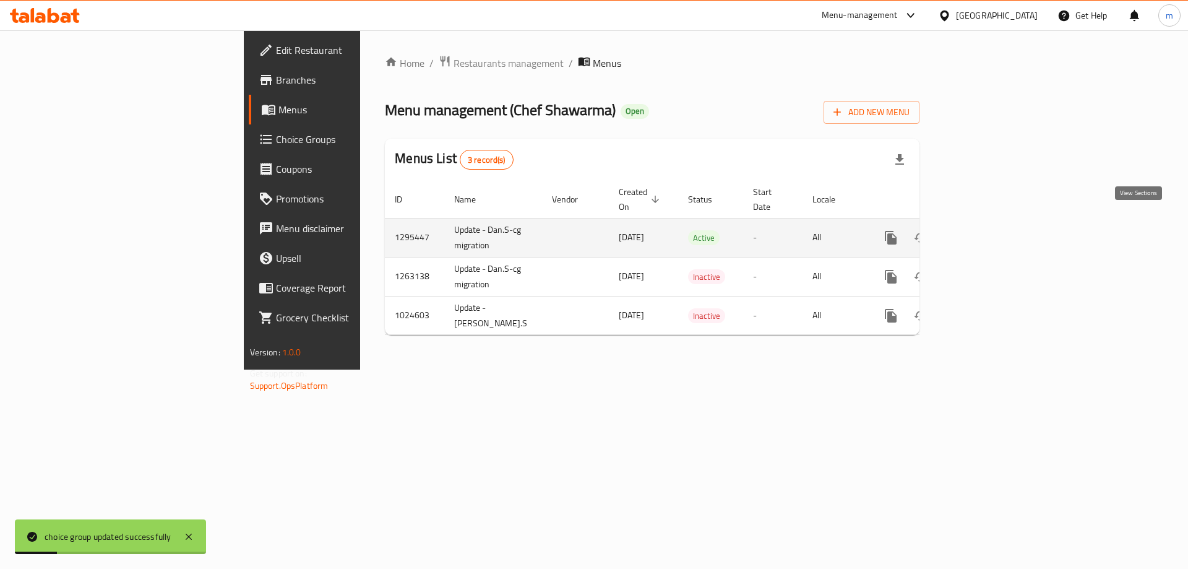
click at [995, 223] on link "enhanced table" at bounding box center [980, 238] width 30 height 30
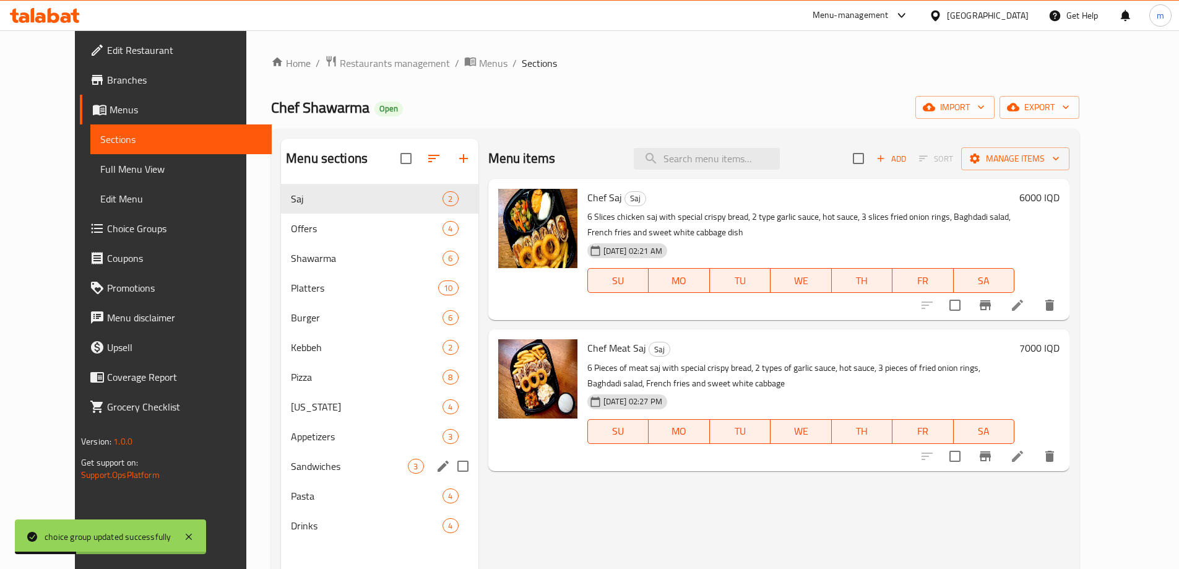
scroll to position [144, 0]
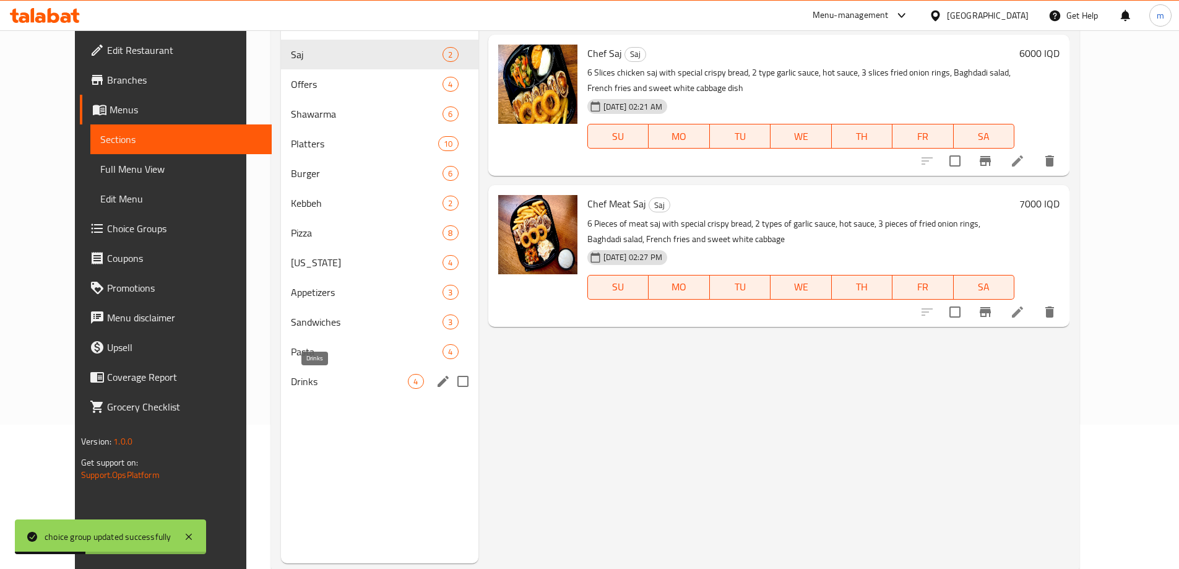
click at [291, 374] on span "Drinks" at bounding box center [349, 381] width 117 height 15
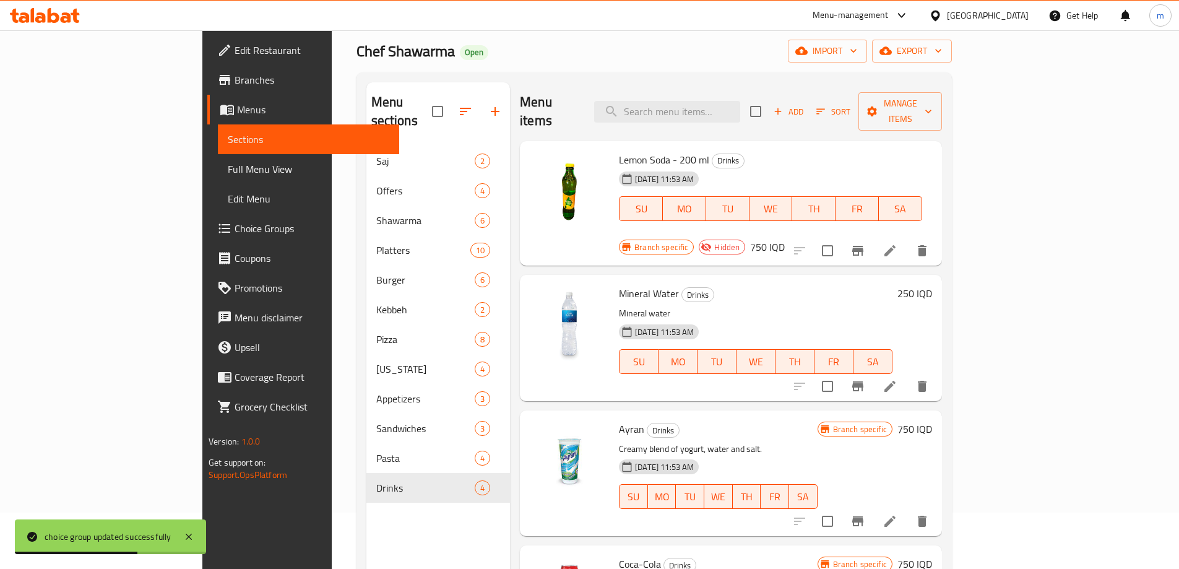
scroll to position [29, 0]
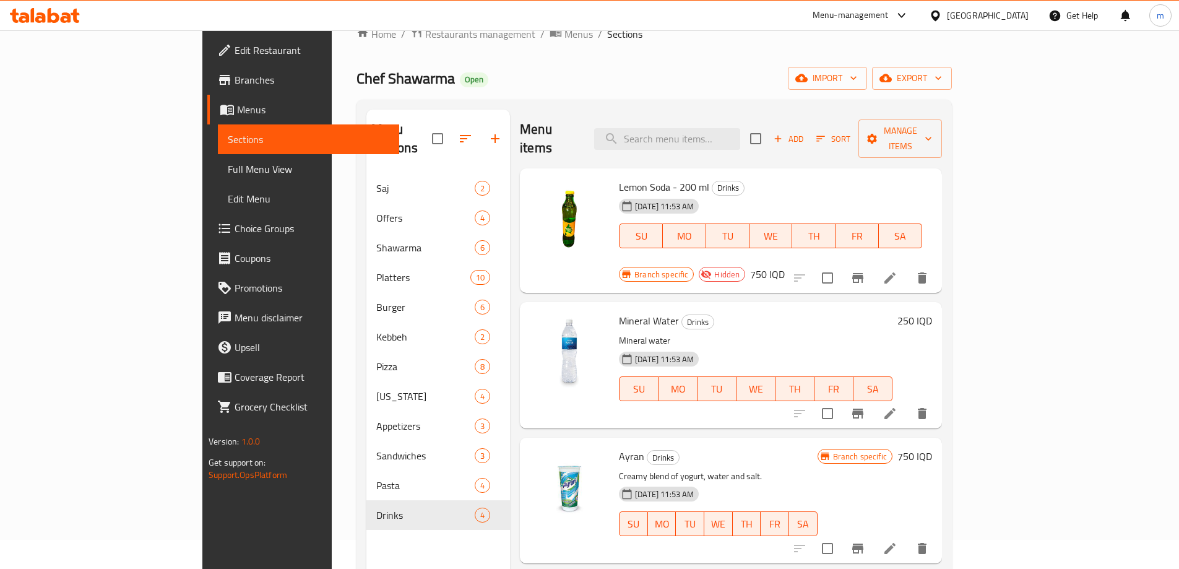
click at [228, 165] on span "Full Menu View" at bounding box center [308, 168] width 161 height 15
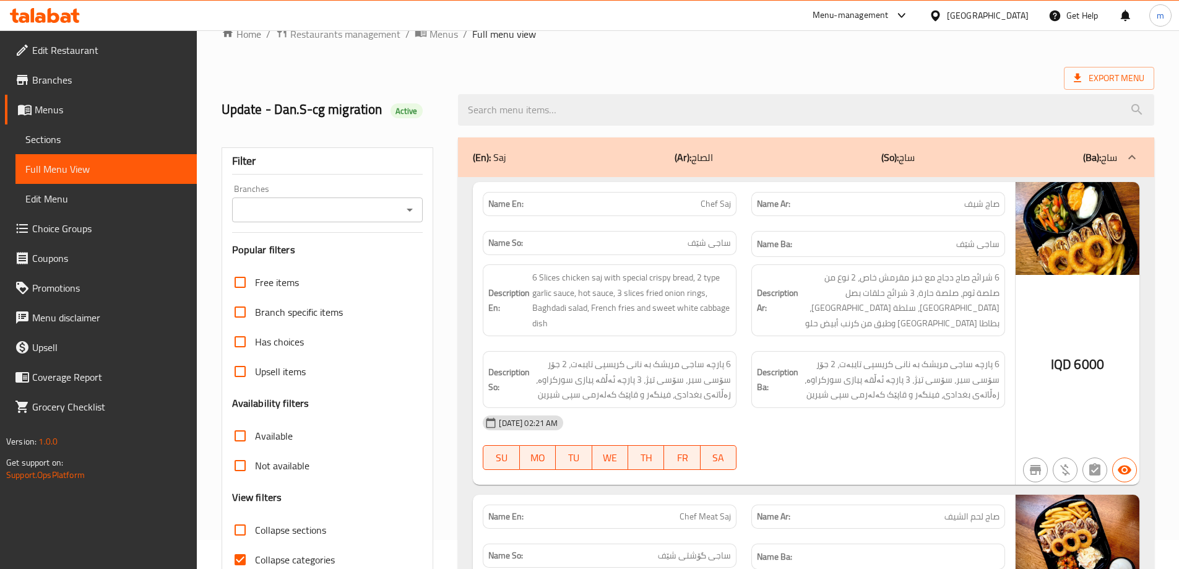
click at [410, 205] on icon "Open" at bounding box center [409, 209] width 15 height 15
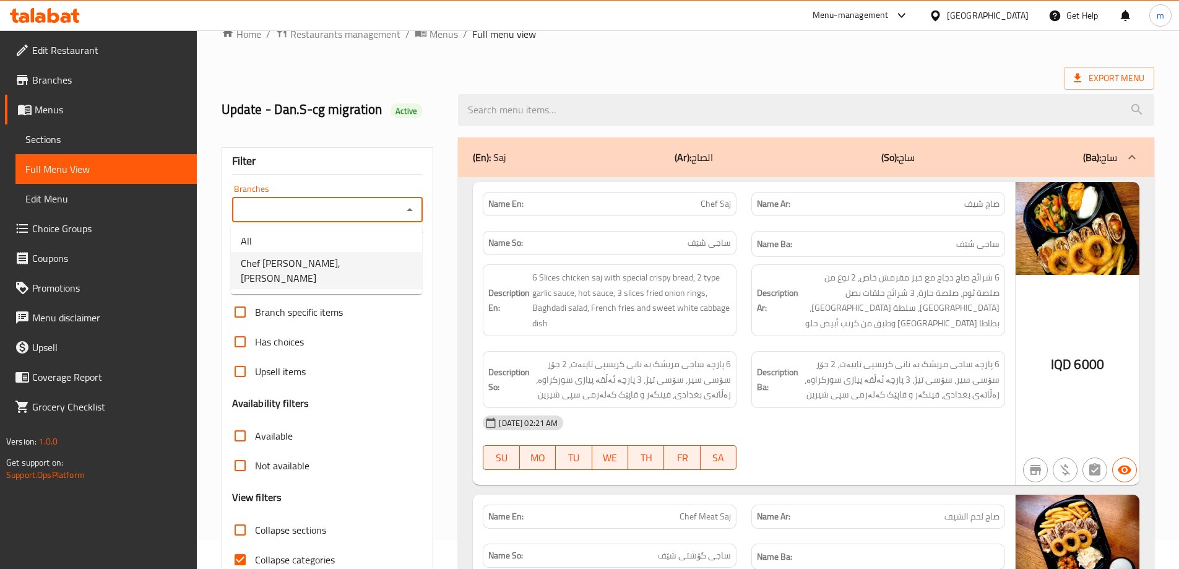
click at [329, 260] on span "Chef [PERSON_NAME], [PERSON_NAME]" at bounding box center [326, 271] width 171 height 30
type input "Chef [PERSON_NAME], [PERSON_NAME]"
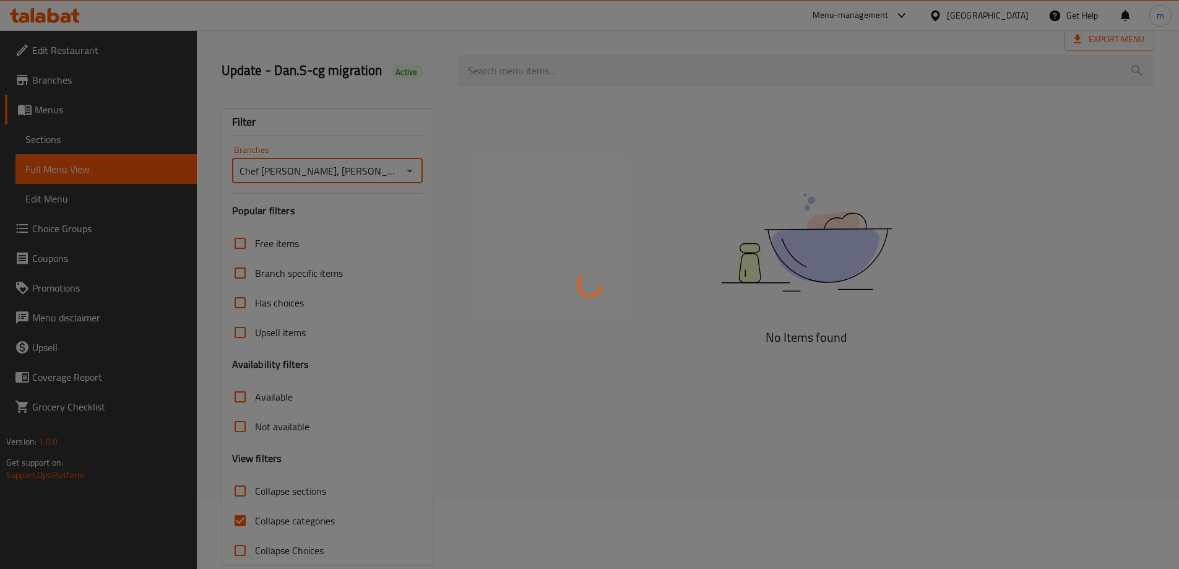
scroll to position [90, 0]
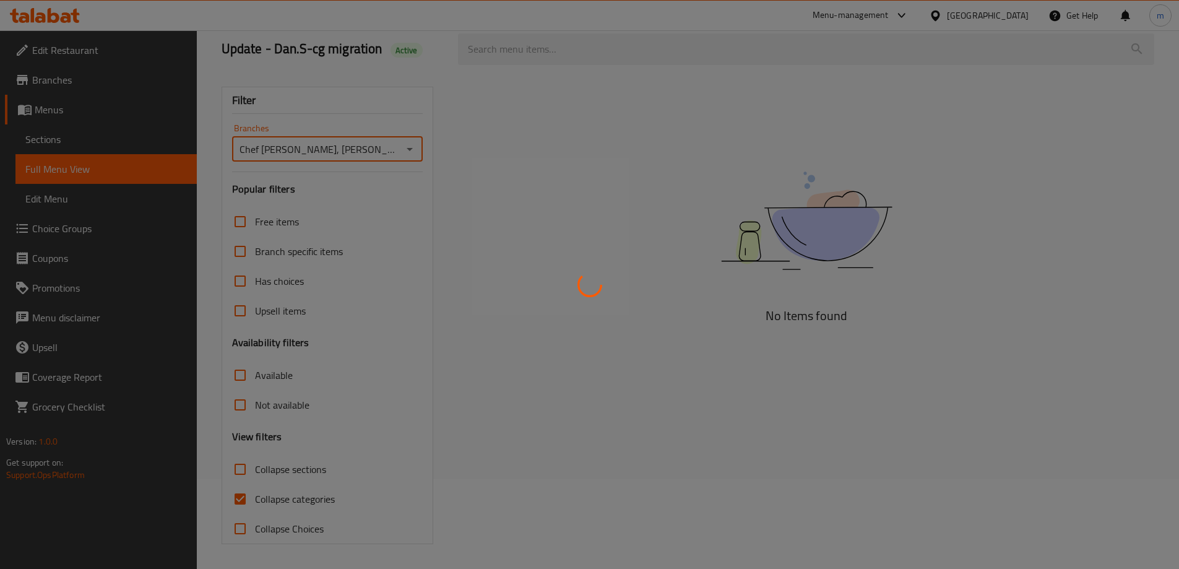
click at [241, 498] on div at bounding box center [589, 284] width 1179 height 569
drag, startPoint x: 236, startPoint y: 496, endPoint x: 245, endPoint y: 499, distance: 9.8
click at [236, 497] on div at bounding box center [589, 284] width 1179 height 569
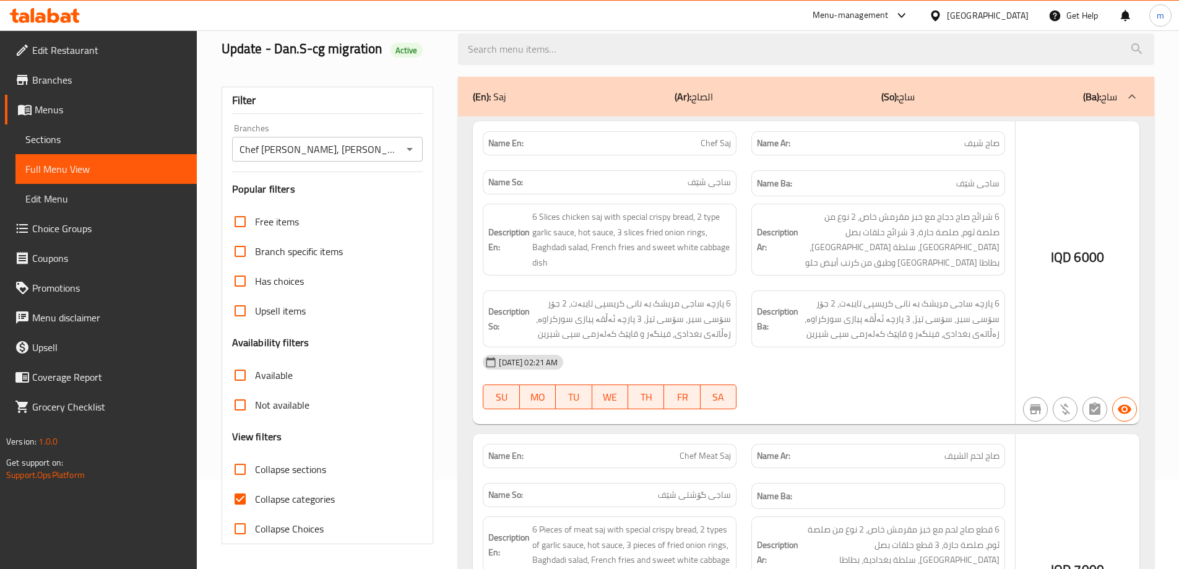
click at [245, 499] on div at bounding box center [589, 284] width 1179 height 569
click at [243, 505] on div at bounding box center [589, 284] width 1179 height 569
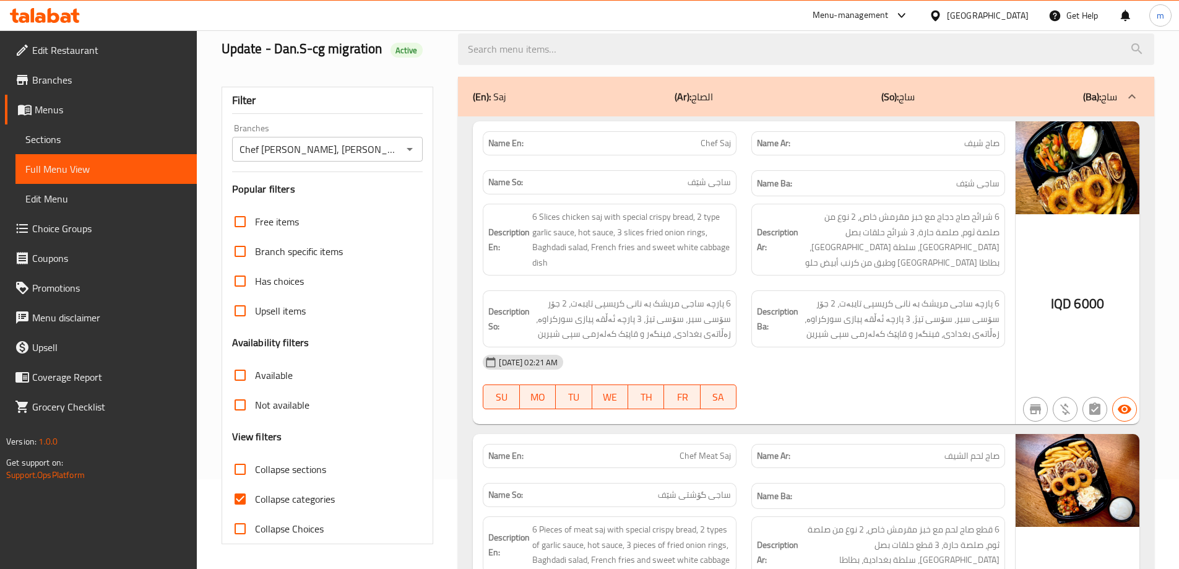
click at [243, 497] on input "Collapse categories" at bounding box center [240, 499] width 30 height 30
checkbox input "false"
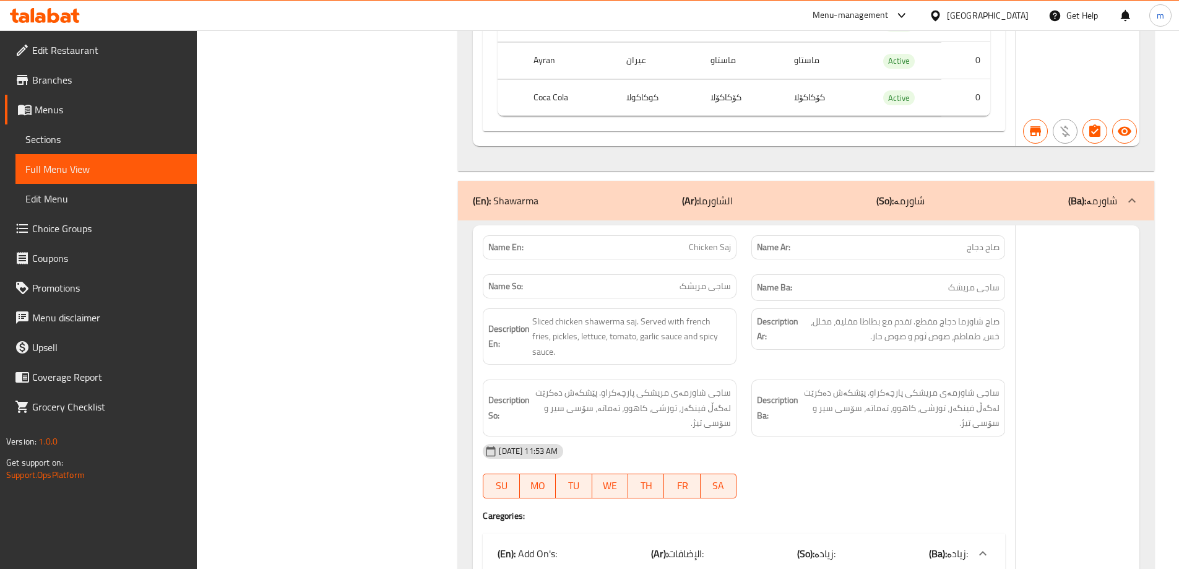
scroll to position [0, 0]
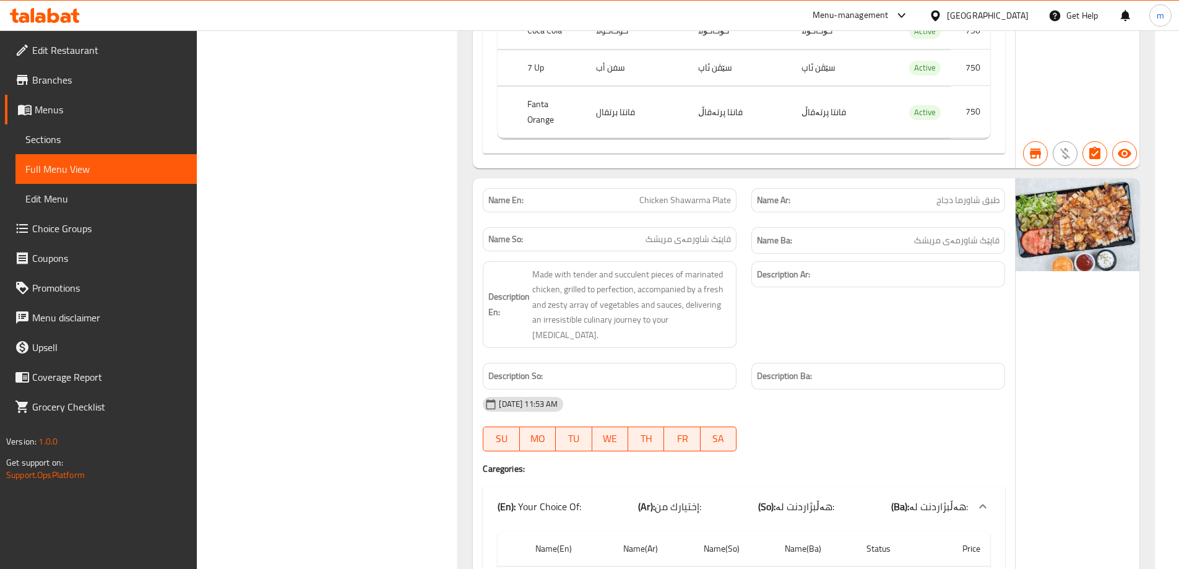
scroll to position [6786, 0]
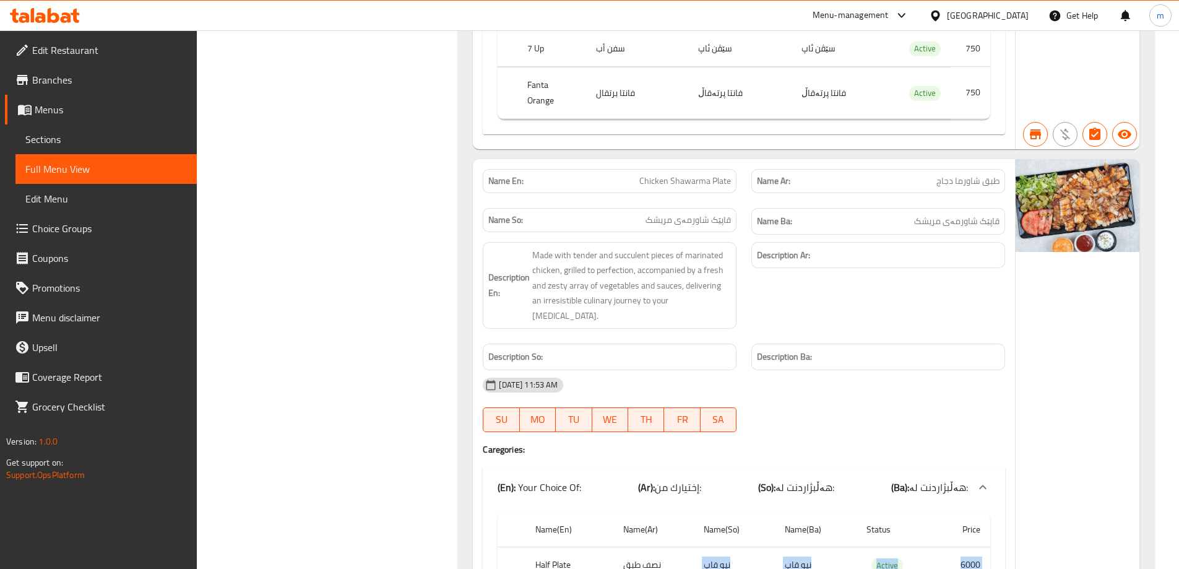
drag, startPoint x: 890, startPoint y: 157, endPoint x: 962, endPoint y: 215, distance: 93.3
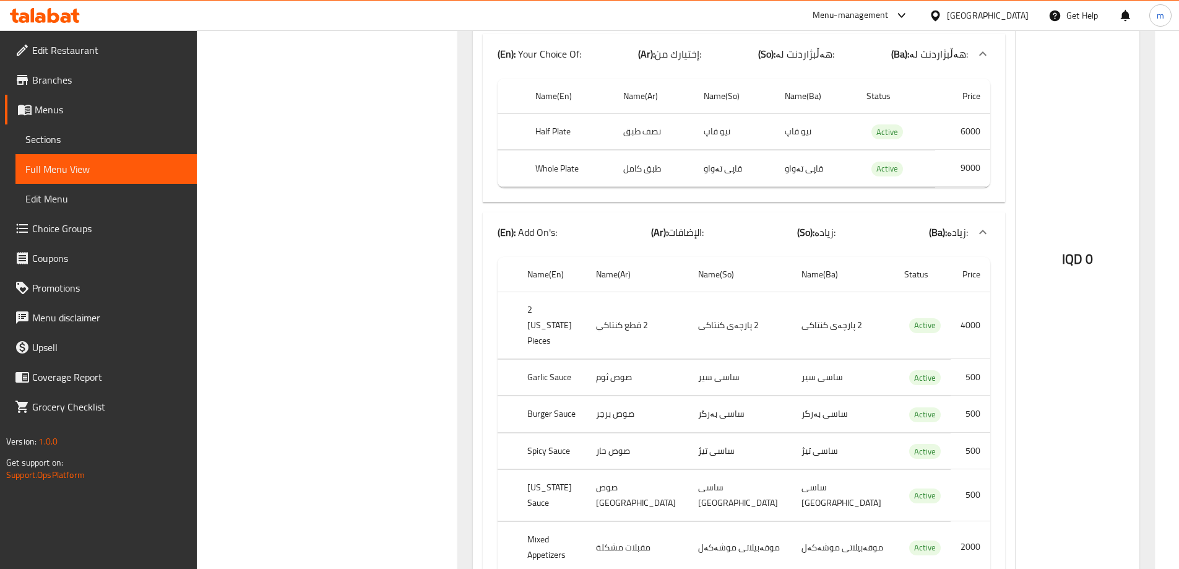
scroll to position [7205, 0]
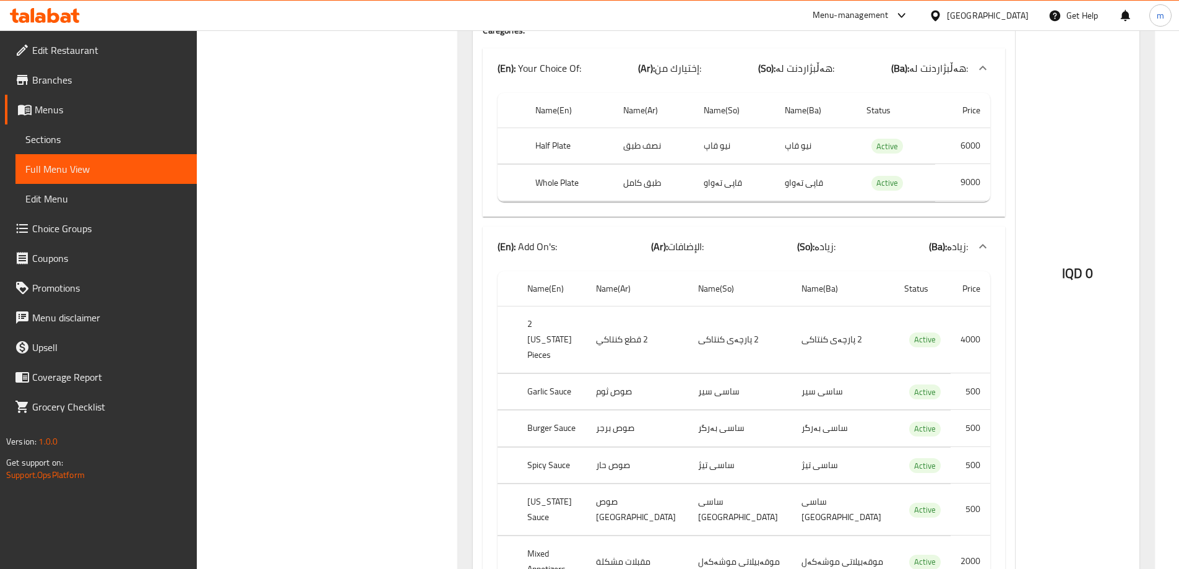
click at [1085, 124] on div "IQD 0" at bounding box center [1077, 241] width 124 height 1003
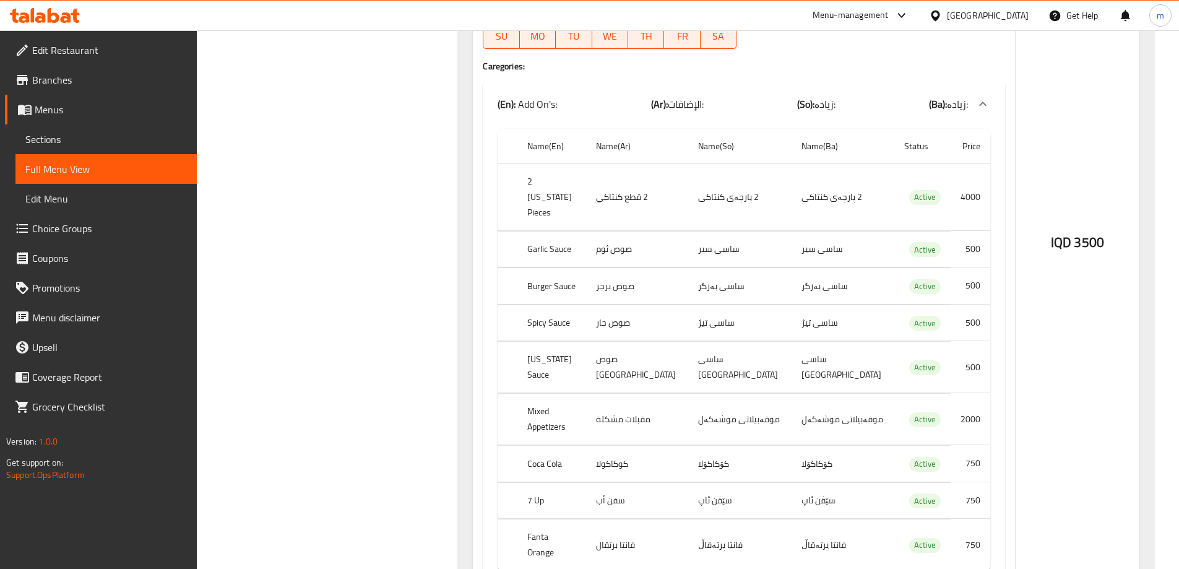
scroll to position [34288, 0]
